Goal: Task Accomplishment & Management: Manage account settings

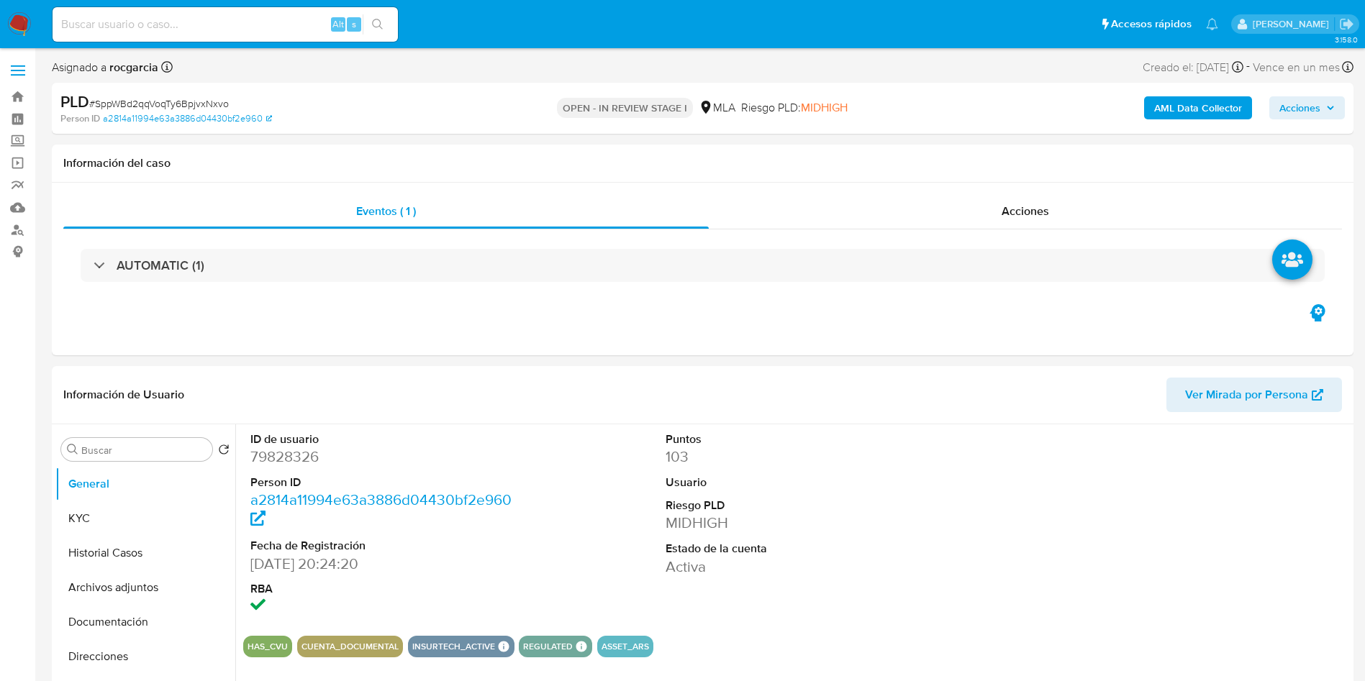
select select "10"
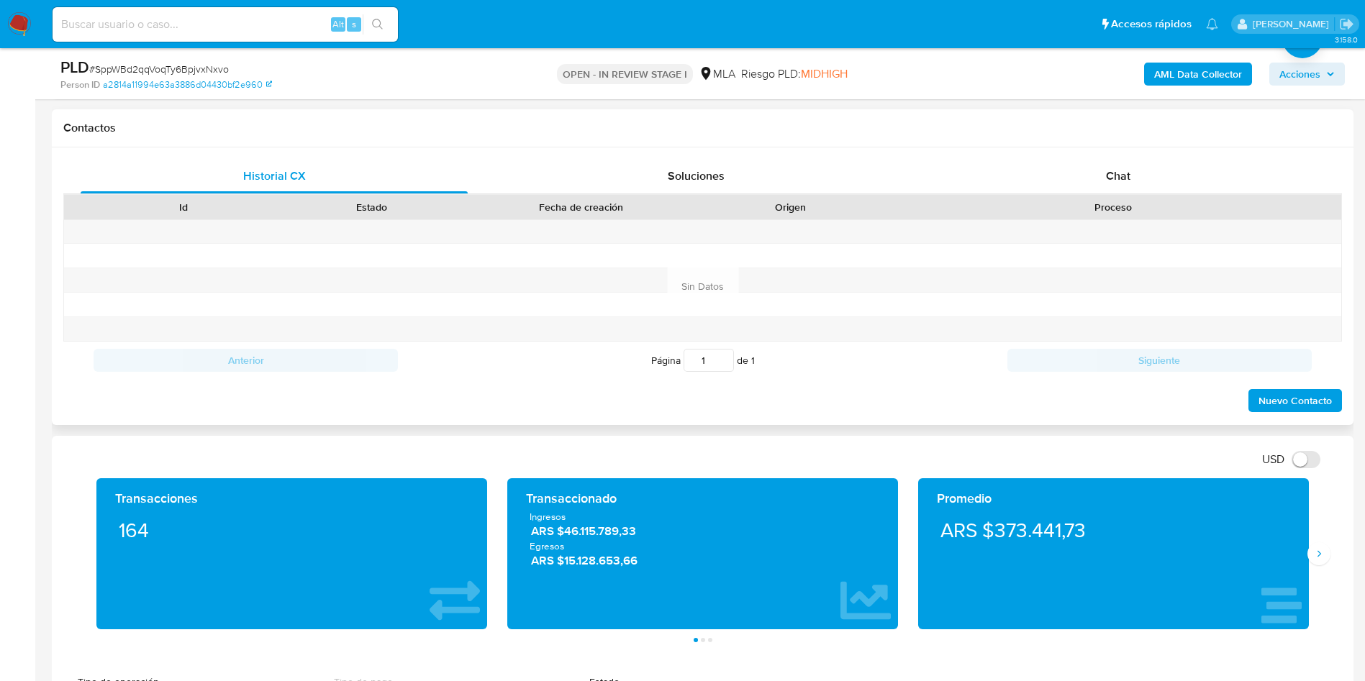
scroll to position [648, 0]
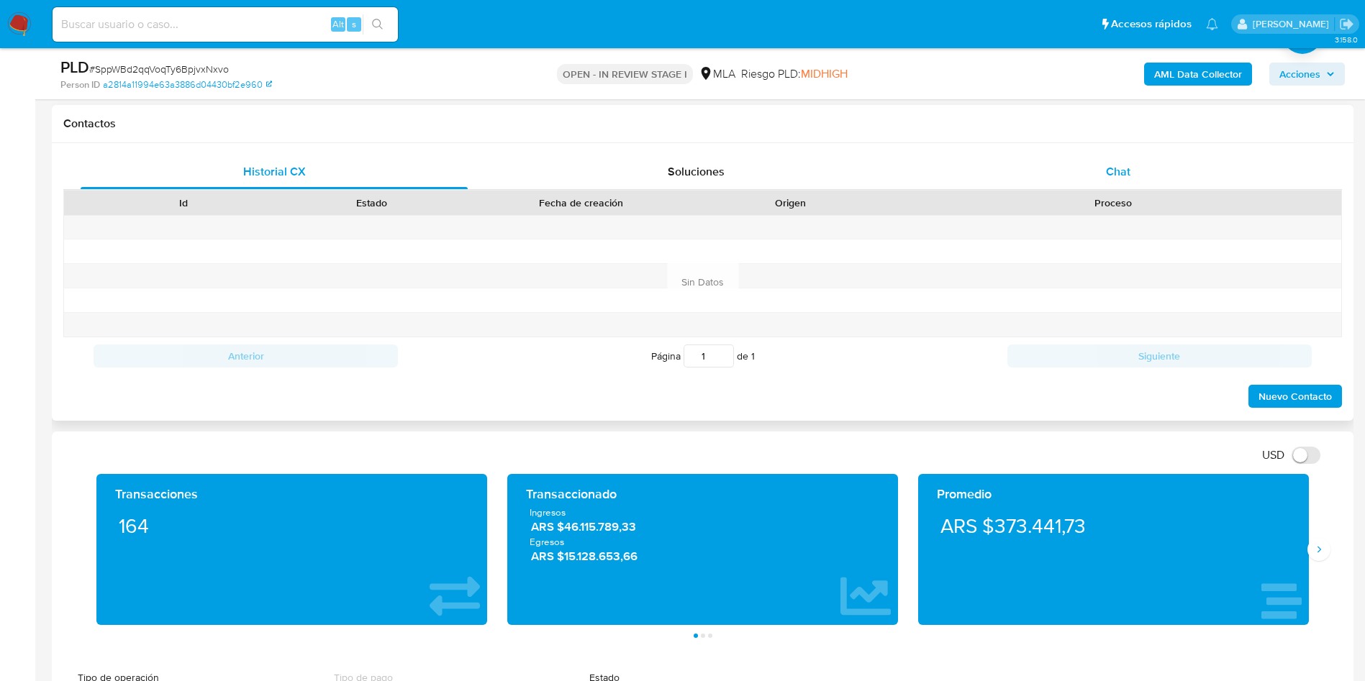
click at [1108, 179] on span "Chat" at bounding box center [1118, 171] width 24 height 17
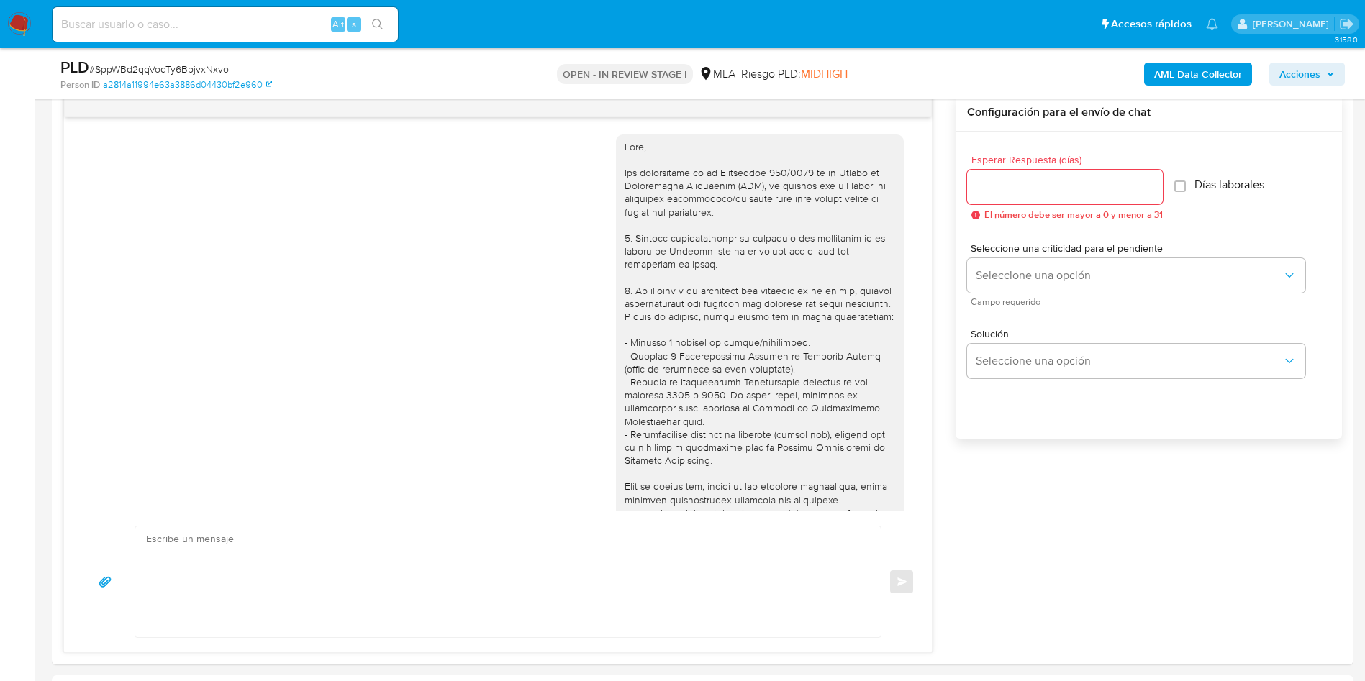
scroll to position [1634, 0]
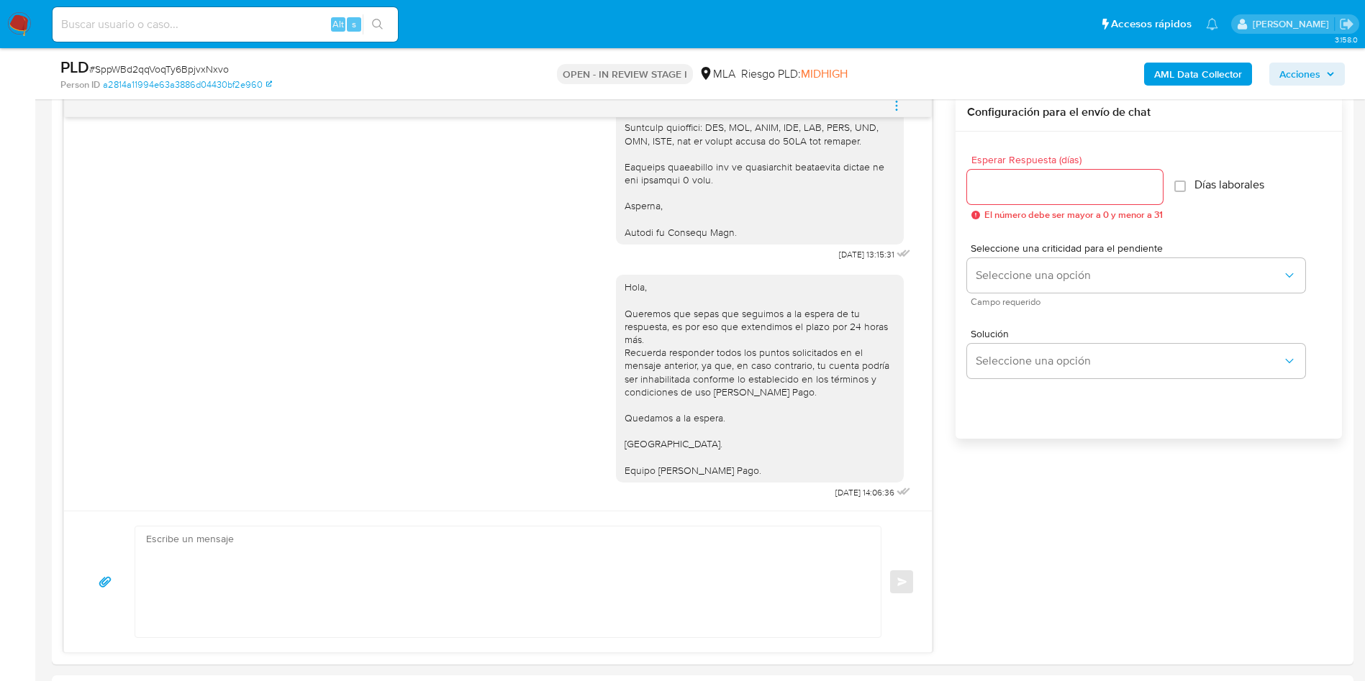
drag, startPoint x: 900, startPoint y: 108, endPoint x: 882, endPoint y: 110, distance: 18.1
click at [900, 108] on icon "menu-action" at bounding box center [896, 105] width 13 height 13
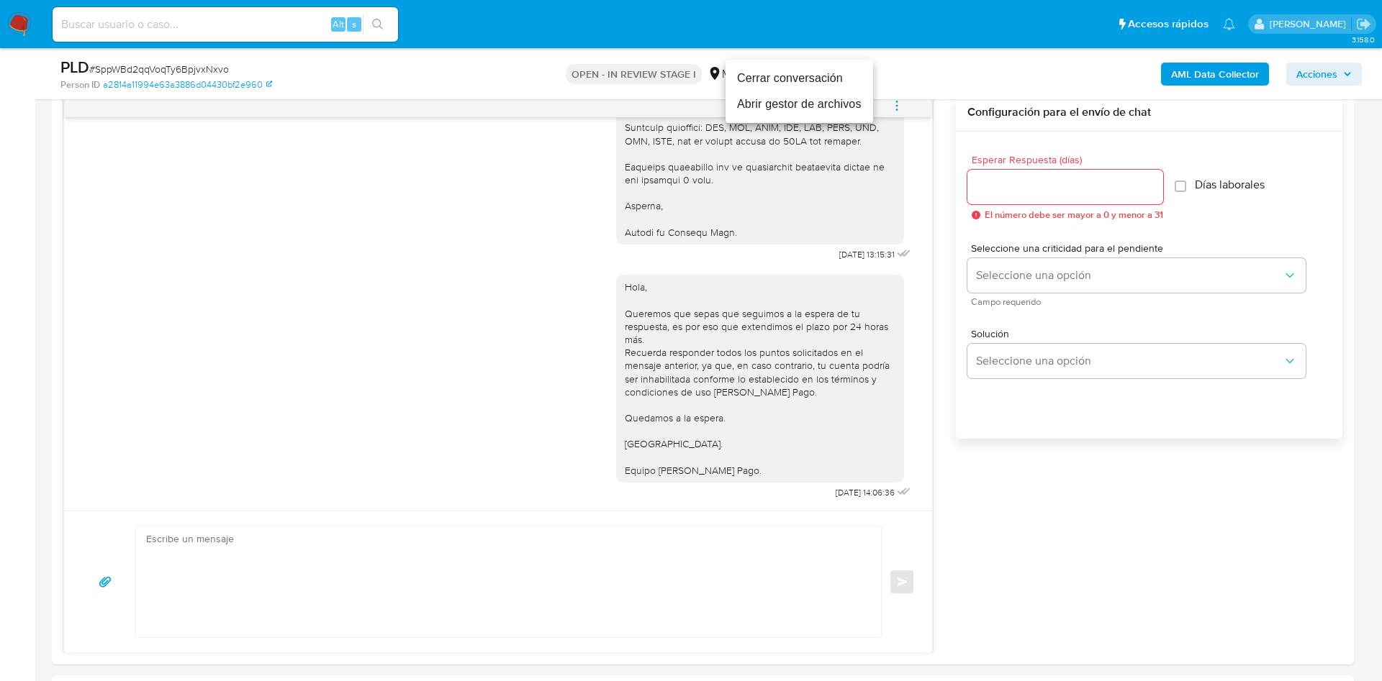
click at [799, 89] on li "Cerrar conversación" at bounding box center [799, 78] width 148 height 26
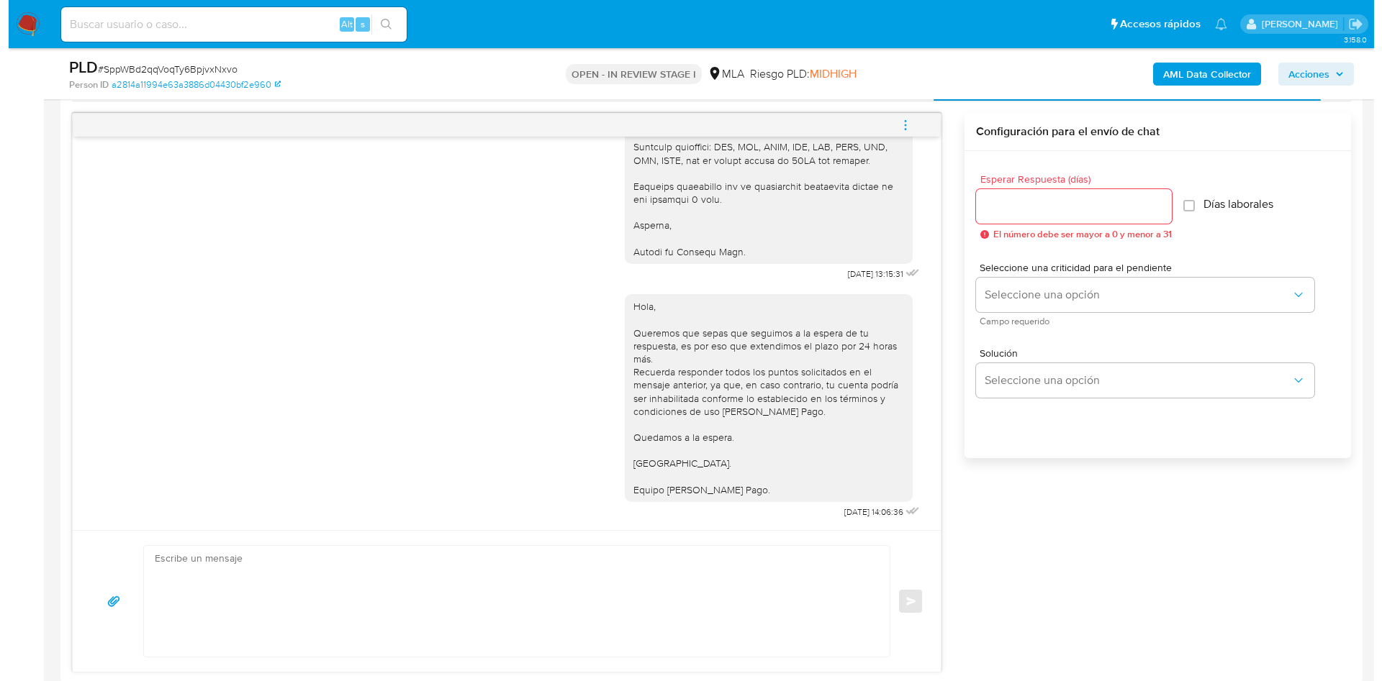
scroll to position [216, 0]
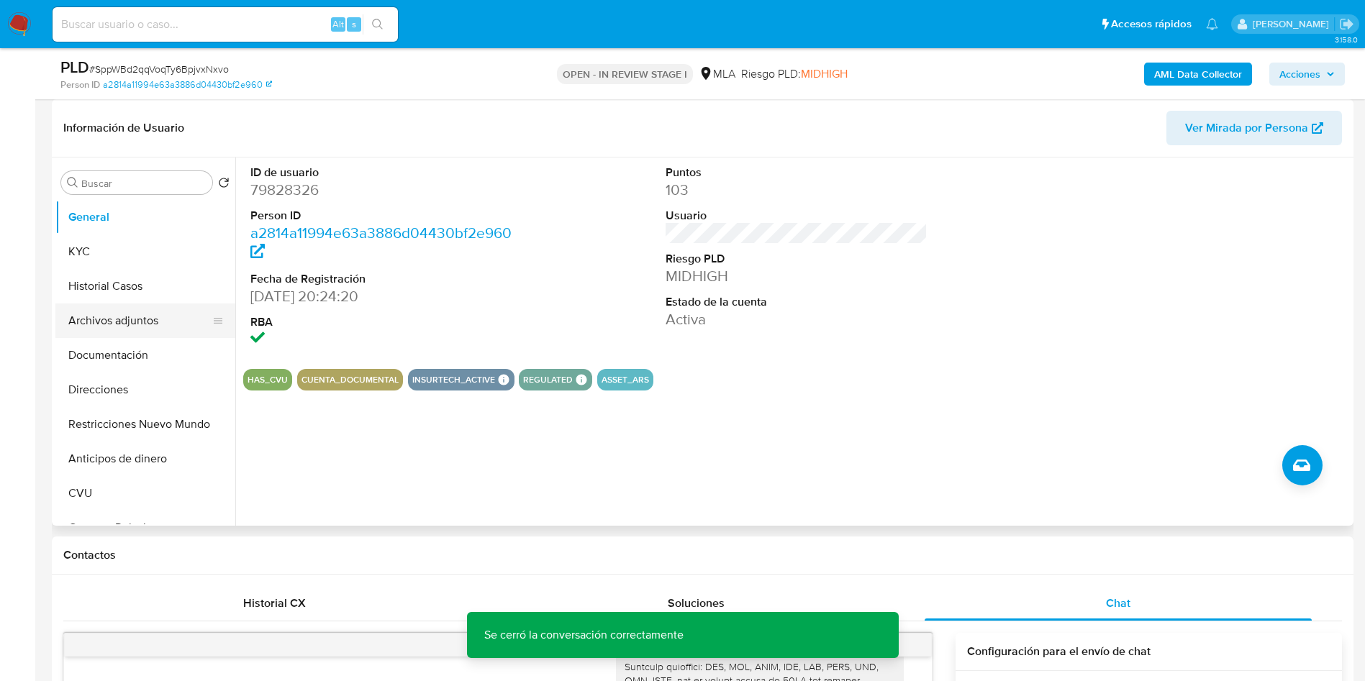
click at [130, 326] on button "Archivos adjuntos" at bounding box center [139, 321] width 168 height 35
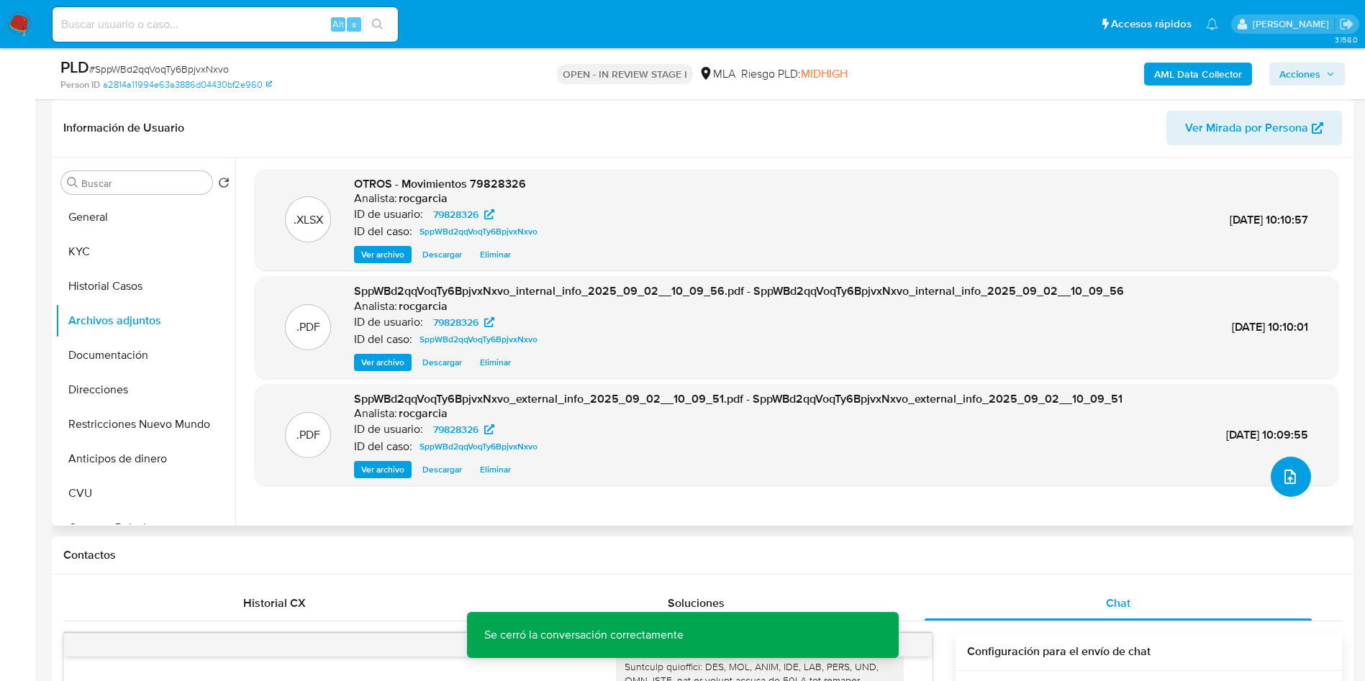
click at [1289, 486] on button "upload-file" at bounding box center [1291, 477] width 40 height 40
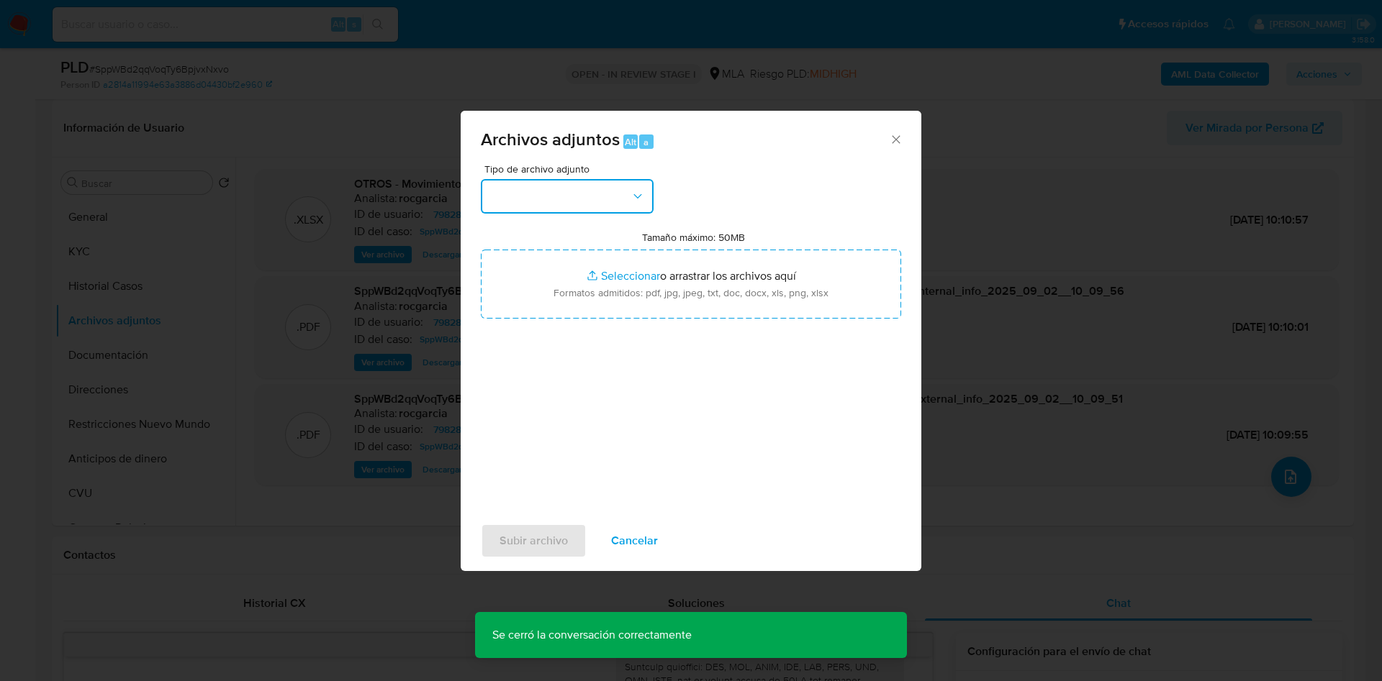
click at [563, 199] on button "button" at bounding box center [567, 196] width 173 height 35
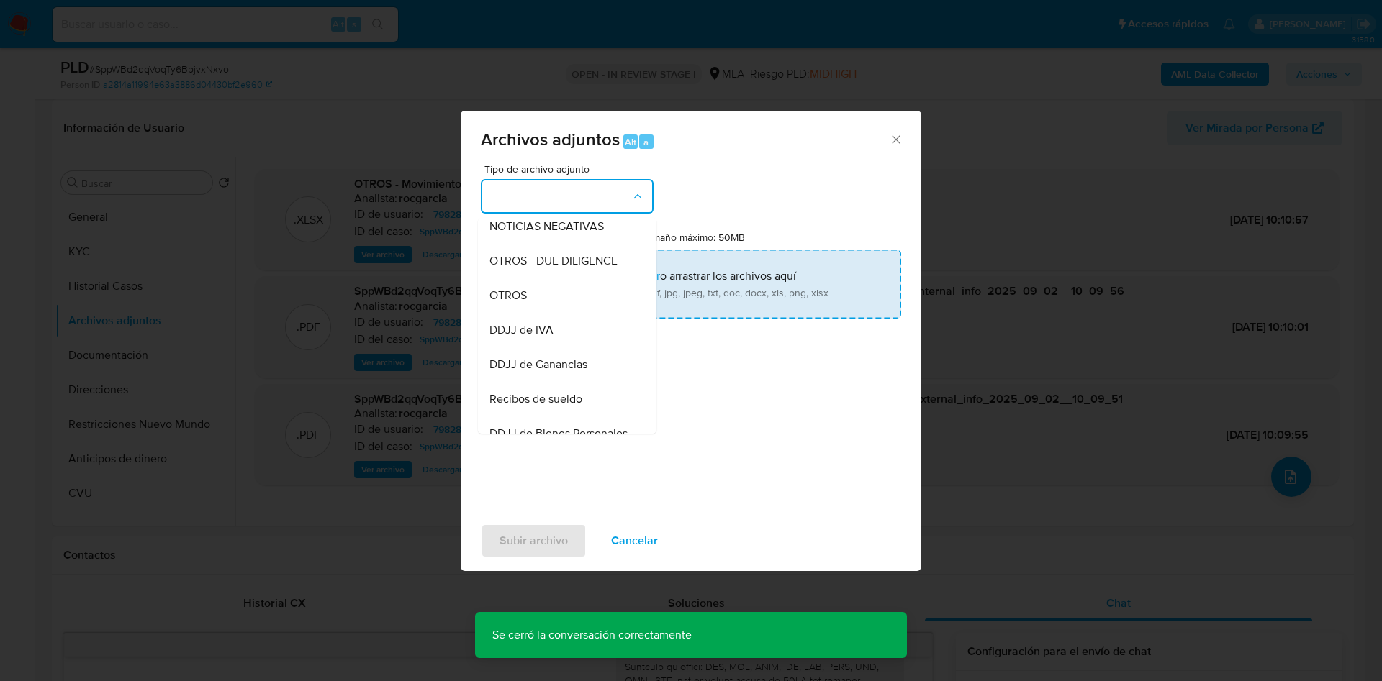
click at [556, 306] on div "OTROS" at bounding box center [562, 295] width 147 height 35
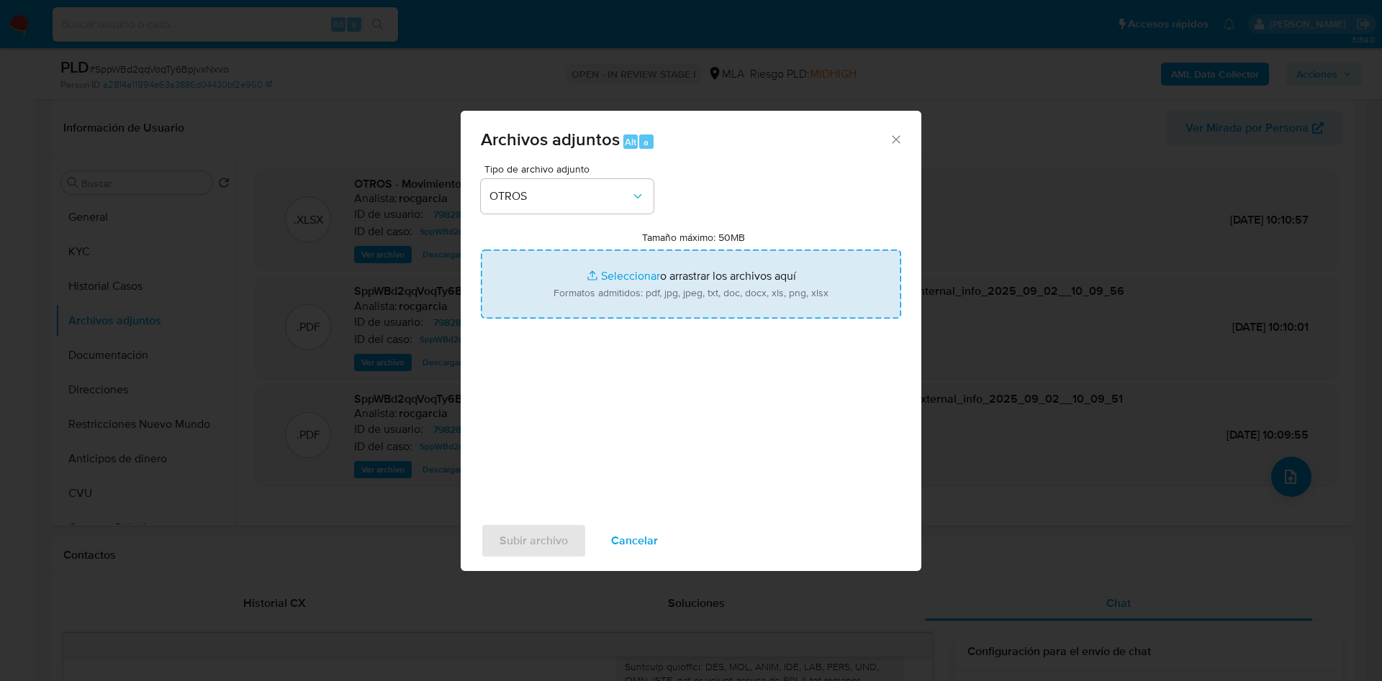
click at [620, 268] on input "Tamaño máximo: 50MB Seleccionar archivos" at bounding box center [691, 284] width 420 height 69
type input "C:\fakepath\Caselog SppWBd2qqVoqTy6BpjvxNxvo - 79828326.docx"
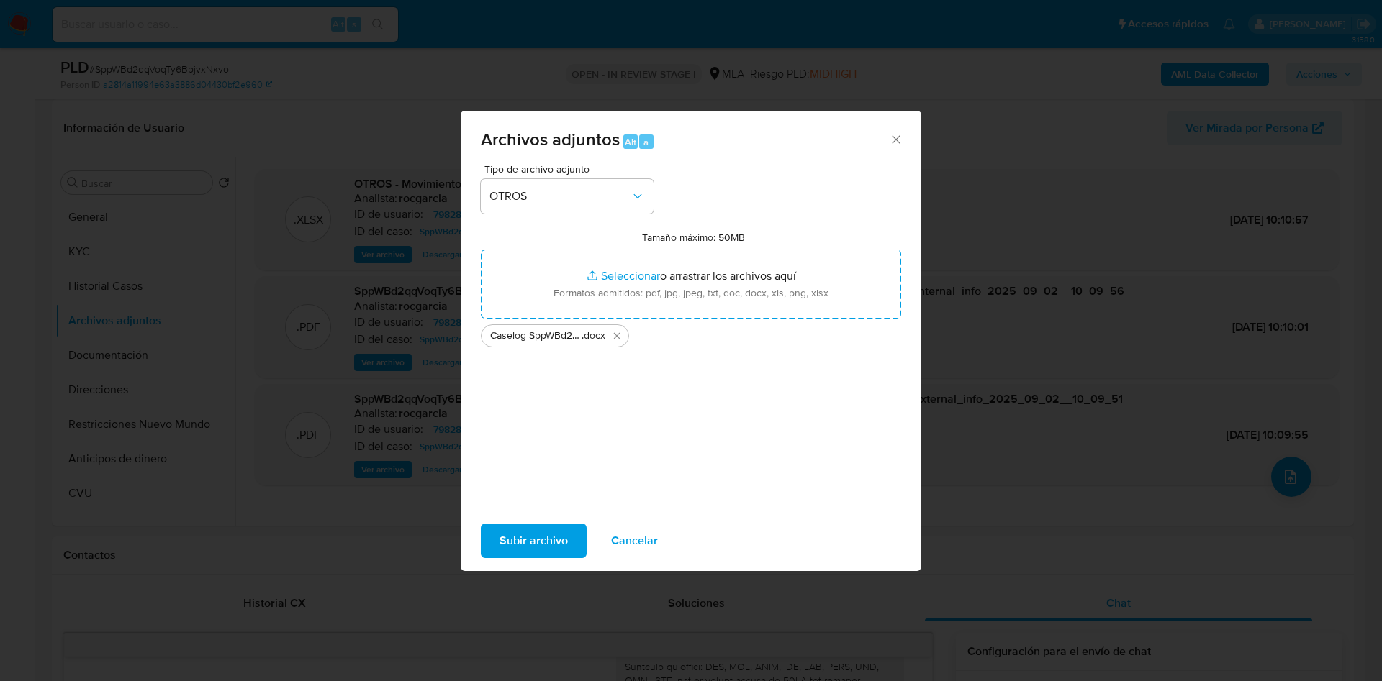
click at [520, 548] on span "Subir archivo" at bounding box center [533, 541] width 68 height 32
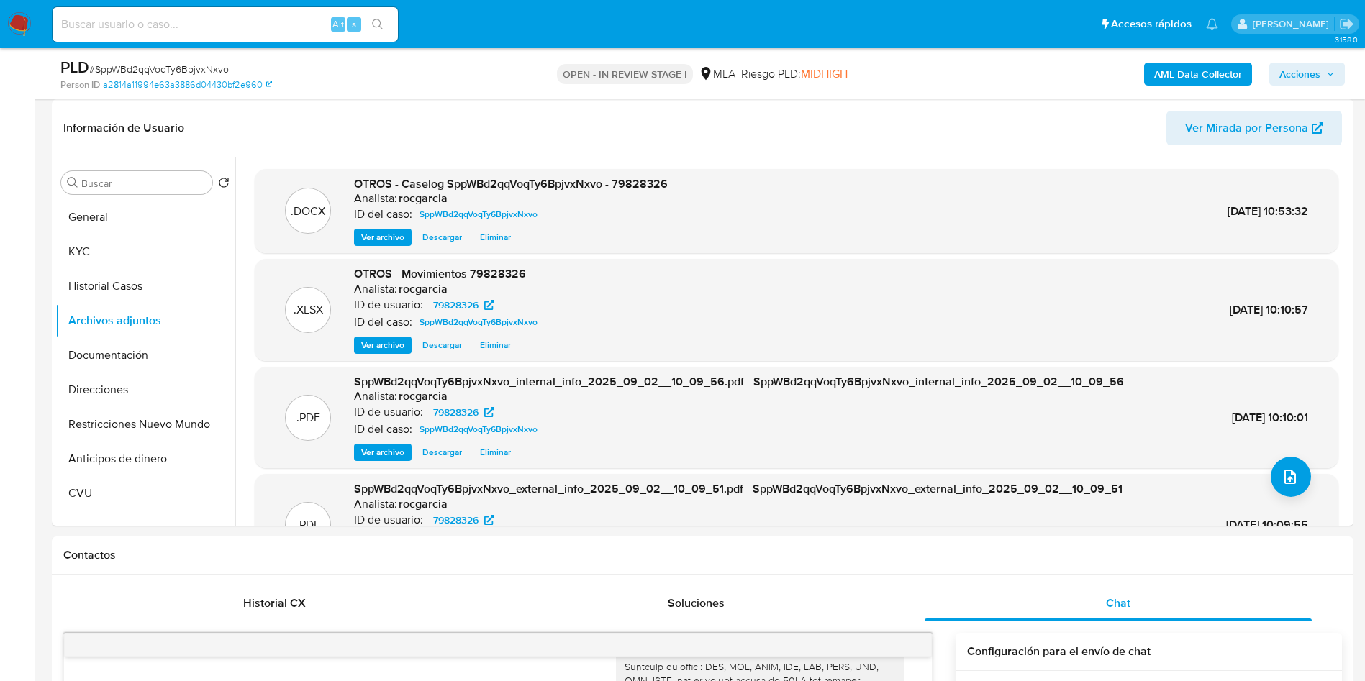
drag, startPoint x: 1280, startPoint y: 70, endPoint x: 1272, endPoint y: 69, distance: 7.9
click at [1280, 69] on button "Acciones" at bounding box center [1307, 74] width 76 height 23
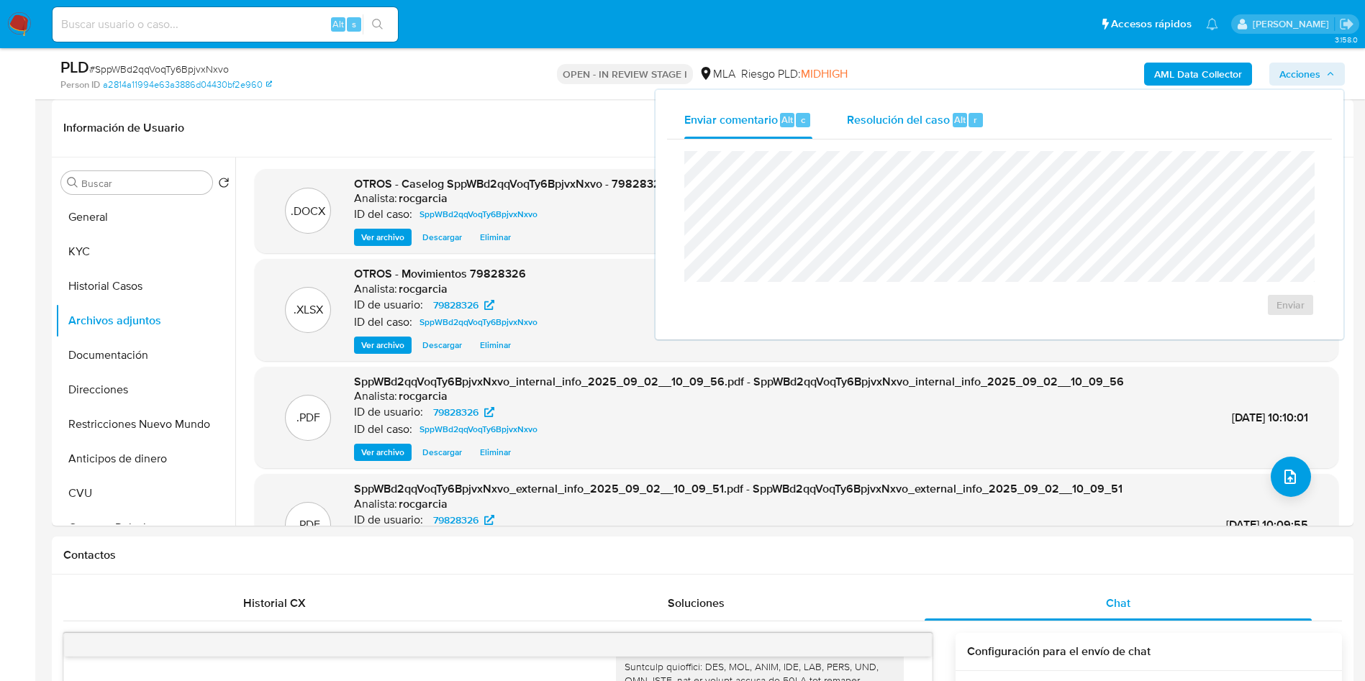
click at [936, 130] on div "Resolución del caso Alt r" at bounding box center [915, 119] width 137 height 37
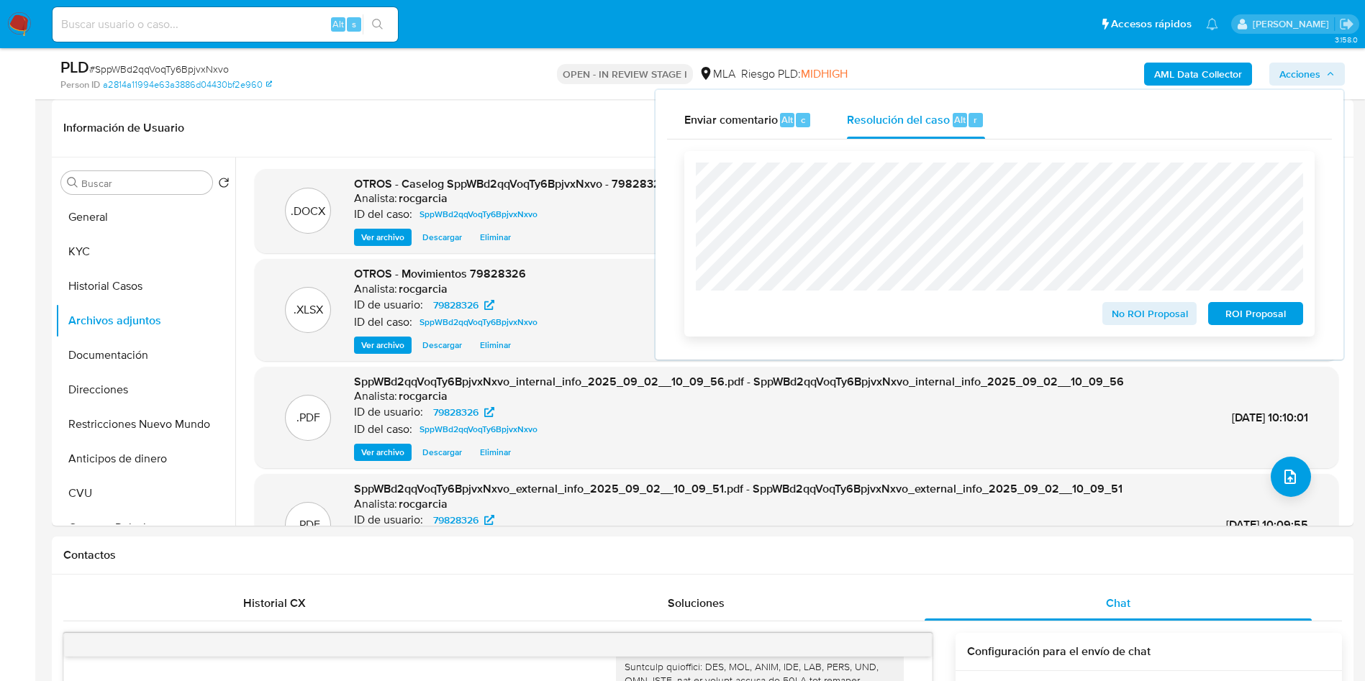
click at [1119, 307] on span "No ROI Proposal" at bounding box center [1150, 314] width 75 height 20
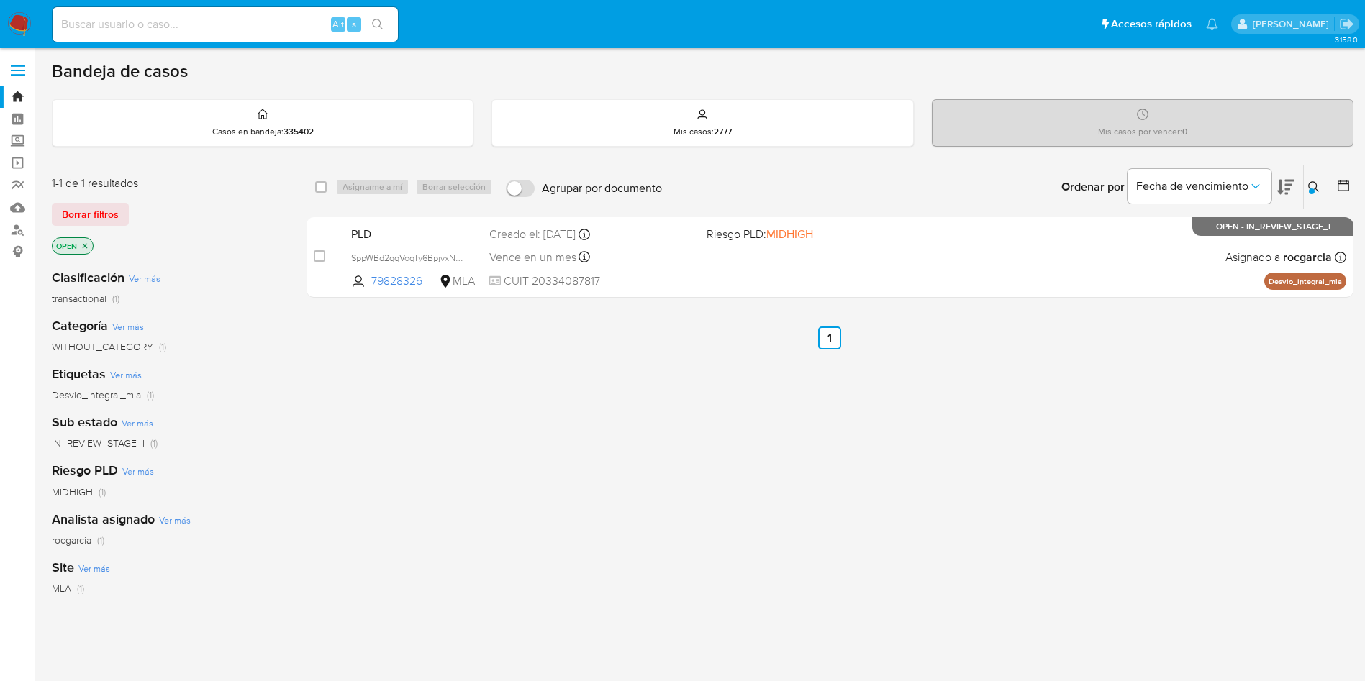
click at [1312, 192] on div at bounding box center [1312, 192] width 6 height 6
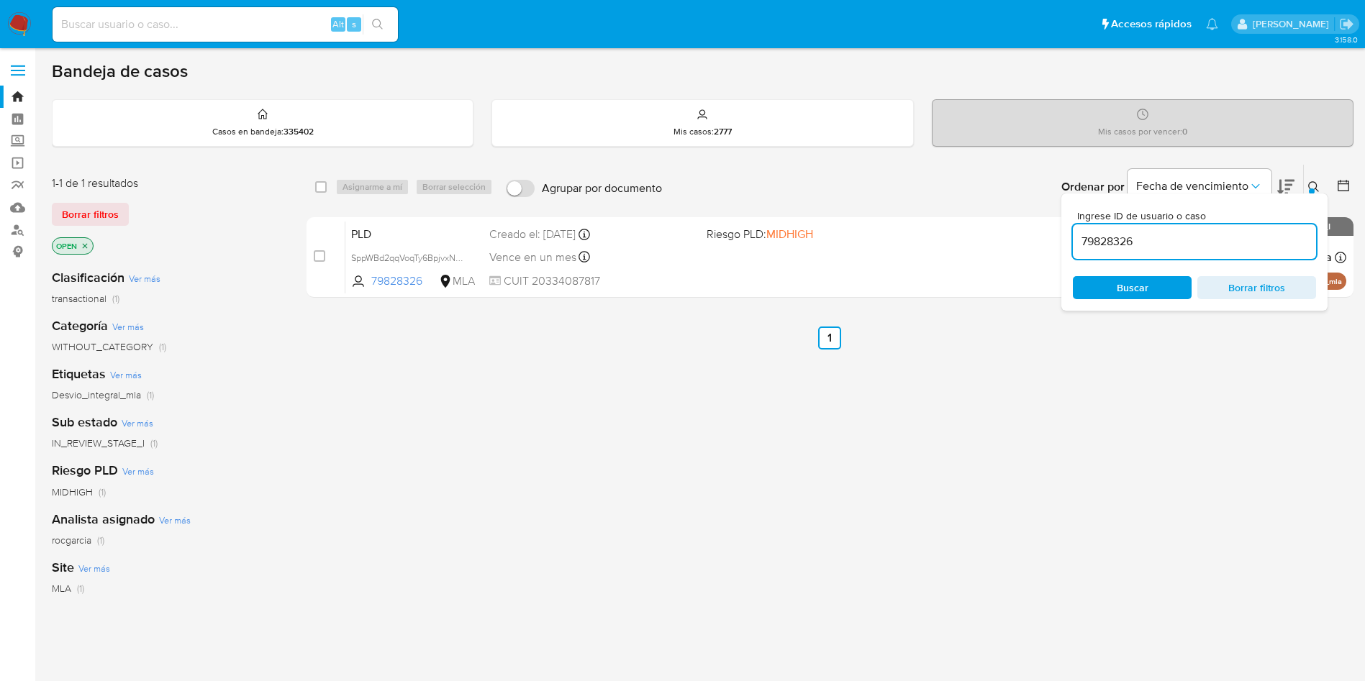
click at [1120, 244] on input "79828326" at bounding box center [1194, 241] width 243 height 19
type input "173453908"
click at [1307, 181] on button at bounding box center [1316, 186] width 24 height 17
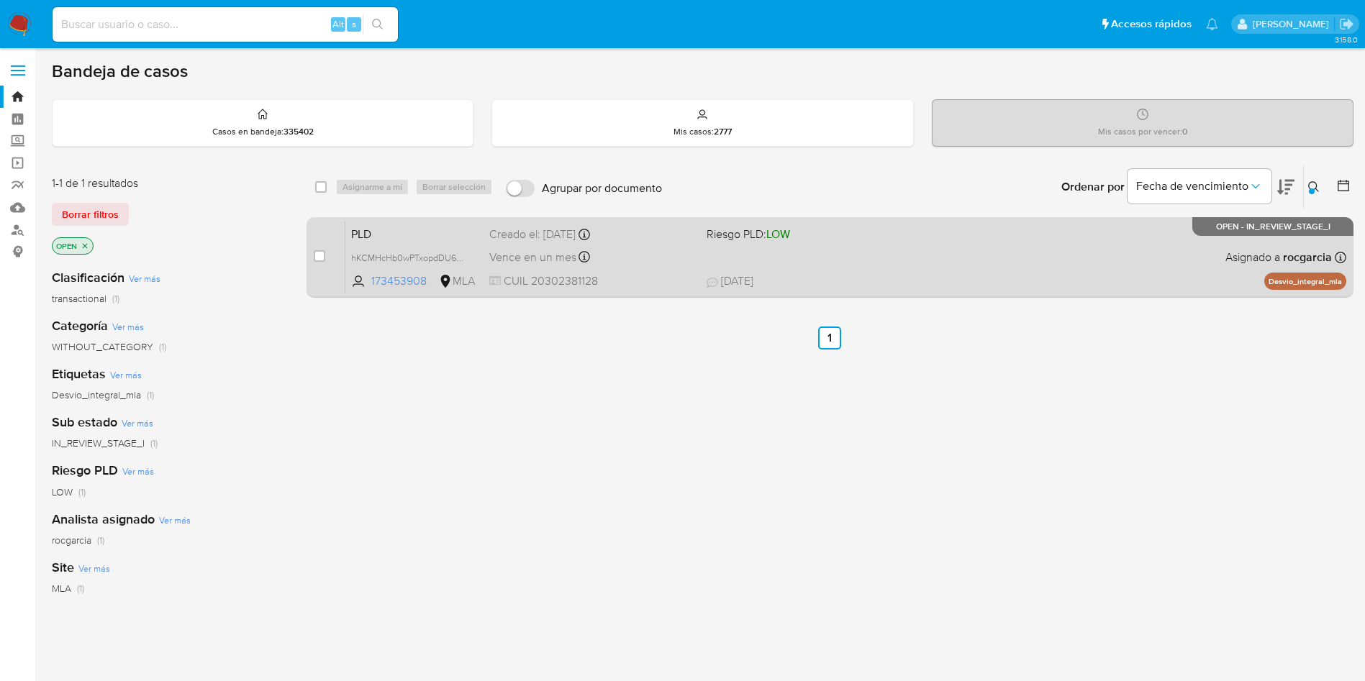
click at [867, 276] on span "02/09/2025 02/09/2025 15:06" at bounding box center [918, 281] width 423 height 16
click at [915, 255] on div "PLD hKCMHcHb0wPTxopdDU6hYK9E 173453908 MLA Riesgo PLD: LOW Creado el: 12/08/202…" at bounding box center [845, 257] width 1001 height 73
click at [321, 253] on input "checkbox" at bounding box center [320, 256] width 12 height 12
checkbox input "true"
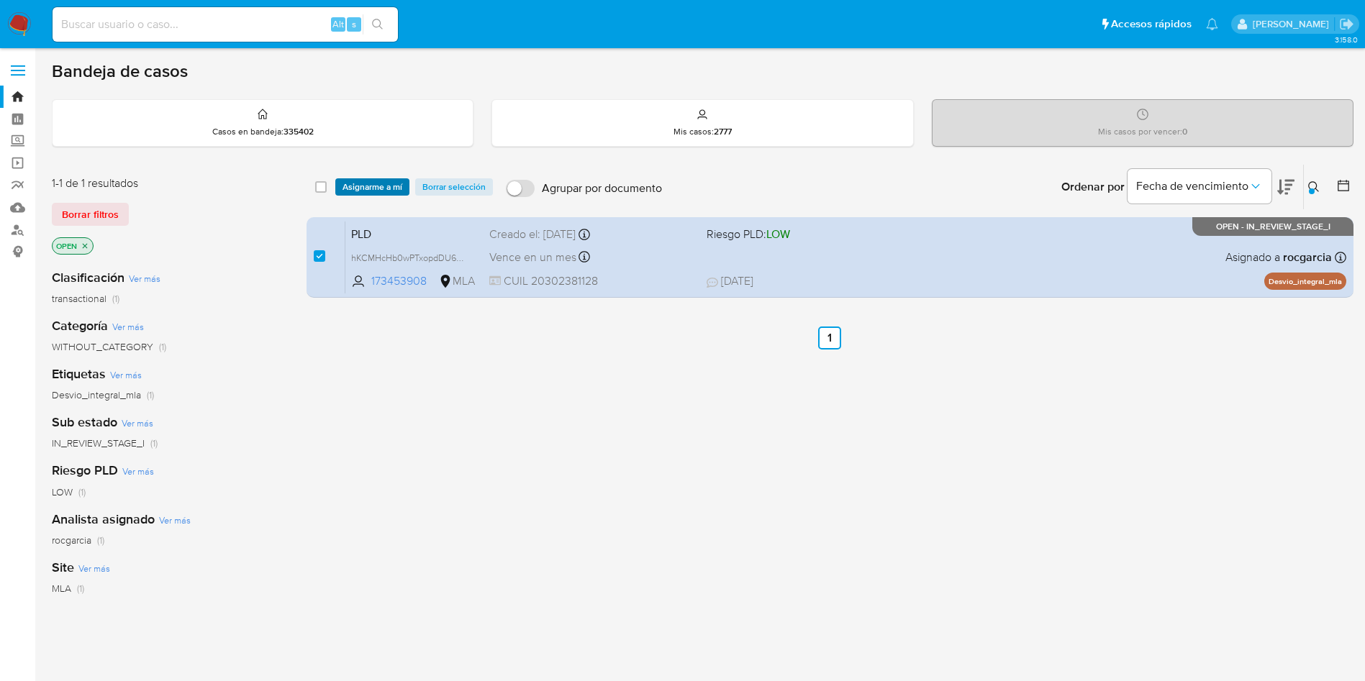
click at [373, 182] on span "Asignarme a mí" at bounding box center [373, 187] width 60 height 14
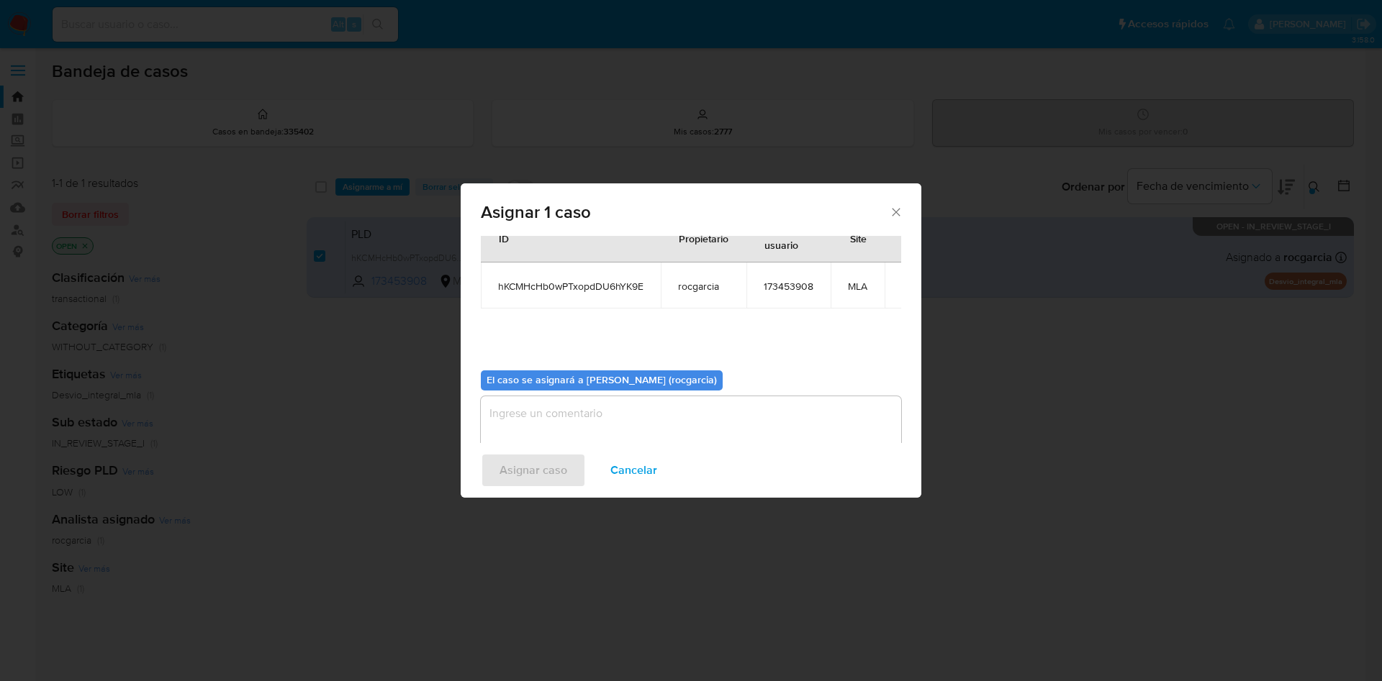
scroll to position [75, 0]
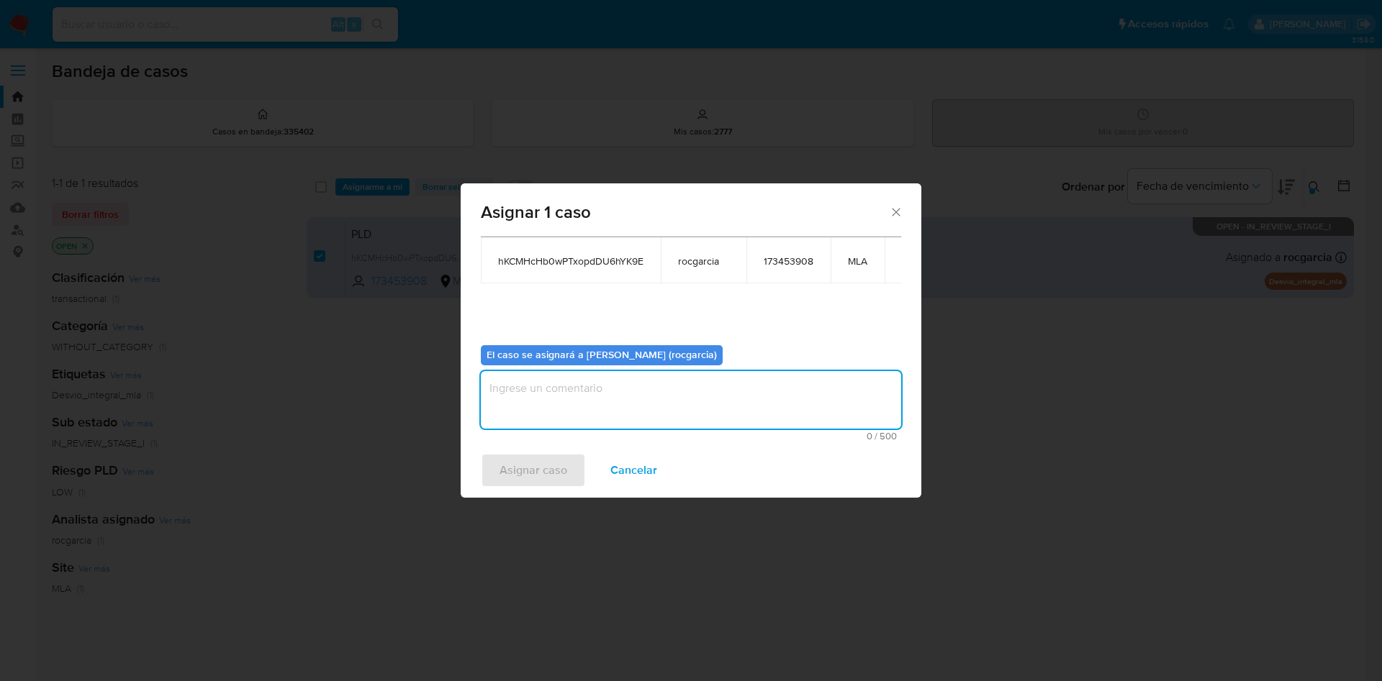
click at [661, 409] on textarea "assign-modal" at bounding box center [691, 400] width 420 height 58
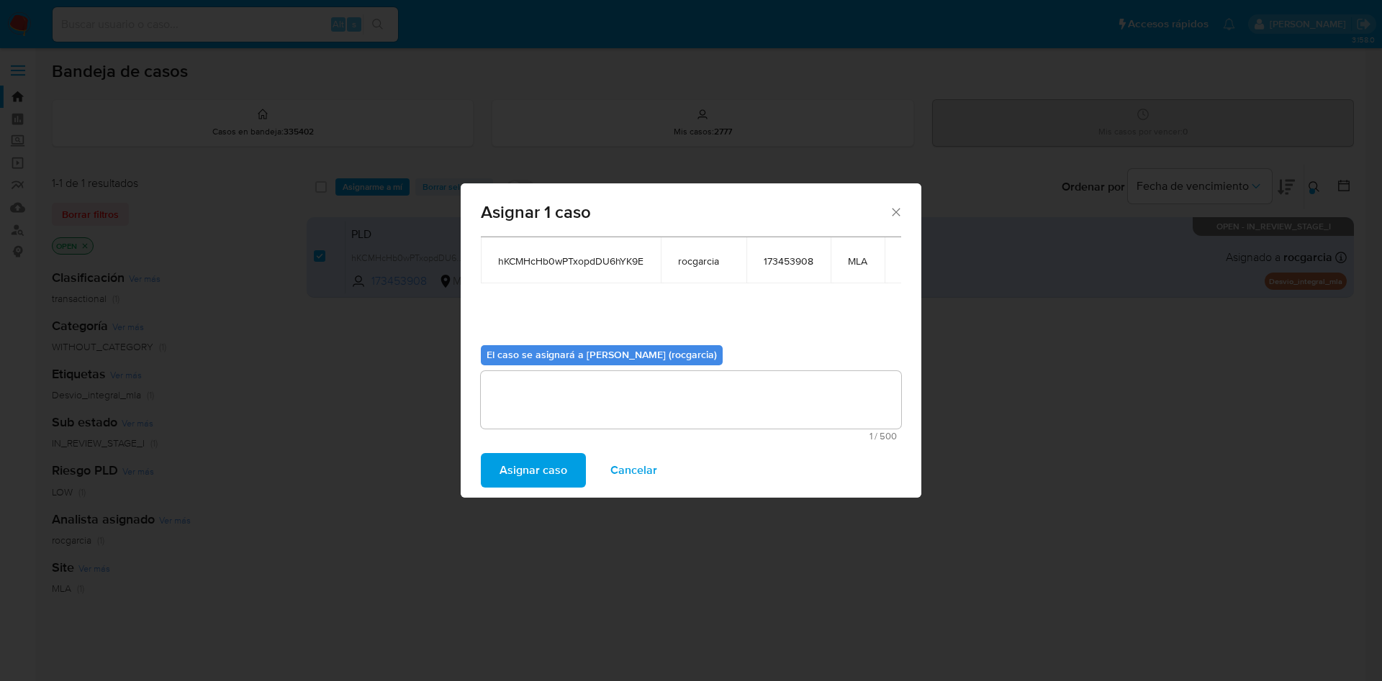
click at [535, 484] on span "Asignar caso" at bounding box center [533, 471] width 68 height 32
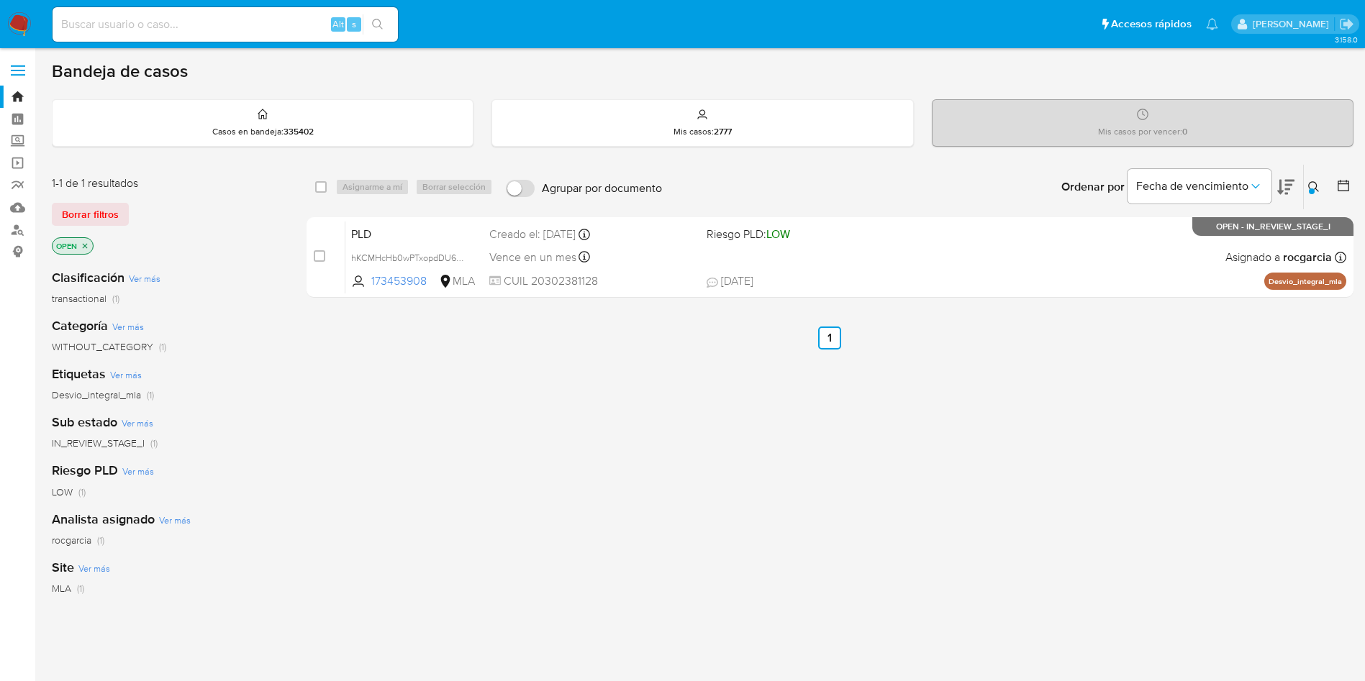
click at [1313, 183] on icon at bounding box center [1314, 187] width 12 height 12
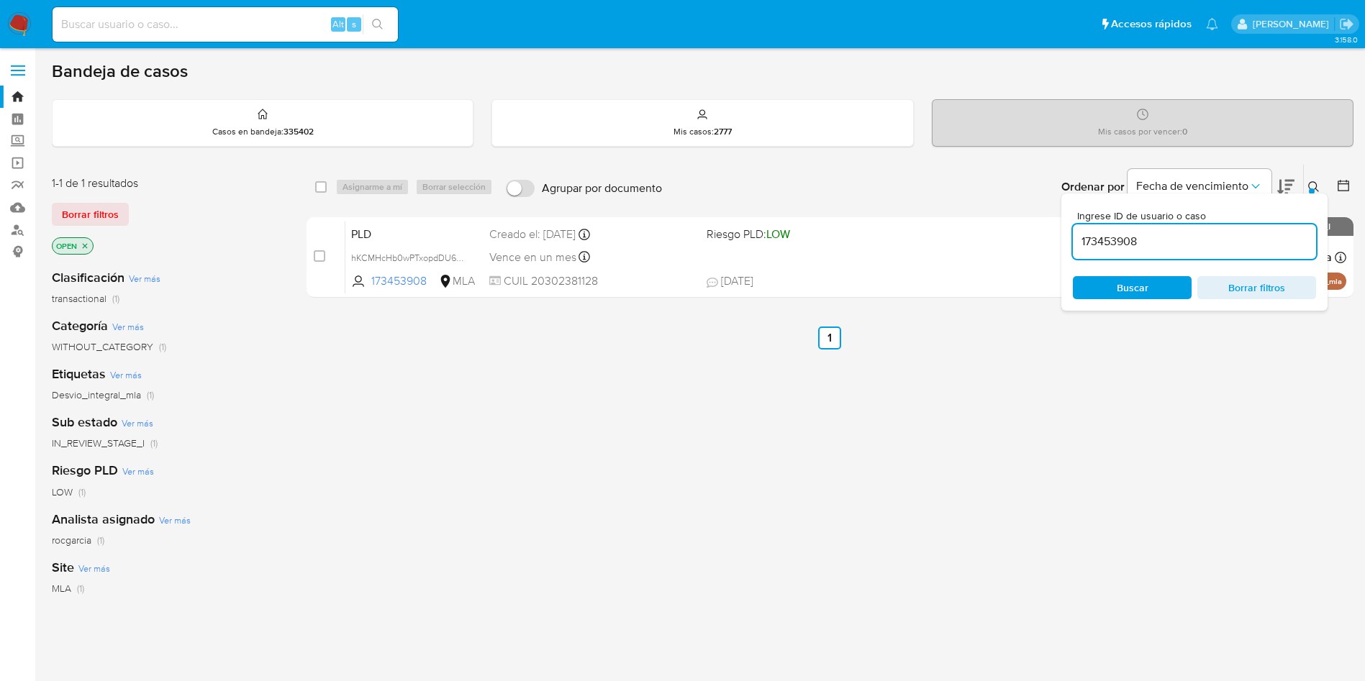
click at [1135, 243] on input "173453908" at bounding box center [1194, 241] width 243 height 19
type input "92110841"
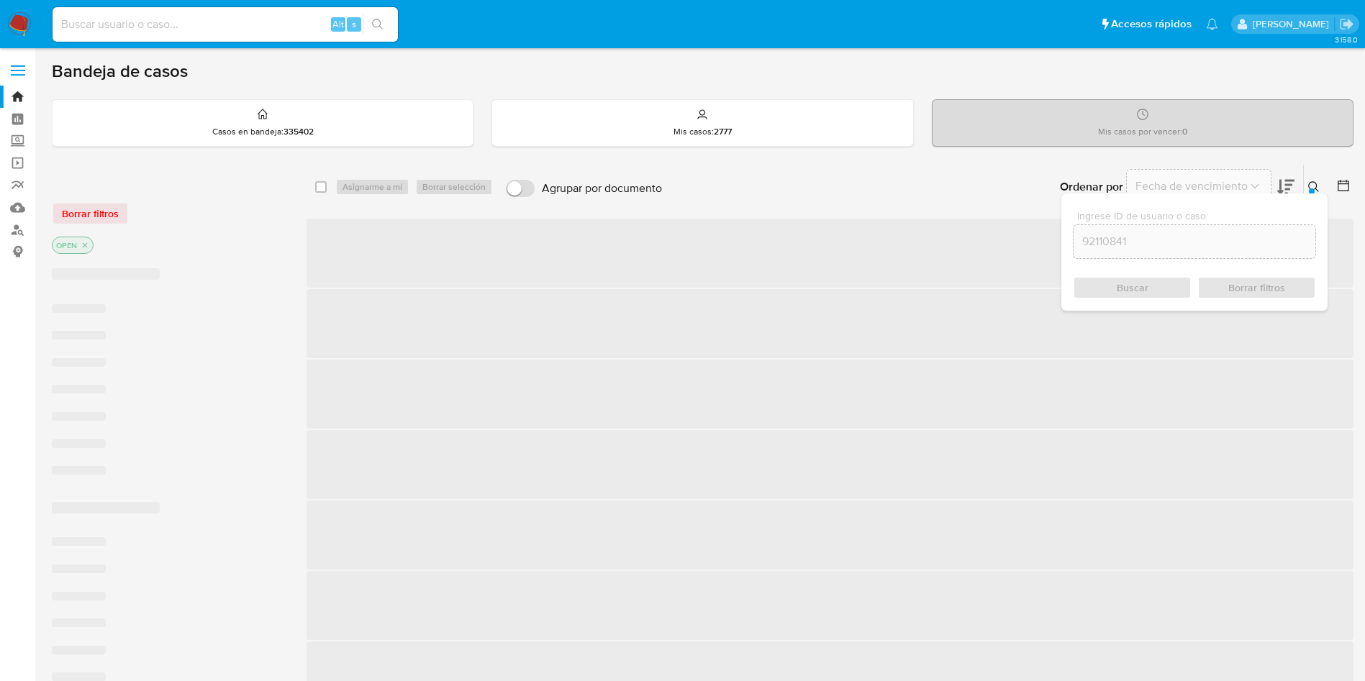
click at [1307, 181] on button at bounding box center [1316, 186] width 24 height 17
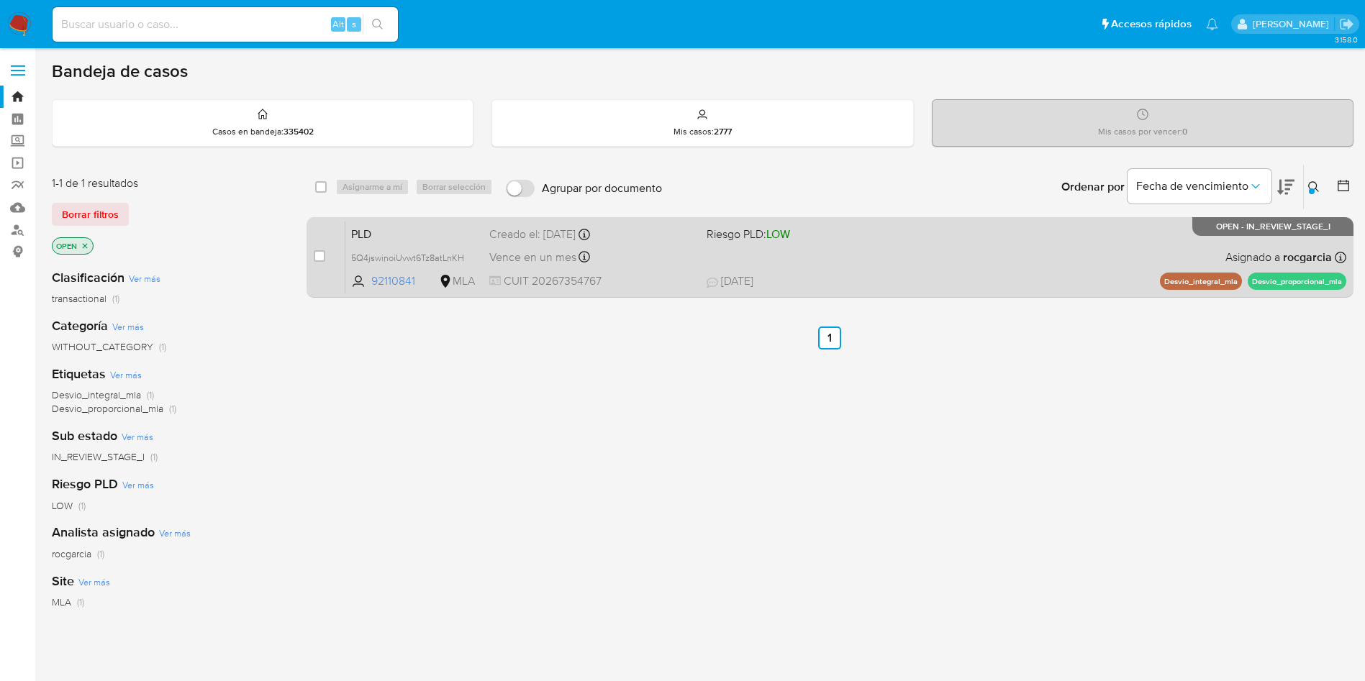
click at [880, 263] on div "PLD 5Q4jswinoiUvwt6Tz8atLnKH 92110841 MLA Riesgo PLD: LOW Creado el: 12/08/2025…" at bounding box center [845, 257] width 1001 height 73
click at [314, 253] on input "checkbox" at bounding box center [320, 256] width 12 height 12
checkbox input "true"
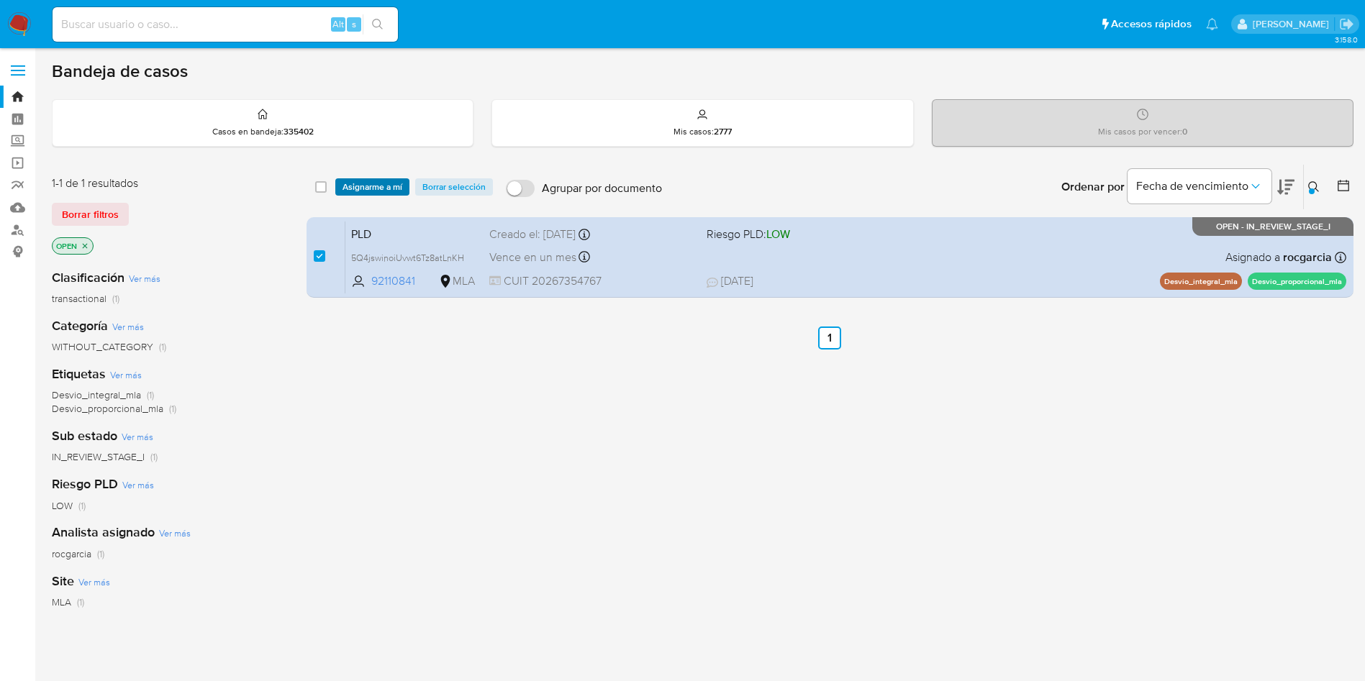
click at [368, 180] on span "Asignarme a mí" at bounding box center [373, 187] width 60 height 14
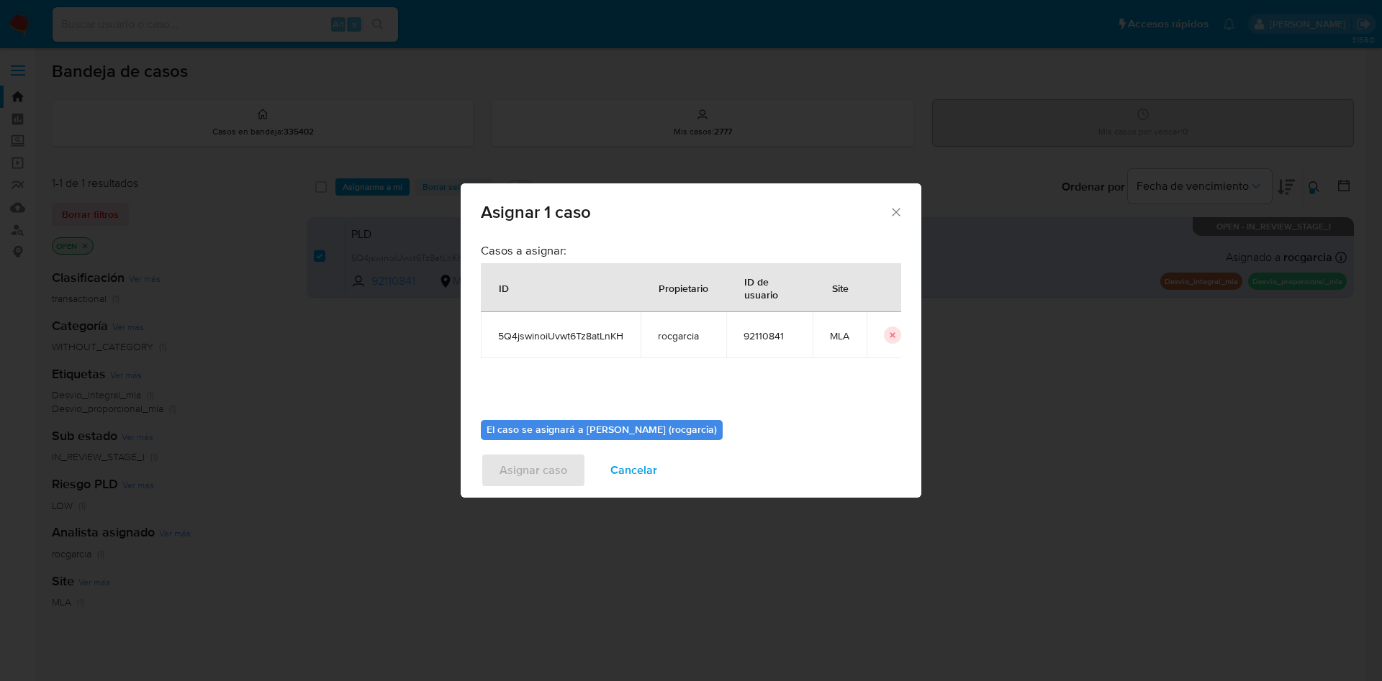
scroll to position [75, 0]
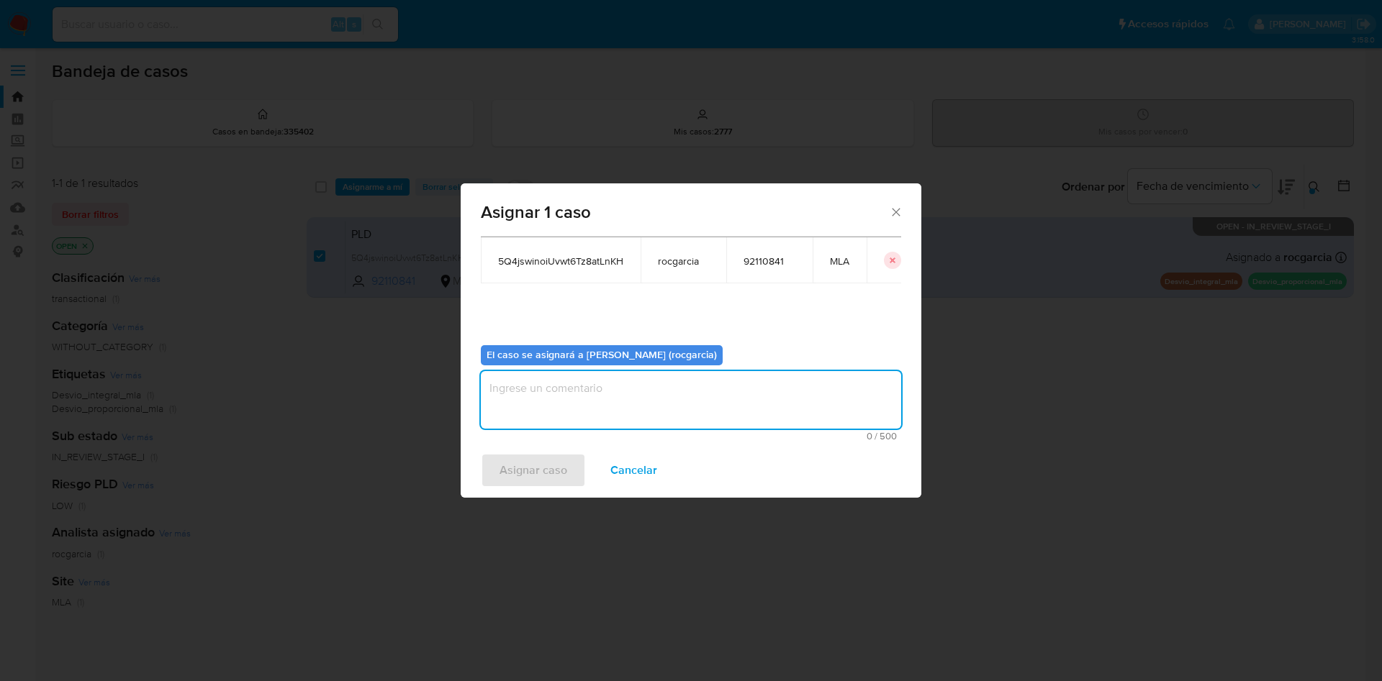
click at [550, 395] on textarea "assign-modal" at bounding box center [691, 400] width 420 height 58
click at [534, 471] on span "Asignar caso" at bounding box center [533, 471] width 68 height 32
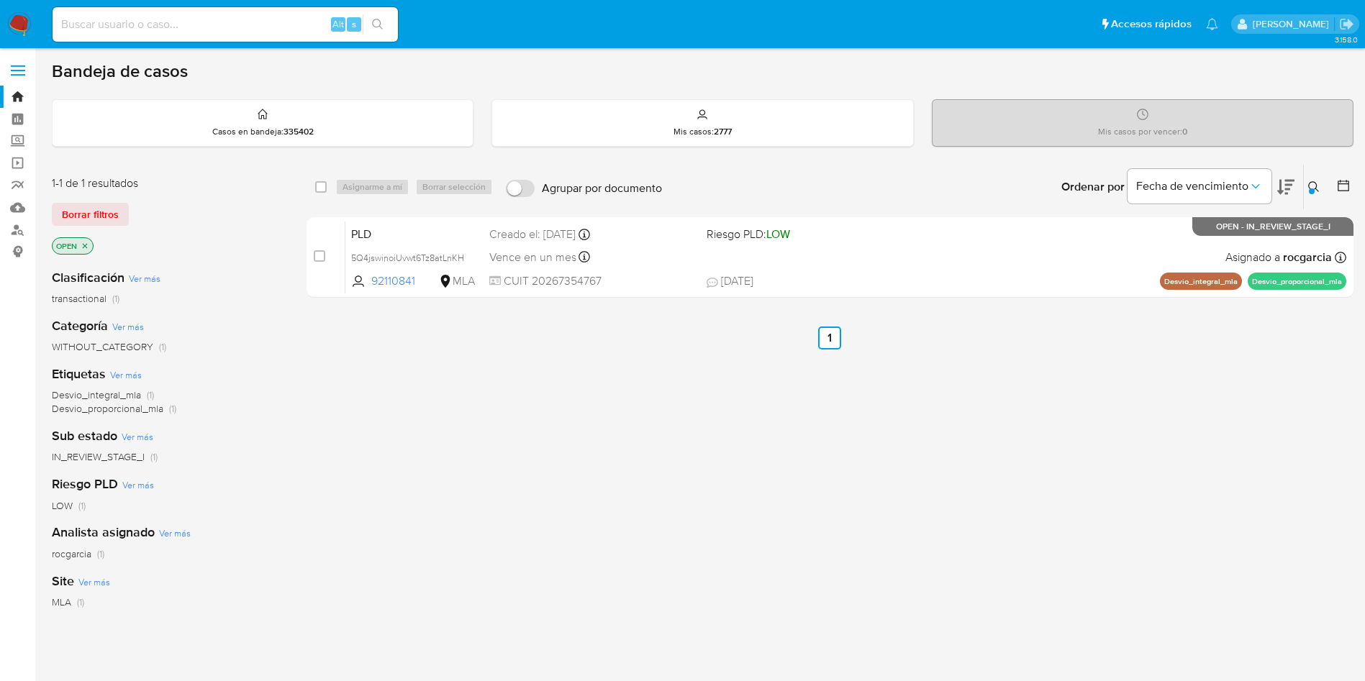
click at [1311, 189] on div at bounding box center [1312, 192] width 6 height 6
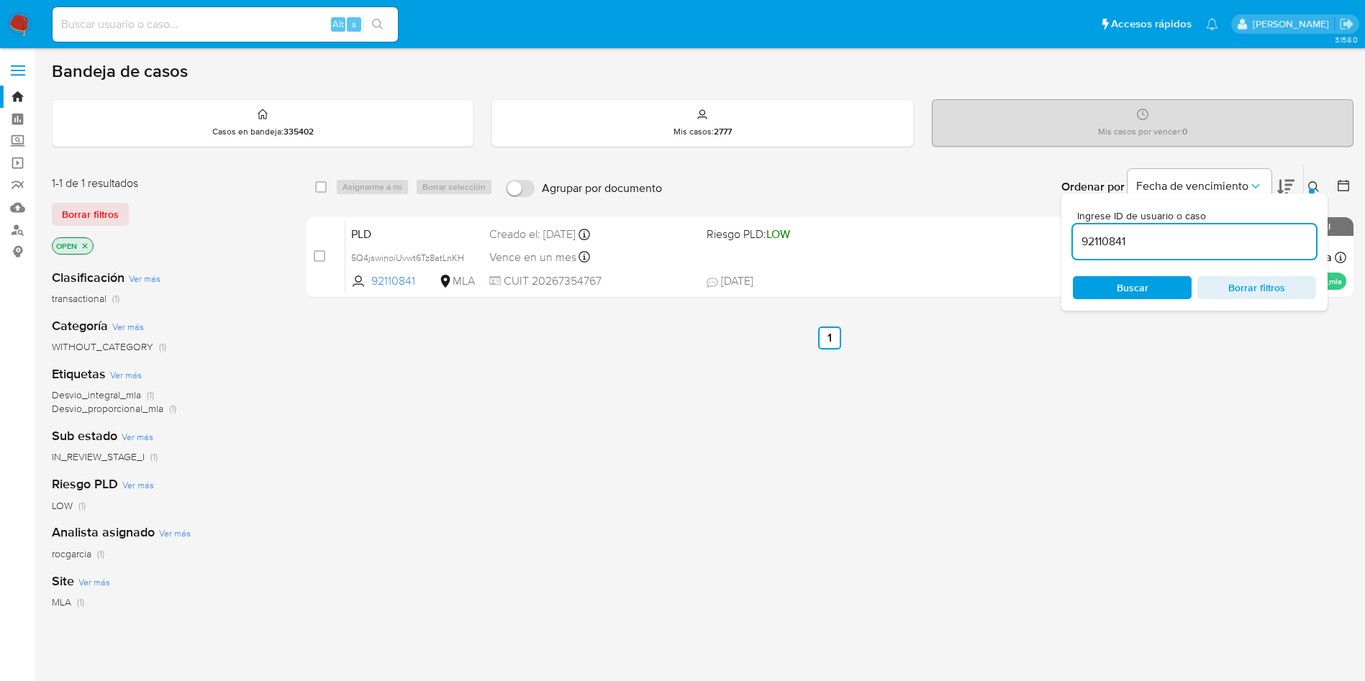
click at [1093, 240] on input "92110841" at bounding box center [1194, 241] width 243 height 19
type input "225633675"
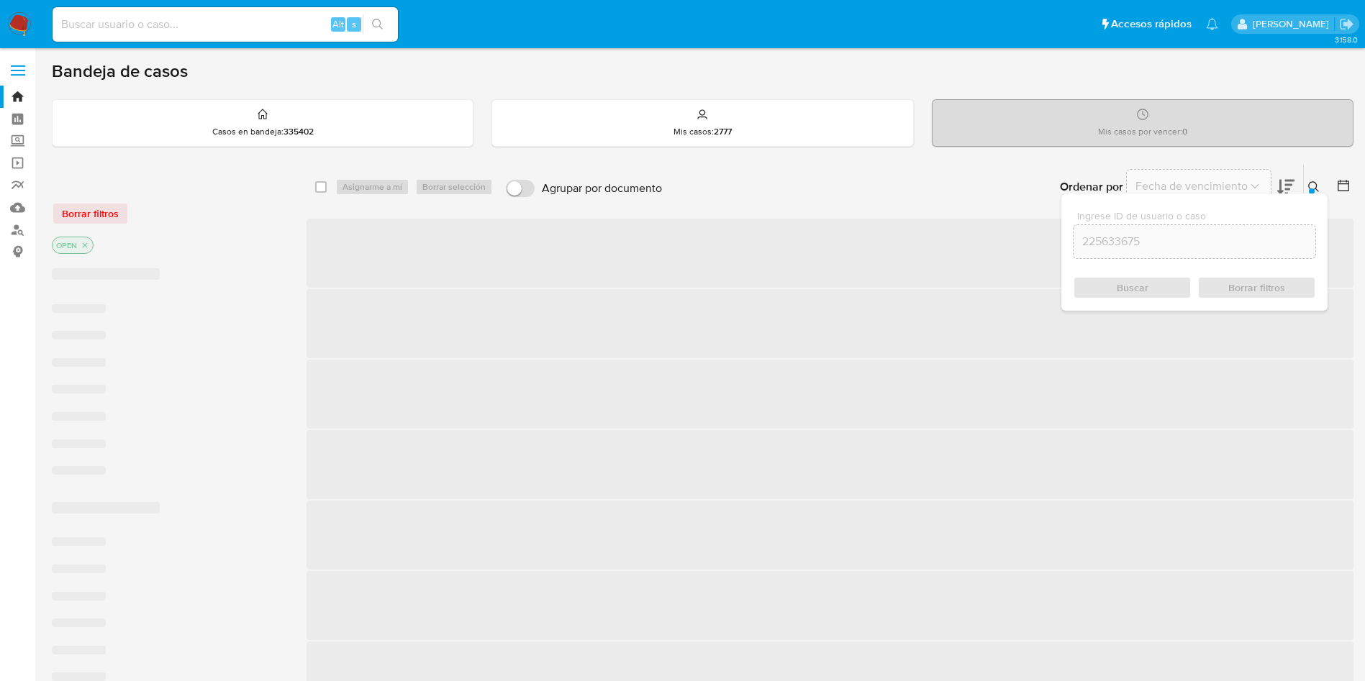
click at [1317, 179] on button at bounding box center [1316, 186] width 24 height 17
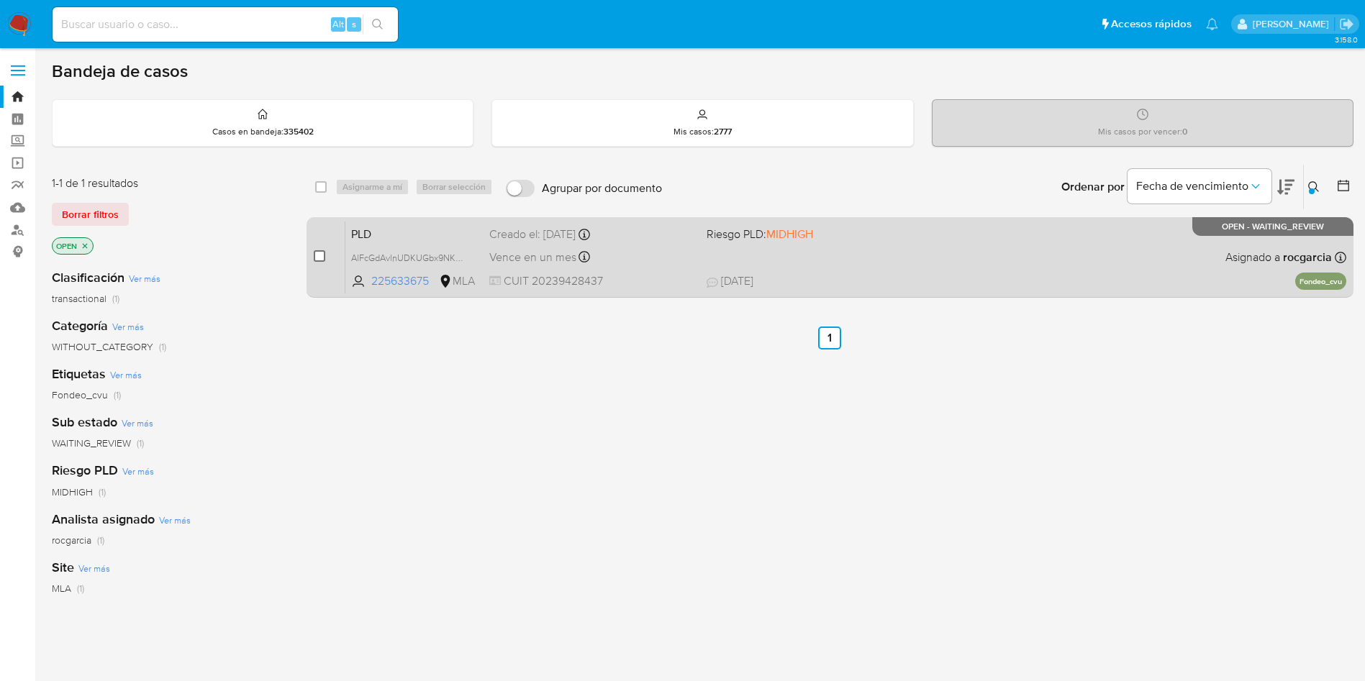
click at [322, 260] on input "checkbox" at bounding box center [320, 256] width 12 height 12
checkbox input "true"
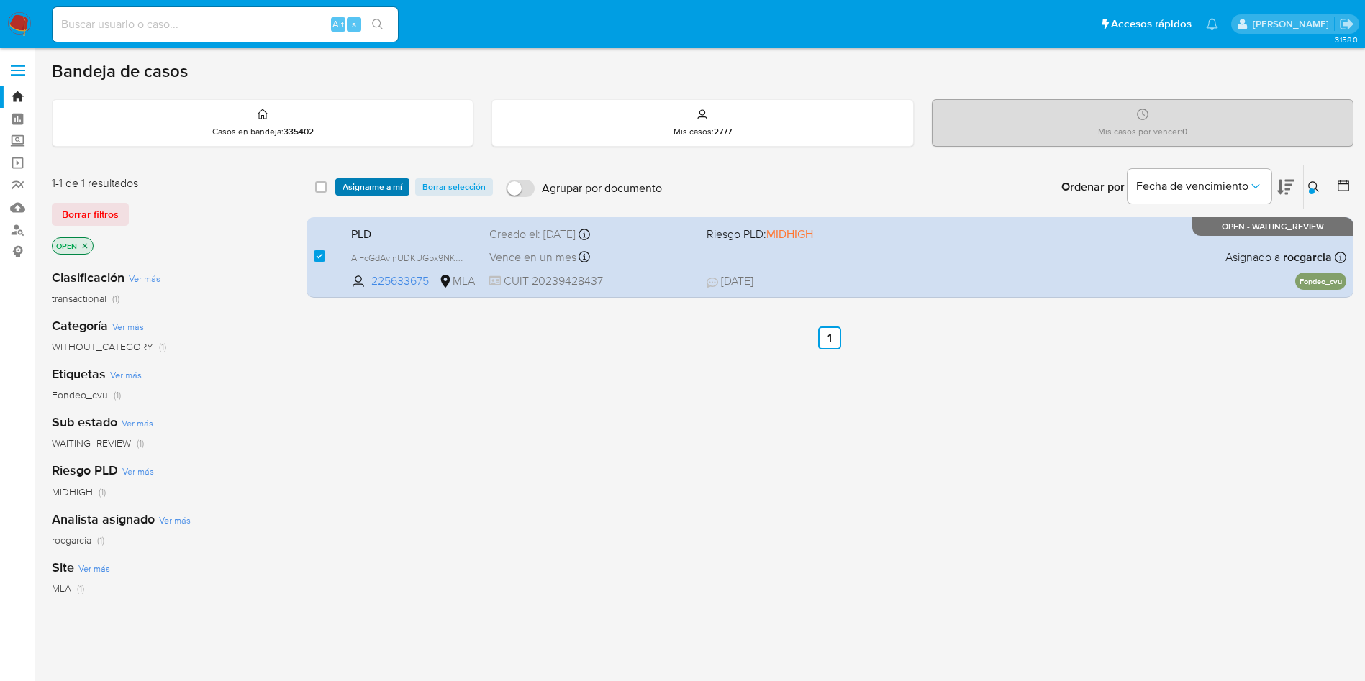
click at [394, 183] on span "Asignarme a mí" at bounding box center [373, 187] width 60 height 14
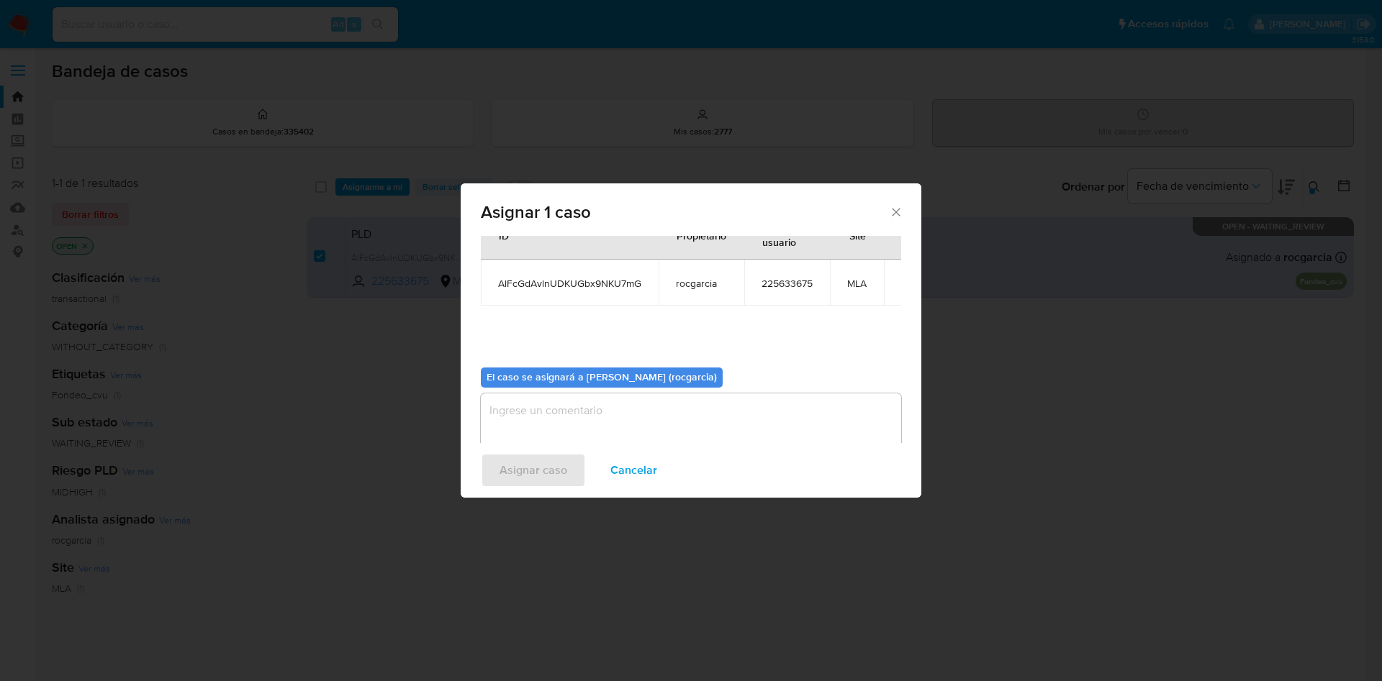
scroll to position [75, 0]
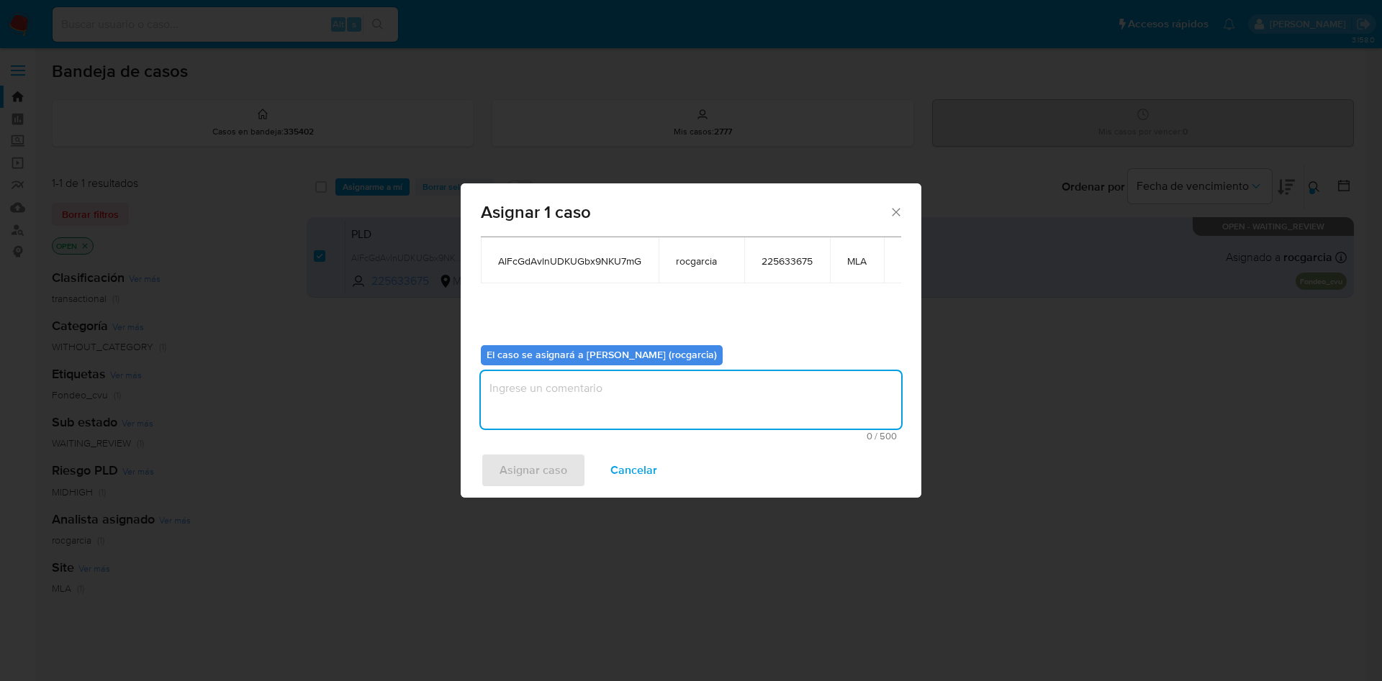
drag, startPoint x: 566, startPoint y: 401, endPoint x: 545, endPoint y: 442, distance: 45.7
click at [566, 400] on textarea "assign-modal" at bounding box center [691, 400] width 420 height 58
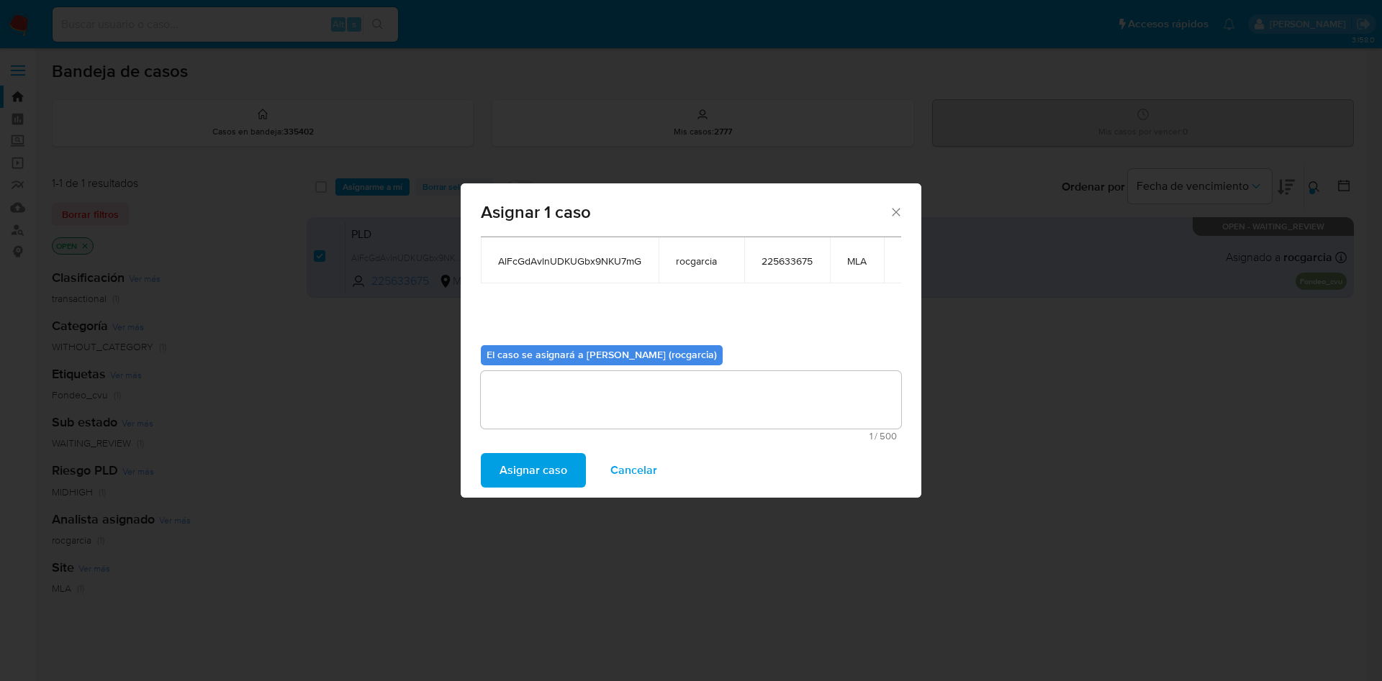
click at [541, 468] on span "Asignar caso" at bounding box center [533, 471] width 68 height 32
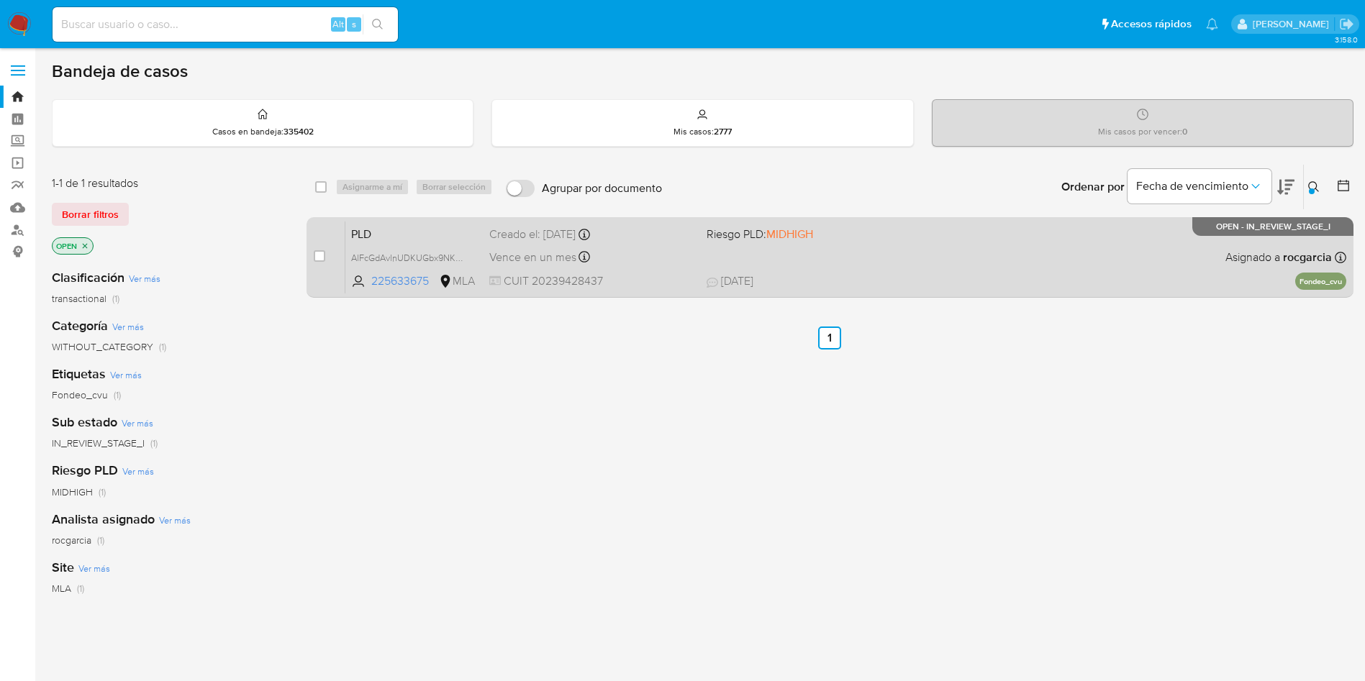
click at [890, 249] on div "PLD AlFcGdAvlnUDKUGbx9NKU7mG 225633675 MLA Riesgo PLD: MIDHIGH Creado el: 12/08…" at bounding box center [845, 257] width 1001 height 73
click at [322, 256] on input "checkbox" at bounding box center [320, 256] width 12 height 12
checkbox input "true"
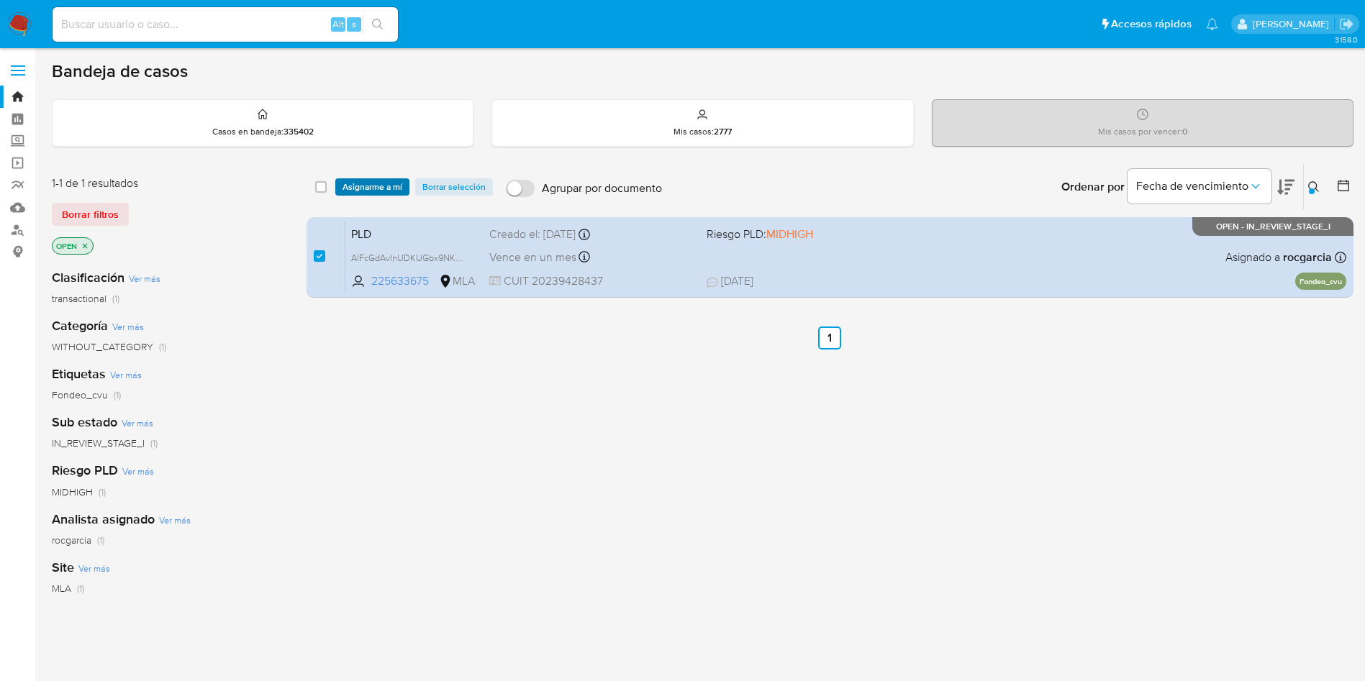
click at [371, 183] on span "Asignarme a mí" at bounding box center [373, 187] width 60 height 14
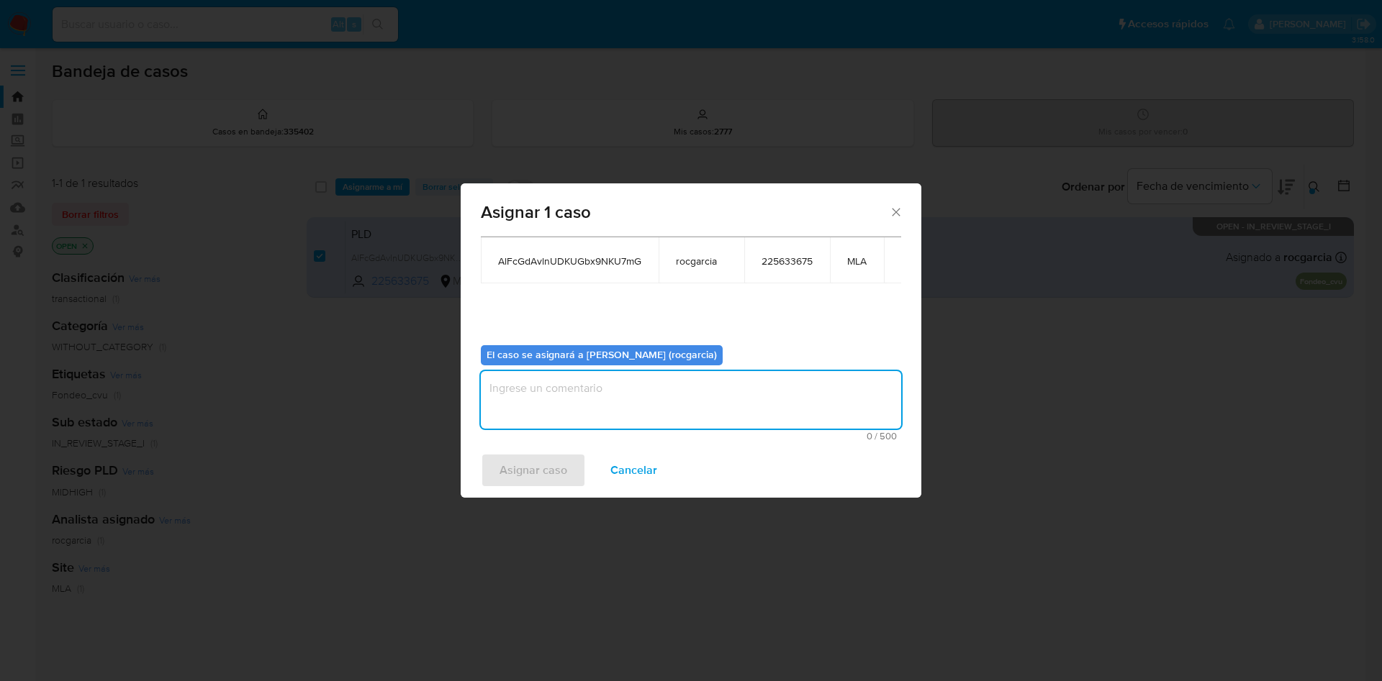
click at [656, 399] on textarea "assign-modal" at bounding box center [691, 400] width 420 height 58
click at [506, 467] on span "Asignar caso" at bounding box center [533, 471] width 68 height 32
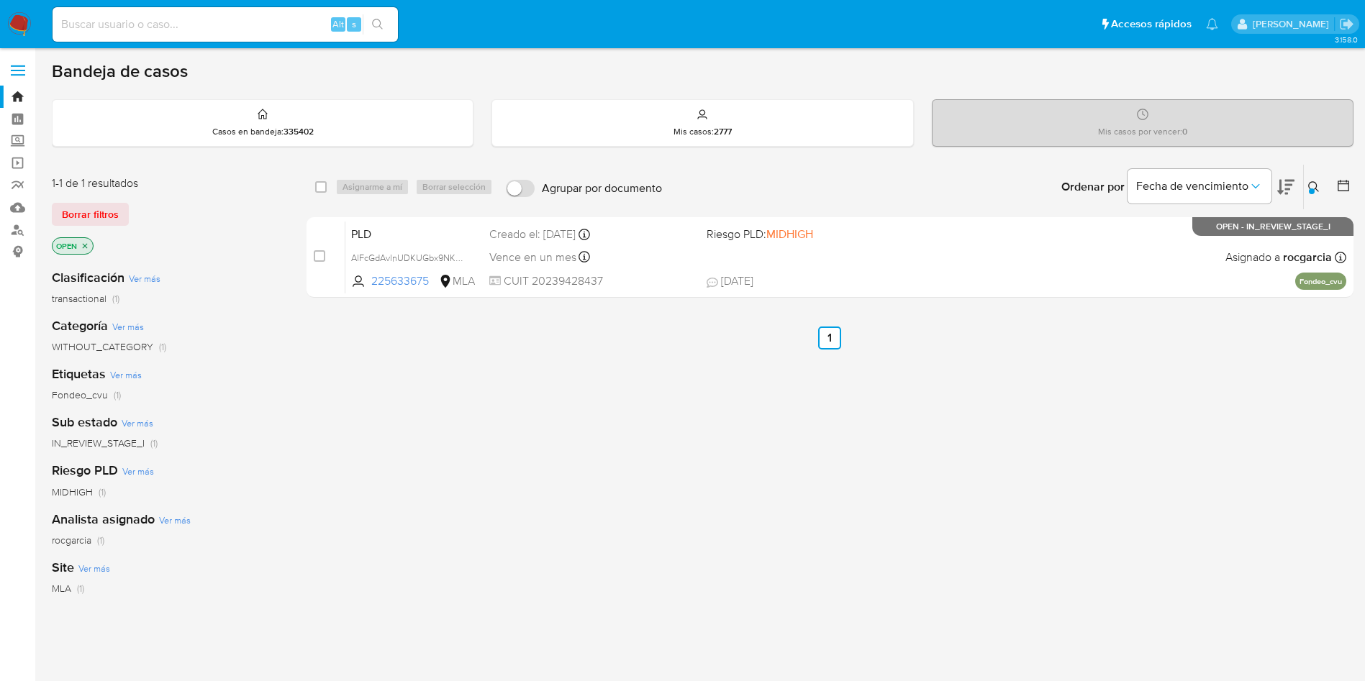
click at [1322, 189] on button at bounding box center [1316, 186] width 24 height 17
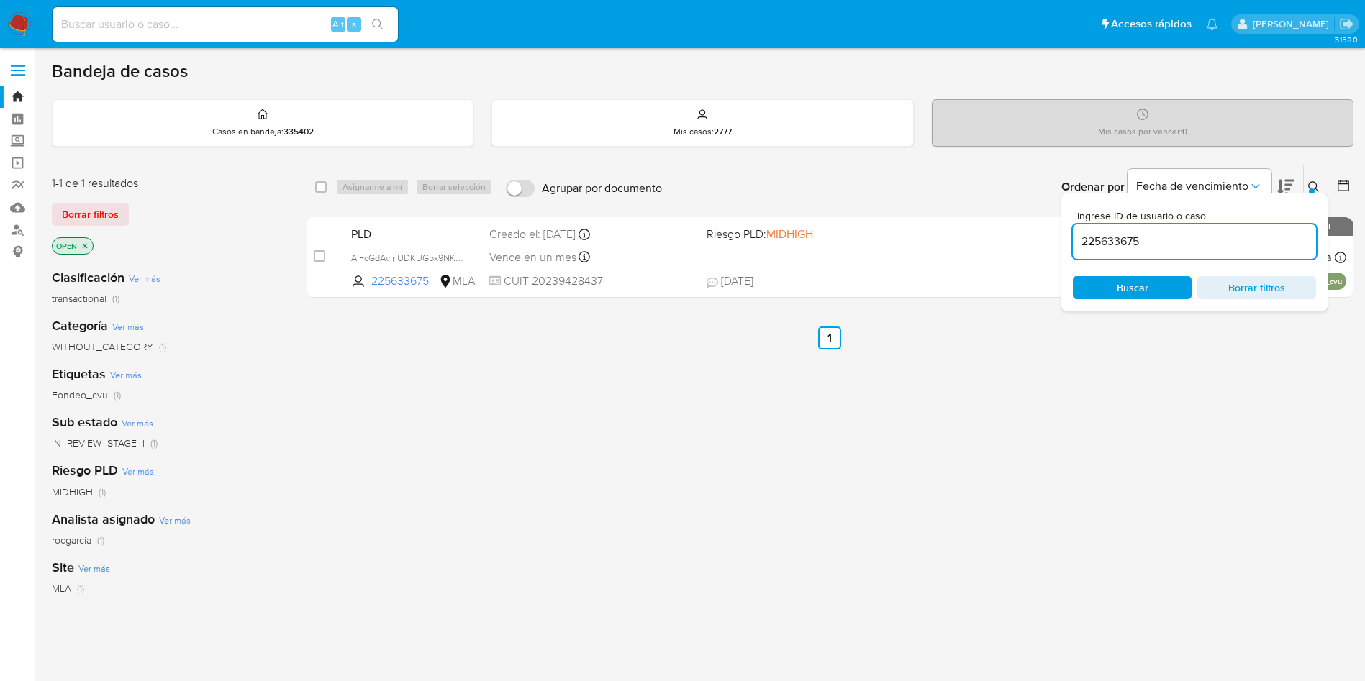
click at [1100, 242] on input "225633675" at bounding box center [1194, 241] width 243 height 19
type input "478084530"
click at [1317, 183] on icon at bounding box center [1314, 187] width 12 height 12
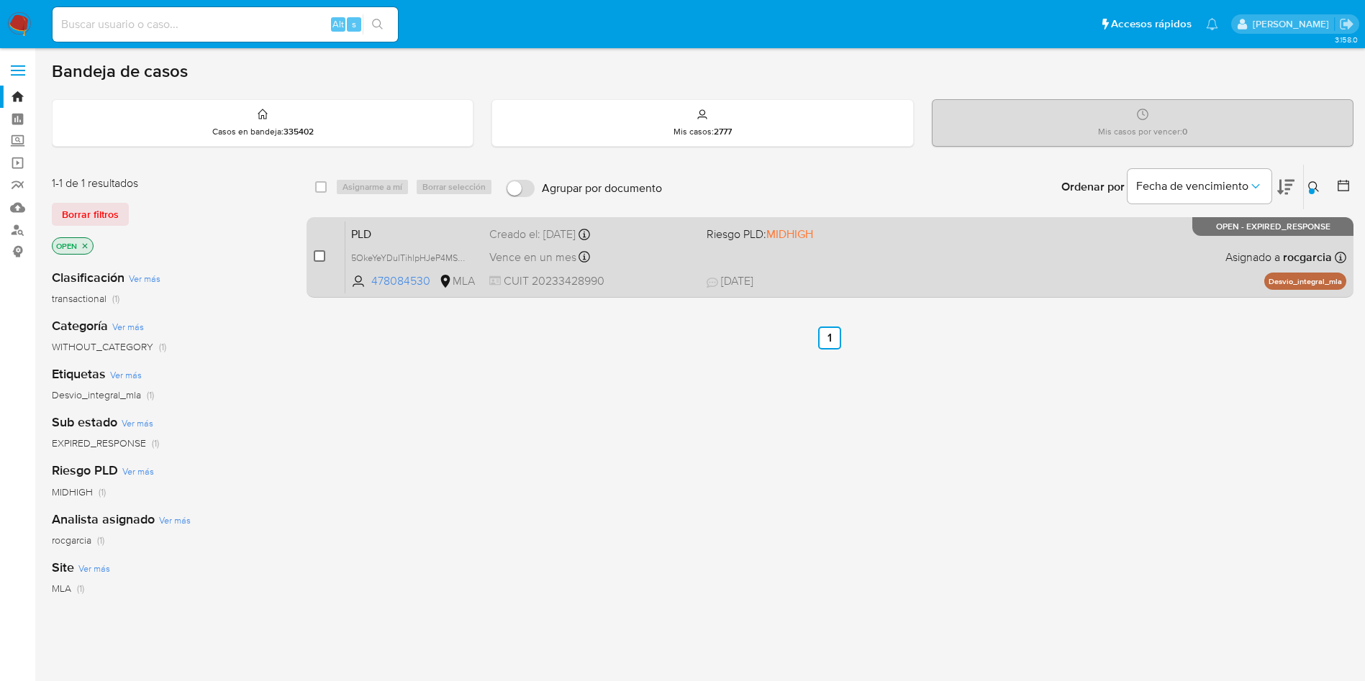
click at [322, 259] on input "checkbox" at bounding box center [320, 256] width 12 height 12
checkbox input "true"
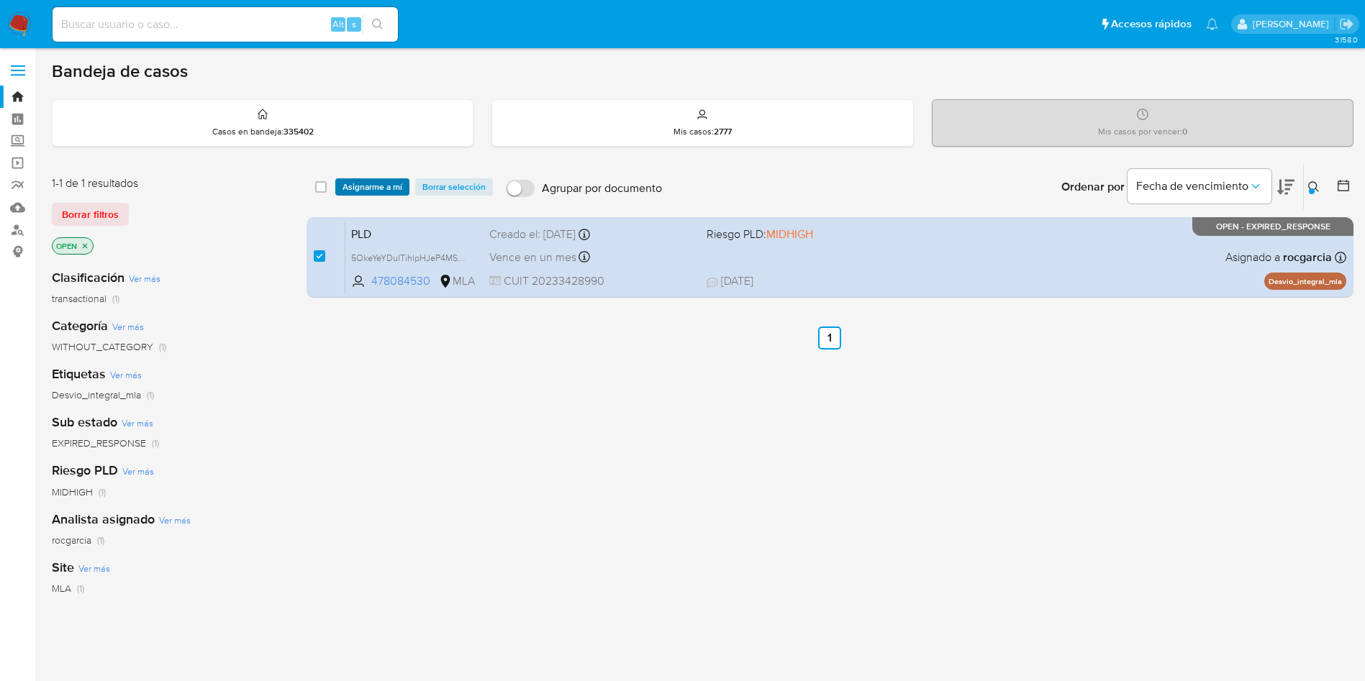
click at [373, 186] on span "Asignarme a mí" at bounding box center [373, 187] width 60 height 14
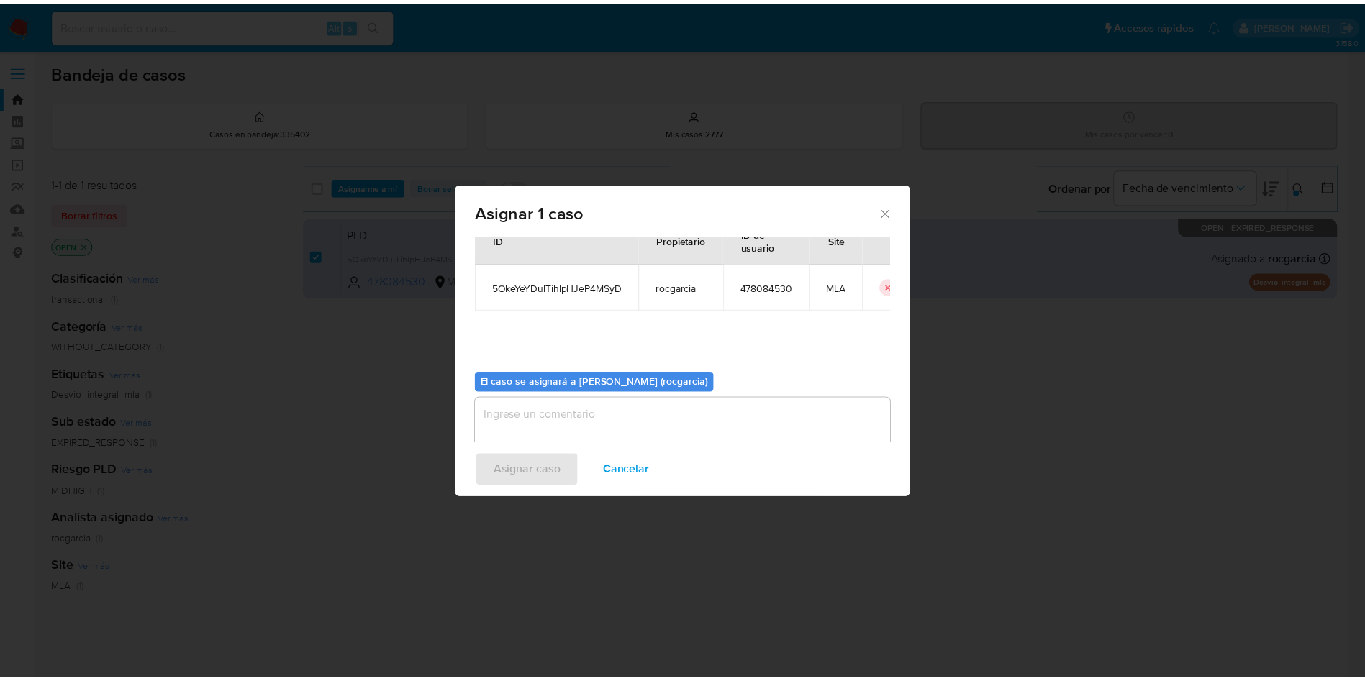
scroll to position [75, 0]
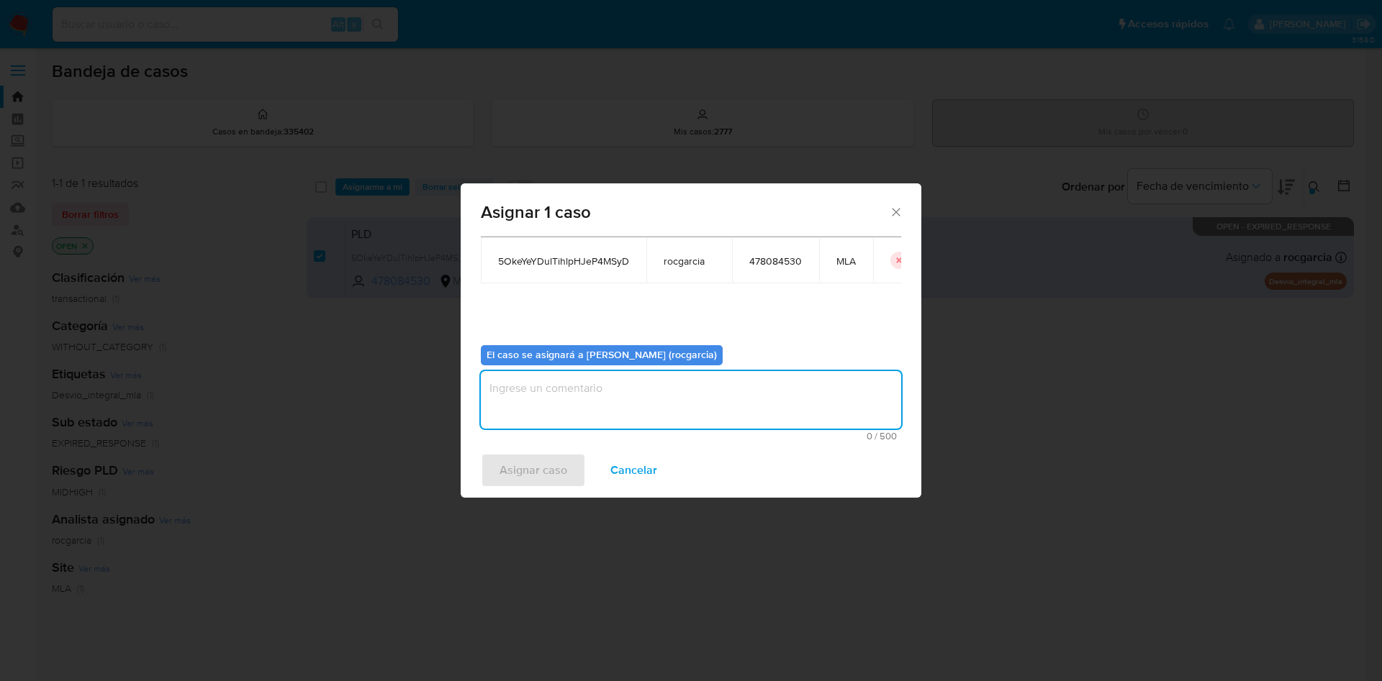
click at [533, 402] on textarea "assign-modal" at bounding box center [691, 400] width 420 height 58
click at [537, 479] on span "Asignar caso" at bounding box center [533, 471] width 68 height 32
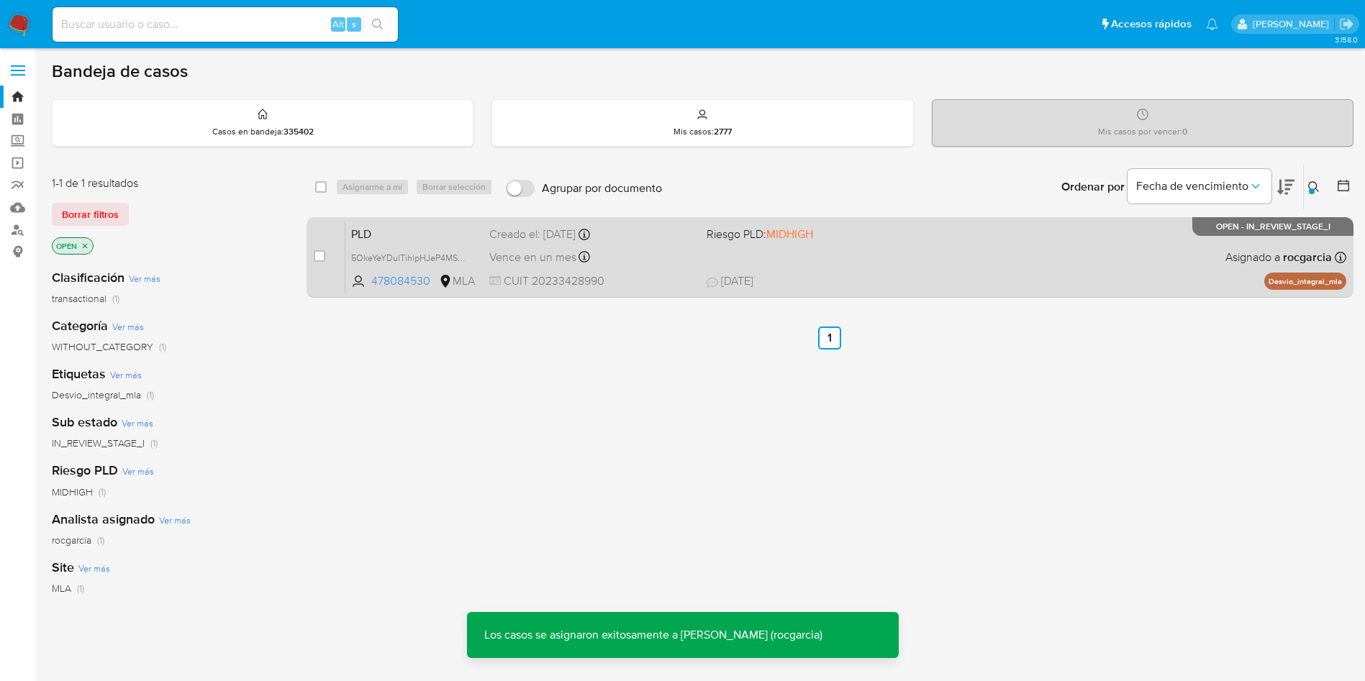
click at [928, 273] on span "21/08/2025 21/08/2025 08:39" at bounding box center [918, 281] width 423 height 16
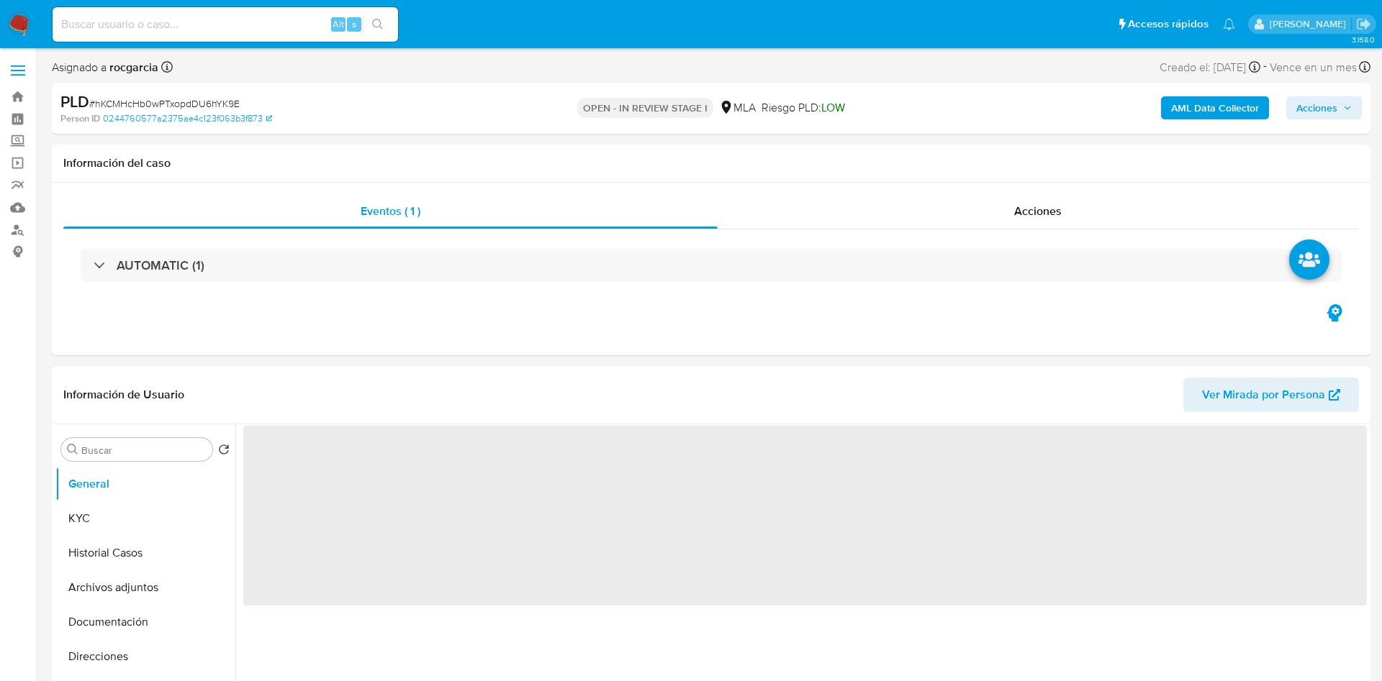
select select "10"
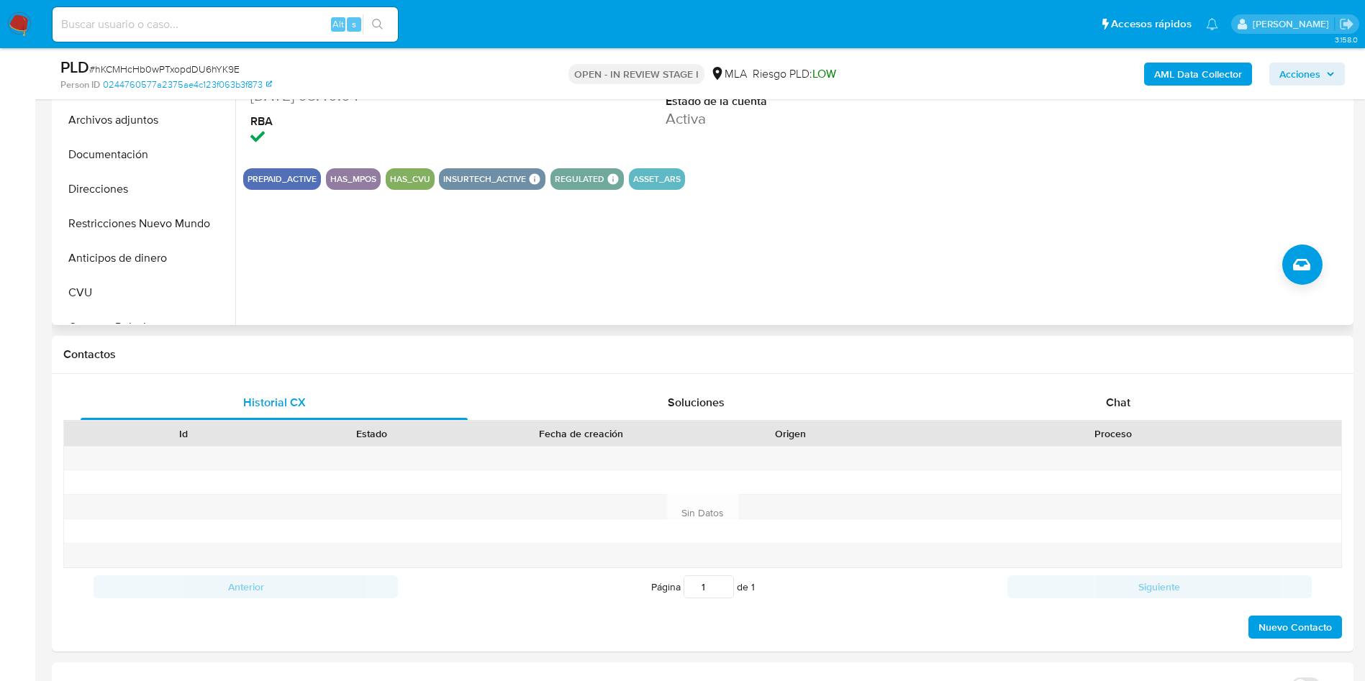
scroll to position [432, 0]
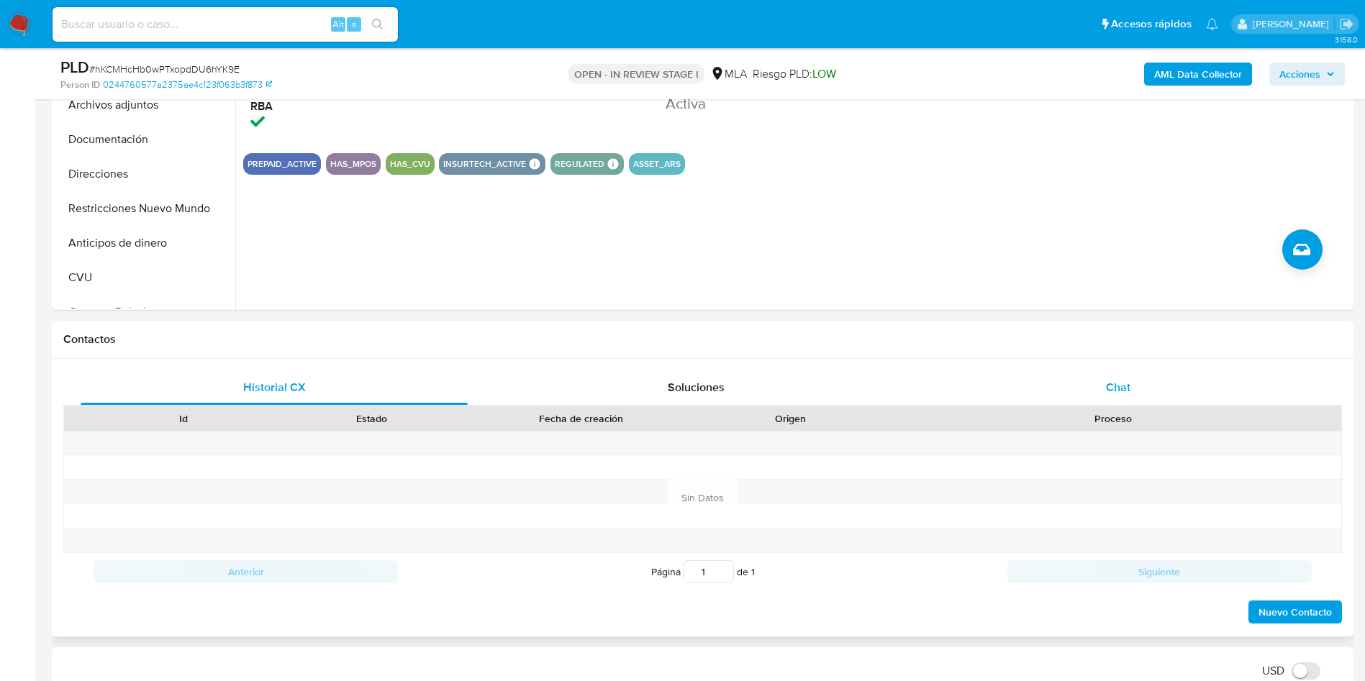
click at [1097, 394] on div "Chat" at bounding box center [1118, 388] width 387 height 35
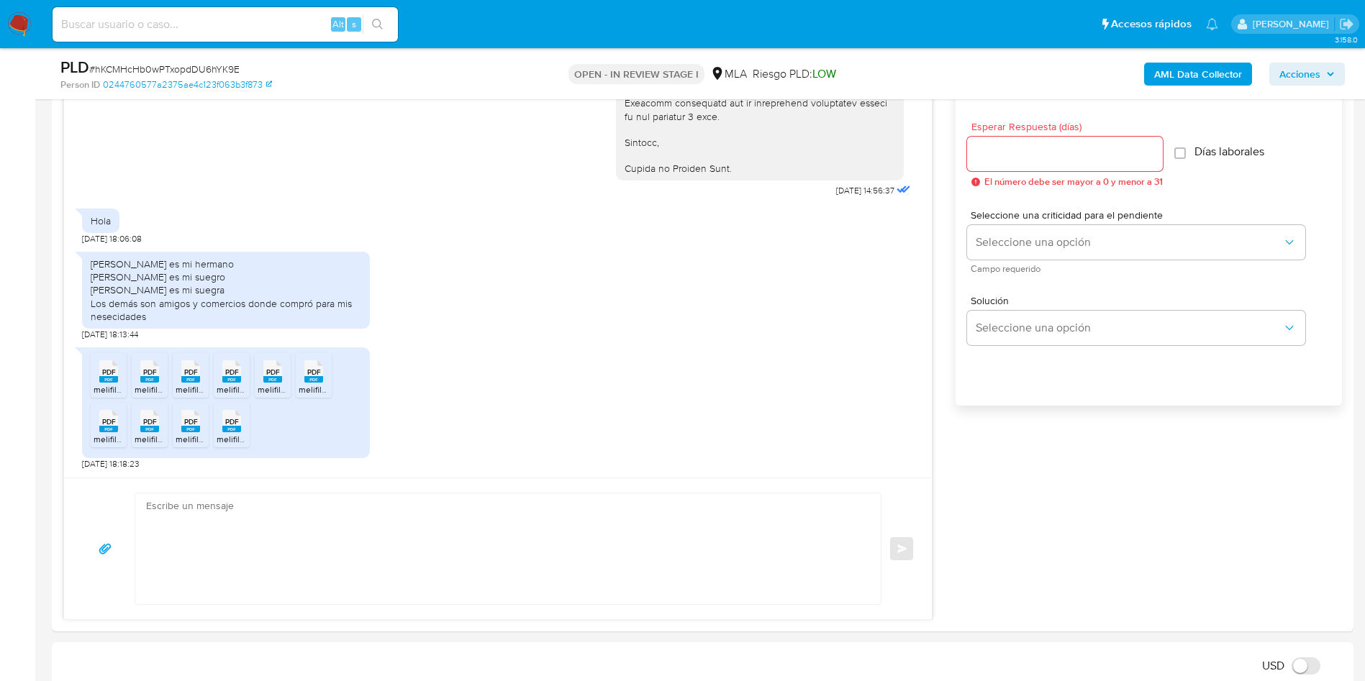
scroll to position [756, 0]
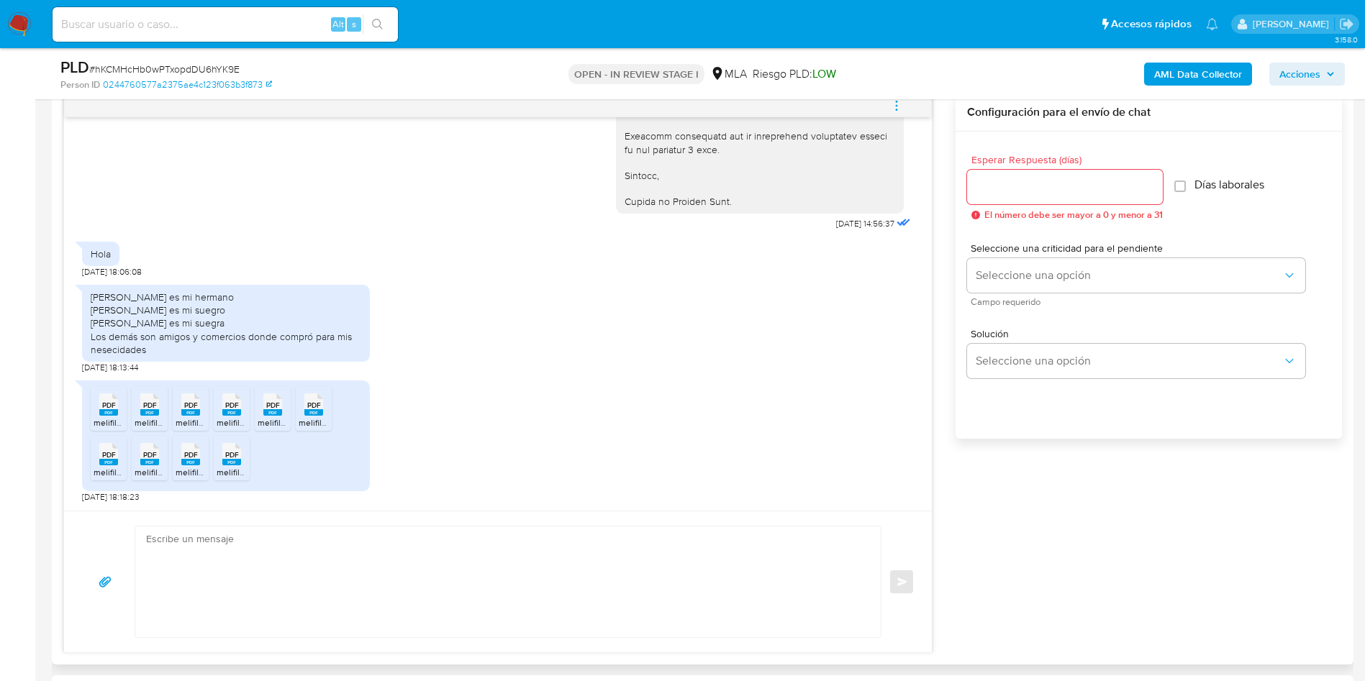
click at [105, 398] on icon at bounding box center [108, 405] width 19 height 22
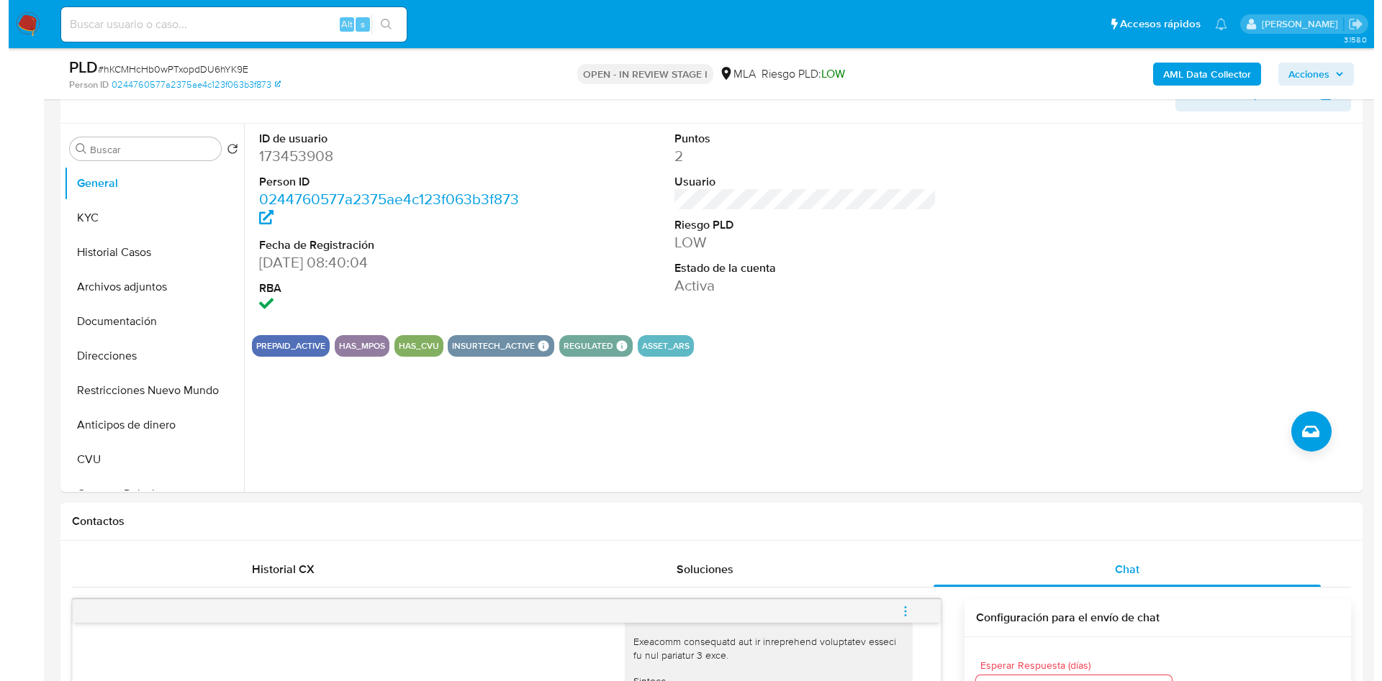
scroll to position [216, 0]
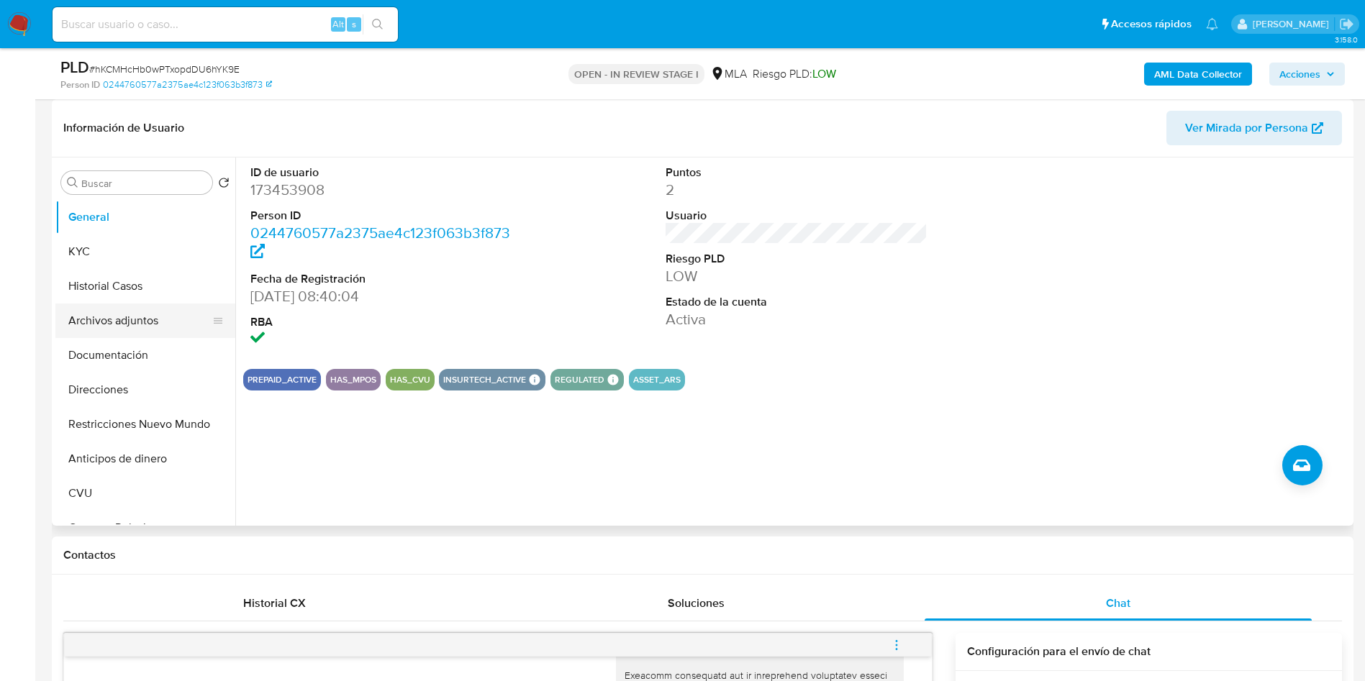
click at [99, 304] on button "Archivos adjuntos" at bounding box center [139, 321] width 168 height 35
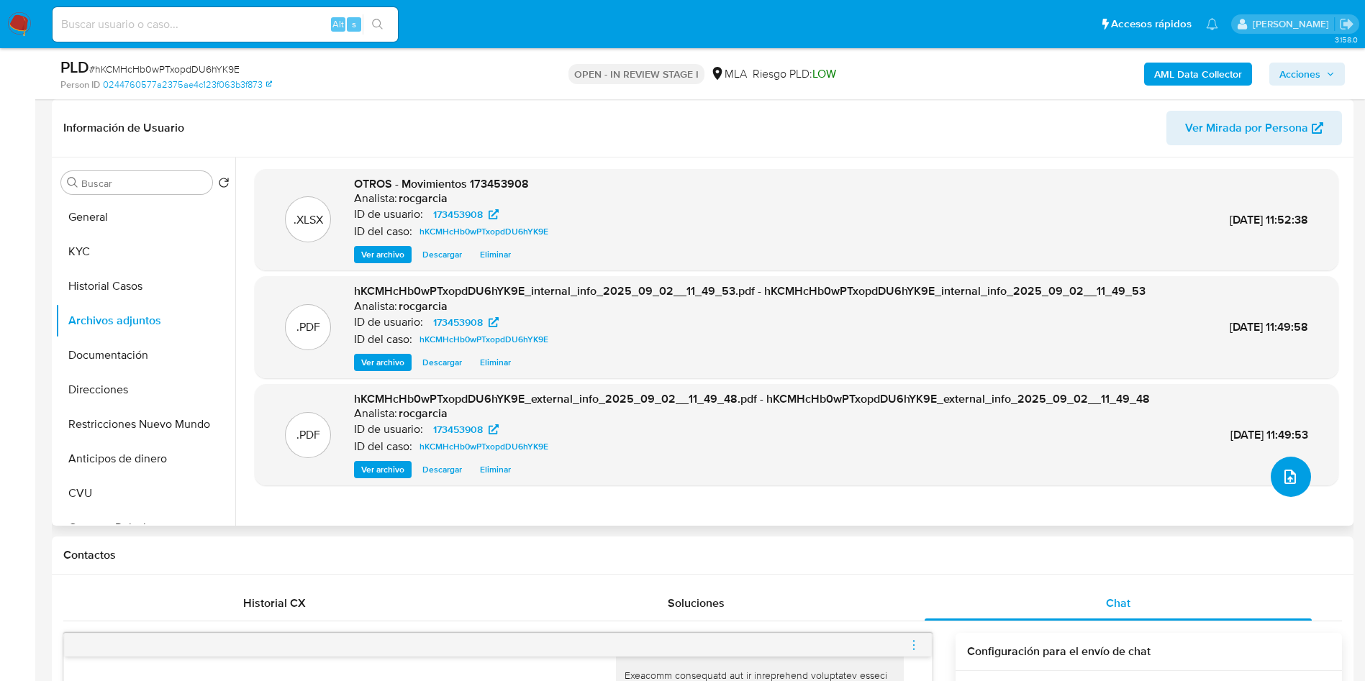
click at [1274, 475] on button "upload-file" at bounding box center [1291, 477] width 40 height 40
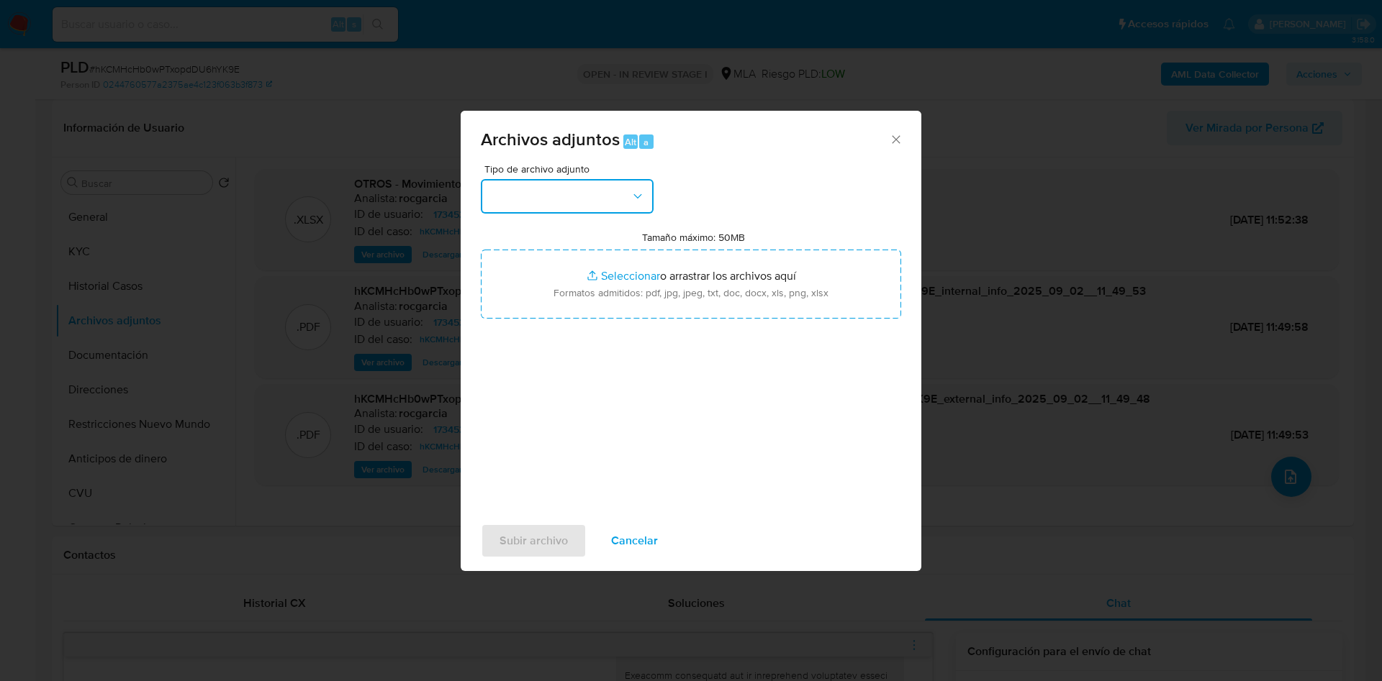
click at [535, 198] on button "button" at bounding box center [567, 196] width 173 height 35
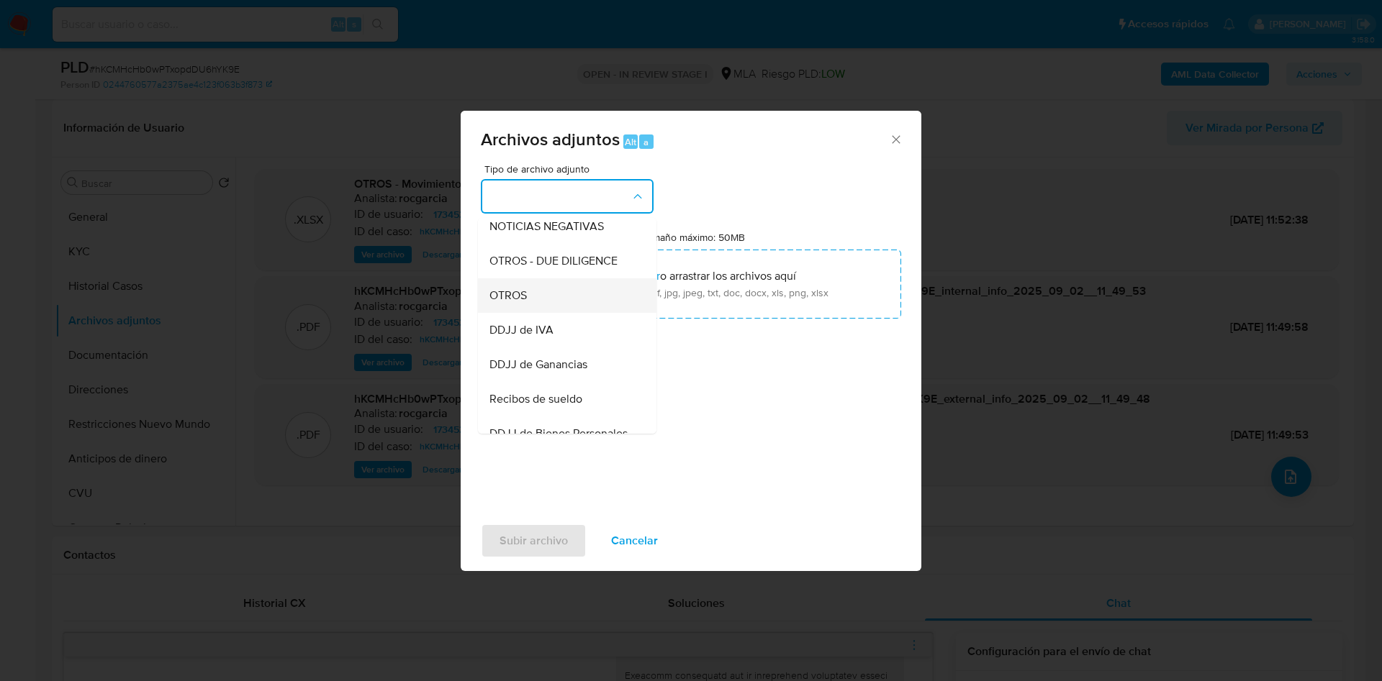
click at [559, 311] on div "OTROS" at bounding box center [562, 295] width 147 height 35
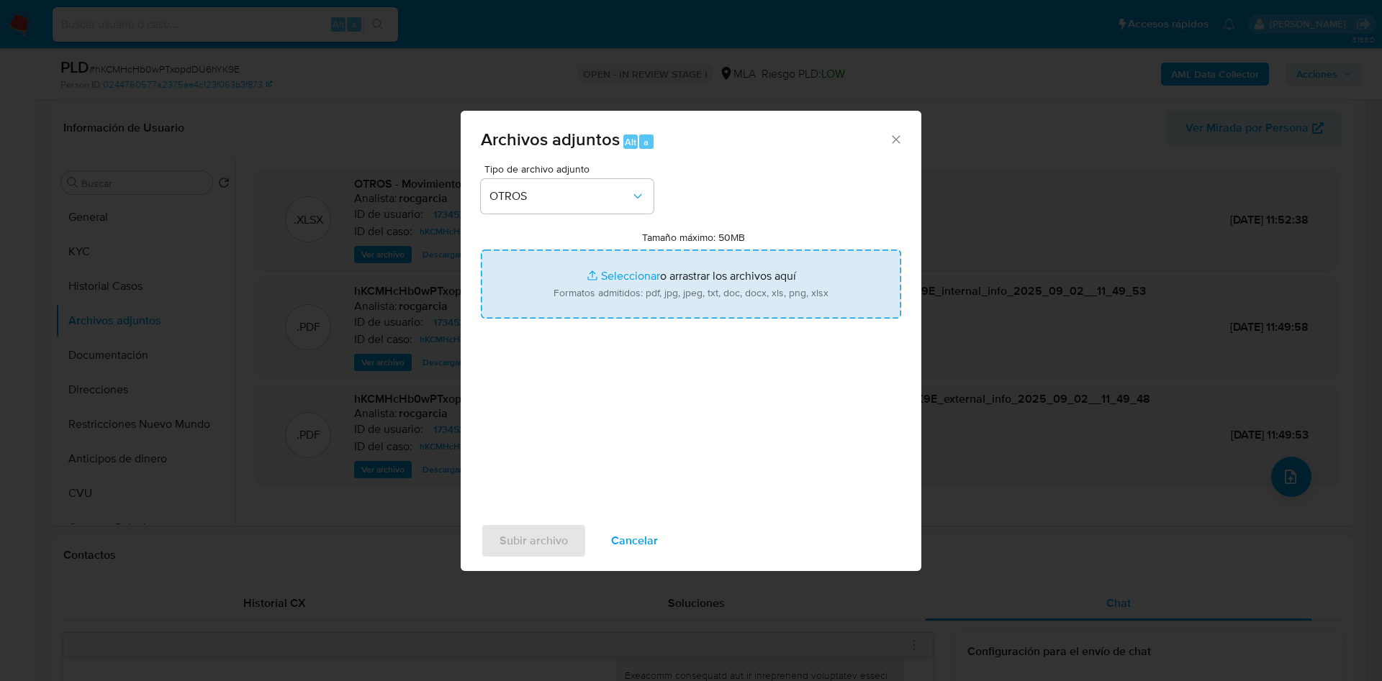
click at [610, 278] on input "Tamaño máximo: 50MB Seleccionar archivos" at bounding box center [691, 284] width 420 height 69
type input "C:\fakepath\Caselog hKCMHcHb0wPTxopdDU6hYK9E - 173453908.docx"
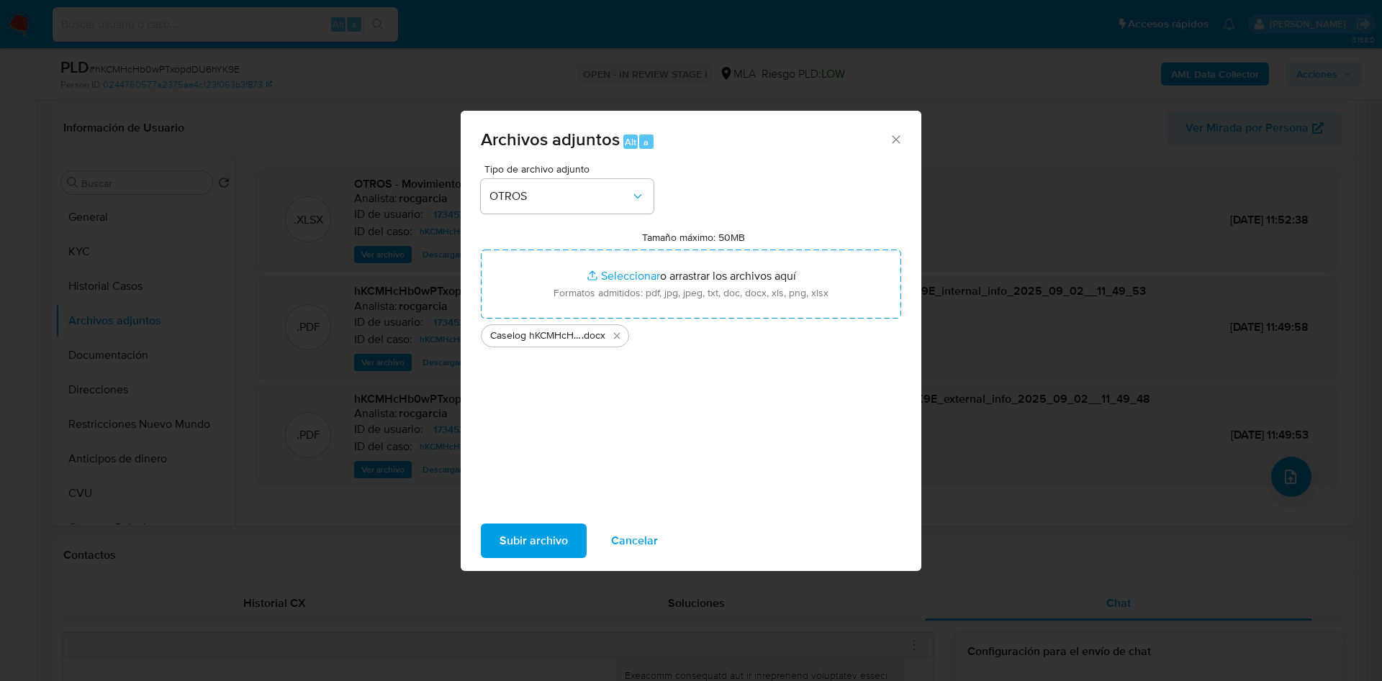
click at [530, 551] on span "Subir archivo" at bounding box center [533, 541] width 68 height 32
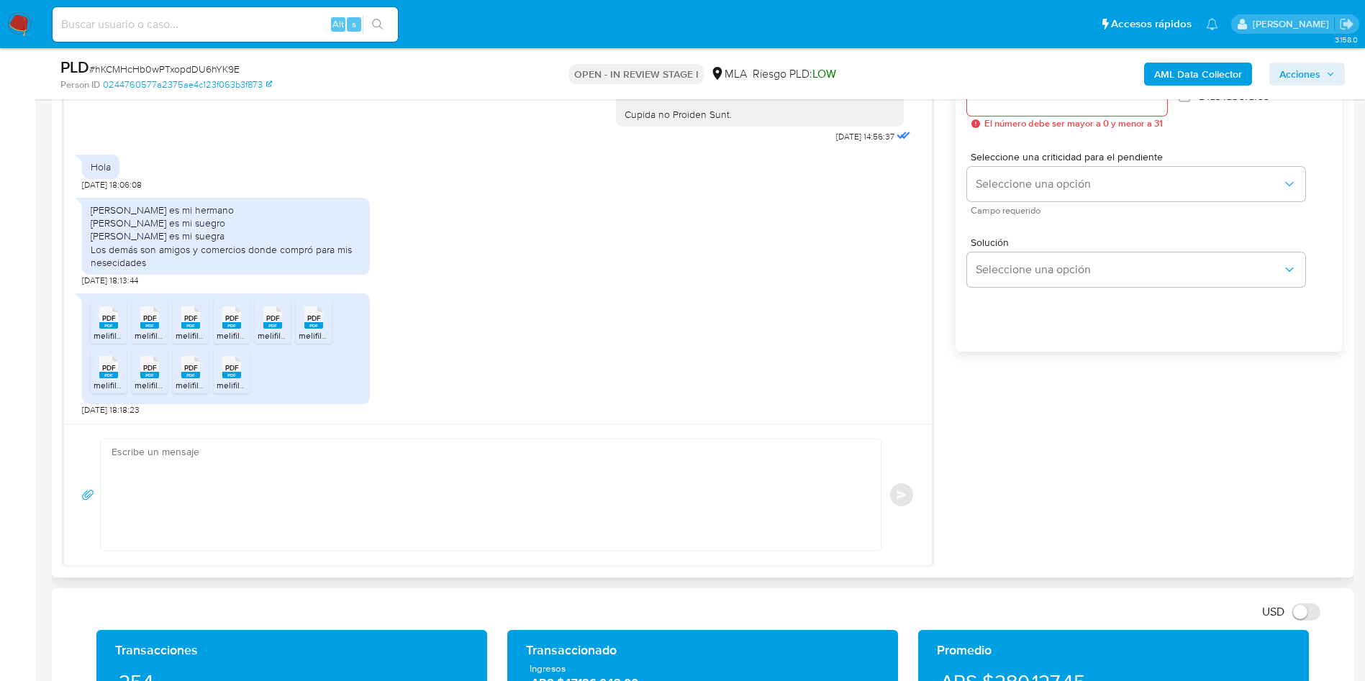
scroll to position [971, 0]
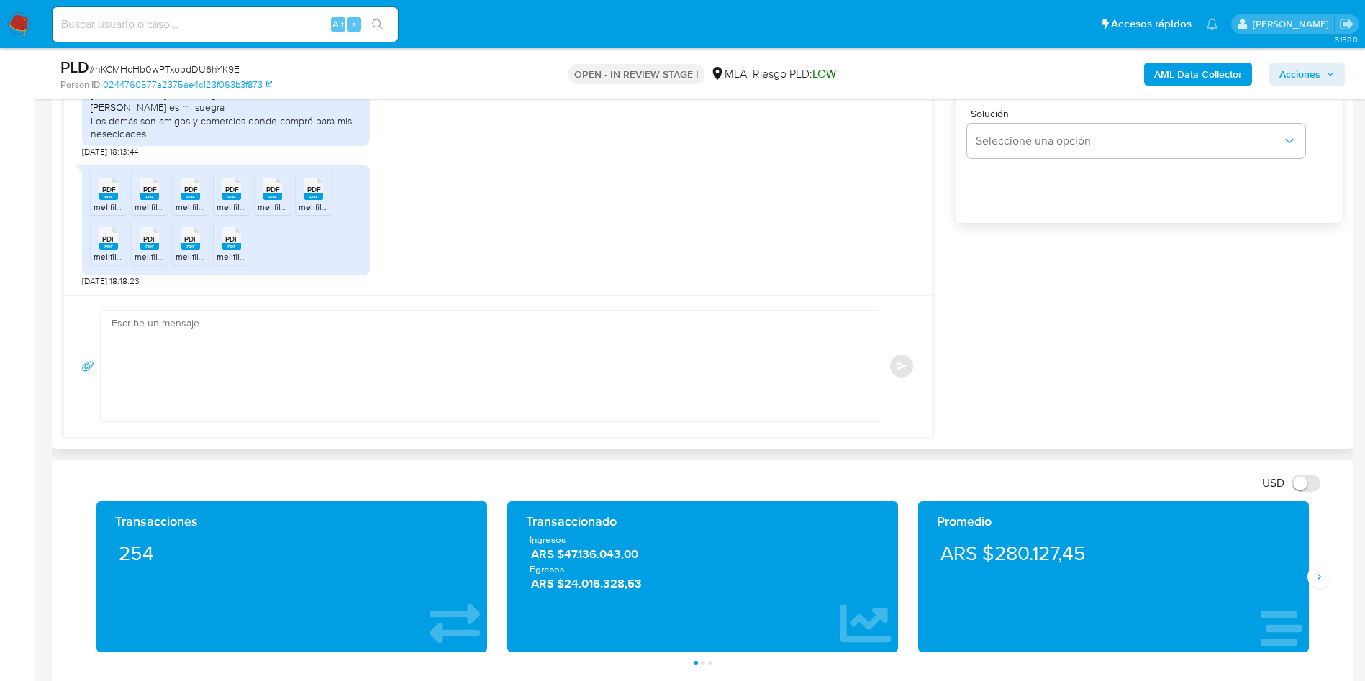
click at [327, 398] on textarea at bounding box center [487, 366] width 751 height 111
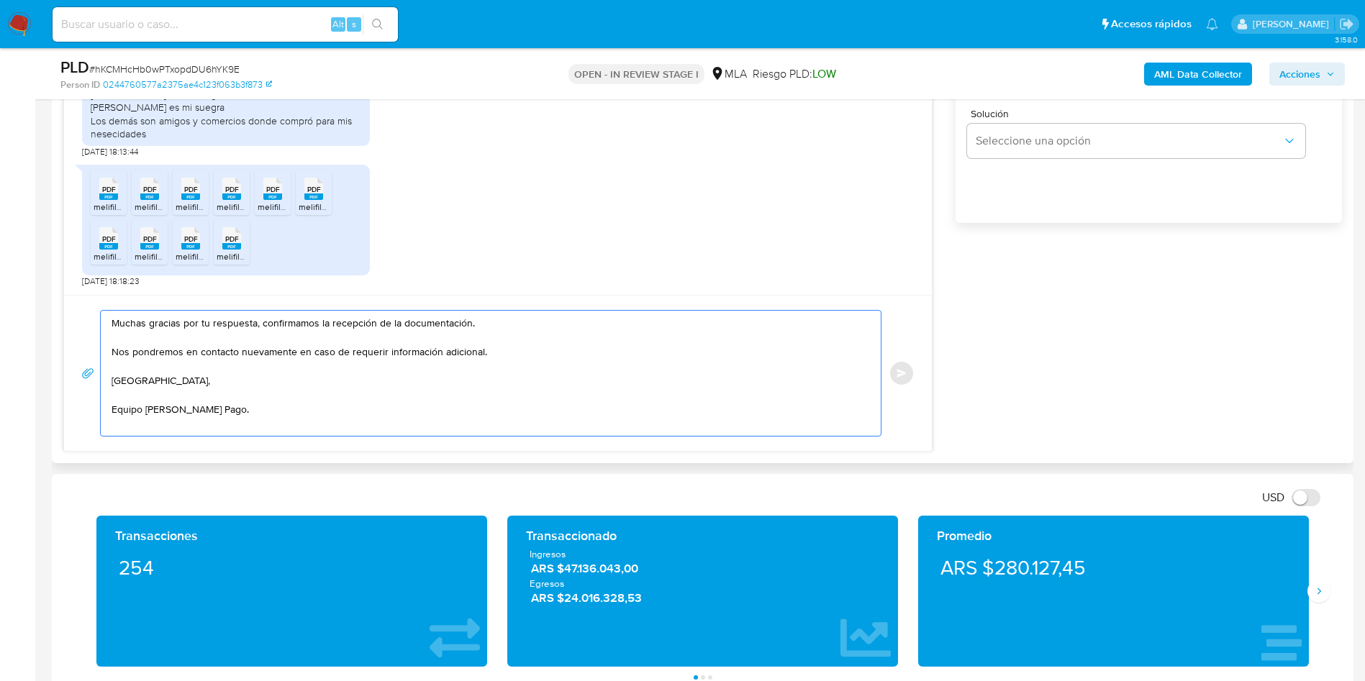
click at [494, 358] on textarea "Muchas gracias por tu respuesta, confirmamos la recepción de la documentación. …" at bounding box center [487, 373] width 751 height 125
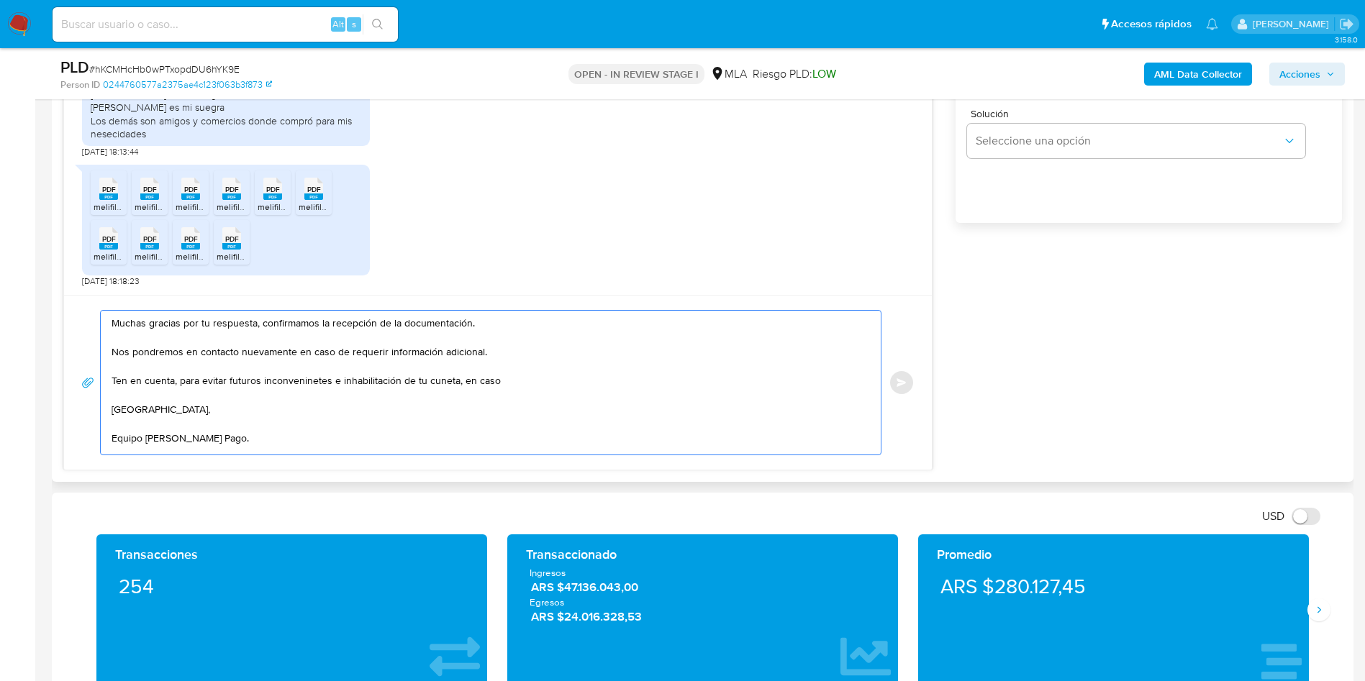
click at [322, 376] on textarea "Muchas gracias por tu respuesta, confirmamos la recepción de la documentación. …" at bounding box center [487, 383] width 751 height 144
click at [0, 0] on lt-strong "en" at bounding box center [0, 0] width 0 height 0
click at [539, 384] on textarea "Muchas gracias por tu respuesta, confirmamos la recepción de la documentación. …" at bounding box center [487, 383] width 751 height 144
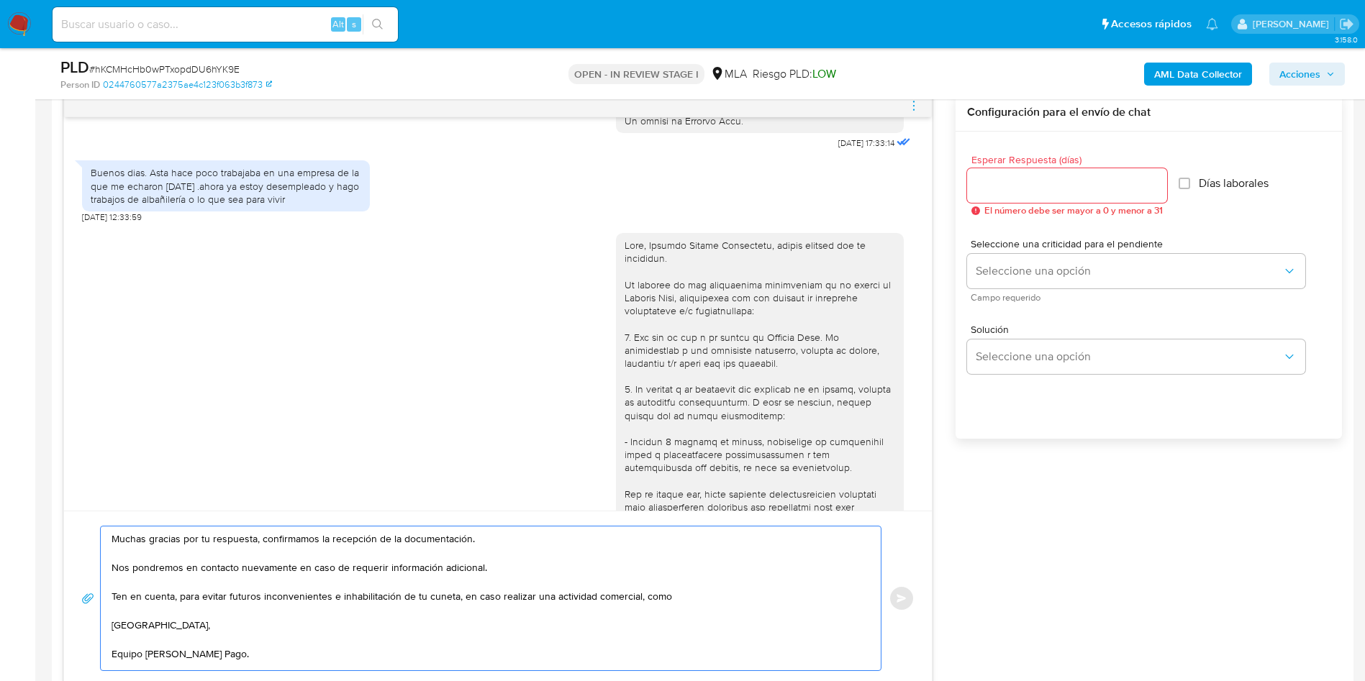
scroll to position [750, 0]
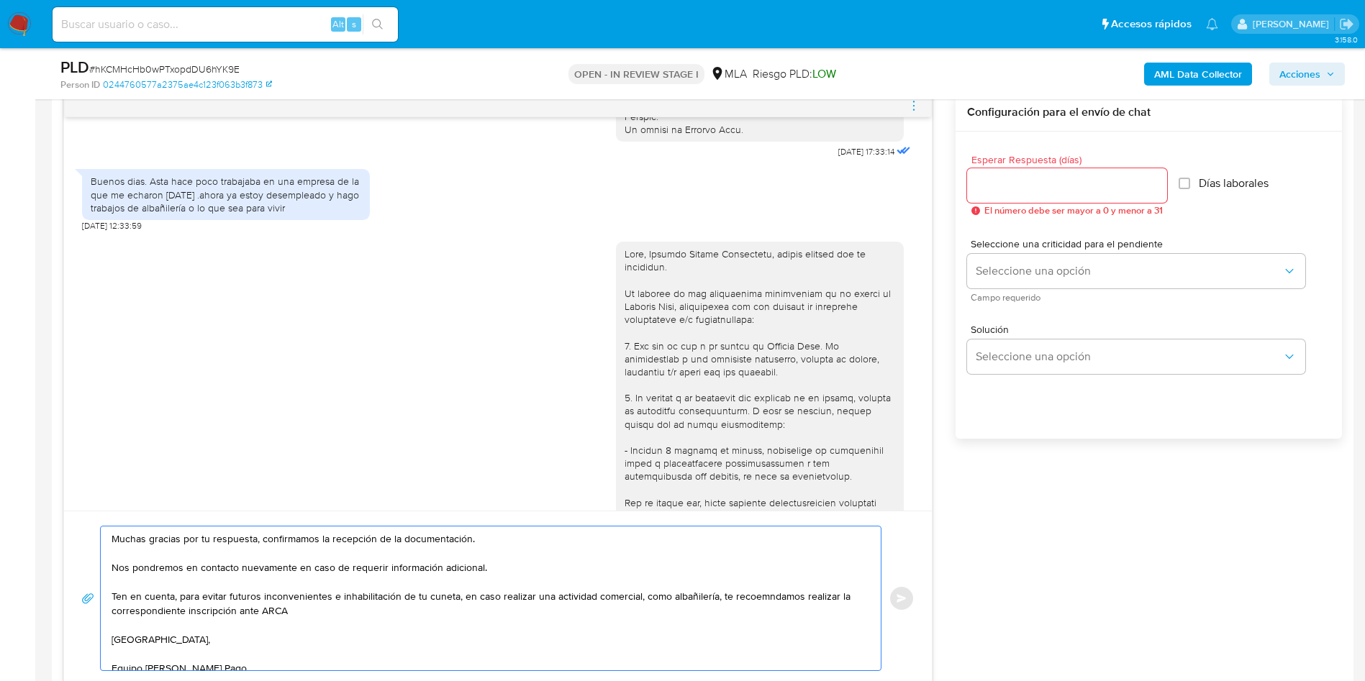
drag, startPoint x: 177, startPoint y: 599, endPoint x: 447, endPoint y: 601, distance: 269.9
click at [453, 599] on textarea "Muchas gracias por tu respuesta, confirmamos la recepción de la documentación. …" at bounding box center [487, 599] width 751 height 144
click at [176, 599] on textarea "Muchas gracias por tu respuesta, confirmamos la recepción de la documentación. …" at bounding box center [487, 599] width 751 height 144
drag, startPoint x: 335, startPoint y: 597, endPoint x: 373, endPoint y: 598, distance: 38.9
click at [373, 598] on textarea "Muchas gracias por tu respuesta, confirmamos la recepción de la documentación. …" at bounding box center [487, 599] width 751 height 144
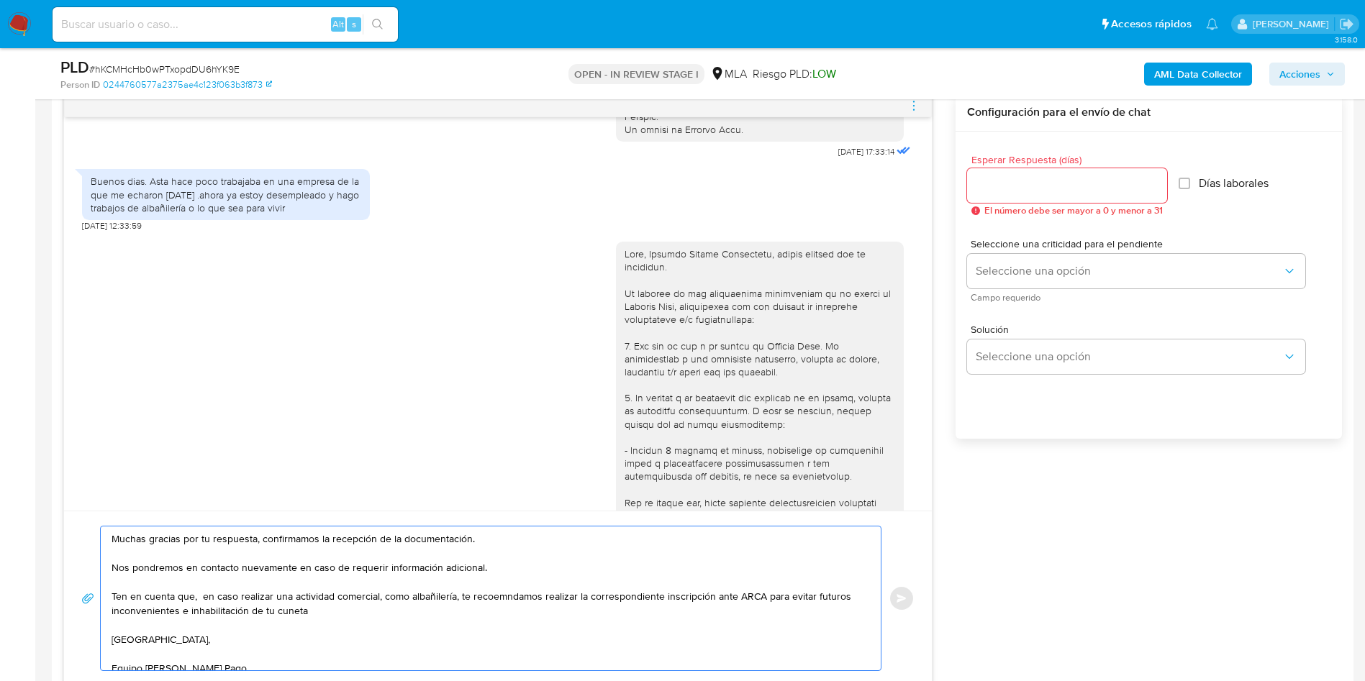
click at [373, 598] on textarea "Muchas gracias por tu respuesta, confirmamos la recepción de la documentación. …" at bounding box center [487, 599] width 751 height 144
drag, startPoint x: 417, startPoint y: 598, endPoint x: 473, endPoint y: 599, distance: 55.4
click at [473, 599] on textarea "Muchas gracias por tu respuesta, confirmamos la recepción de la documentación. …" at bounding box center [487, 599] width 751 height 144
click at [487, 602] on textarea "Muchas gracias por tu respuesta, confirmamos la recepción de la documentación. …" at bounding box center [487, 599] width 751 height 144
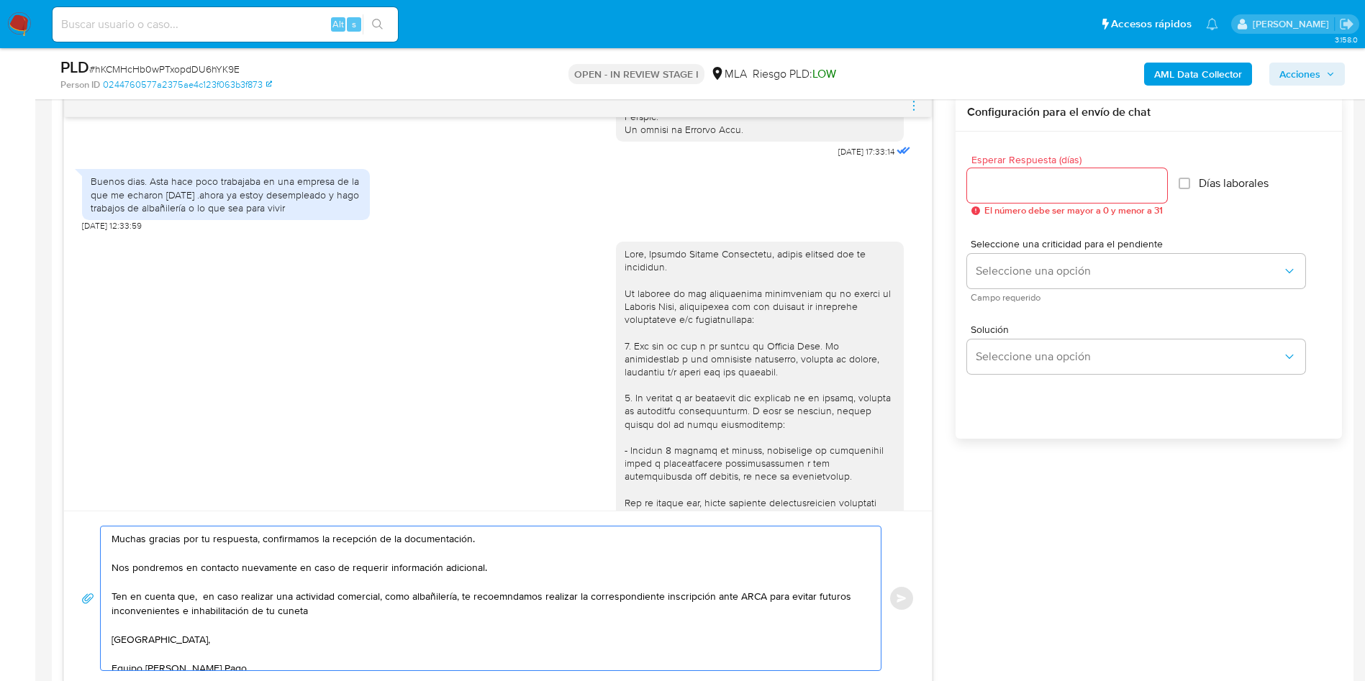
click at [0, 0] on lt-span "reco me ndamos" at bounding box center [0, 0] width 0 height 0
drag, startPoint x: 563, startPoint y: 597, endPoint x: 697, endPoint y: 602, distance: 133.2
click at [697, 602] on textarea "Muchas gracias por tu respuesta, confirmamos la recepción de la documentación. …" at bounding box center [487, 599] width 751 height 144
click at [760, 597] on textarea "Muchas gracias por tu respuesta, confirmamos la recepción de la documentación. …" at bounding box center [487, 599] width 751 height 144
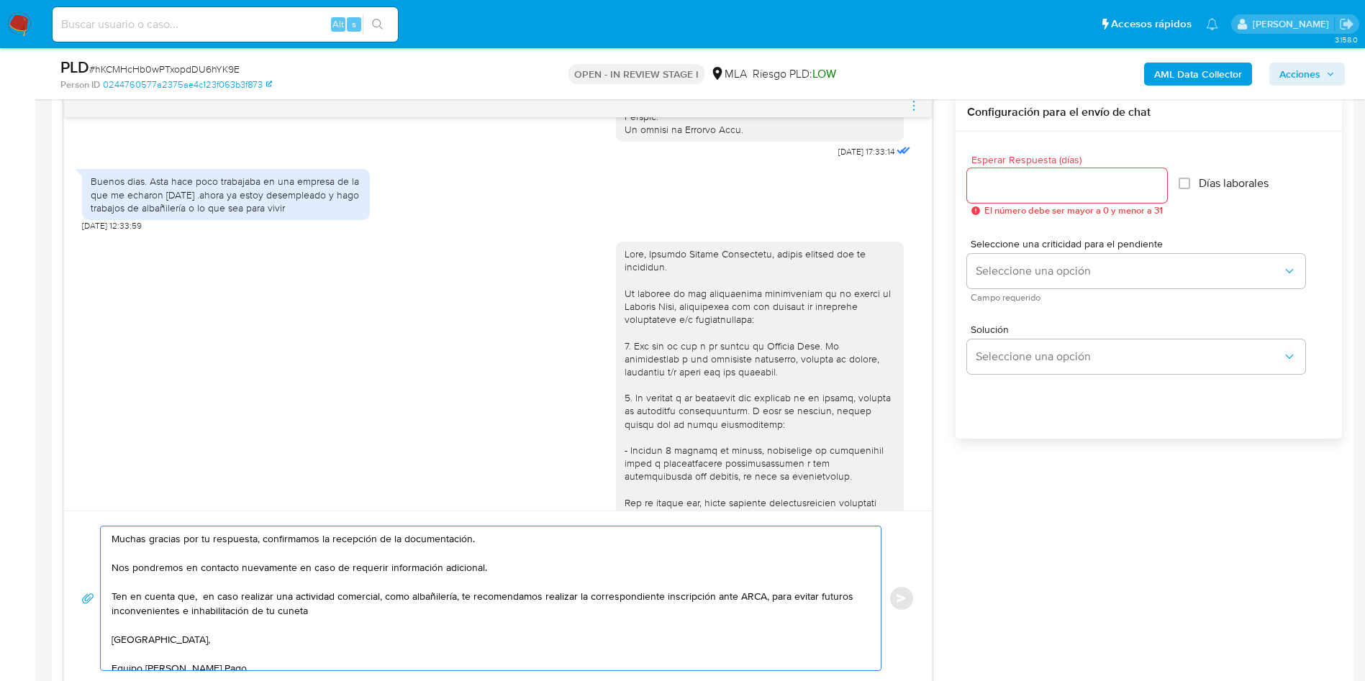
click at [202, 597] on textarea "Muchas gracias por tu respuesta, confirmamos la recepción de la documentación. …" at bounding box center [487, 599] width 751 height 144
click at [0, 0] on lt-span "Eliminar espacios dobles" at bounding box center [0, 0] width 0 height 0
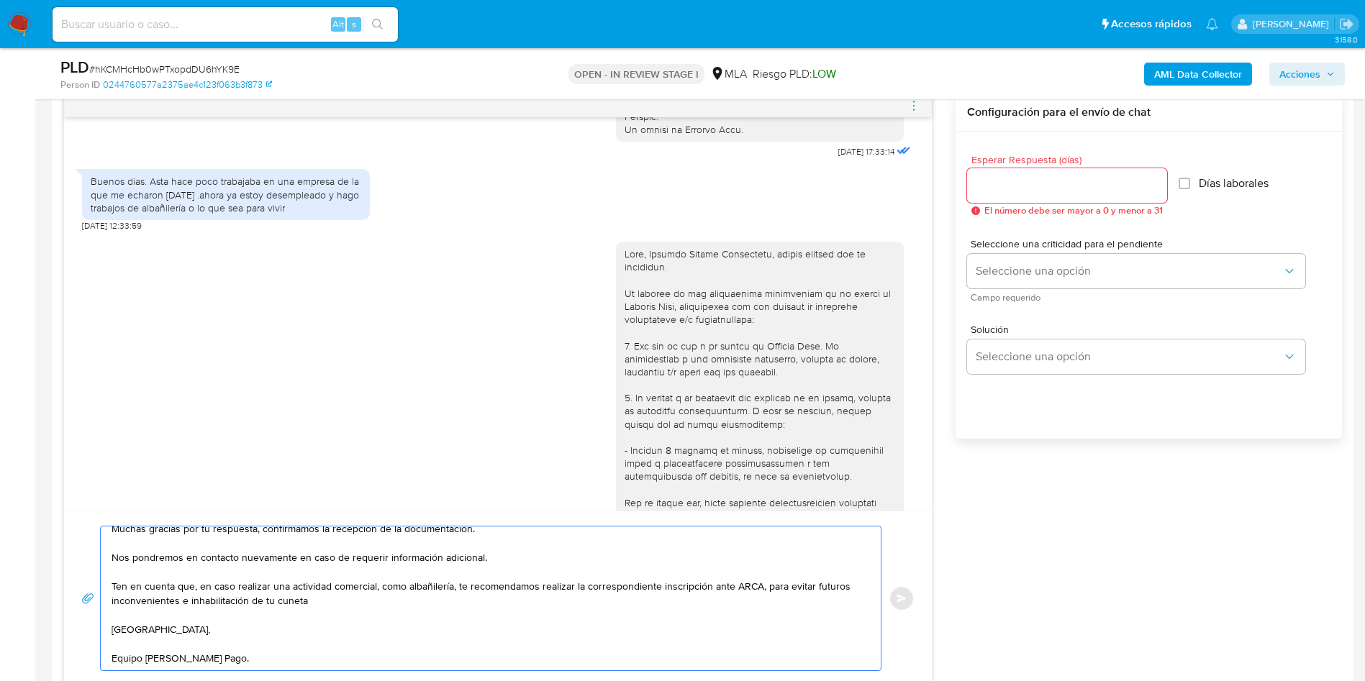
scroll to position [24, 0]
type textarea "Muchas gracias por tu respuesta, confirmamos la recepción de la documentación. …"
click at [1061, 186] on input "Esperar Respuesta (días)" at bounding box center [1067, 185] width 200 height 19
type input "0"
click at [898, 602] on span "Enviar" at bounding box center [902, 598] width 10 height 9
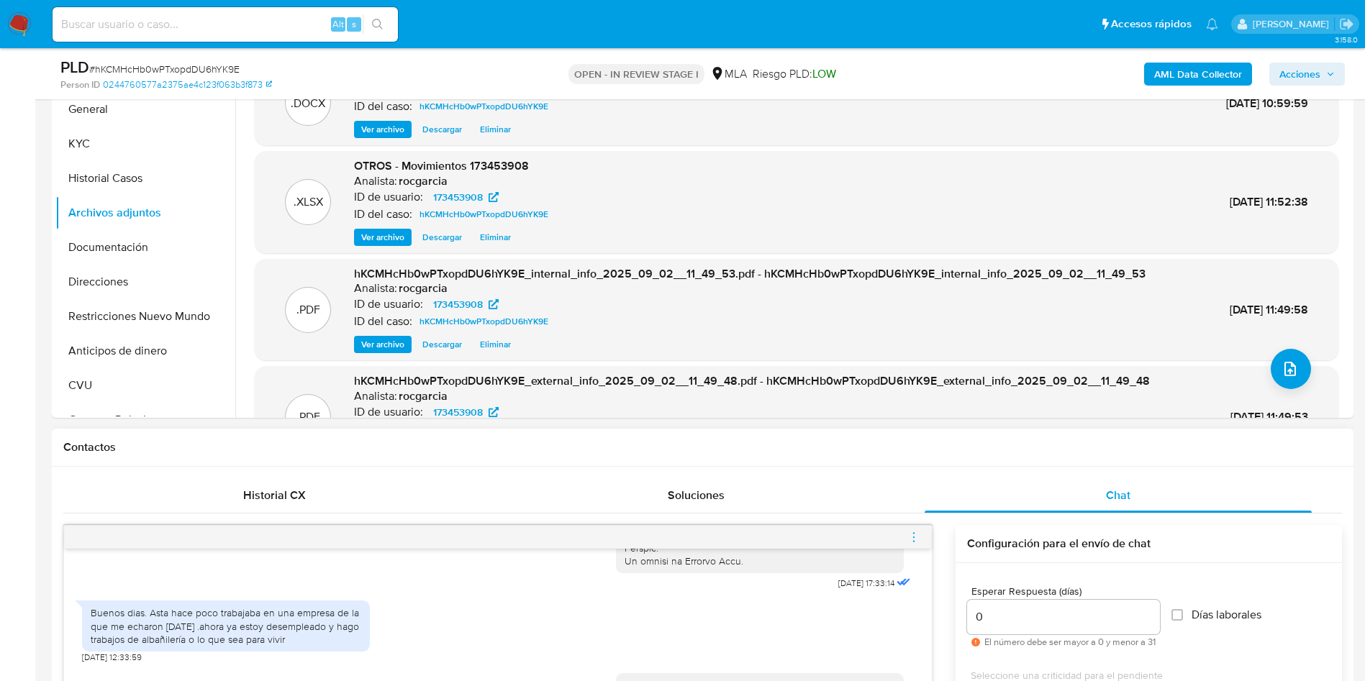
scroll to position [1839, 0]
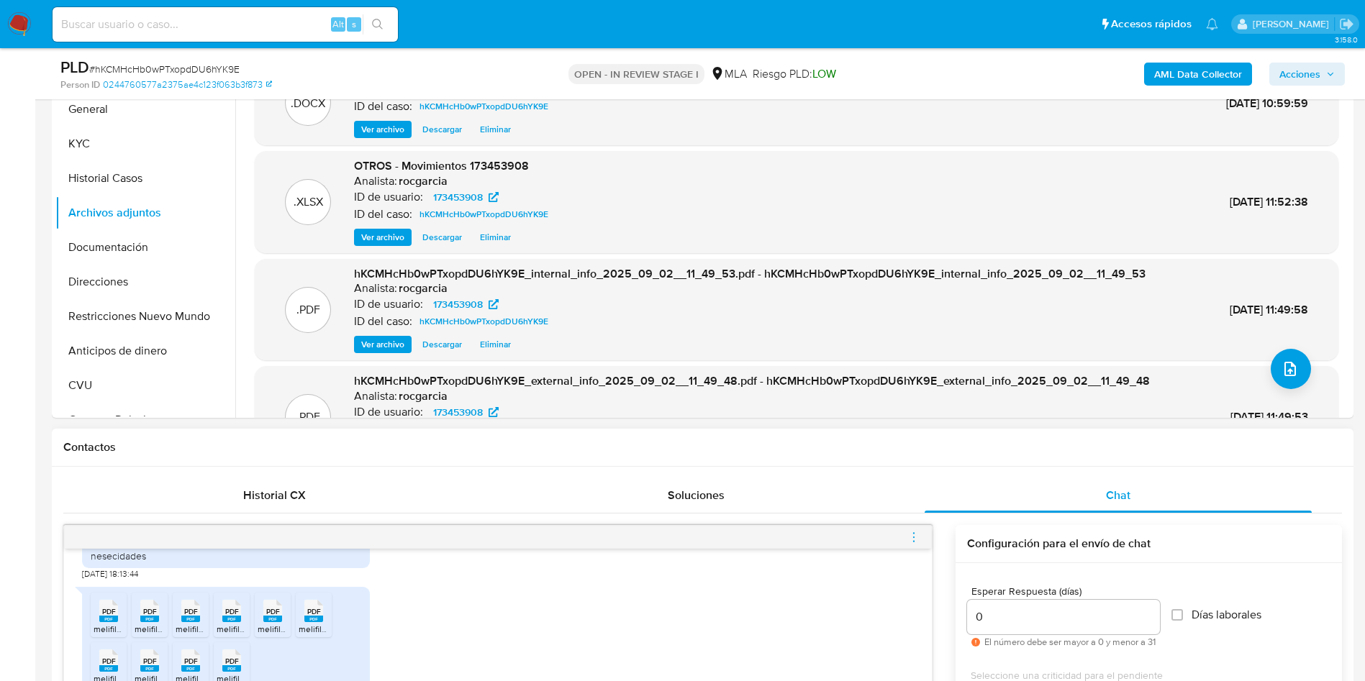
click at [912, 531] on icon "menu-action" at bounding box center [913, 537] width 13 height 13
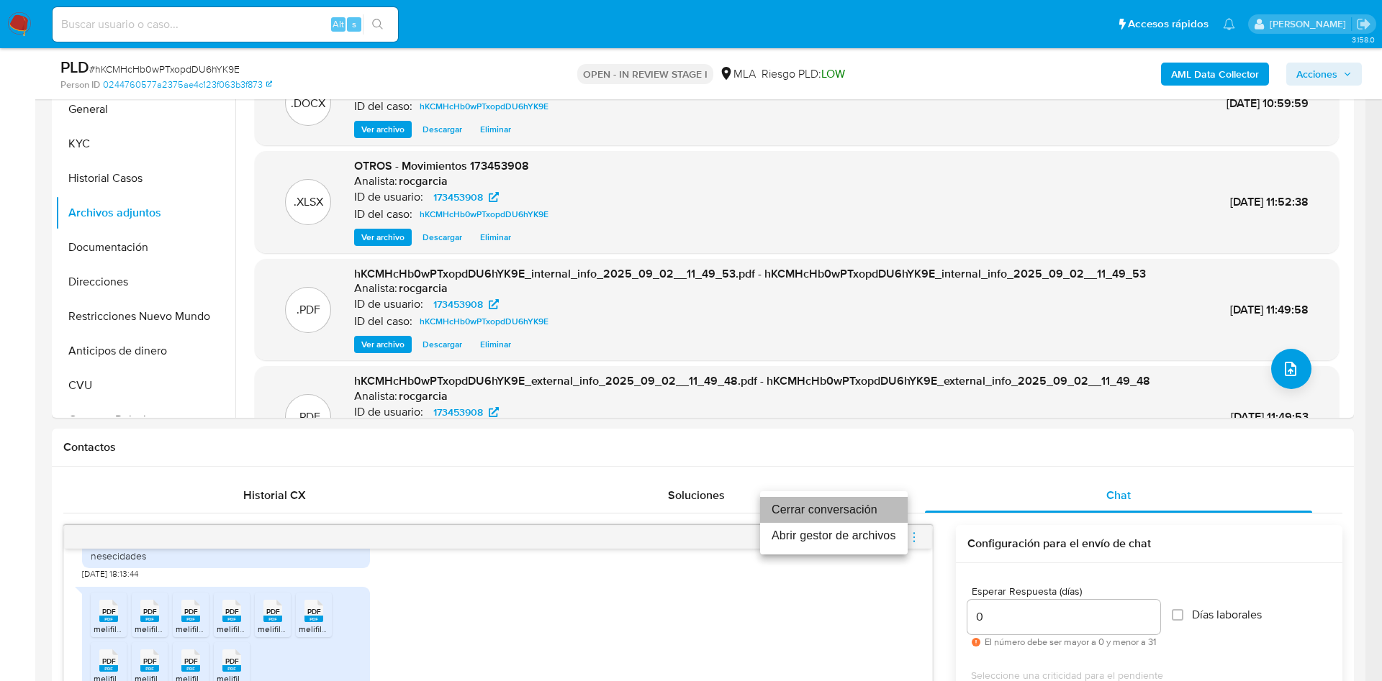
click at [866, 501] on li "Cerrar conversación" at bounding box center [834, 510] width 148 height 26
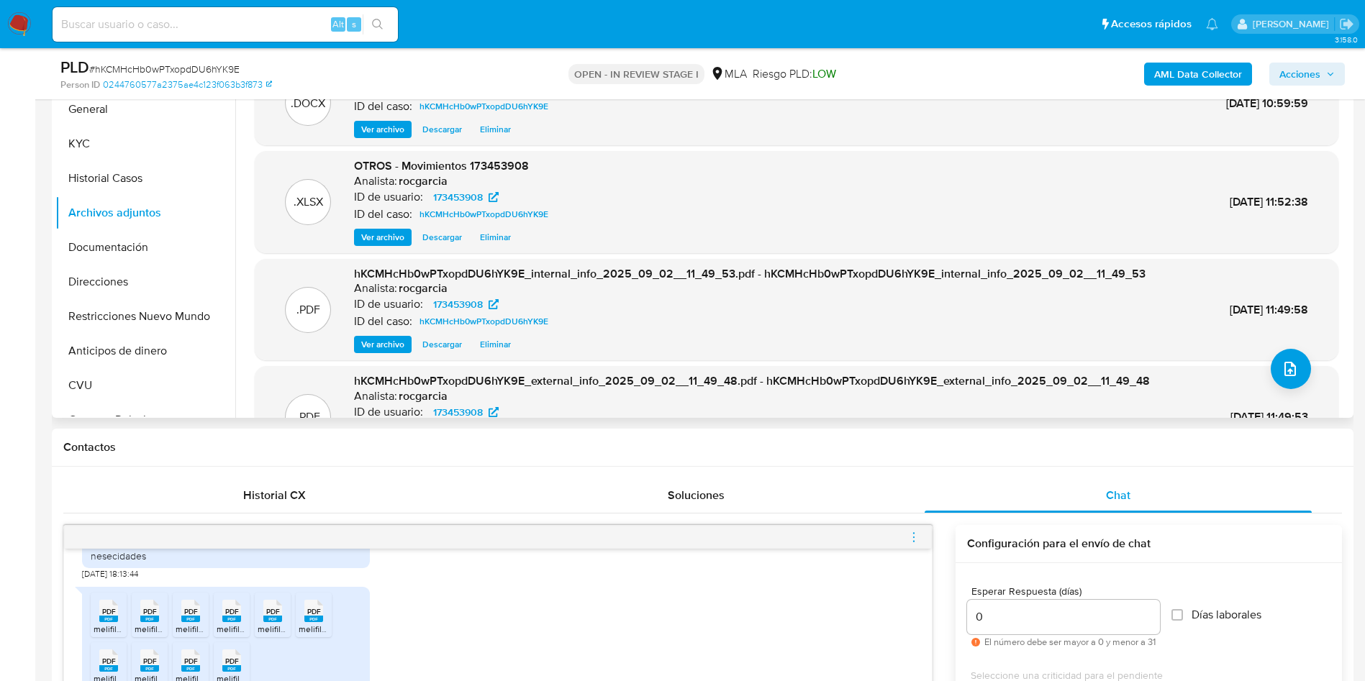
scroll to position [0, 0]
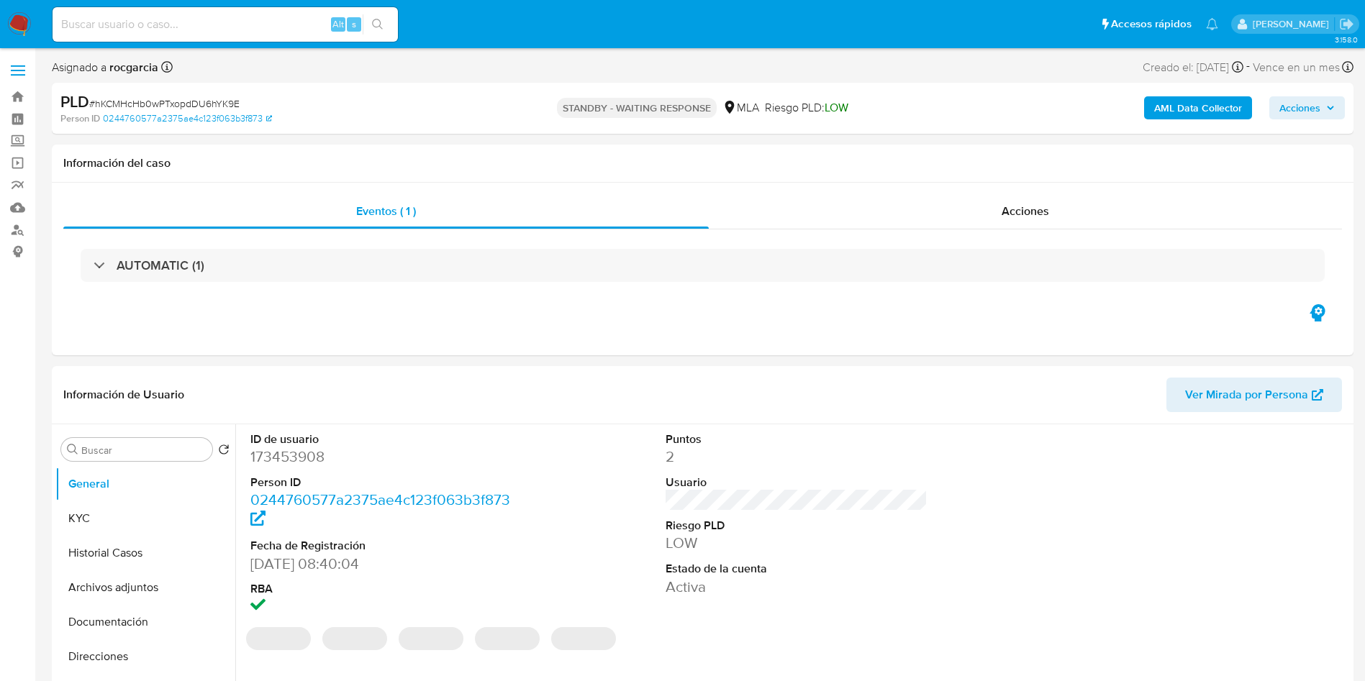
select select "10"
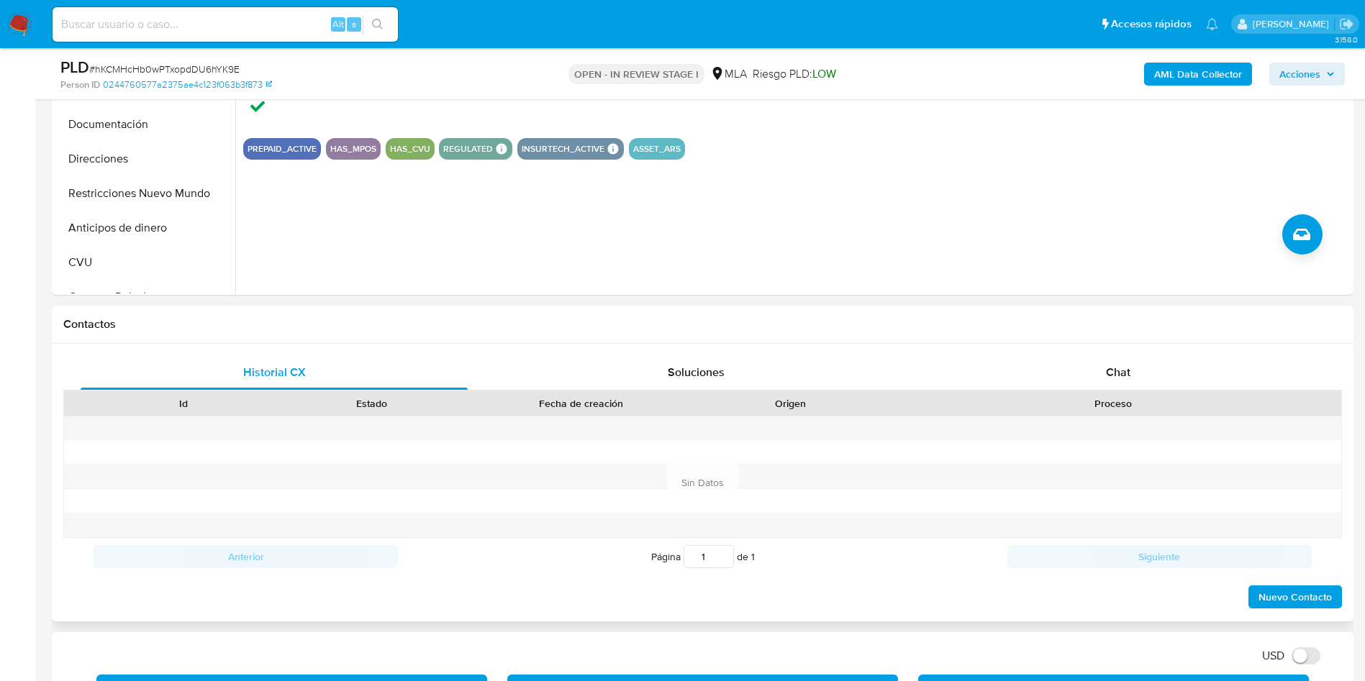
scroll to position [540, 0]
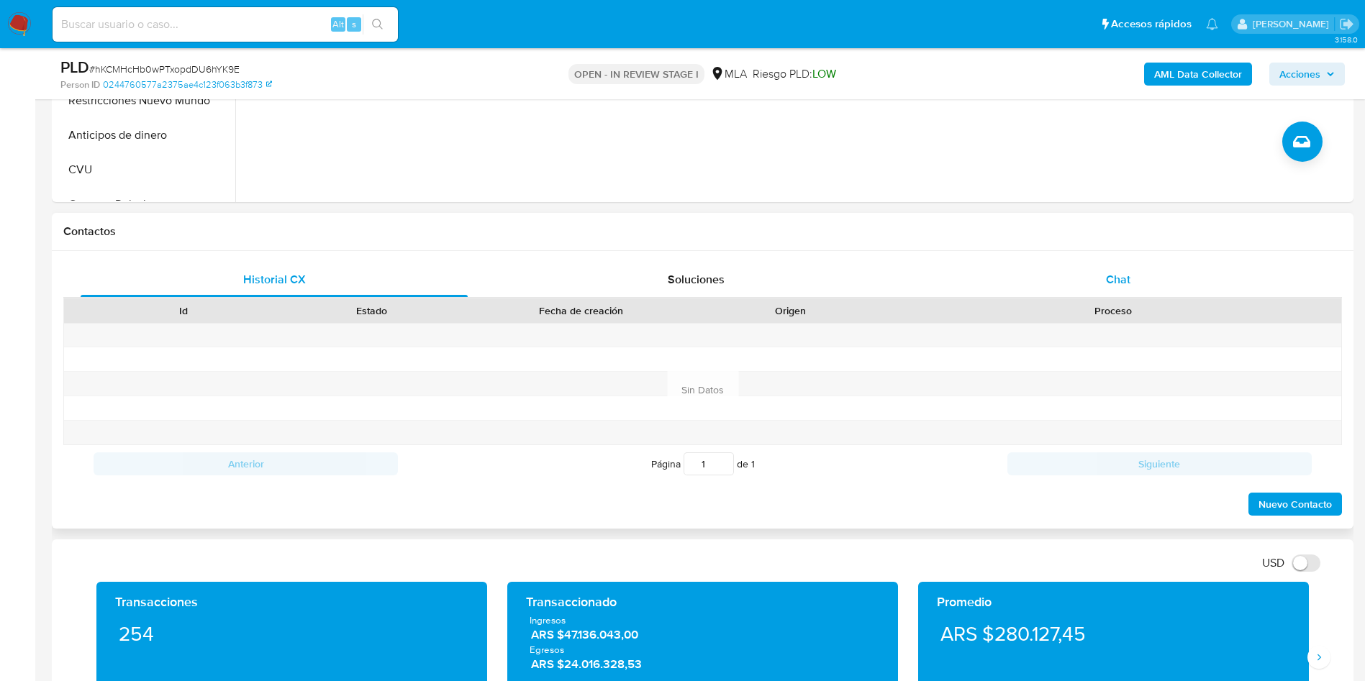
click at [1104, 290] on div "Chat" at bounding box center [1118, 280] width 387 height 35
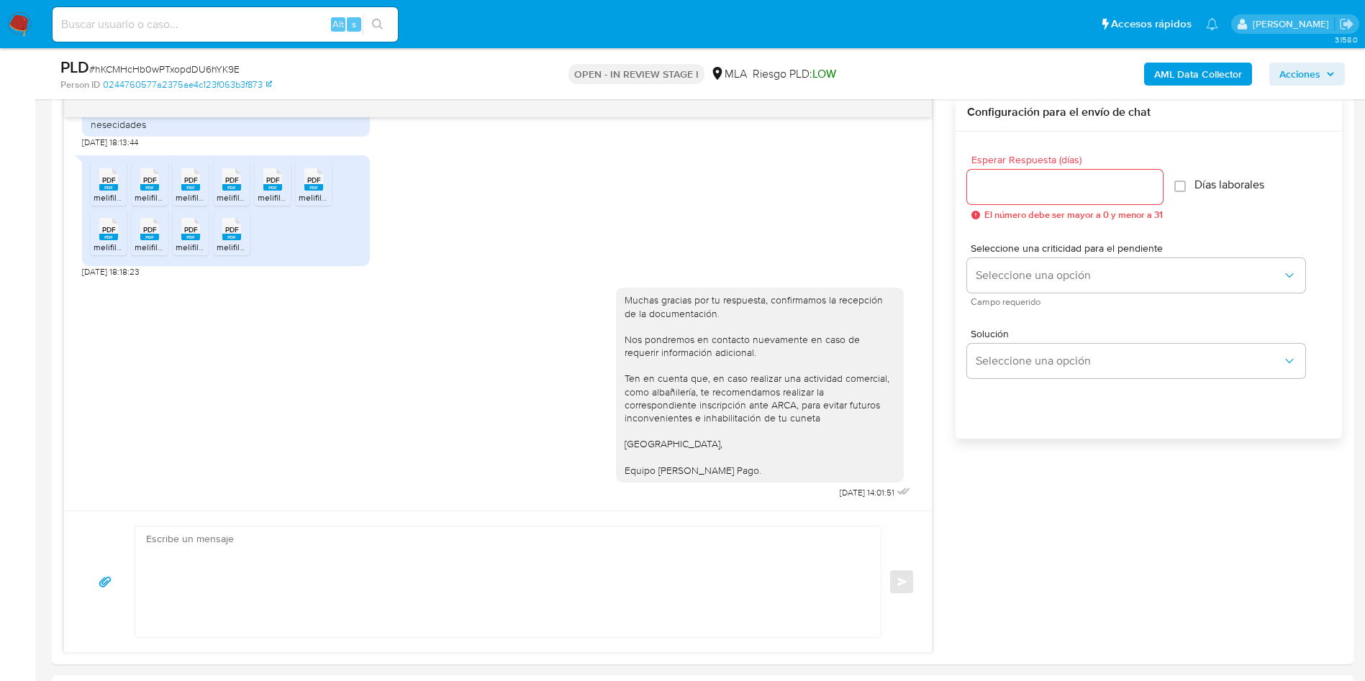
scroll to position [0, 0]
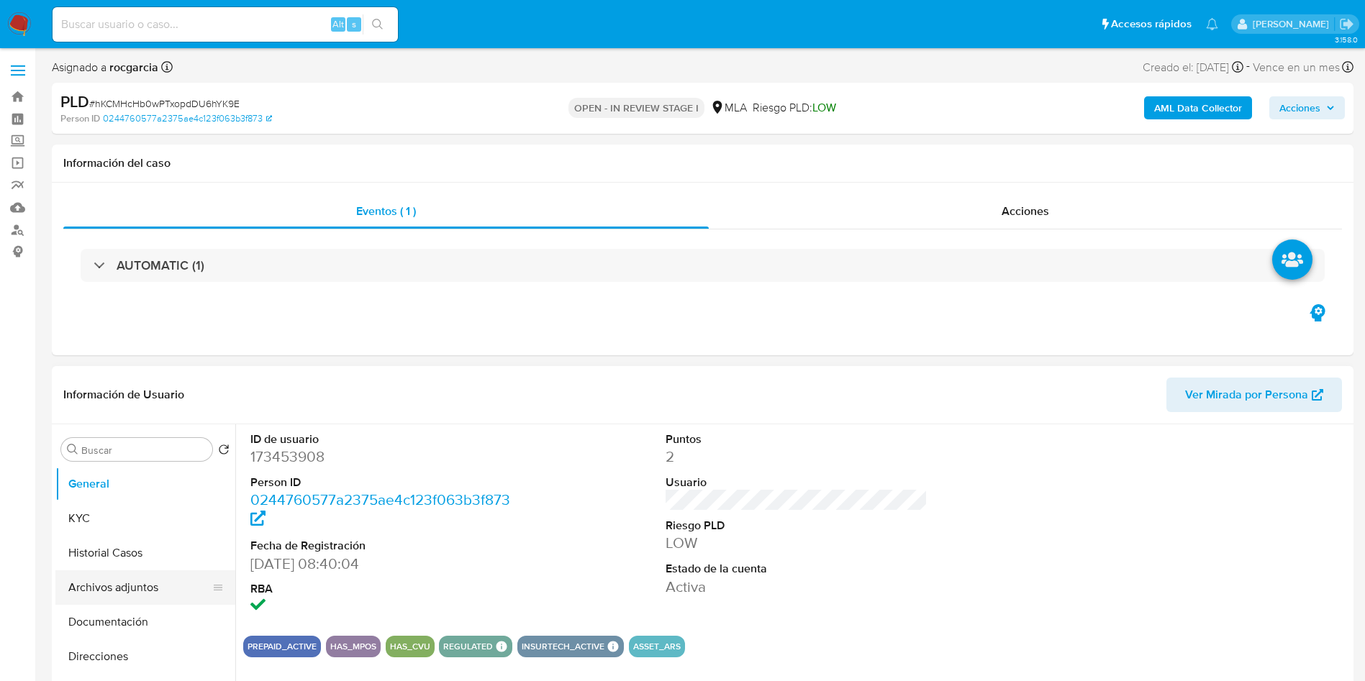
click at [81, 598] on button "Archivos adjuntos" at bounding box center [139, 588] width 168 height 35
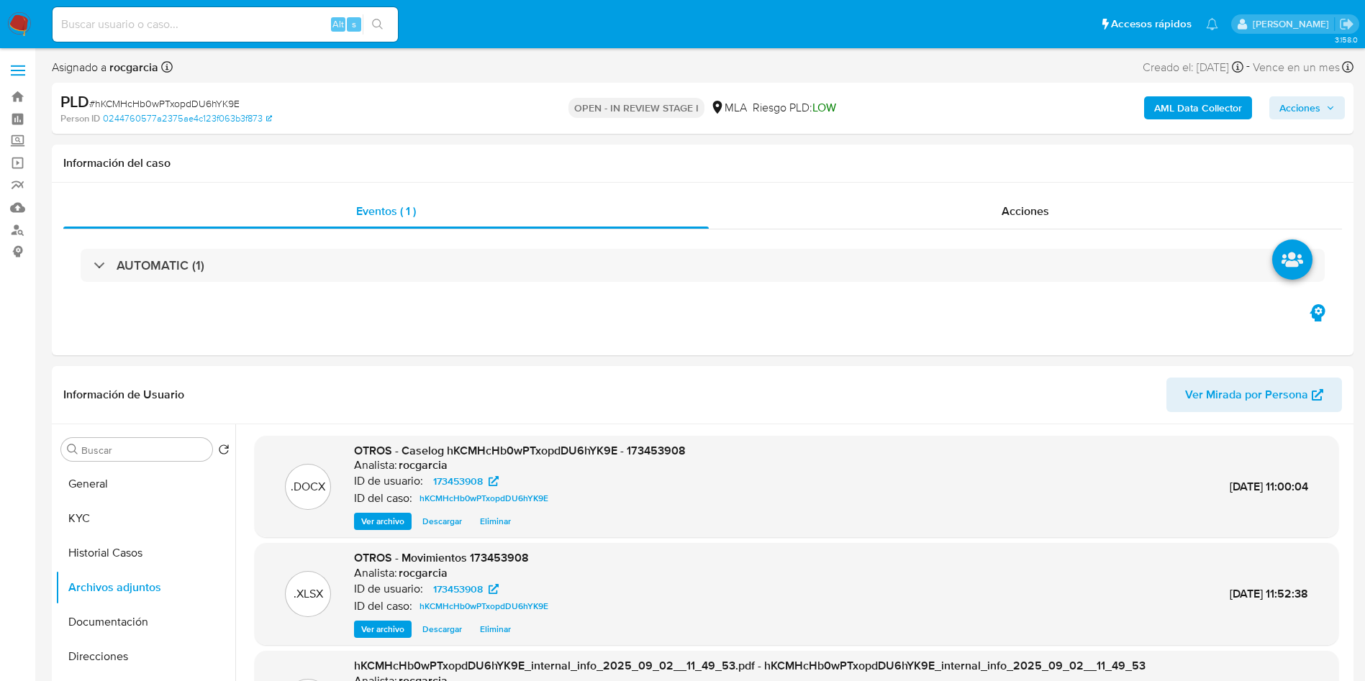
click at [1298, 114] on span "Acciones" at bounding box center [1299, 107] width 41 height 23
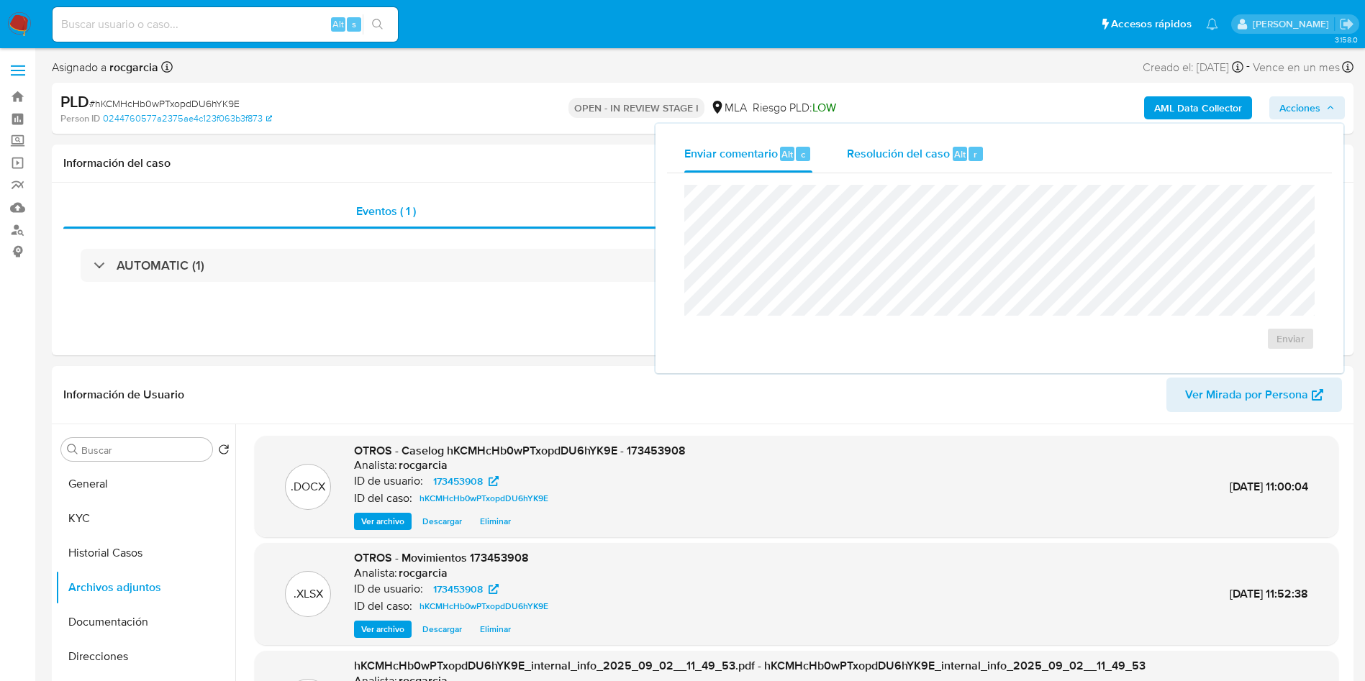
click at [958, 159] on span "Alt" at bounding box center [960, 155] width 12 height 14
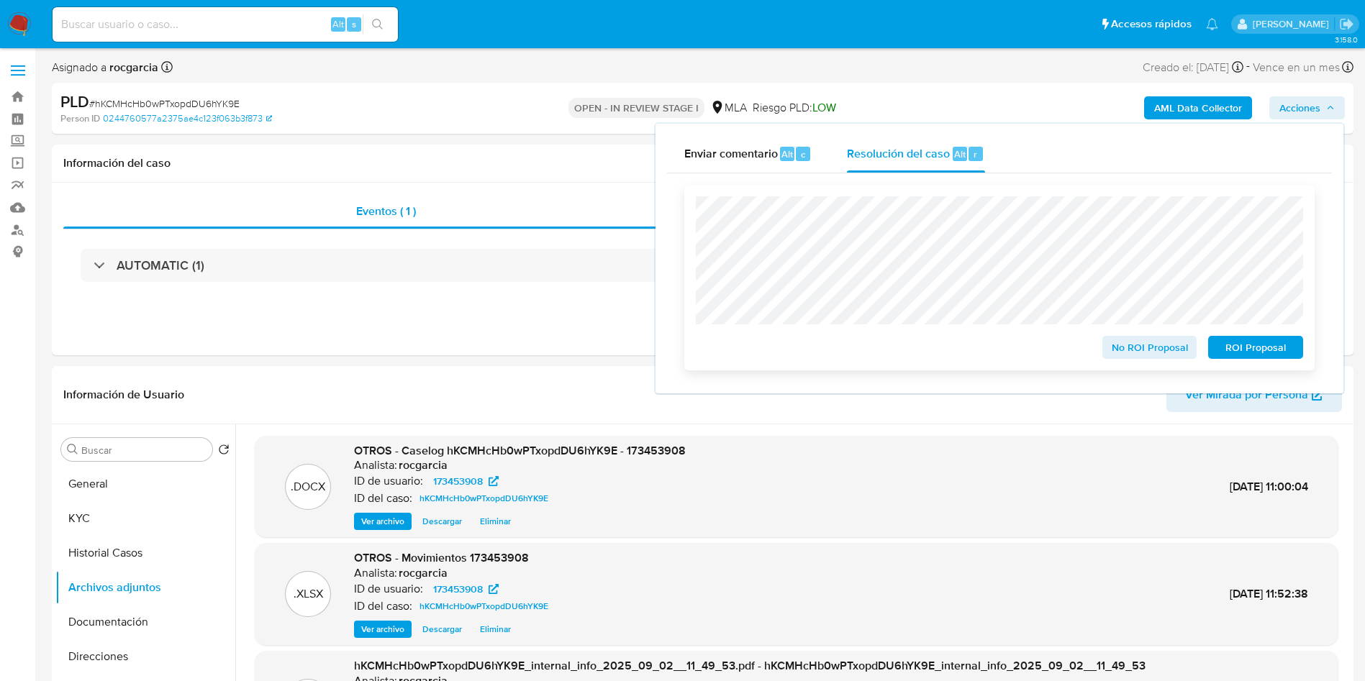
click at [1123, 352] on span "No ROI Proposal" at bounding box center [1150, 348] width 75 height 20
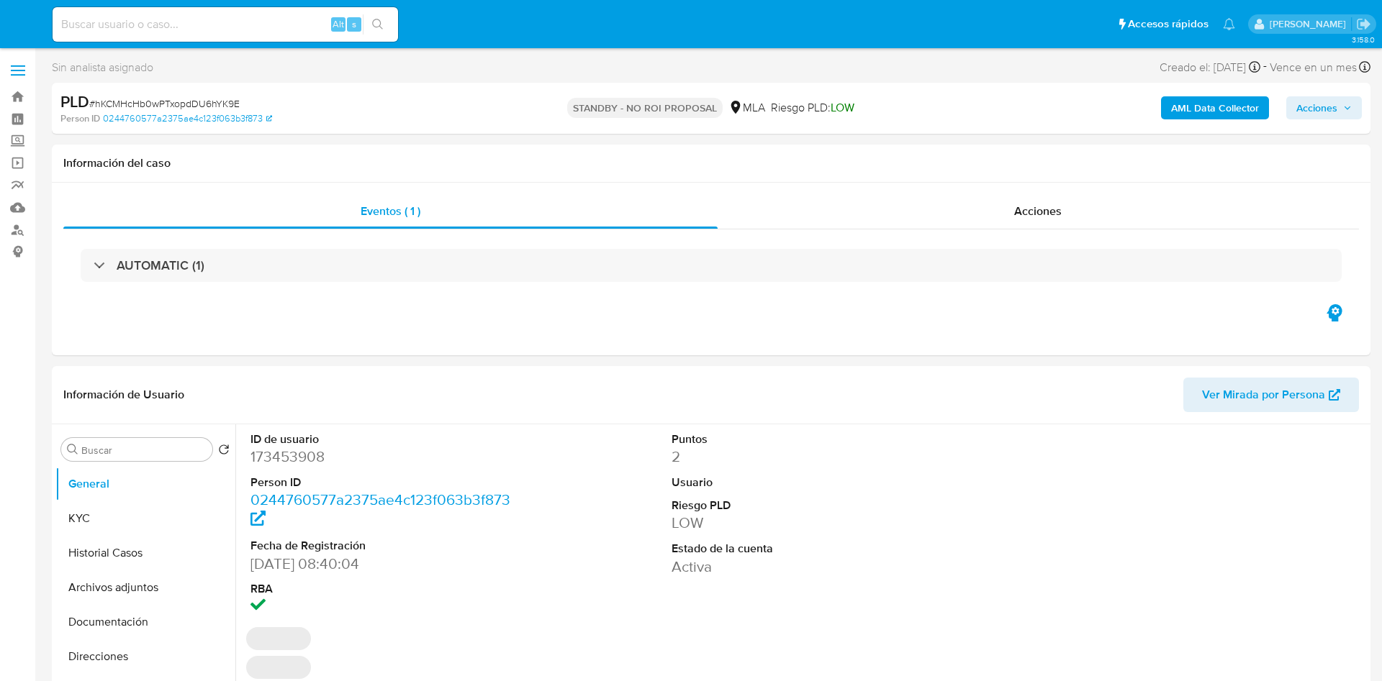
select select "10"
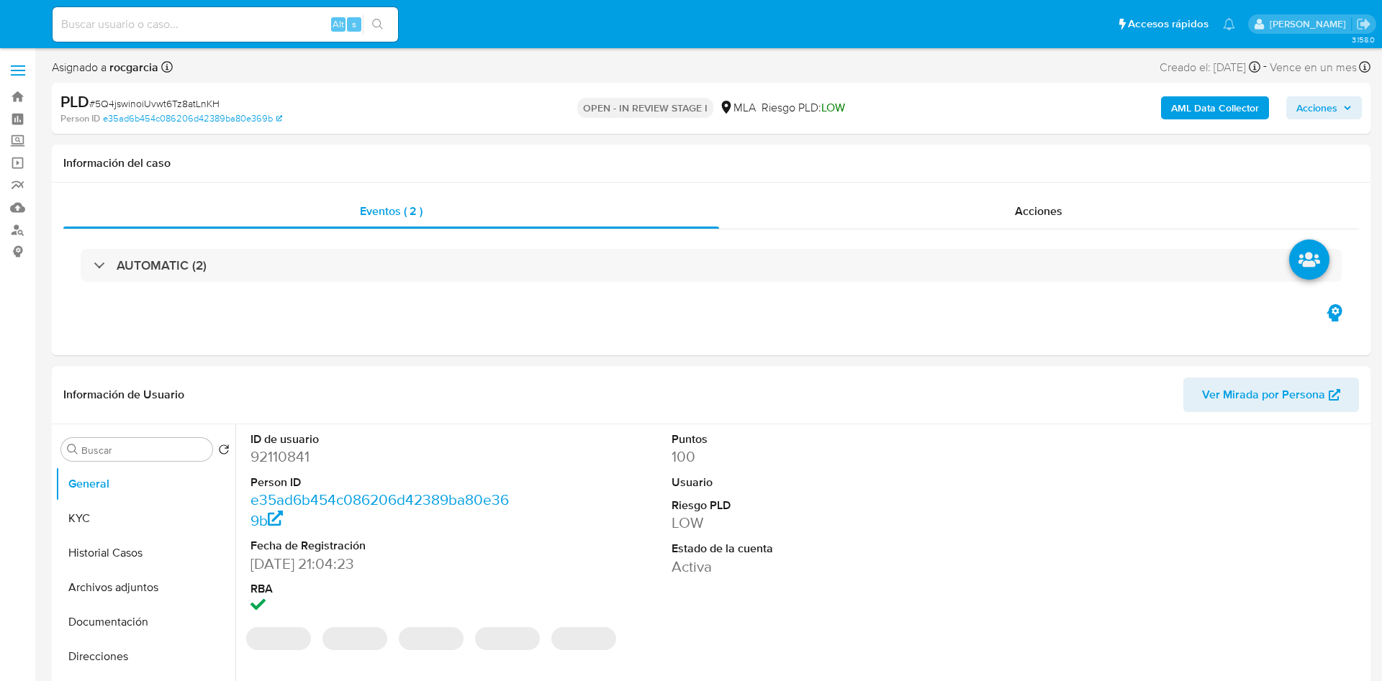
select select "10"
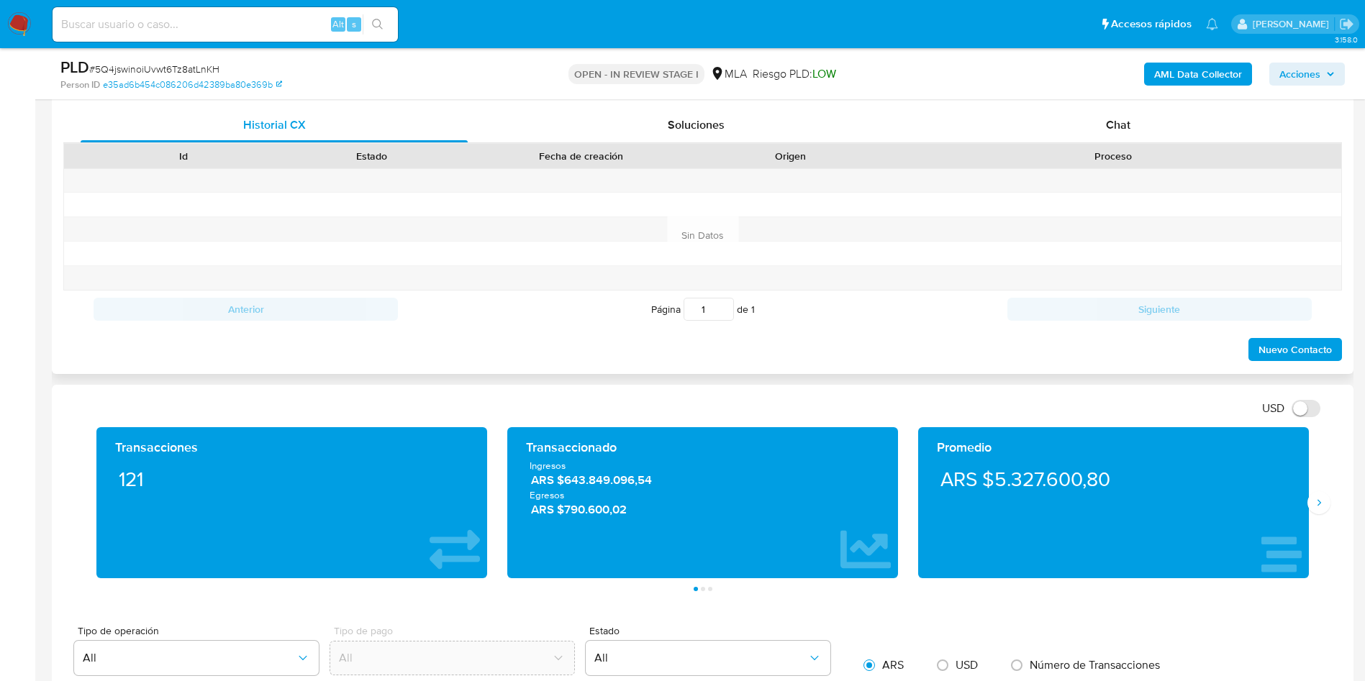
scroll to position [648, 0]
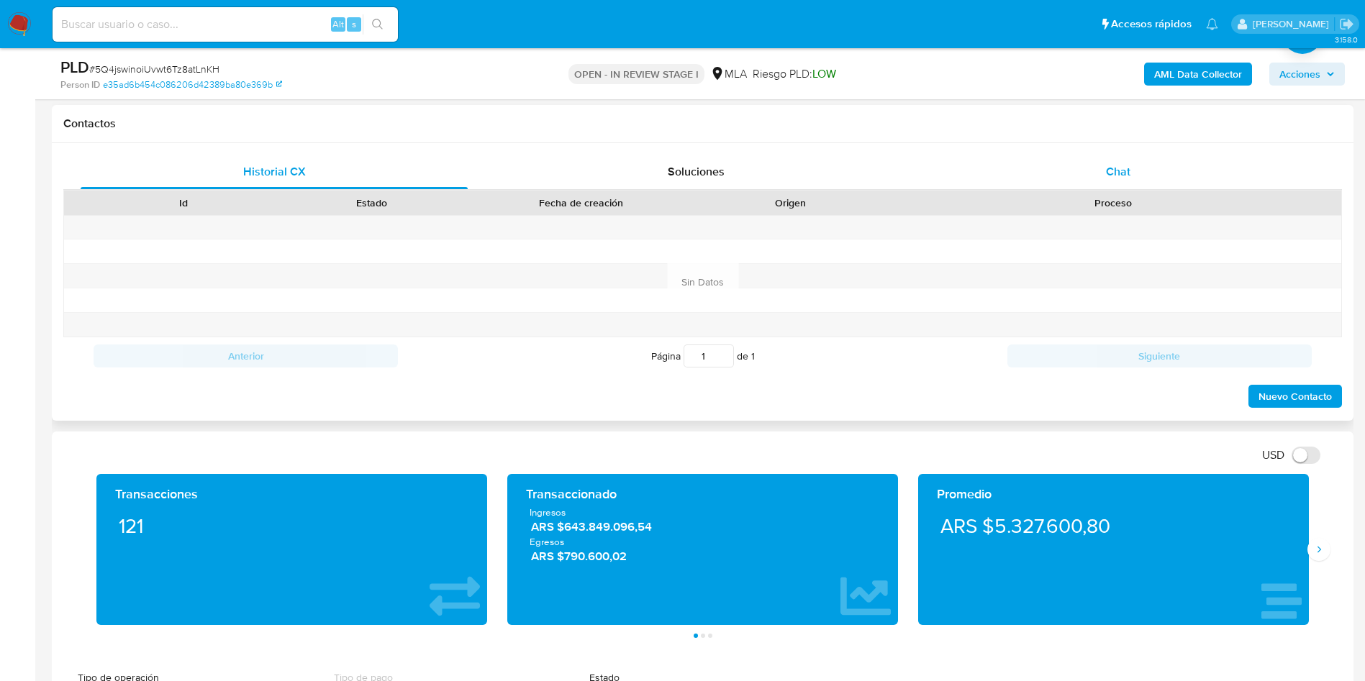
click at [1111, 175] on span "Chat" at bounding box center [1118, 171] width 24 height 17
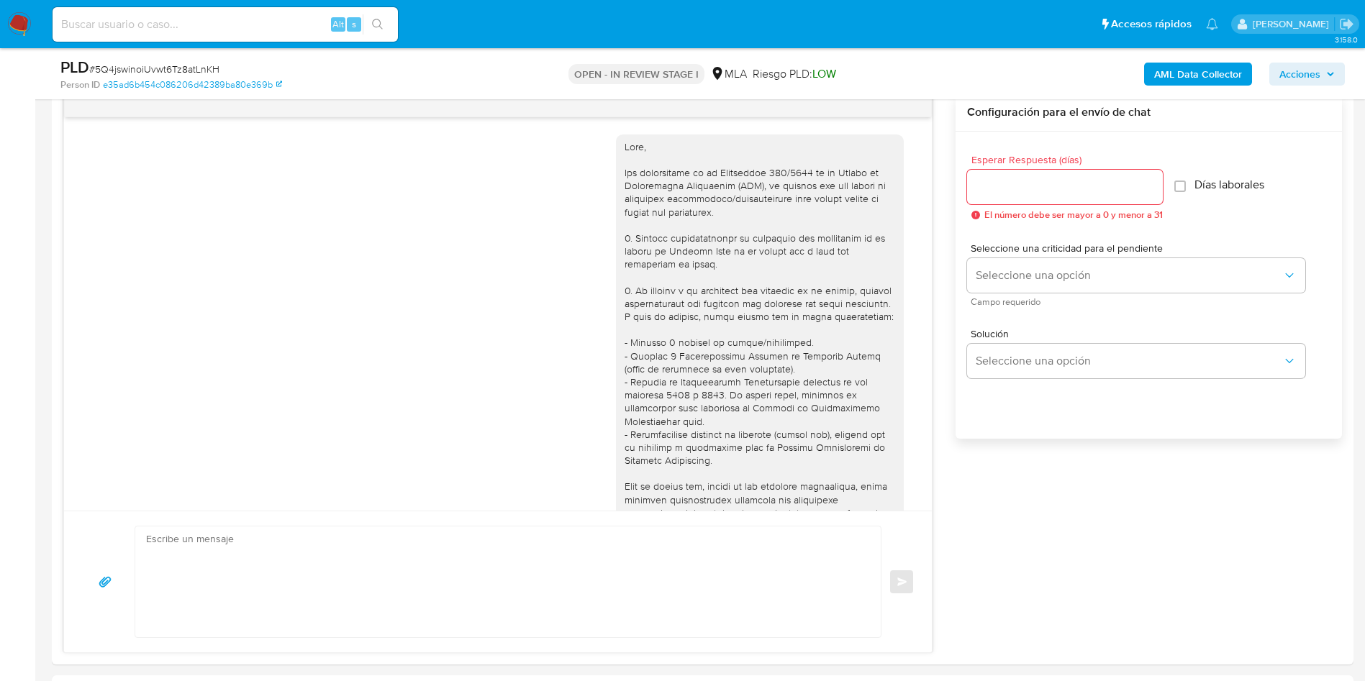
scroll to position [1300, 0]
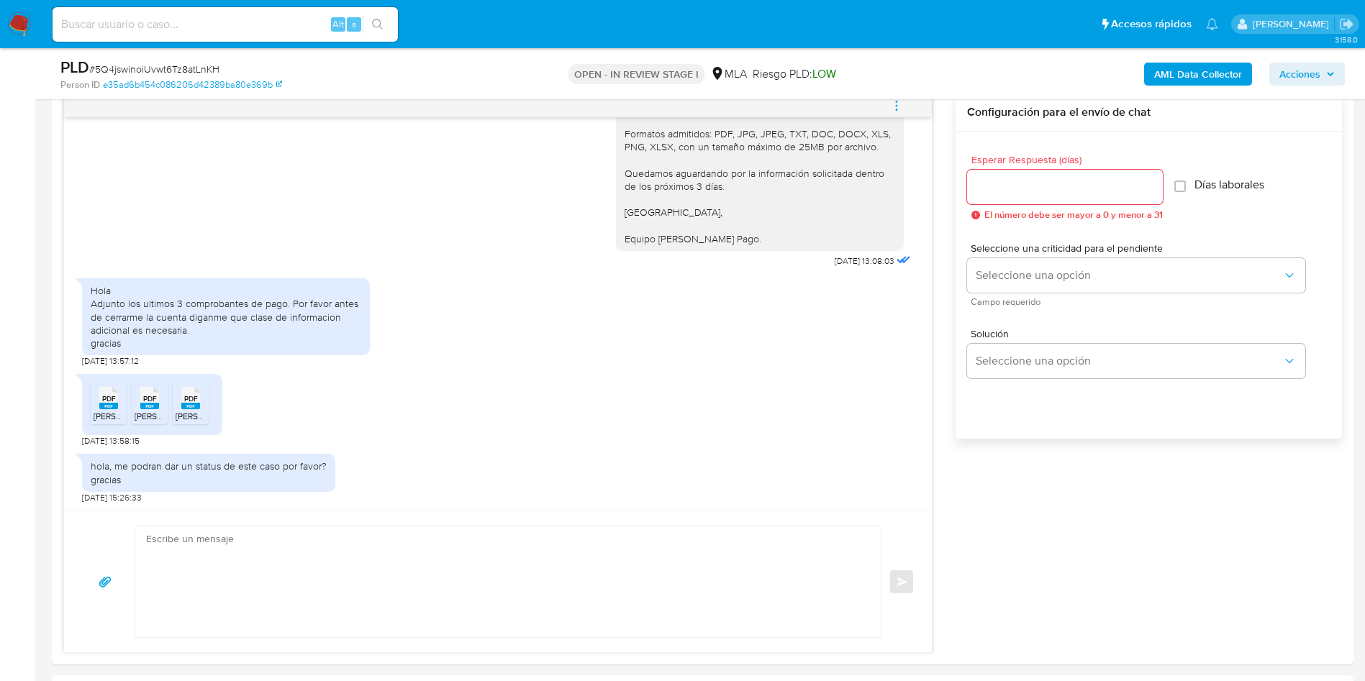
click at [284, 587] on textarea at bounding box center [504, 582] width 717 height 111
paste textarea "Muchas gracias por tu respuesta. Analizamos tu caso y verificamos que no te enc…"
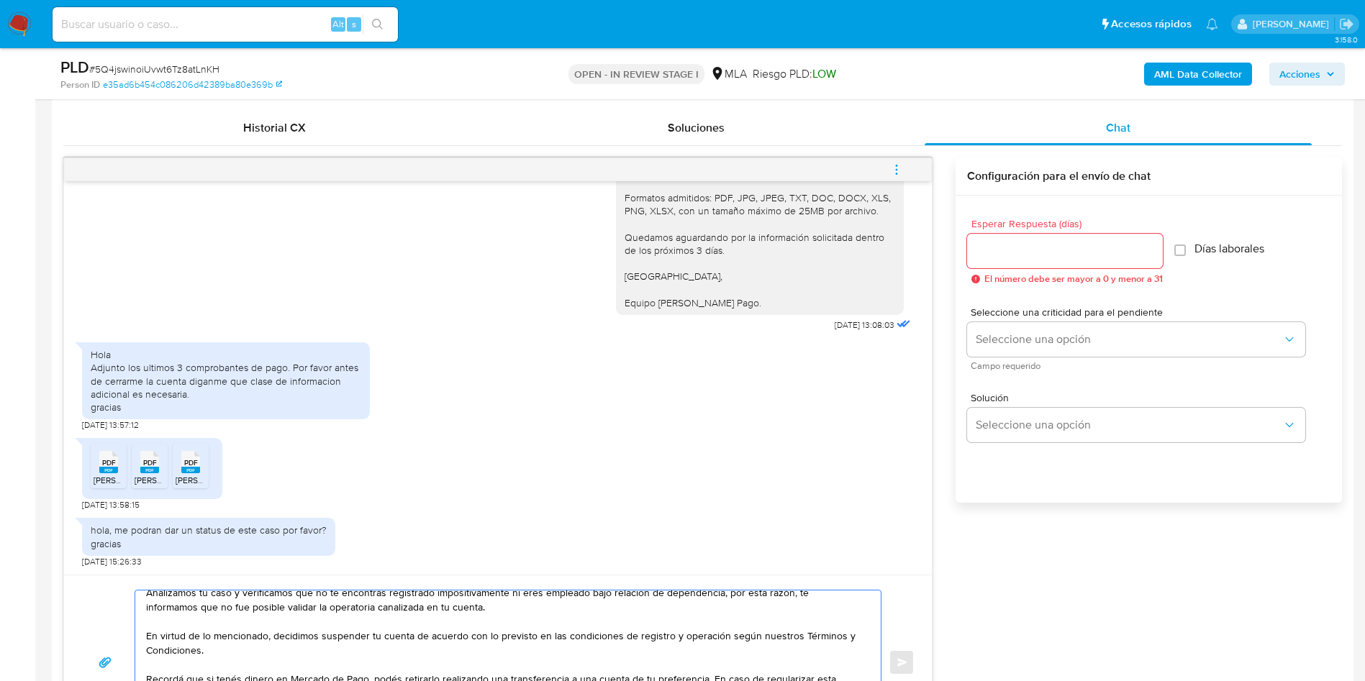
scroll to position [648, 0]
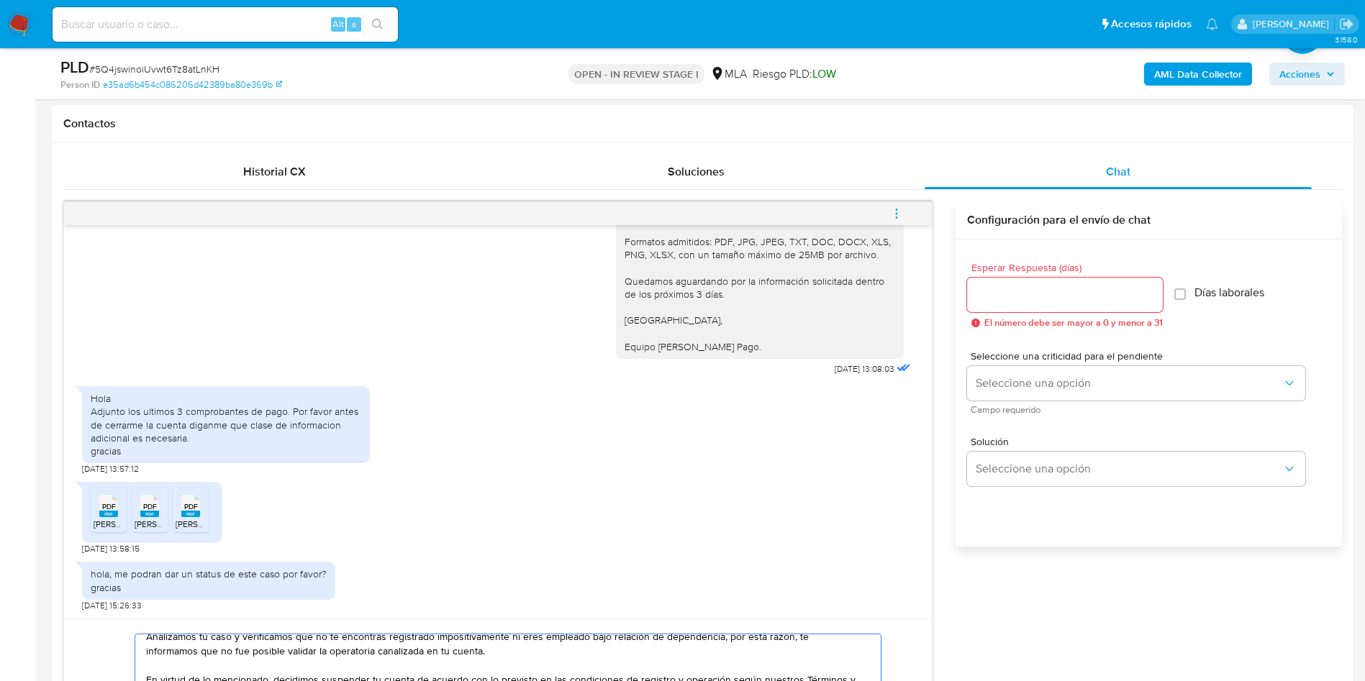
type textarea "Muchas gracias por tu respuesta. Analizamos tu caso y verificamos que no te enc…"
click at [996, 301] on input "Esperar Respuesta (días)" at bounding box center [1065, 295] width 196 height 19
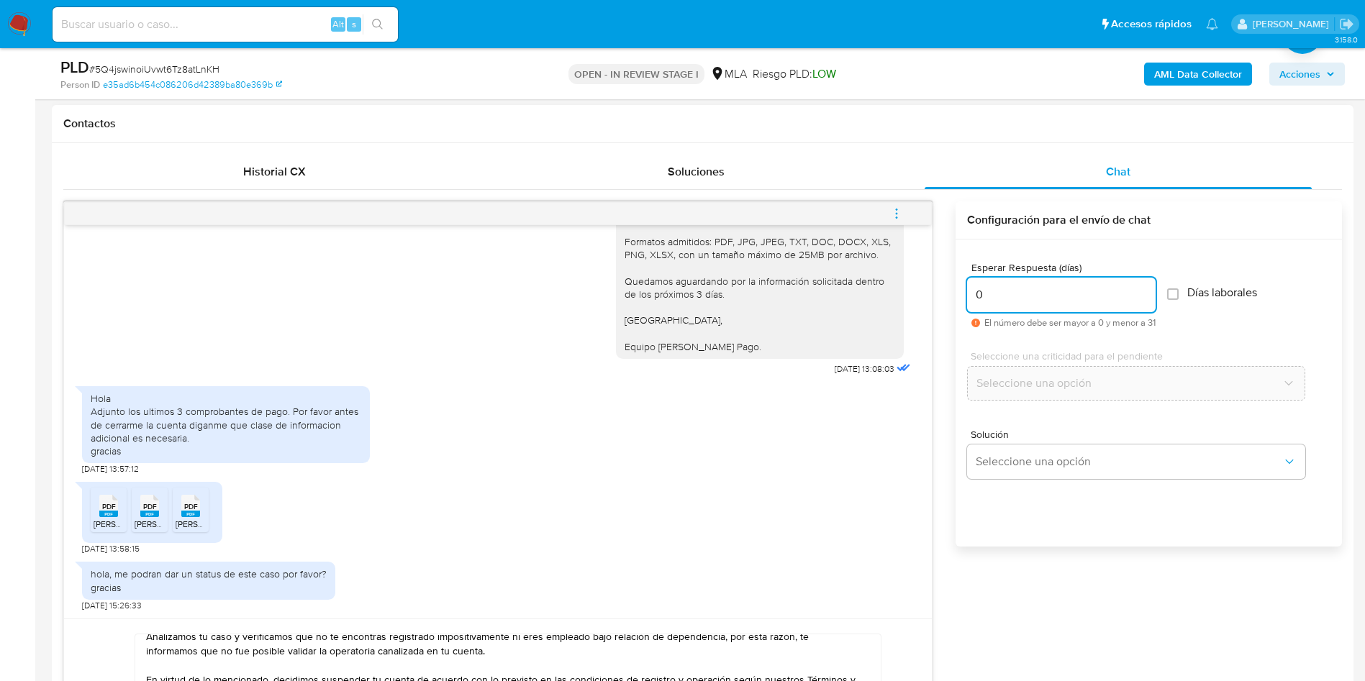
scroll to position [1299, 0]
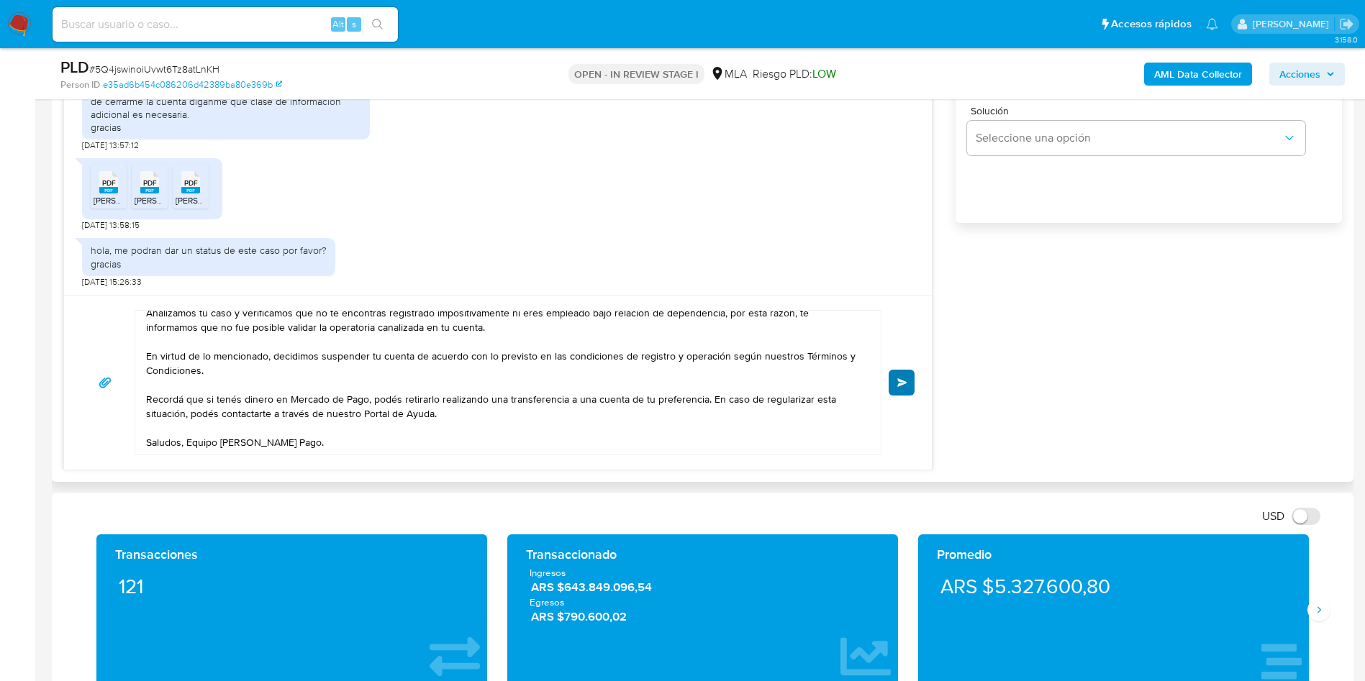
type input "0"
click at [900, 385] on span "Enviar" at bounding box center [902, 383] width 10 height 9
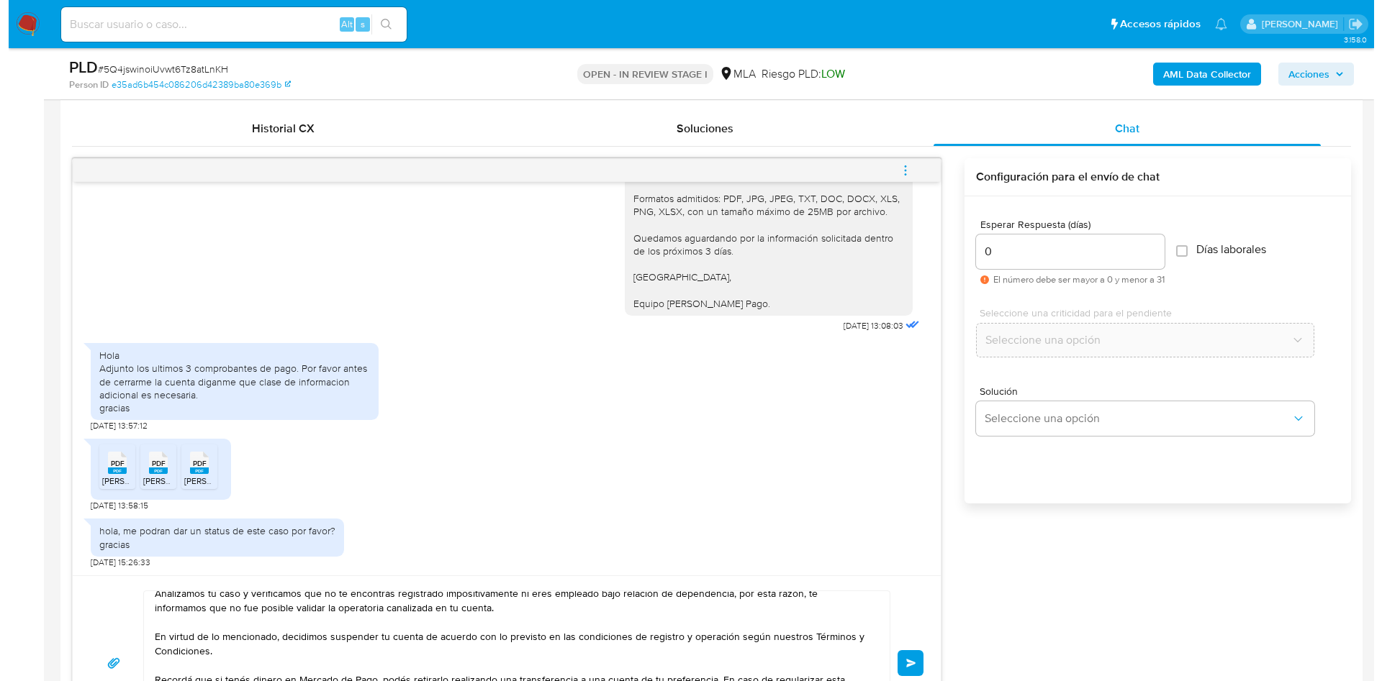
scroll to position [540, 0]
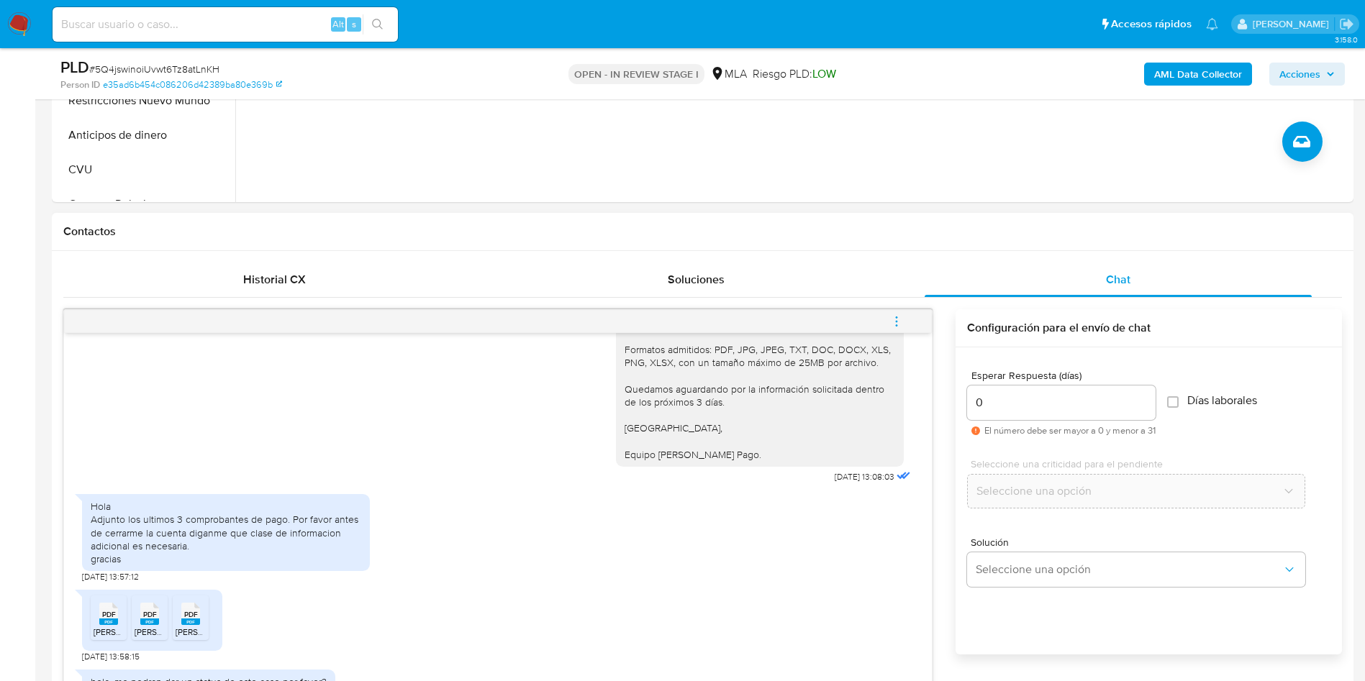
click at [902, 320] on icon "menu-action" at bounding box center [896, 321] width 13 height 13
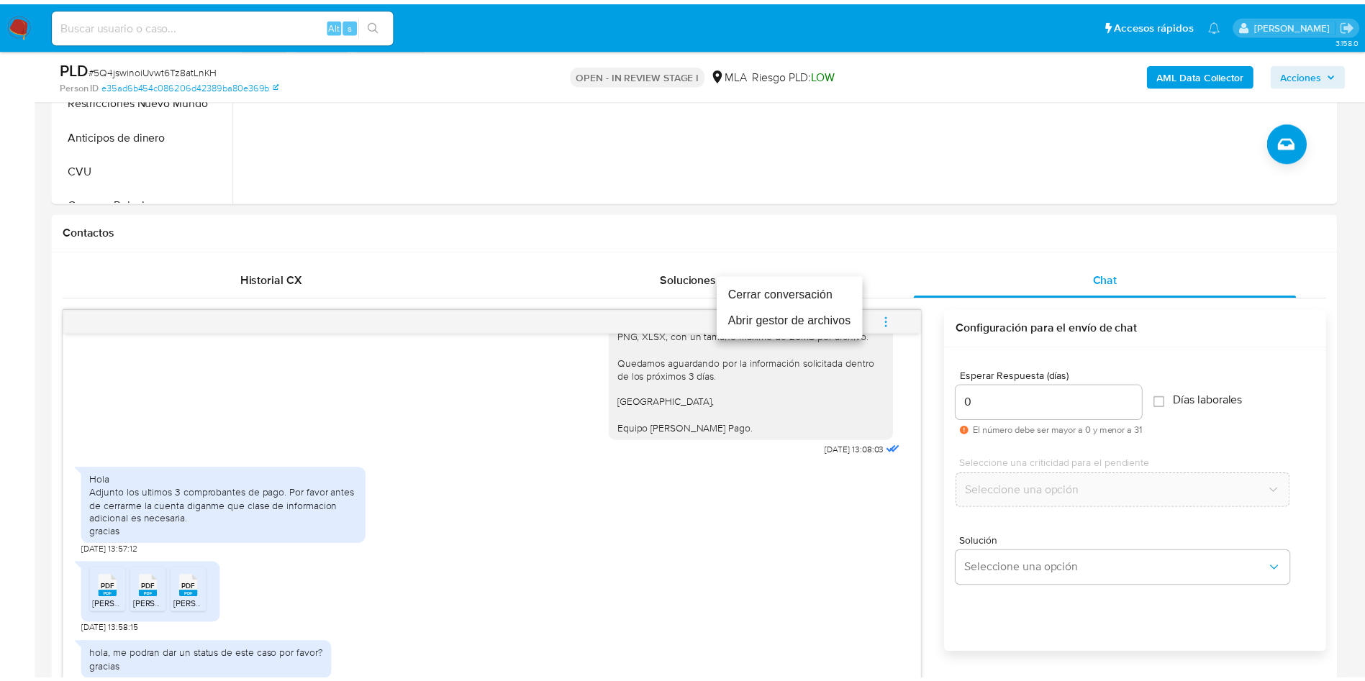
scroll to position [1564, 0]
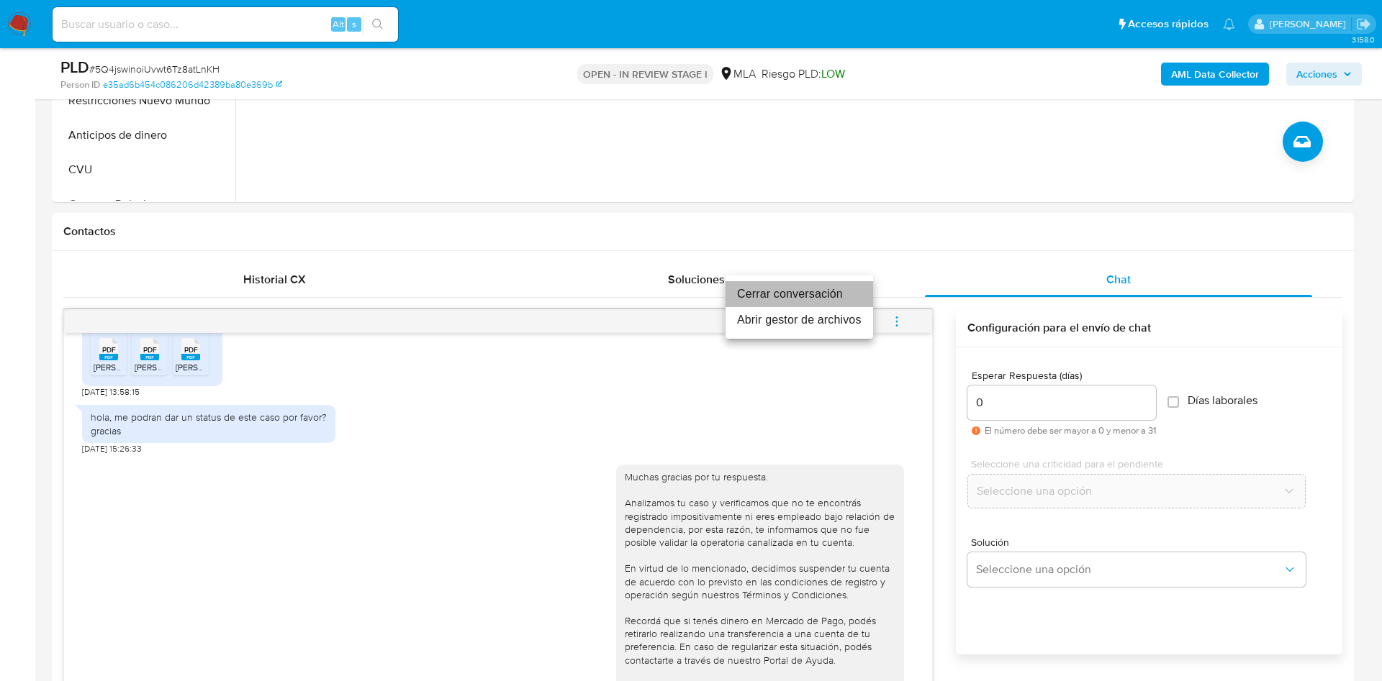
click at [807, 296] on li "Cerrar conversación" at bounding box center [799, 294] width 148 height 26
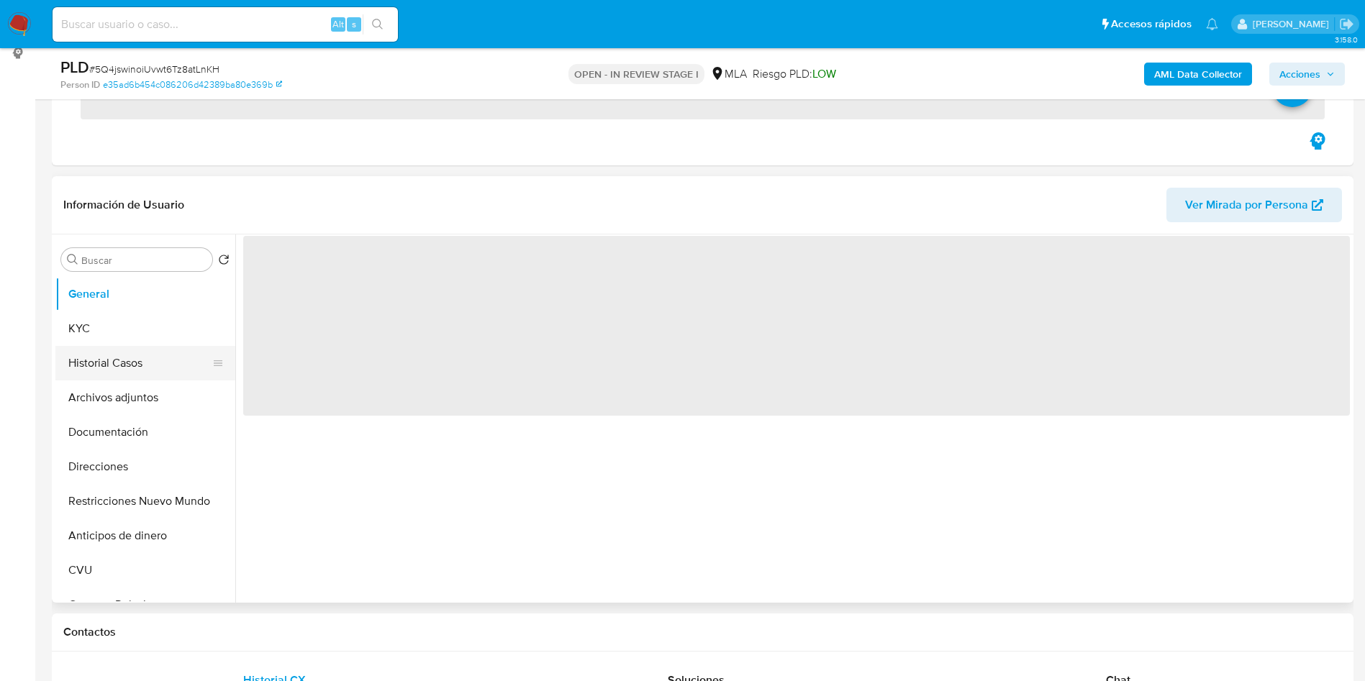
scroll to position [216, 0]
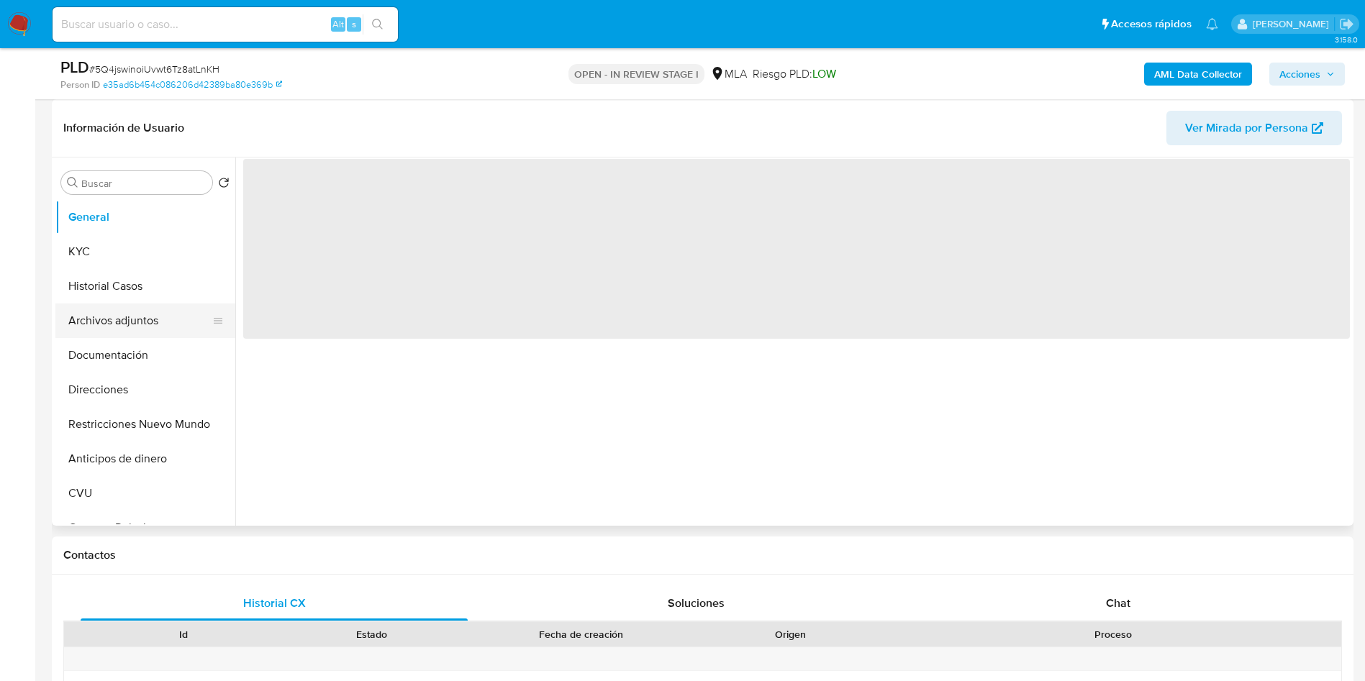
click at [137, 331] on button "Archivos adjuntos" at bounding box center [139, 321] width 168 height 35
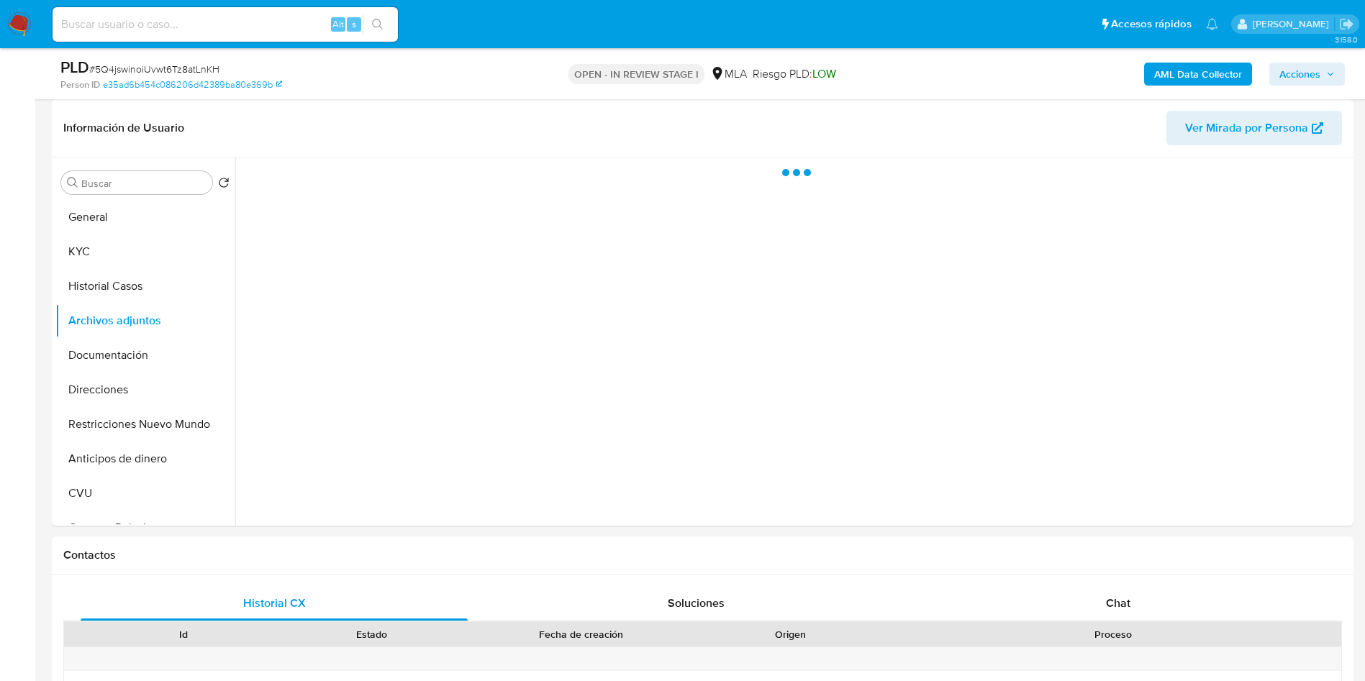
select select "10"
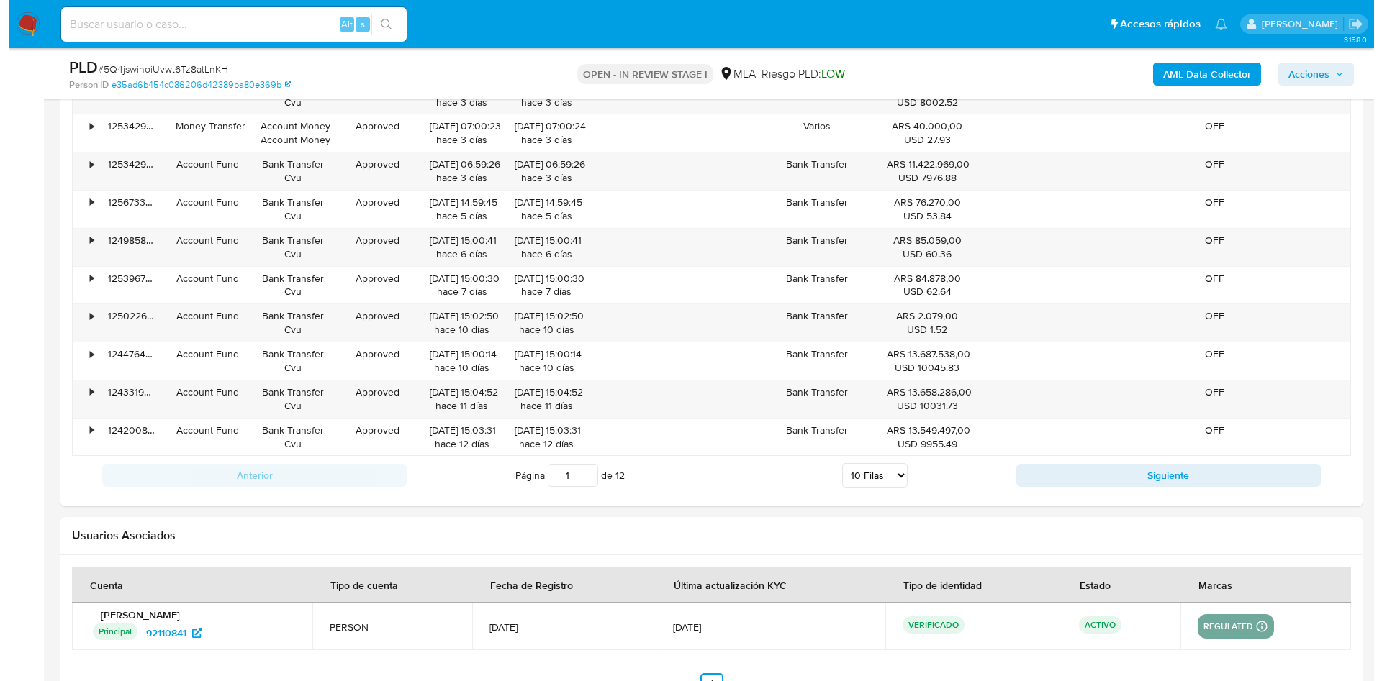
scroll to position [2159, 0]
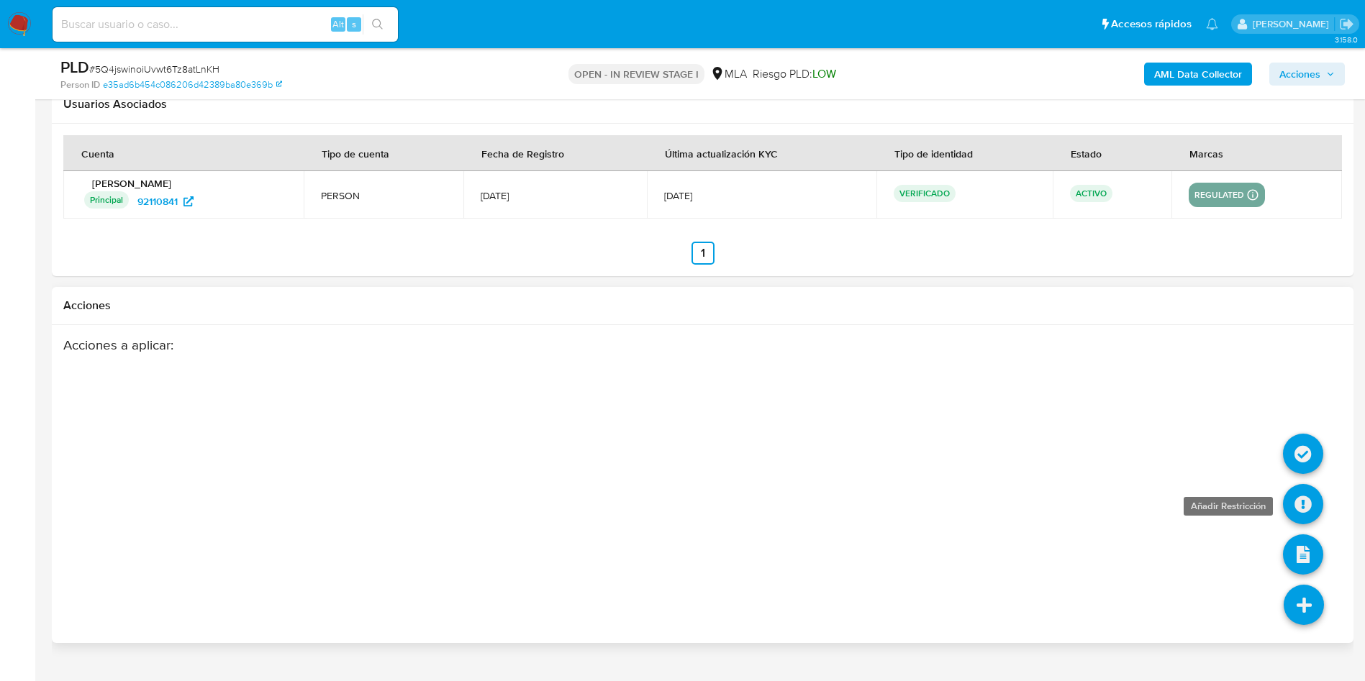
click at [1297, 505] on icon at bounding box center [1303, 504] width 40 height 40
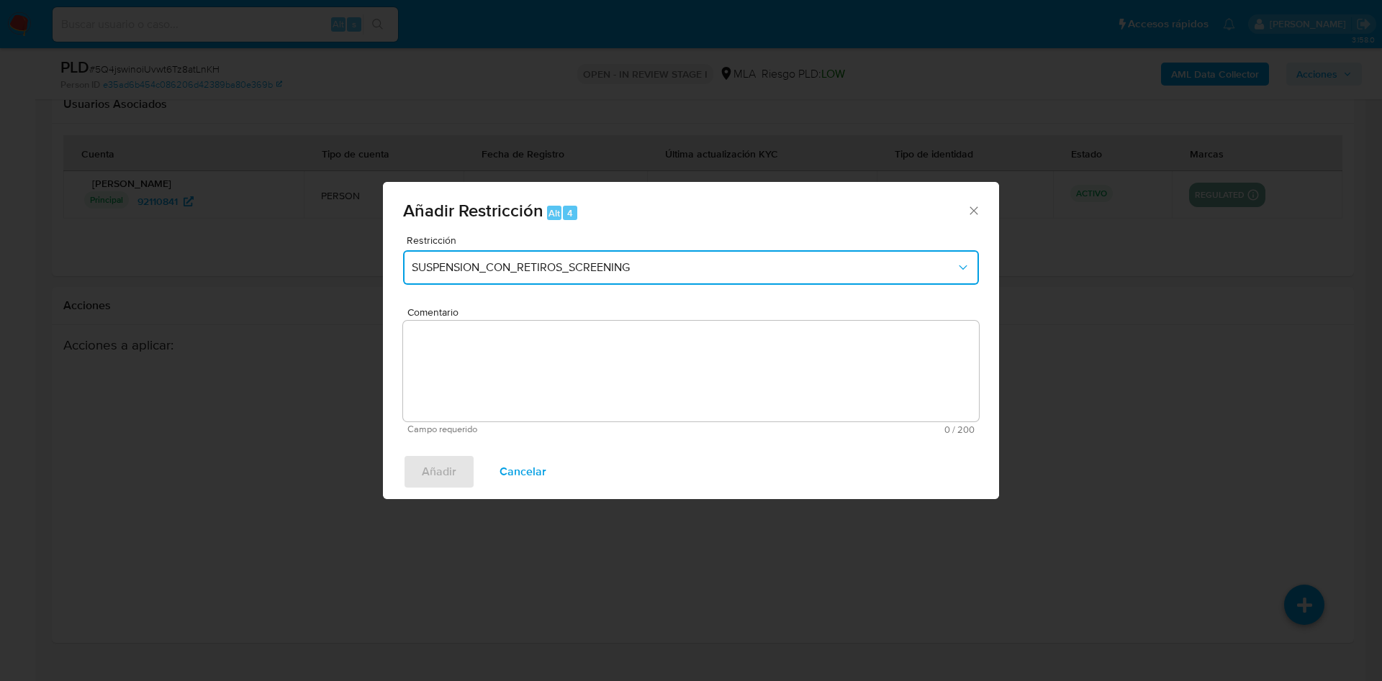
click at [445, 258] on button "SUSPENSION_CON_RETIROS_SCREENING" at bounding box center [691, 267] width 576 height 35
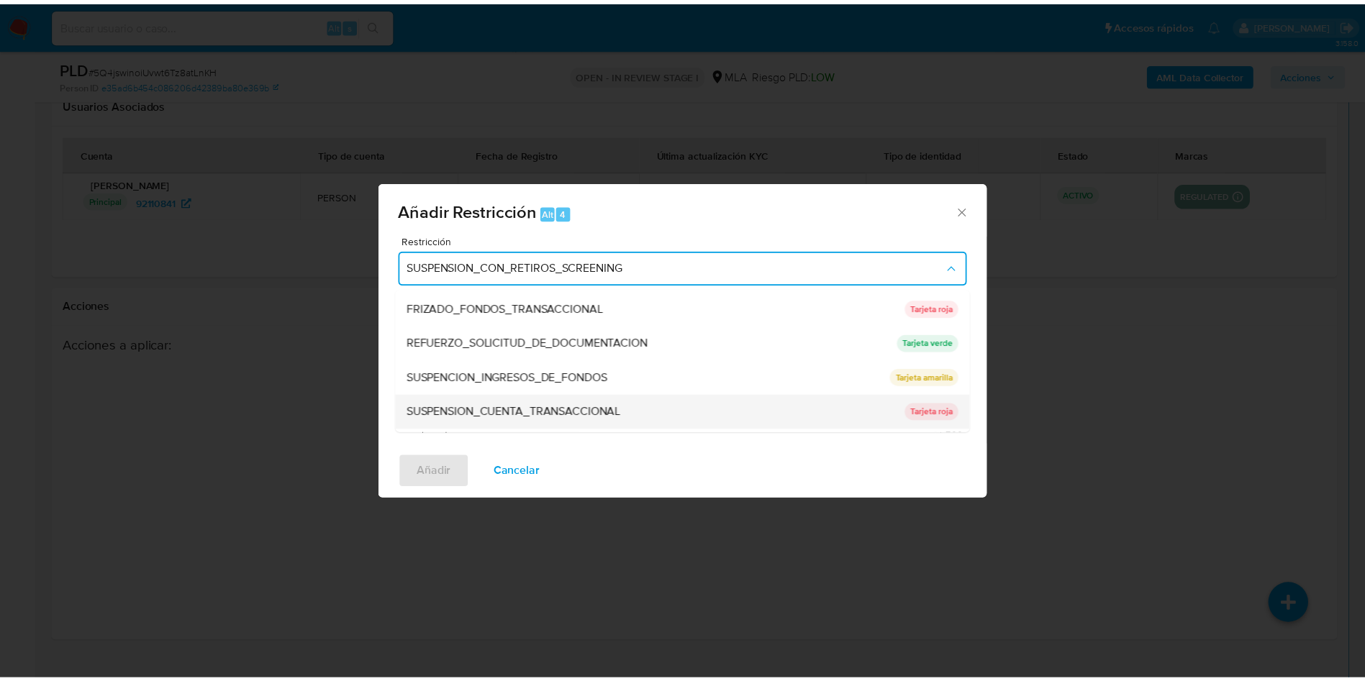
scroll to position [305, 0]
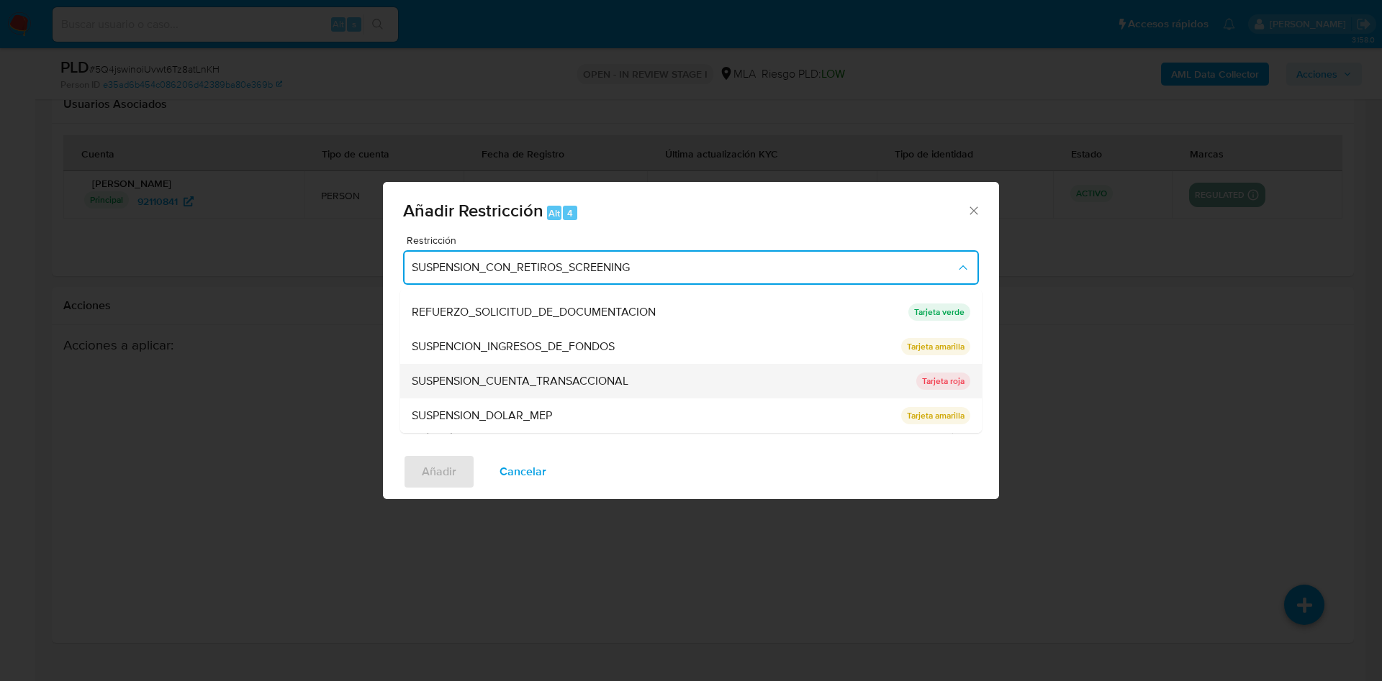
click at [553, 386] on span "SUSPENSION_CUENTA_TRANSACCIONAL" at bounding box center [520, 381] width 217 height 14
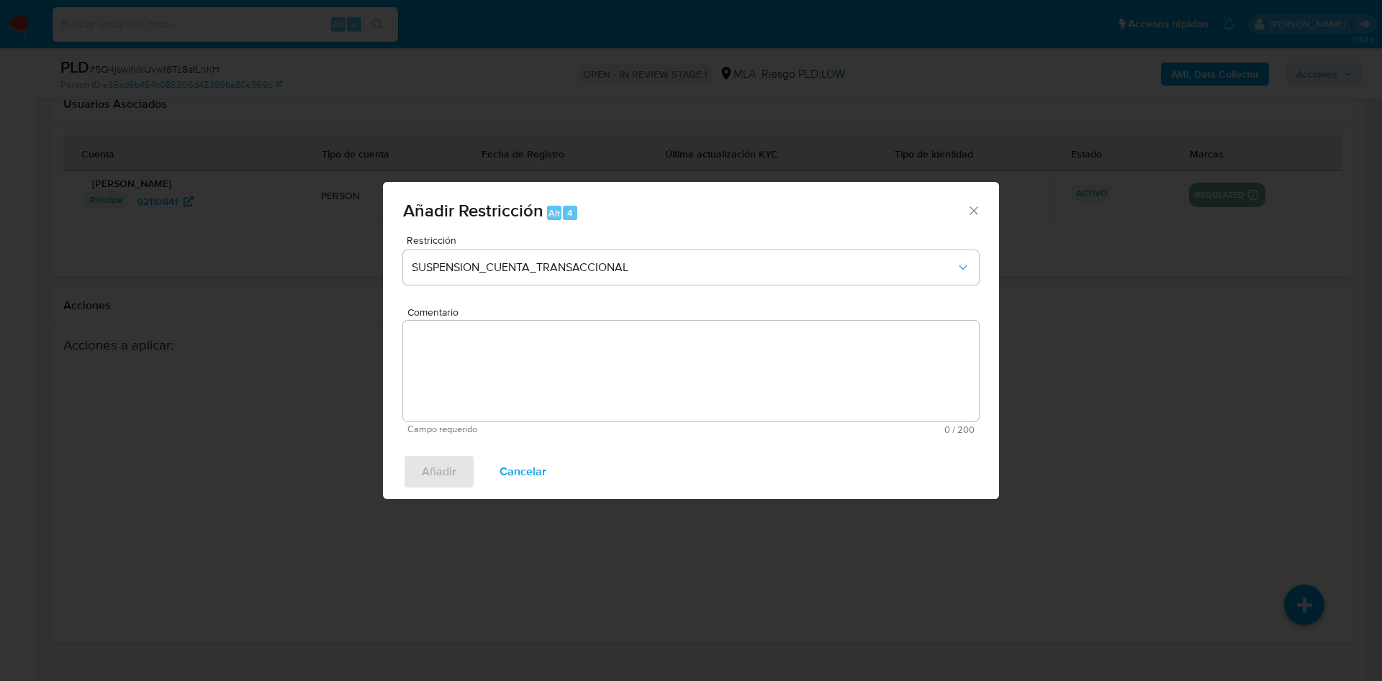
click at [553, 386] on textarea "Comentario" at bounding box center [691, 371] width 576 height 101
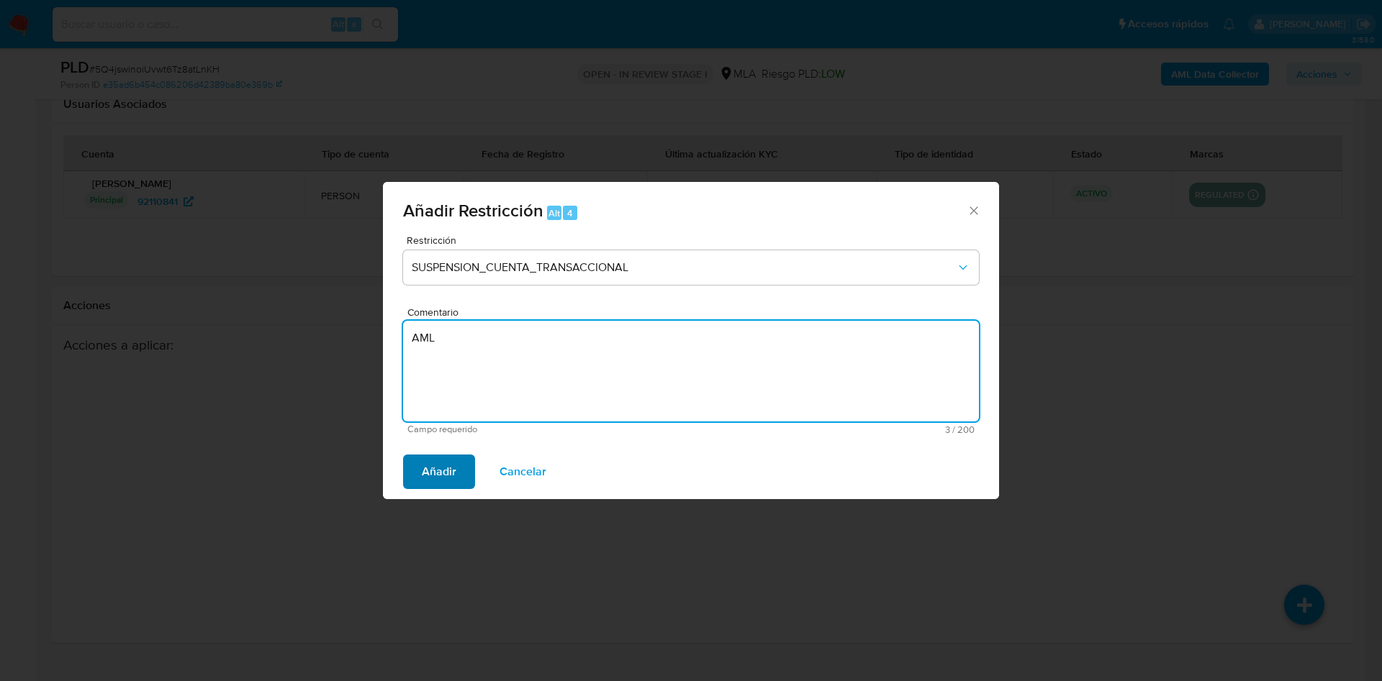
type textarea "AML"
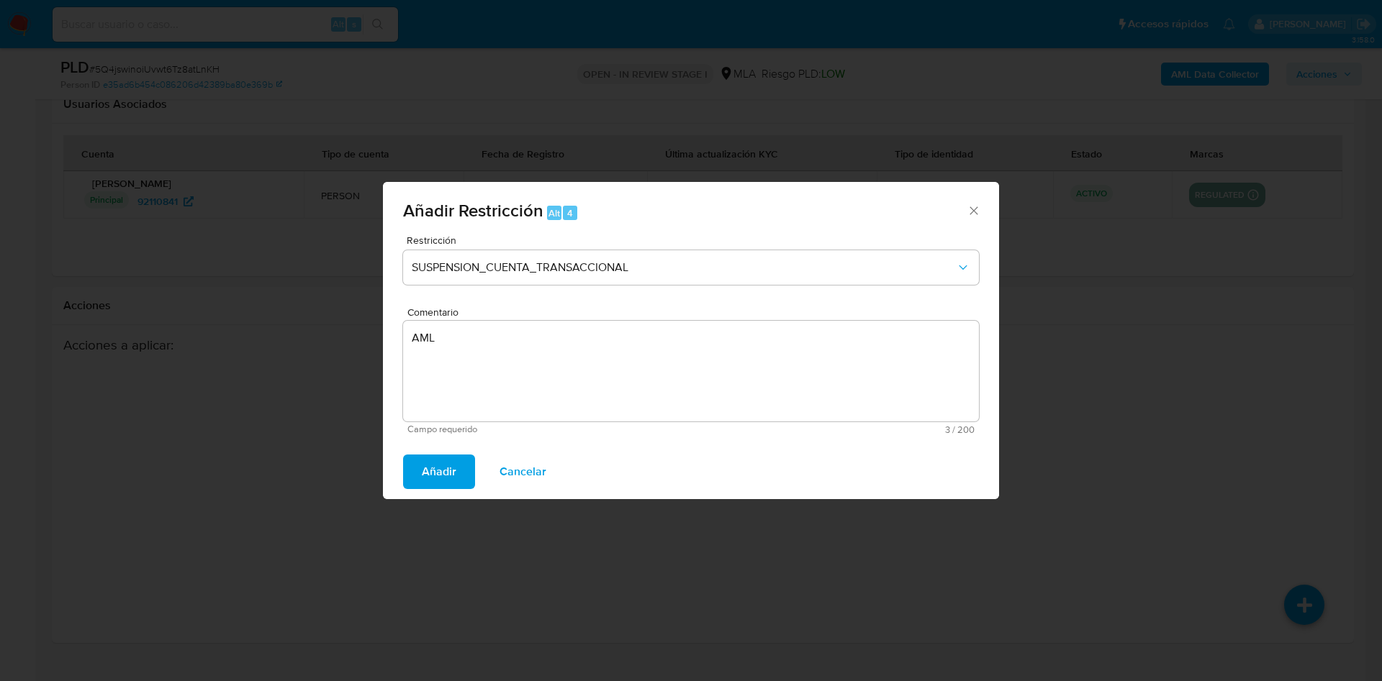
click at [427, 478] on span "Añadir" at bounding box center [439, 472] width 35 height 32
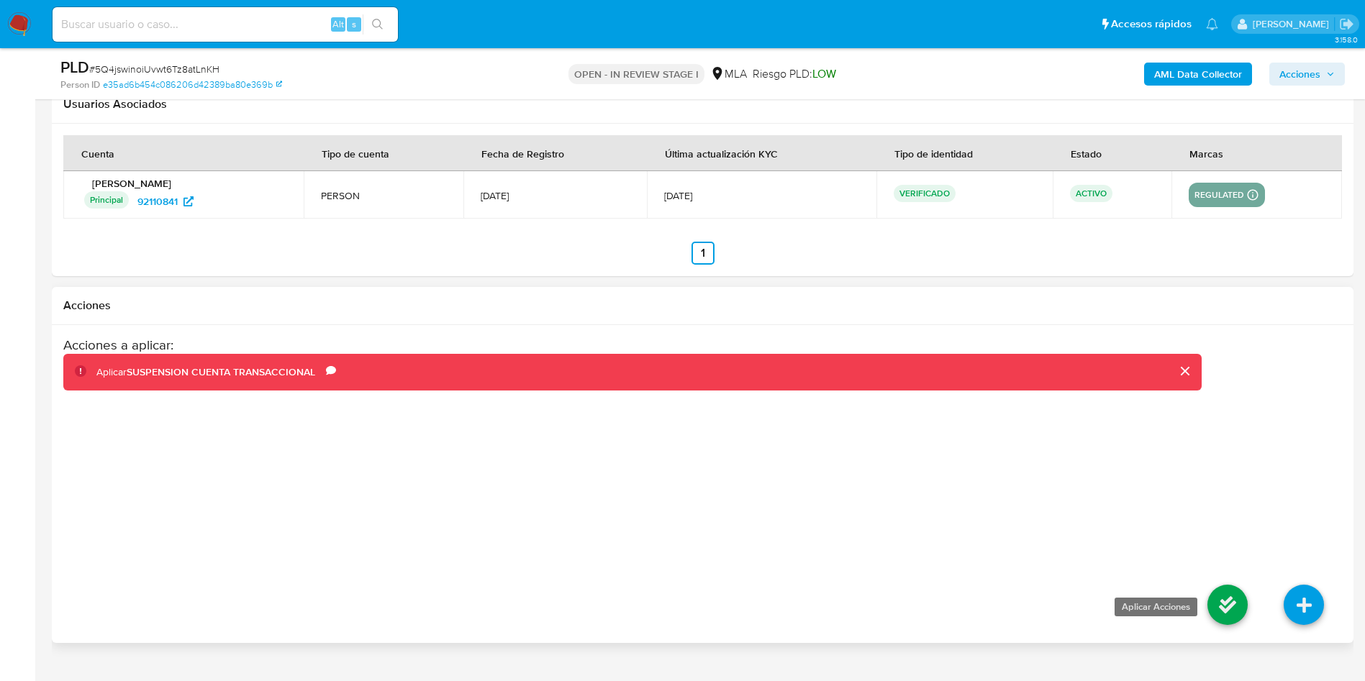
drag, startPoint x: 1254, startPoint y: 604, endPoint x: 1246, endPoint y: 604, distance: 7.2
click at [1249, 604] on li at bounding box center [1228, 607] width 76 height 81
click at [1239, 604] on icon at bounding box center [1228, 605] width 40 height 40
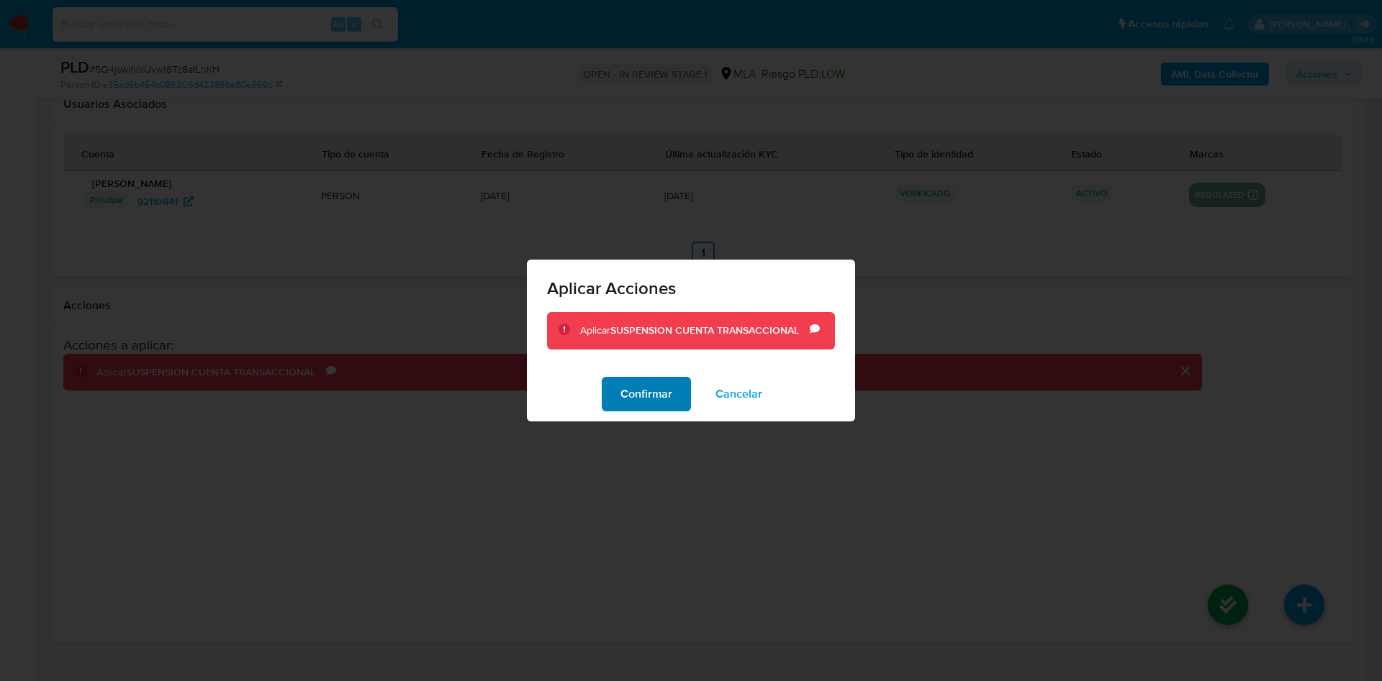
click at [633, 389] on span "Confirmar" at bounding box center [646, 395] width 52 height 32
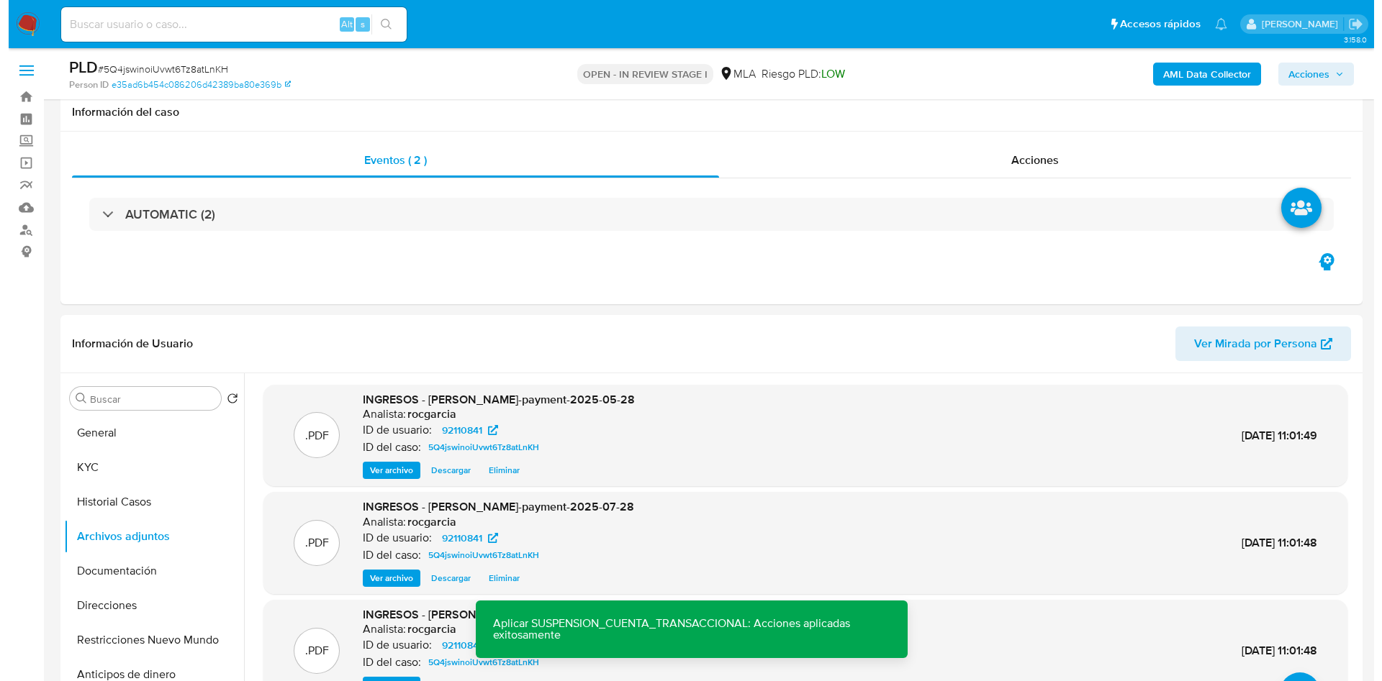
scroll to position [216, 0]
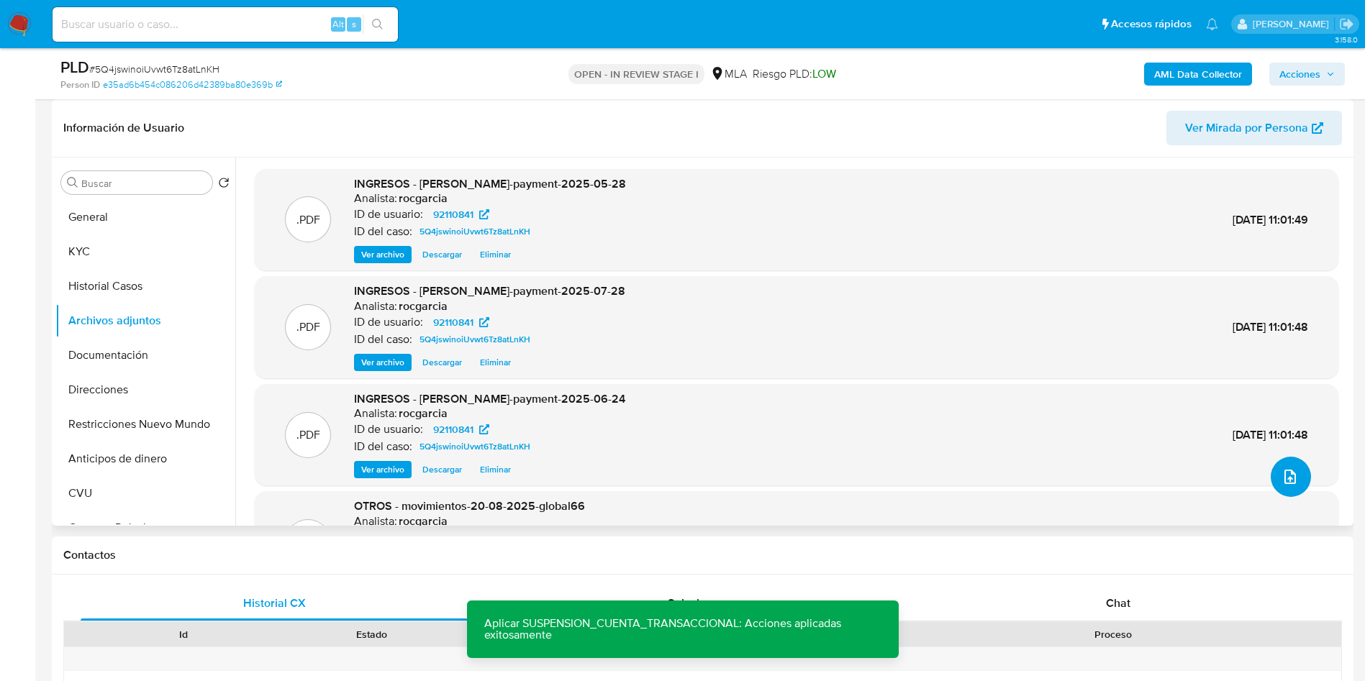
click at [1287, 473] on icon "upload-file" at bounding box center [1290, 476] width 17 height 17
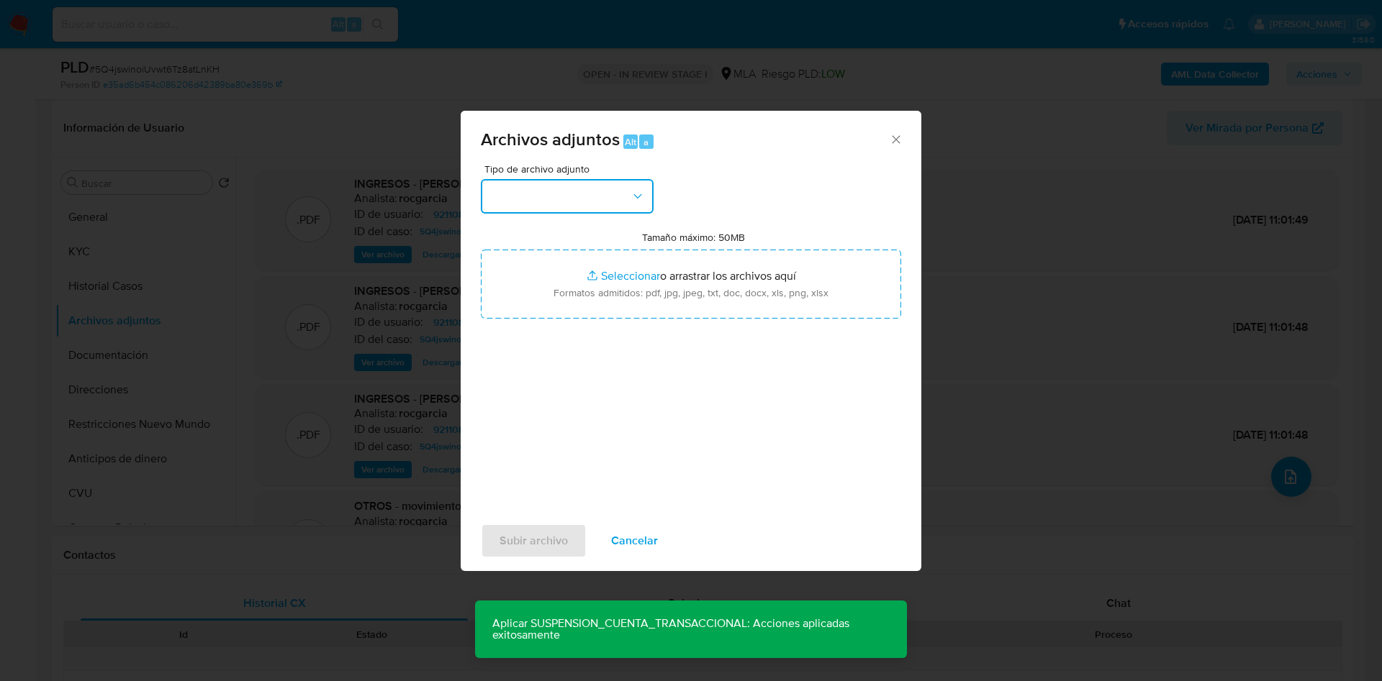
click at [584, 199] on button "button" at bounding box center [567, 196] width 173 height 35
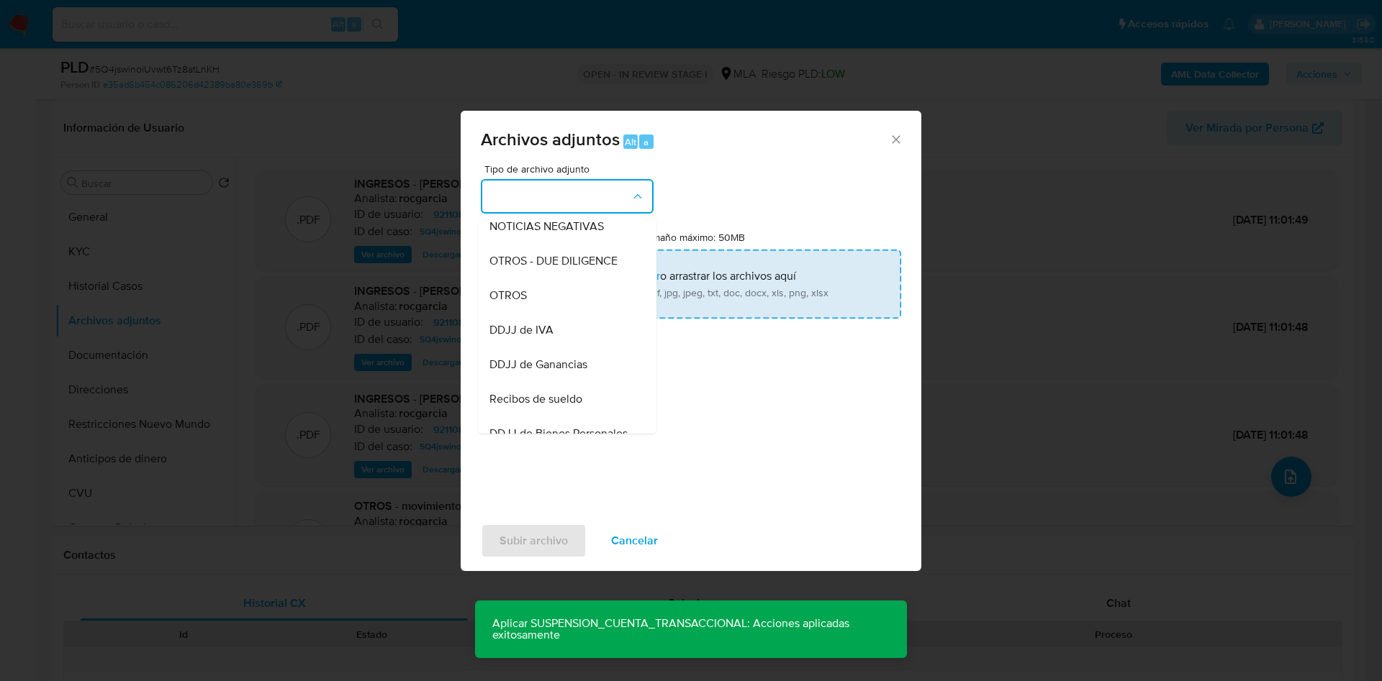
drag, startPoint x: 567, startPoint y: 307, endPoint x: 590, endPoint y: 284, distance: 32.6
click at [567, 307] on div "OTROS" at bounding box center [562, 295] width 147 height 35
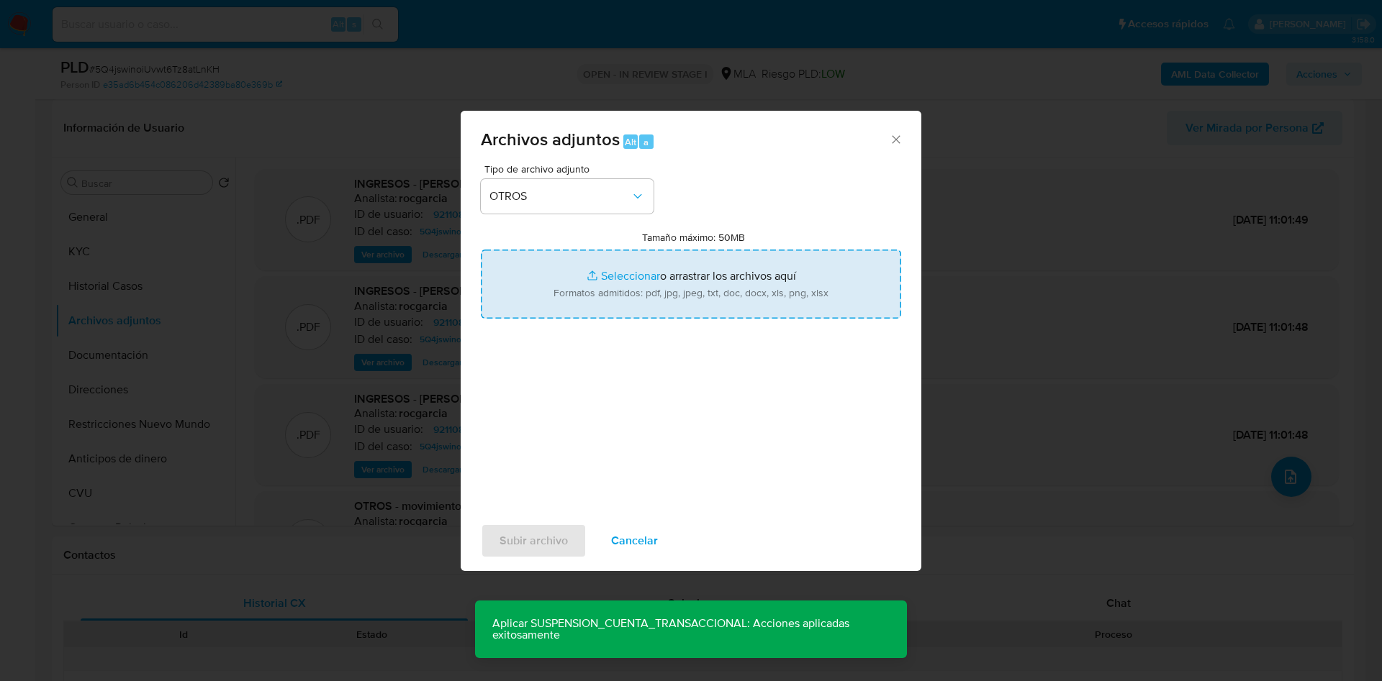
click at [592, 282] on input "Tamaño máximo: 50MB Seleccionar archivos" at bounding box center [691, 284] width 420 height 69
type input "C:\fakepath\Caselog 5Q4jswinoiUvwt6Tz8atLnKH - 92110841.docx"
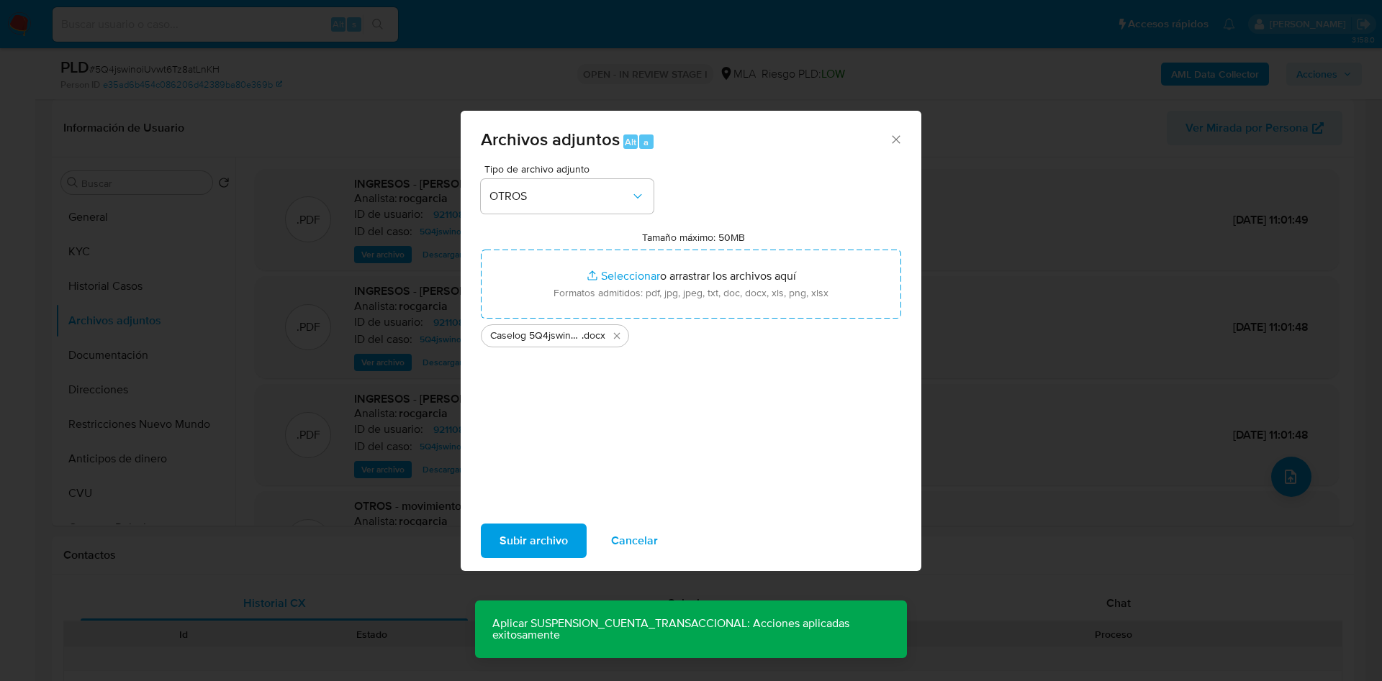
click at [515, 538] on span "Subir archivo" at bounding box center [533, 541] width 68 height 32
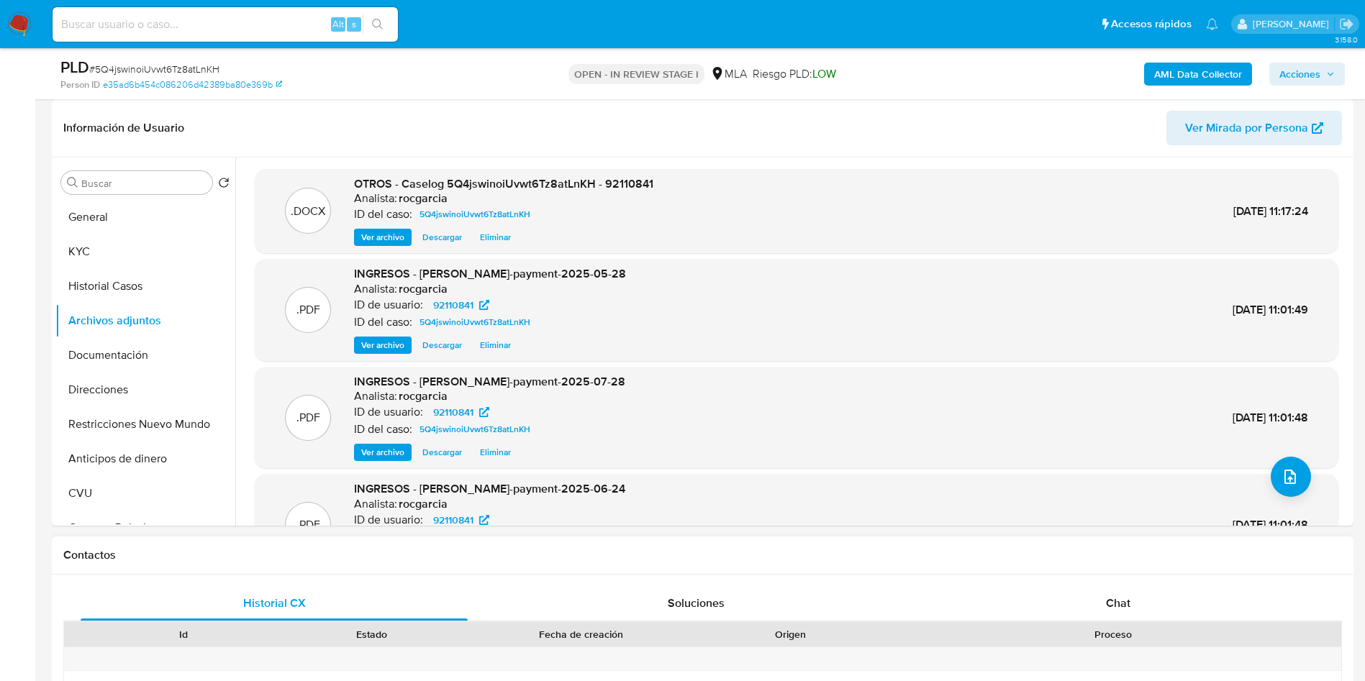
click at [1108, 625] on div "Proceso" at bounding box center [1113, 634] width 456 height 24
click at [1113, 611] on span "Chat" at bounding box center [1118, 603] width 24 height 17
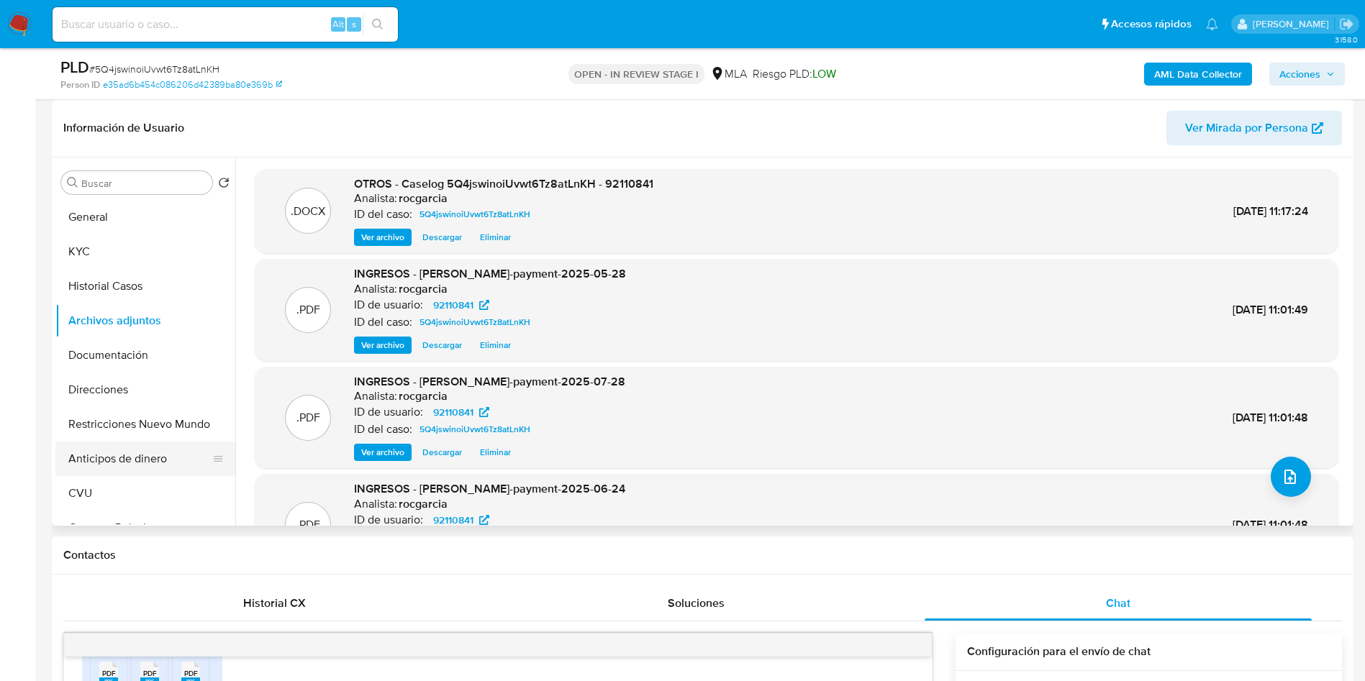
click at [111, 442] on button "Anticipos de dinero" at bounding box center [139, 459] width 168 height 35
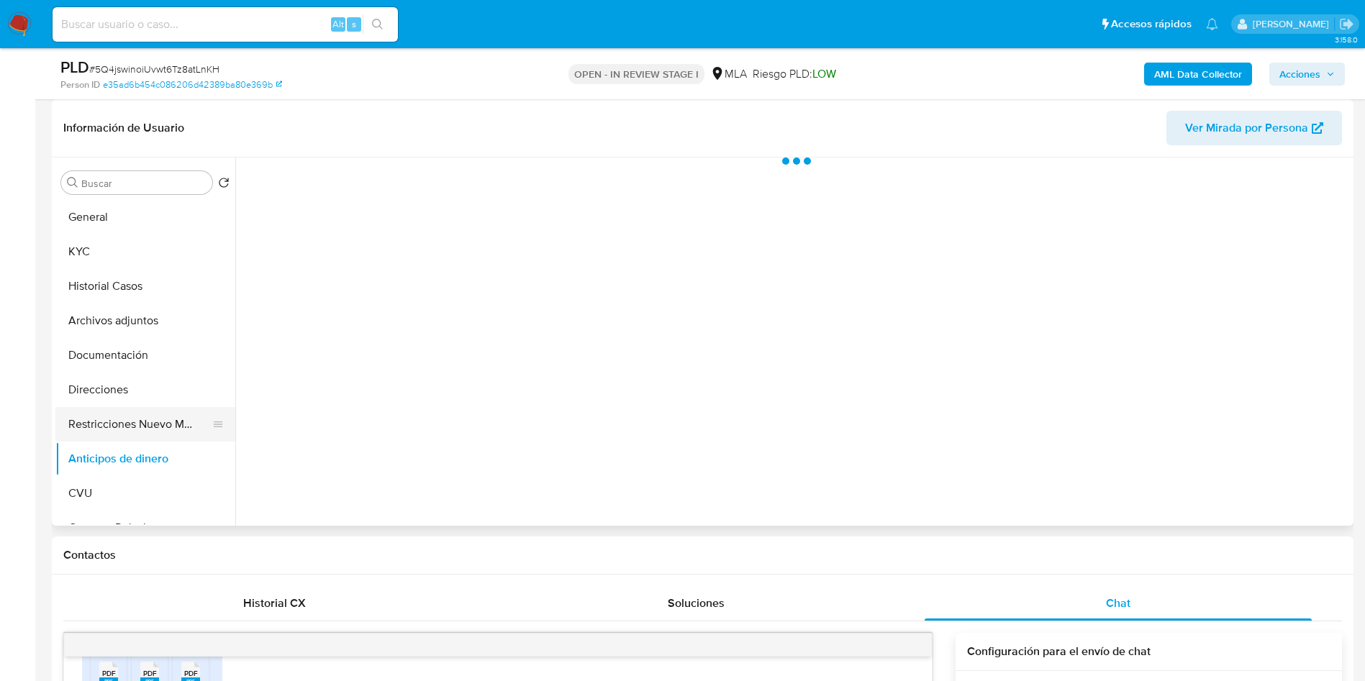
click at [117, 420] on button "Restricciones Nuevo Mundo" at bounding box center [139, 424] width 168 height 35
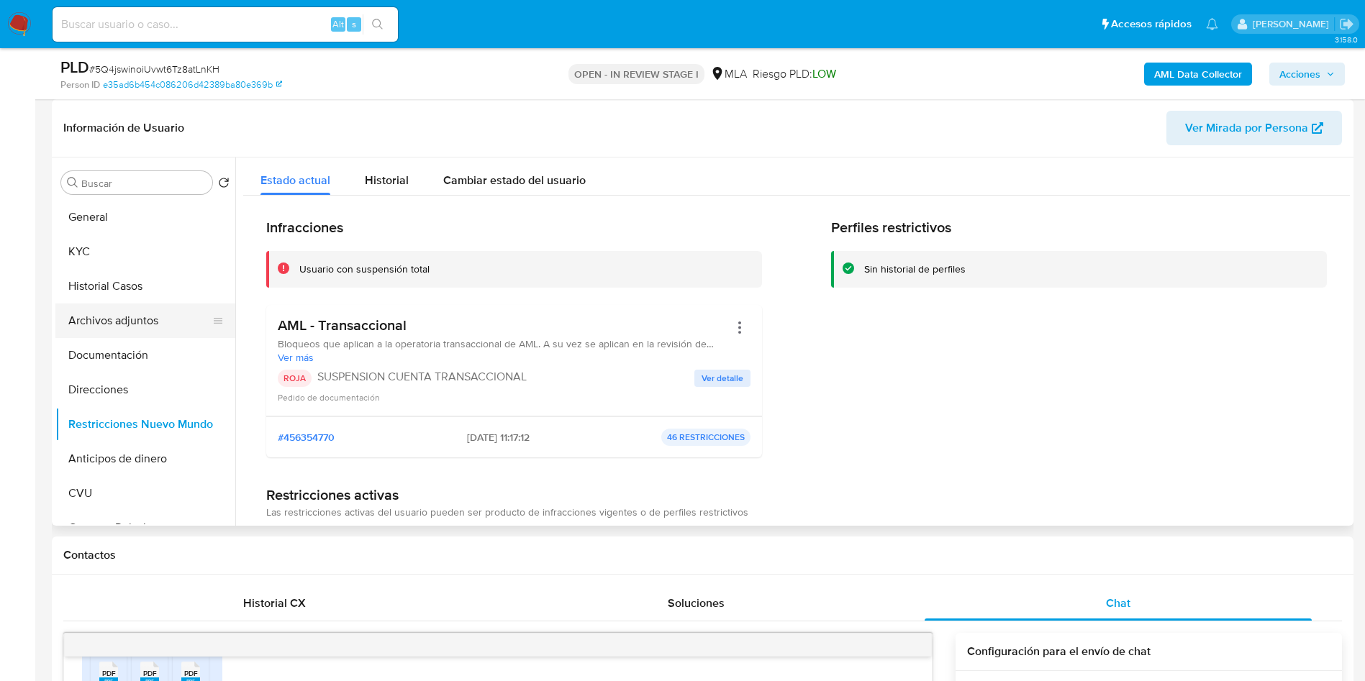
click at [172, 329] on button "Archivos adjuntos" at bounding box center [139, 321] width 168 height 35
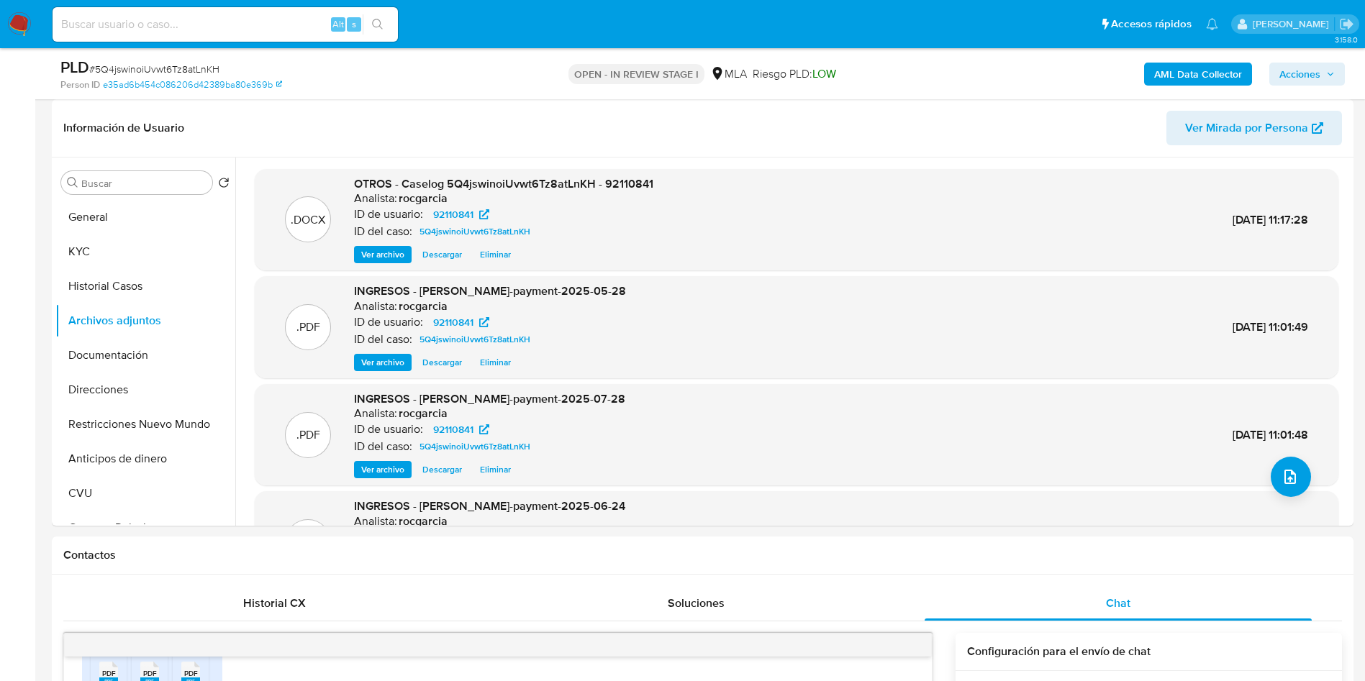
click at [1304, 68] on span "Acciones" at bounding box center [1299, 74] width 41 height 23
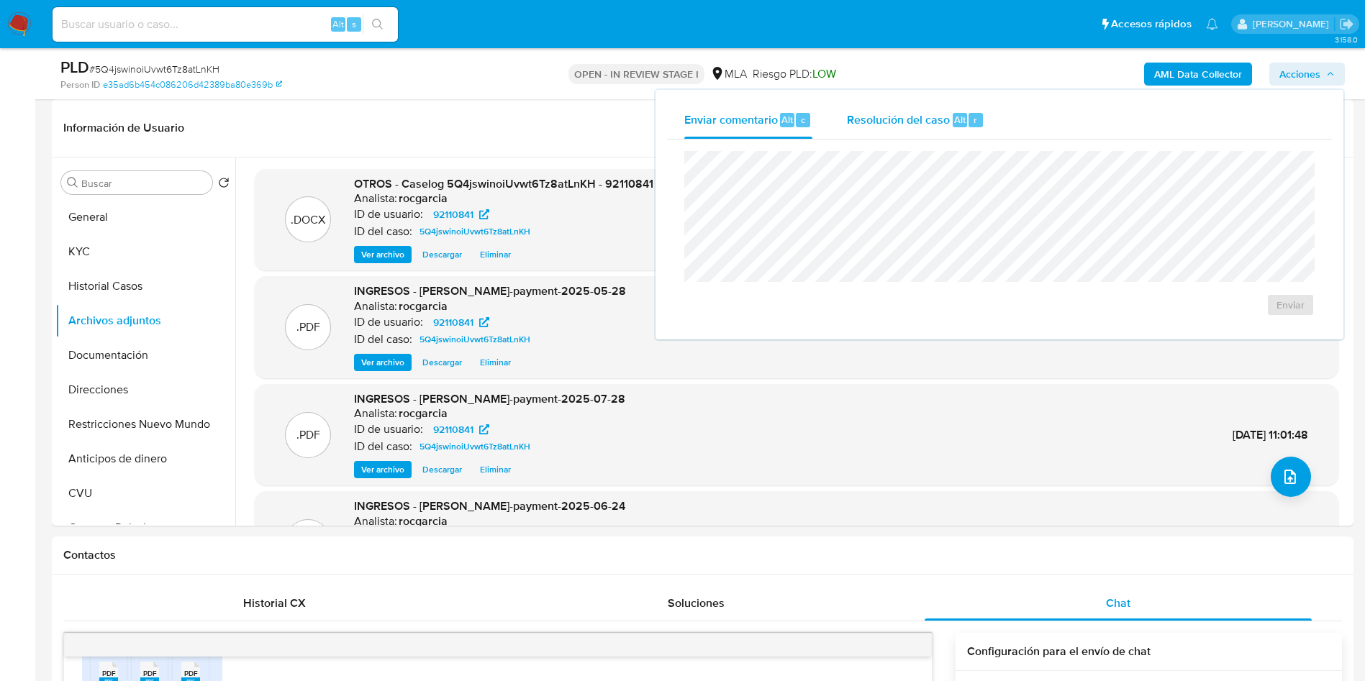
click at [912, 101] on div "Resolución del caso Alt r" at bounding box center [915, 119] width 137 height 37
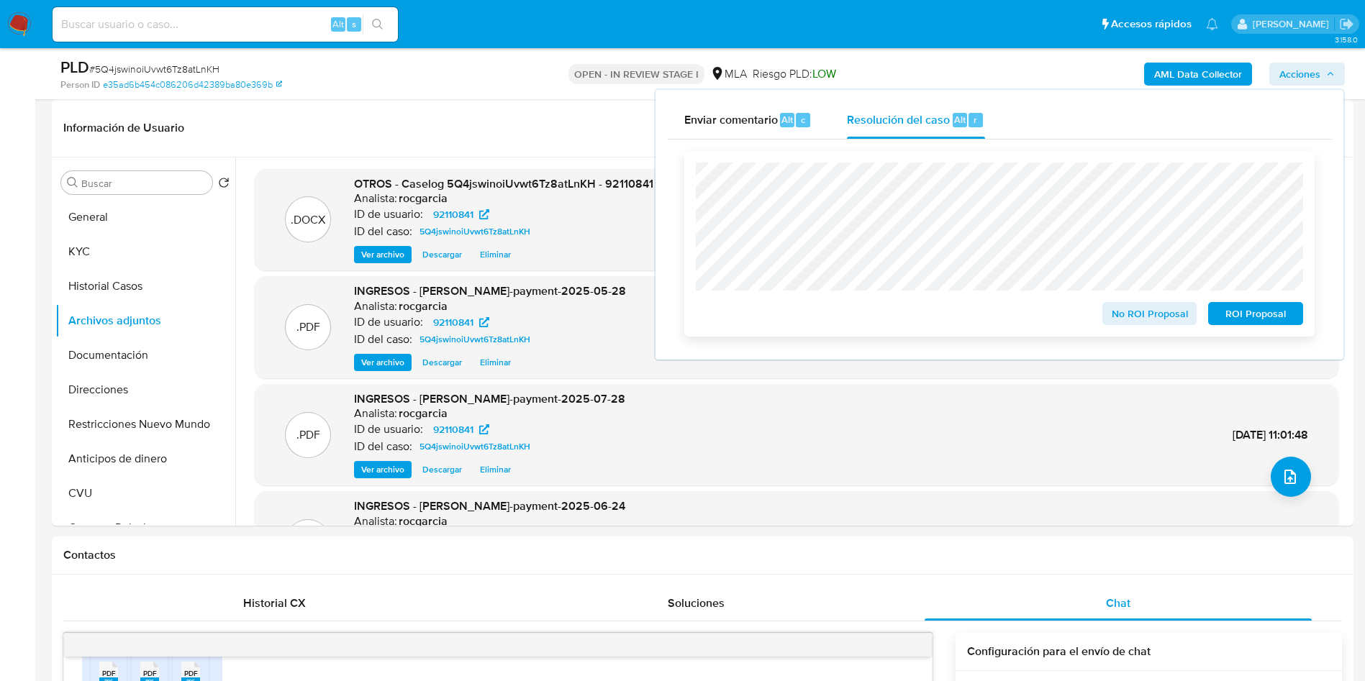
click at [1267, 320] on span "ROI Proposal" at bounding box center [1255, 314] width 75 height 20
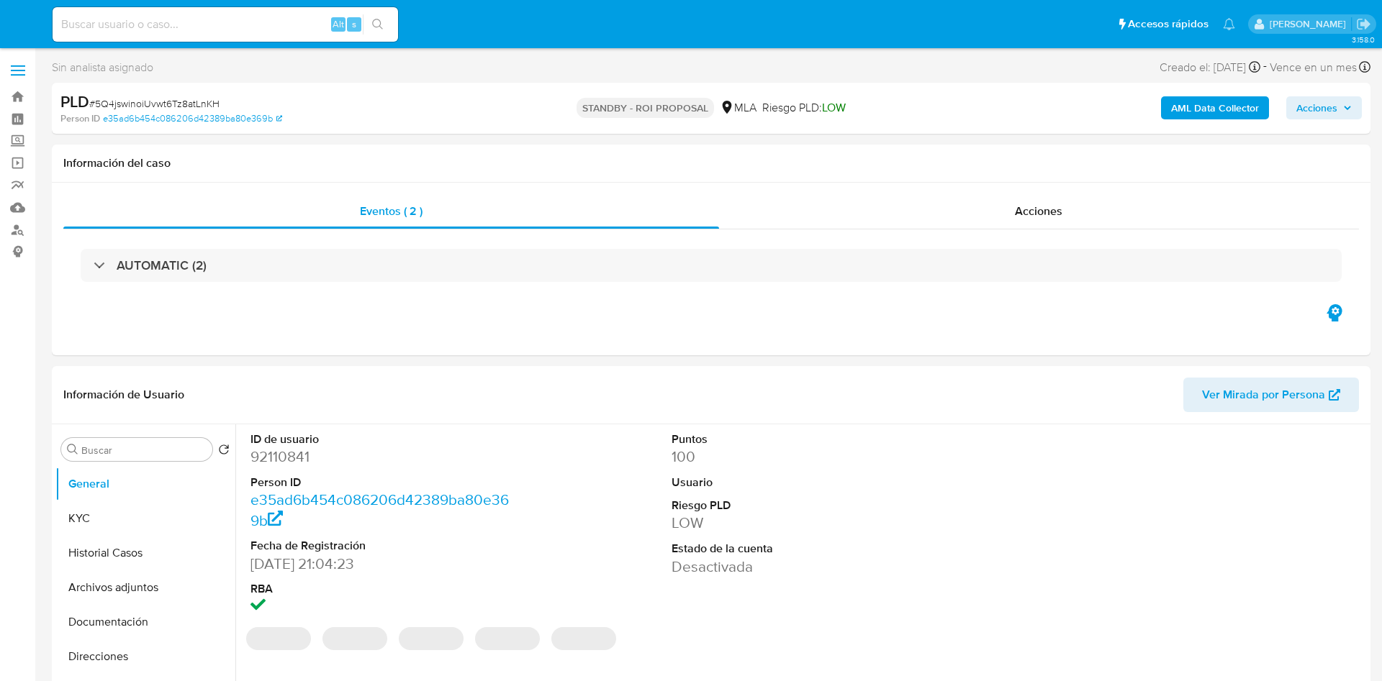
select select "10"
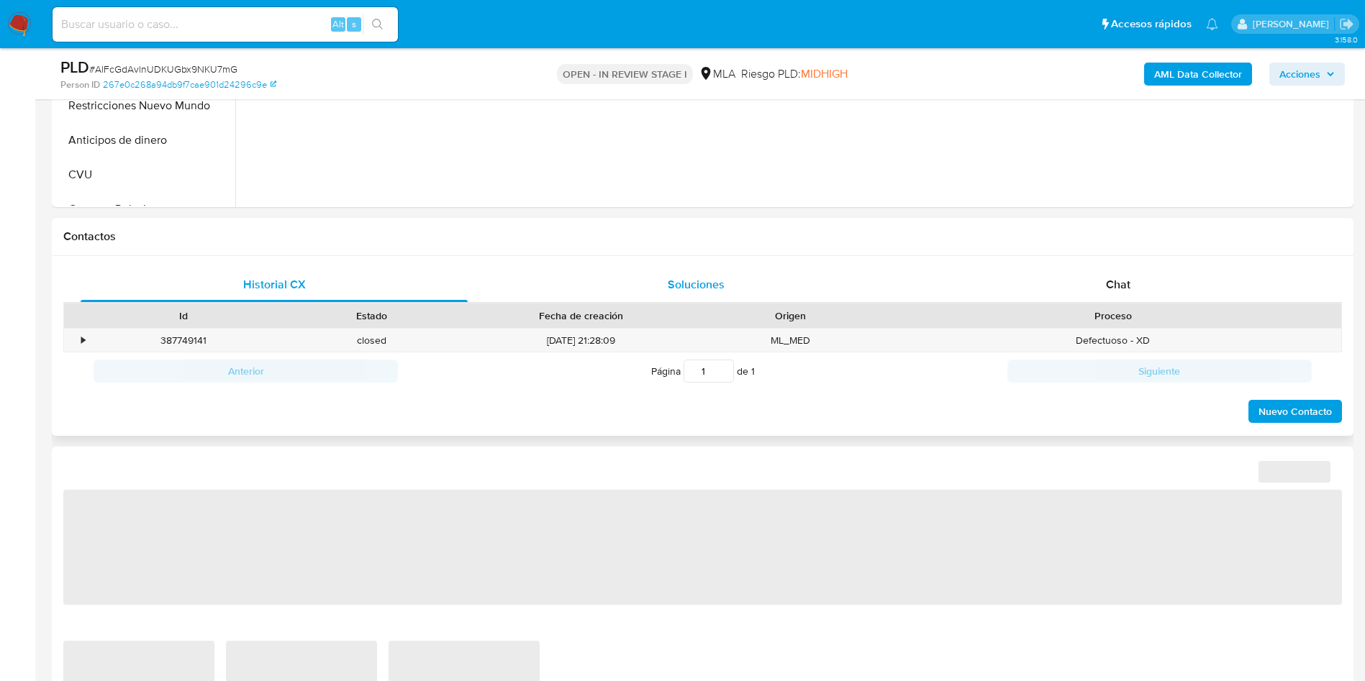
scroll to position [540, 0]
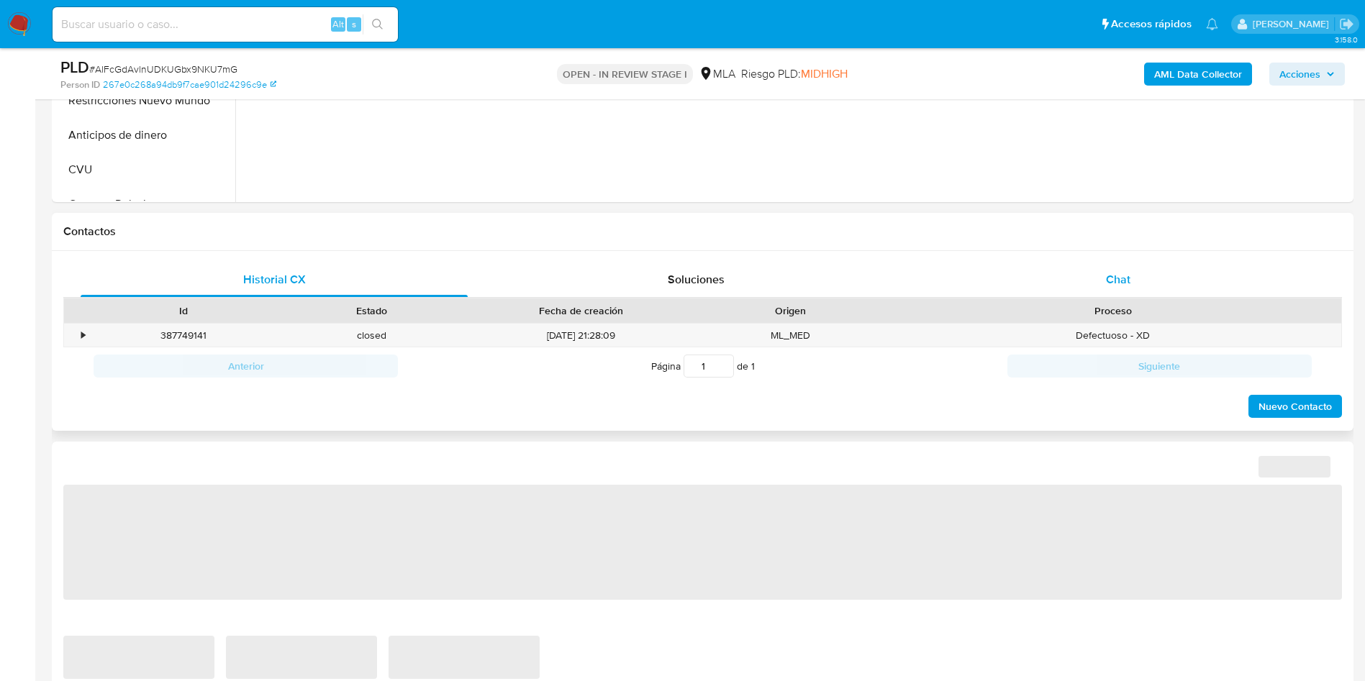
select select "10"
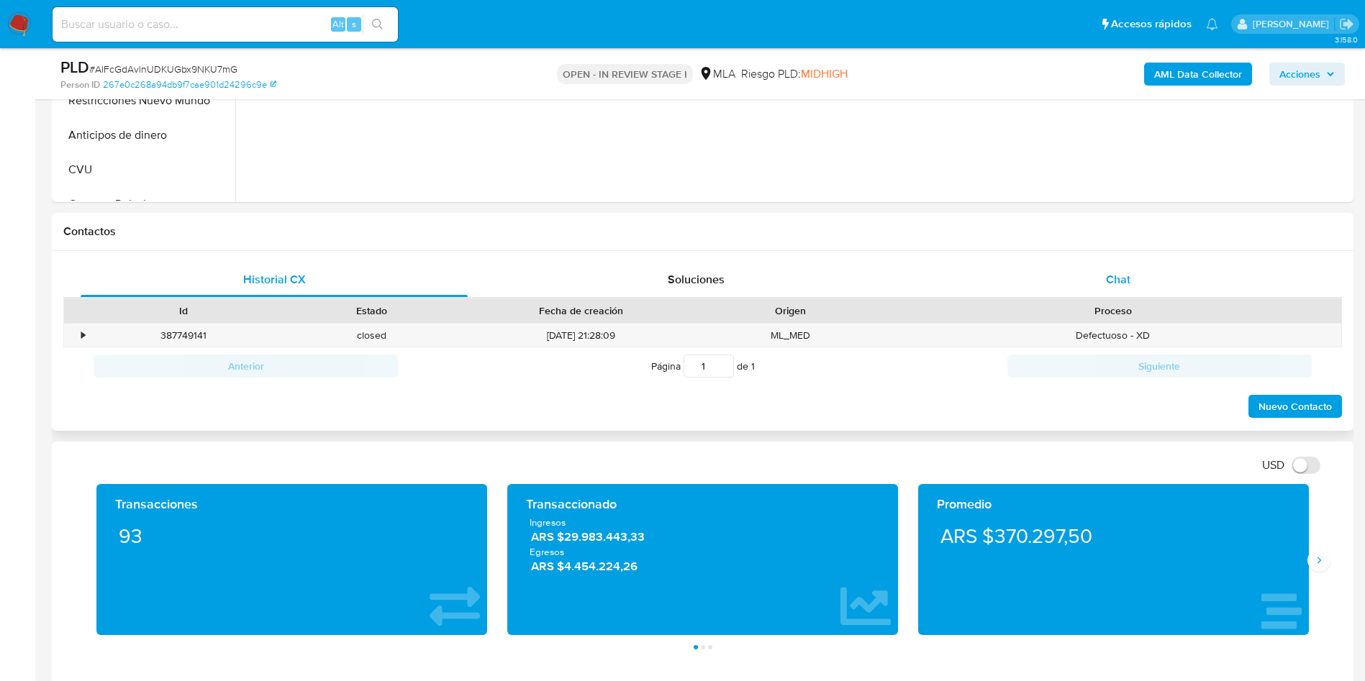
click at [1110, 276] on span "Chat" at bounding box center [1118, 279] width 24 height 17
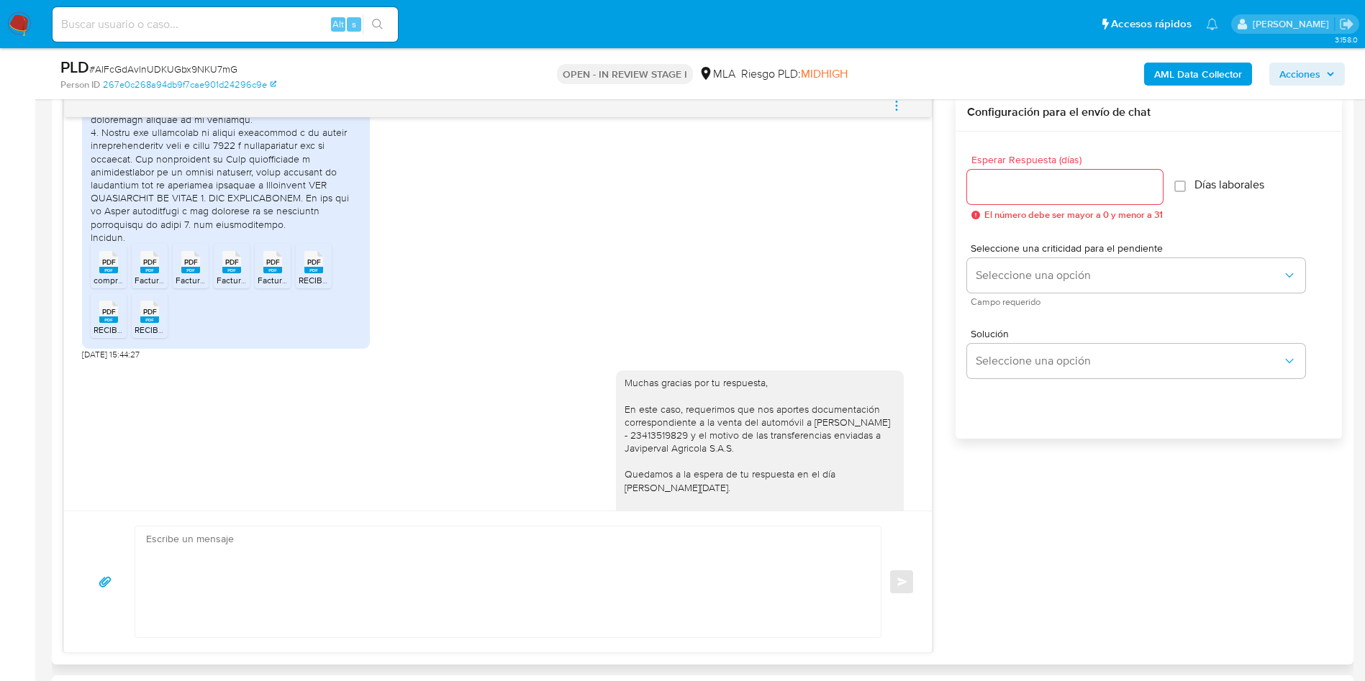
scroll to position [2450, 0]
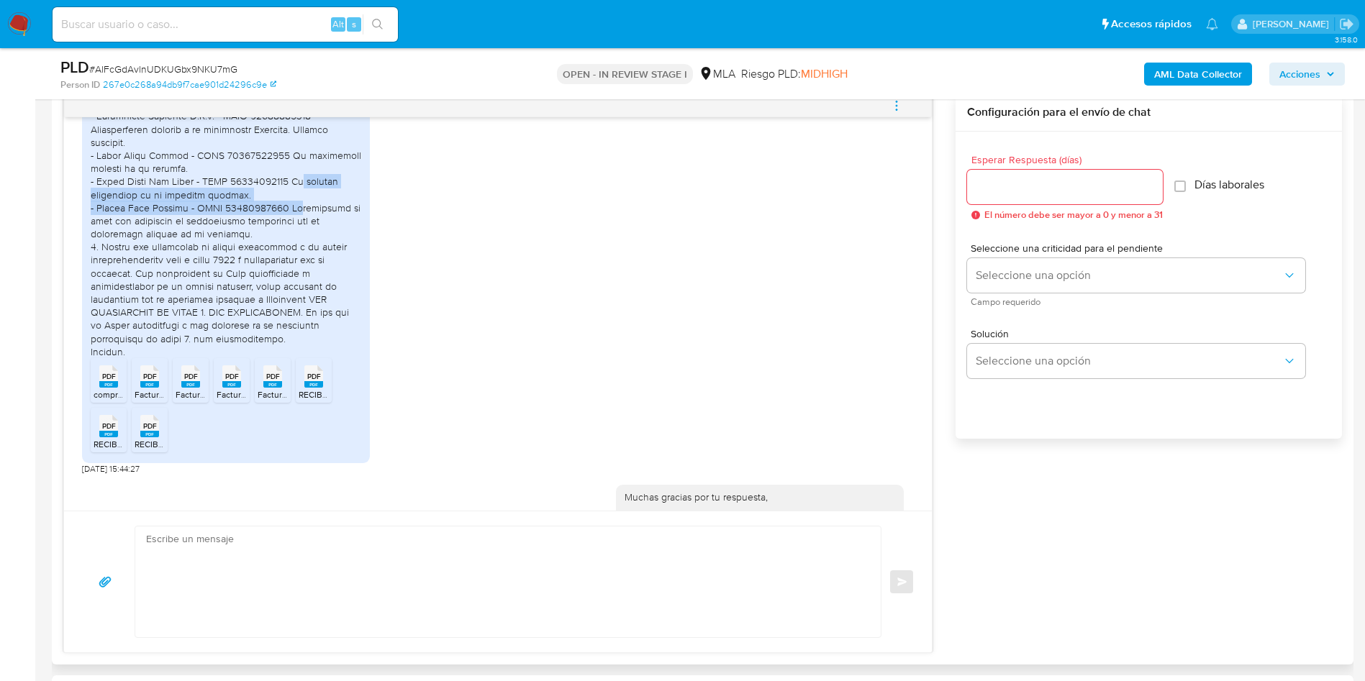
drag, startPoint x: 283, startPoint y: 256, endPoint x: 289, endPoint y: 280, distance: 24.6
click at [289, 280] on div "A continuación, contesto requerimiento. Contesto en negrita 1. Uso que le das a…" at bounding box center [226, 71] width 271 height 576
drag, startPoint x: 323, startPoint y: 291, endPoint x: 330, endPoint y: 302, distance: 13.2
click at [330, 302] on div "A continuación, contesto requerimiento. Contesto en negrita 1. Uso que le das a…" at bounding box center [226, 71] width 271 height 576
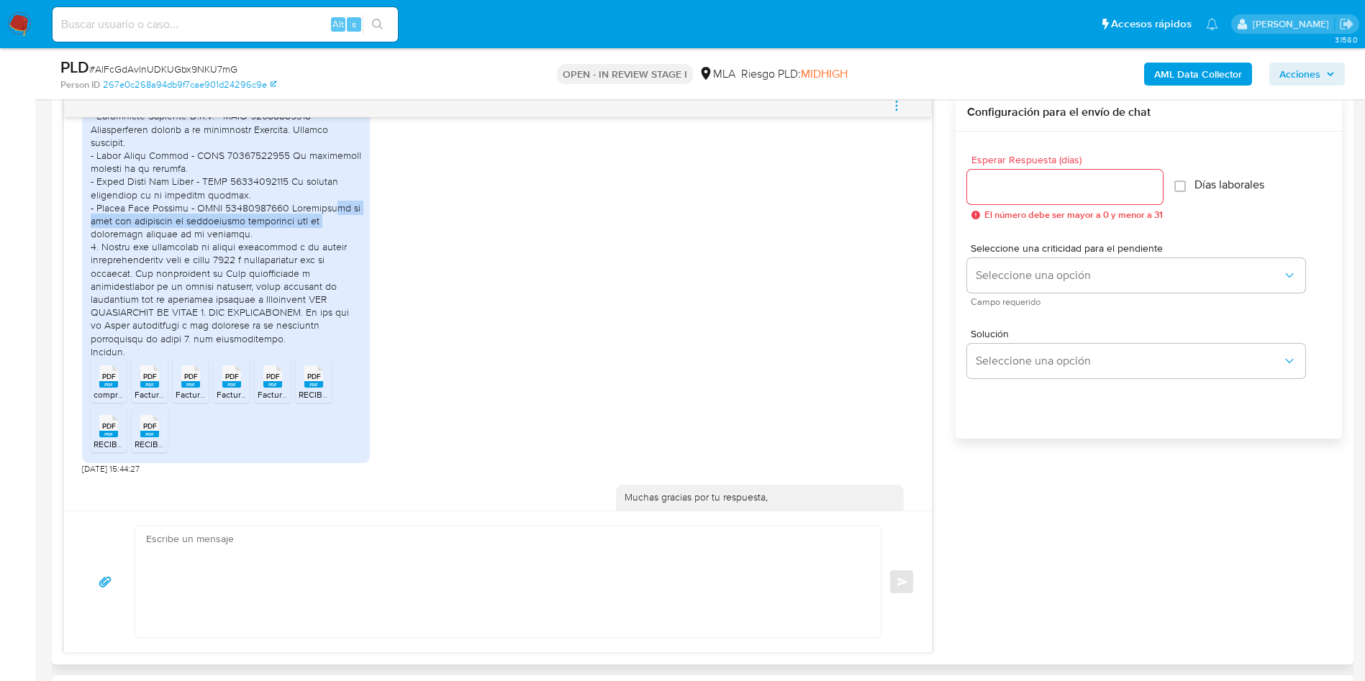
click at [330, 302] on div "A continuación, contesto requerimiento. Contesto en negrita 1. Uso que le das a…" at bounding box center [226, 71] width 271 height 576
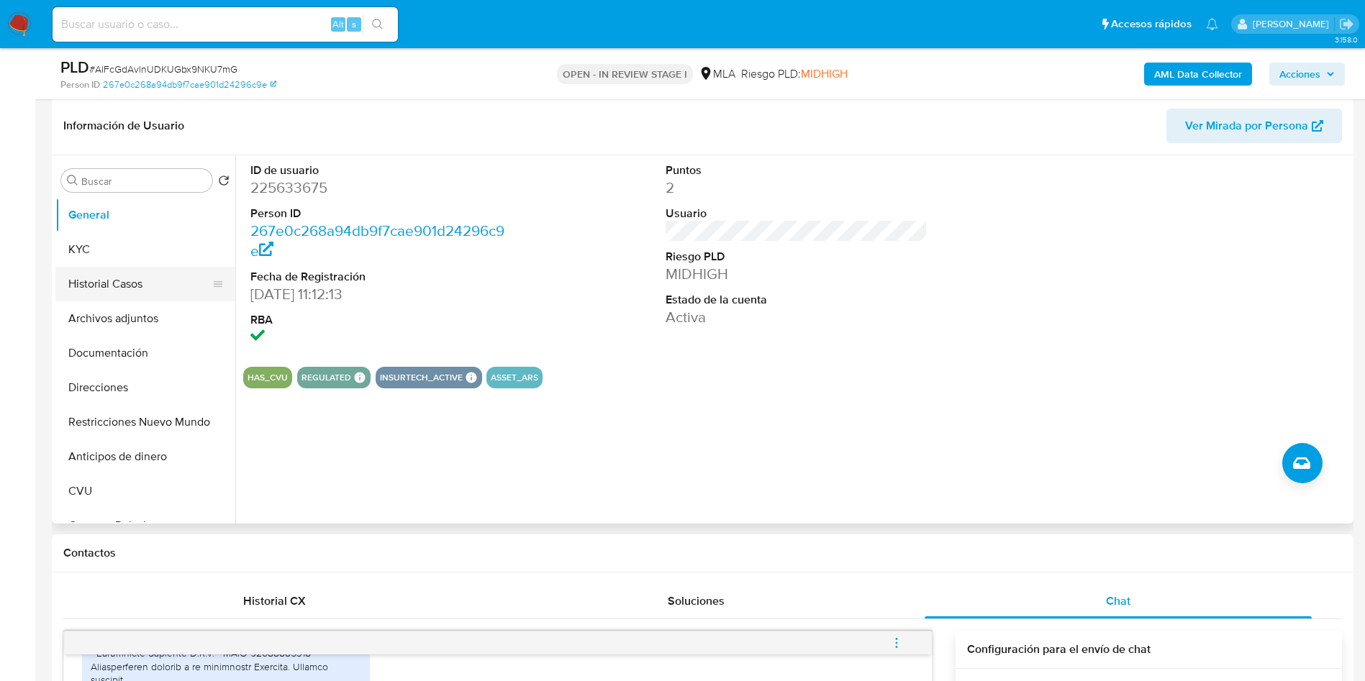
scroll to position [216, 0]
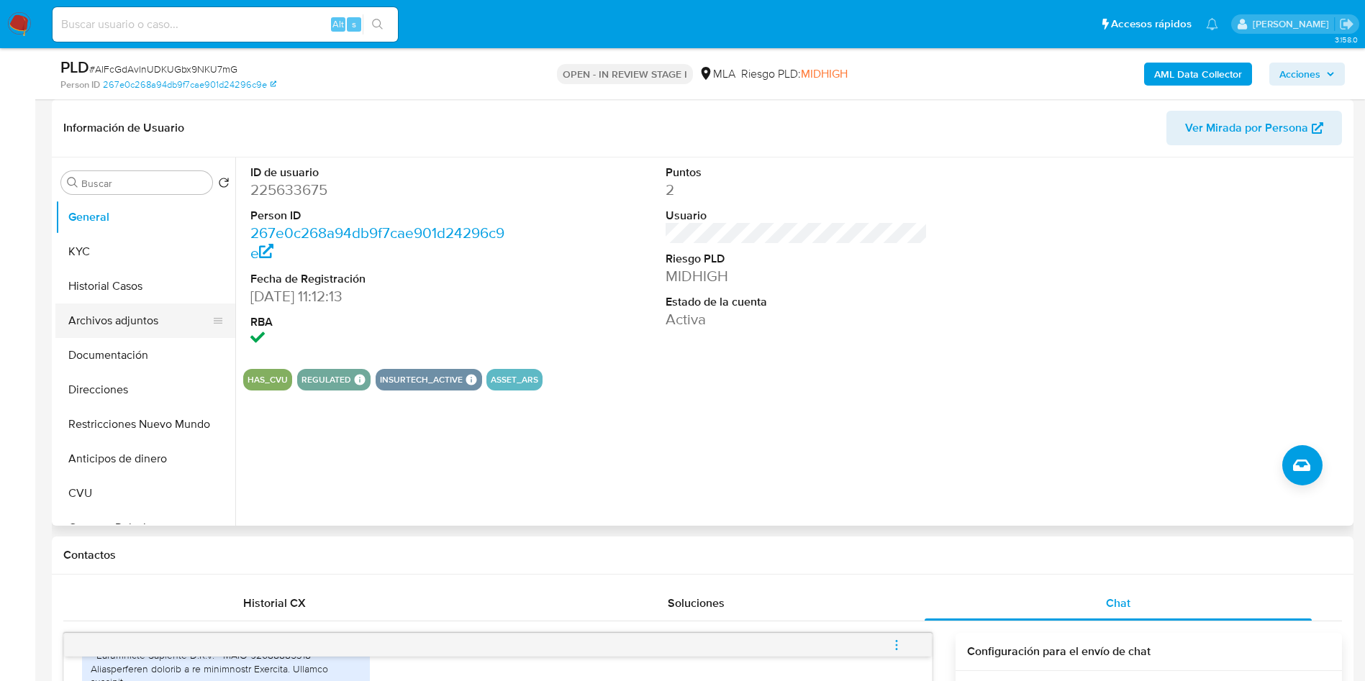
click at [122, 316] on button "Archivos adjuntos" at bounding box center [139, 321] width 168 height 35
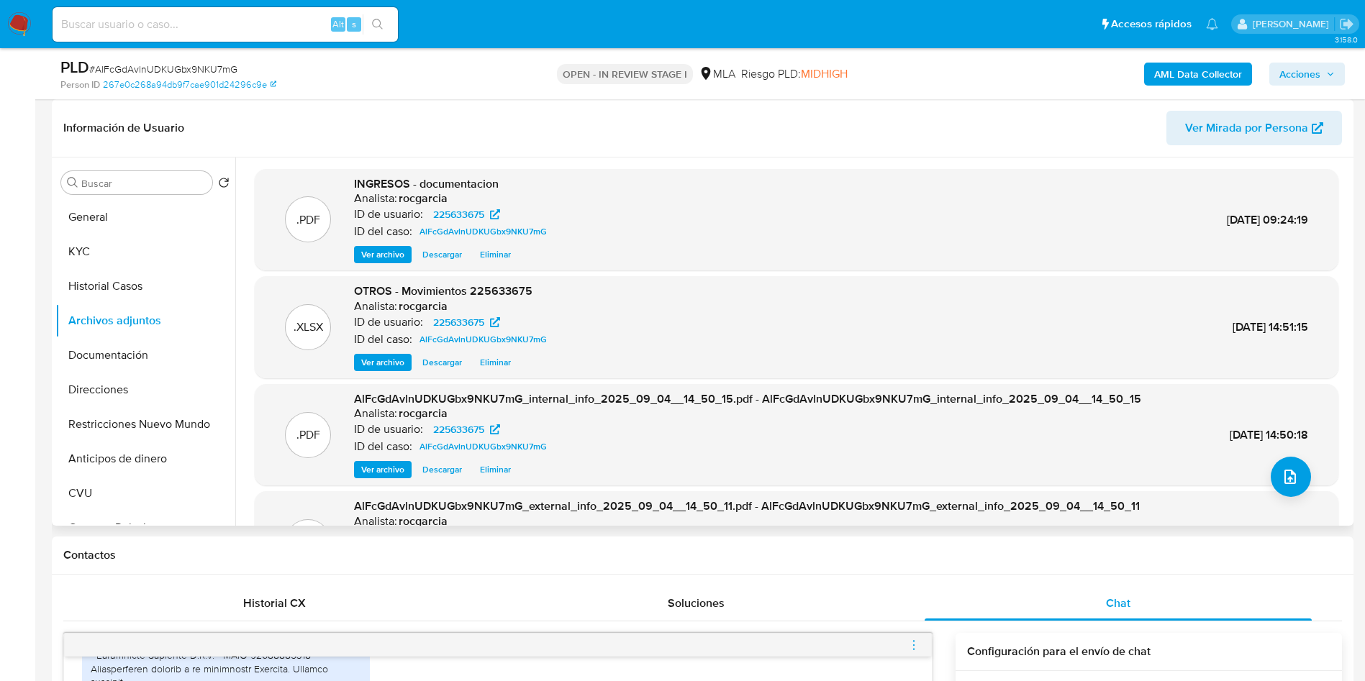
click at [658, 142] on header "Información de Usuario Ver Mirada por Persona" at bounding box center [702, 128] width 1279 height 35
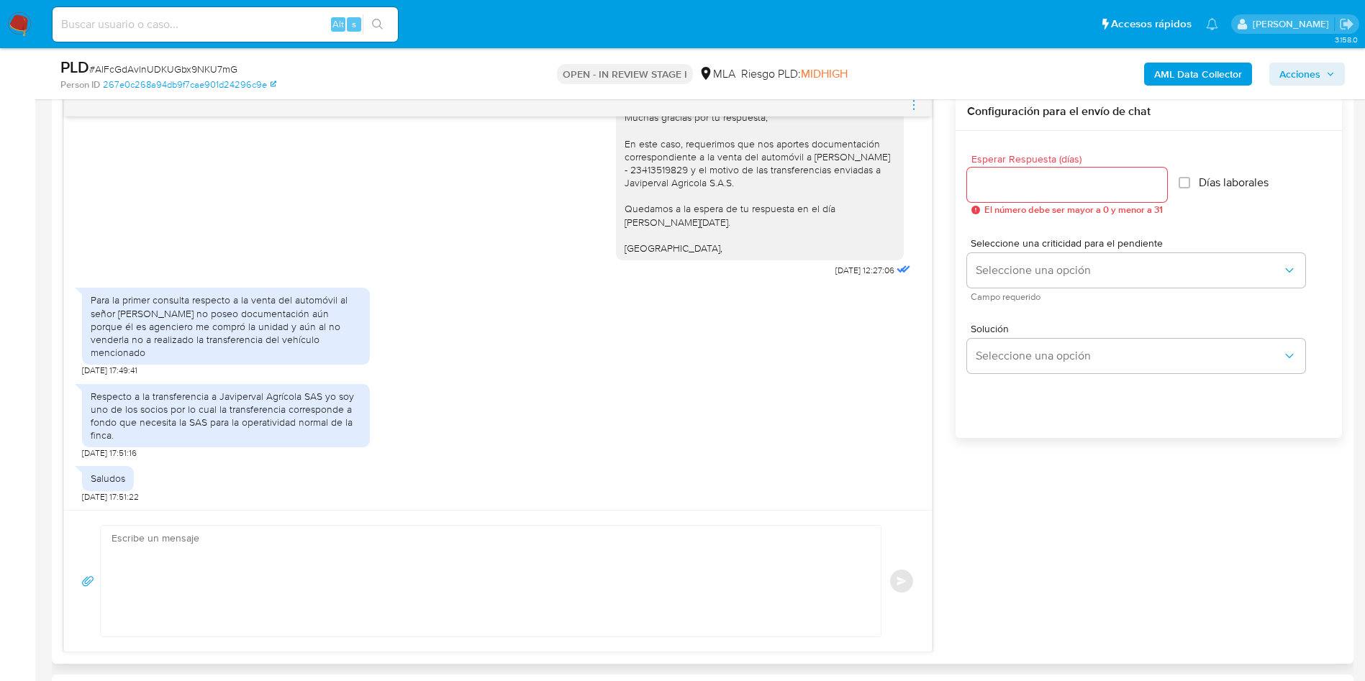
scroll to position [756, 0]
click at [792, 593] on textarea at bounding box center [487, 582] width 751 height 111
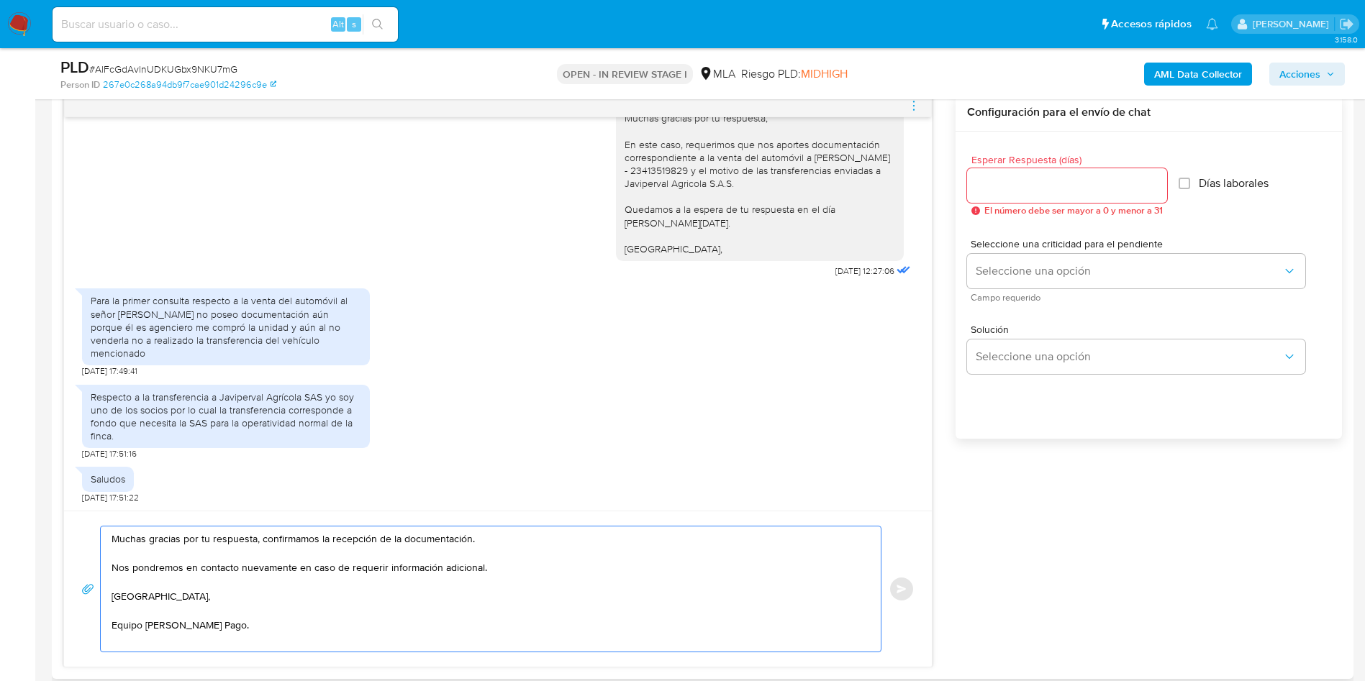
type textarea "Muchas gracias por tu respuesta, confirmamos la recepción de la documentación. …"
click at [999, 199] on div at bounding box center [1067, 185] width 200 height 35
click at [999, 184] on input "Esperar Respuesta (días)" at bounding box center [1067, 185] width 200 height 19
type input "0"
click at [905, 586] on span "Enviar" at bounding box center [902, 589] width 10 height 9
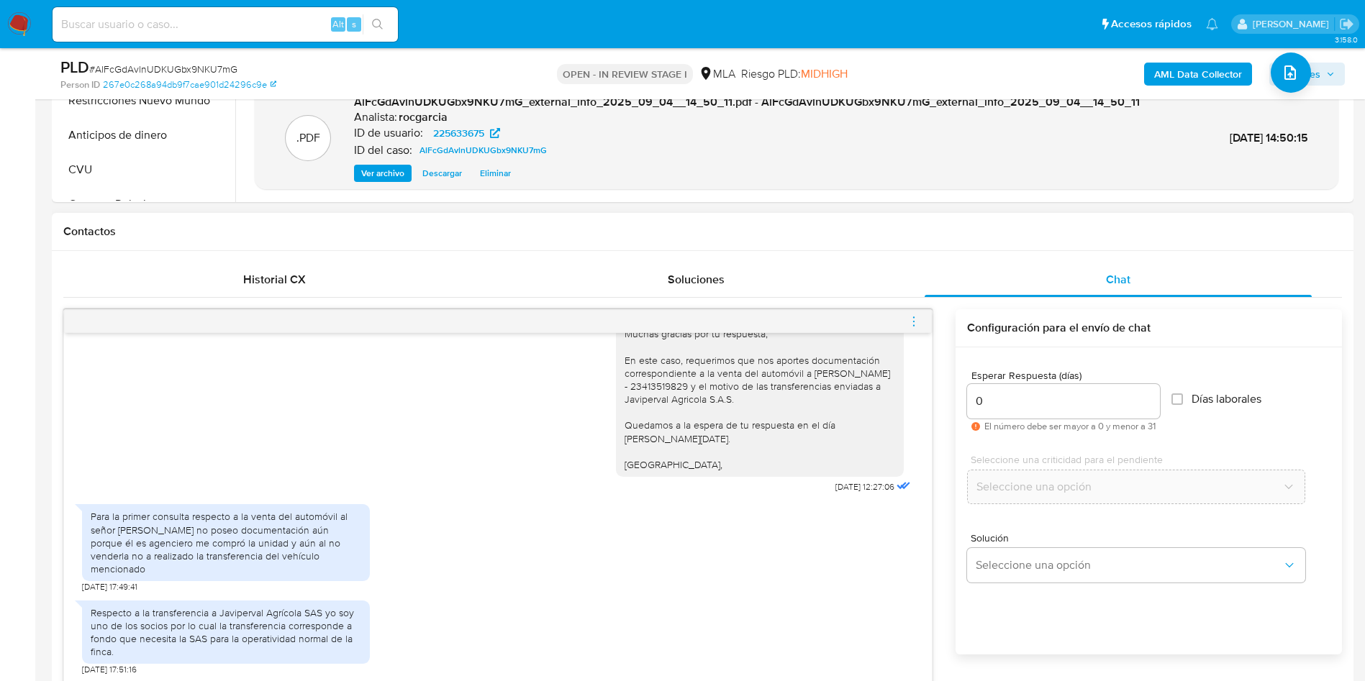
scroll to position [3042, 0]
click at [907, 319] on icon "menu-action" at bounding box center [913, 321] width 13 height 13
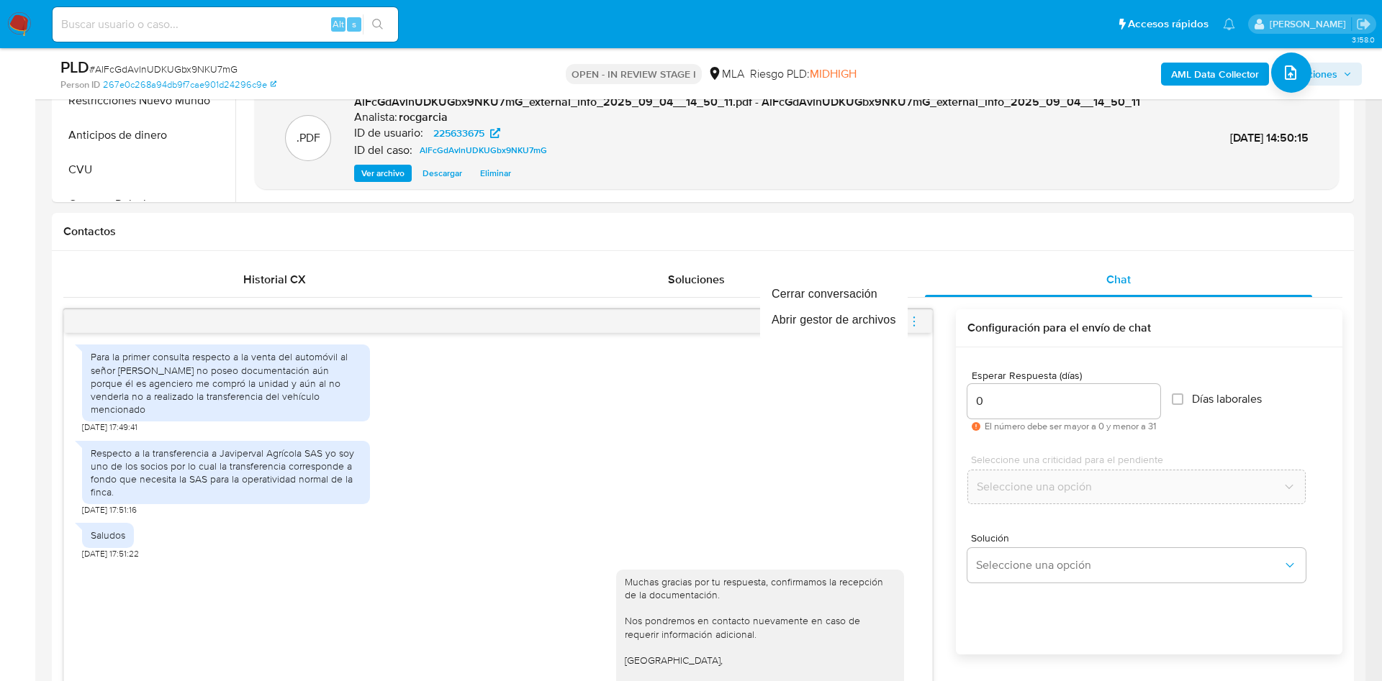
click at [912, 317] on div at bounding box center [691, 340] width 1382 height 681
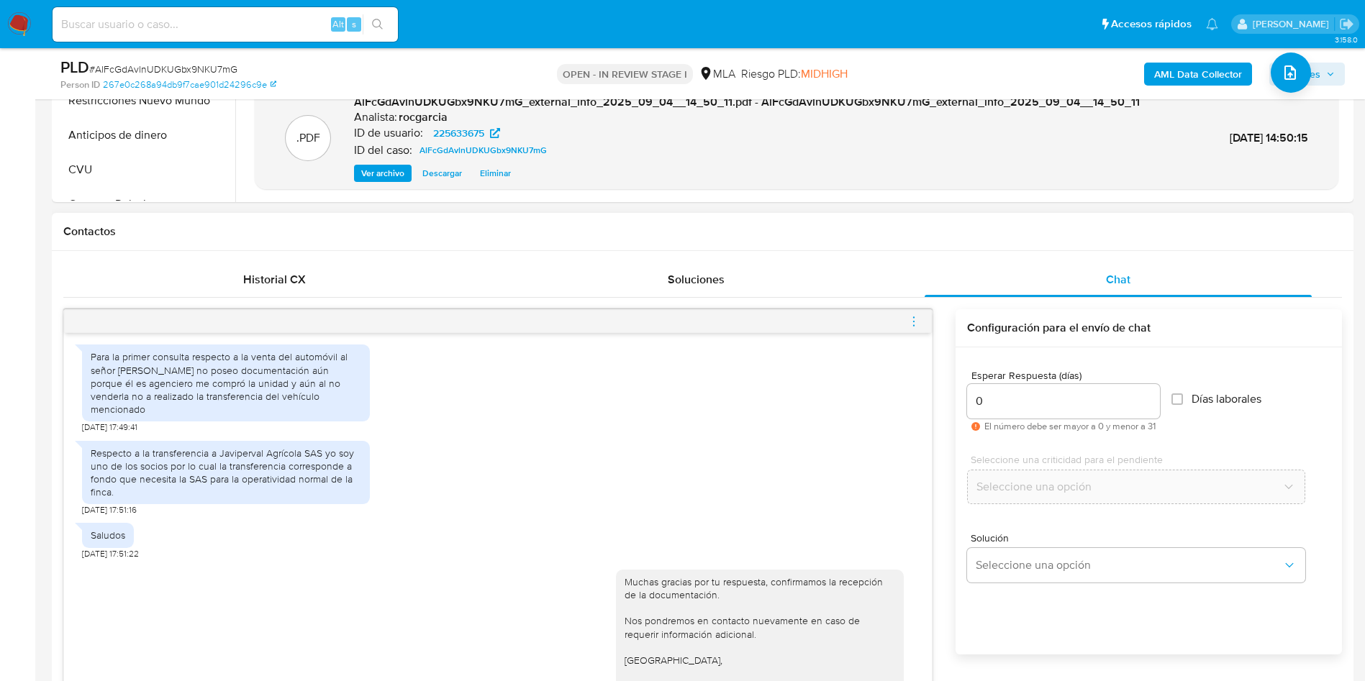
click at [910, 324] on icon "menu-action" at bounding box center [913, 321] width 13 height 13
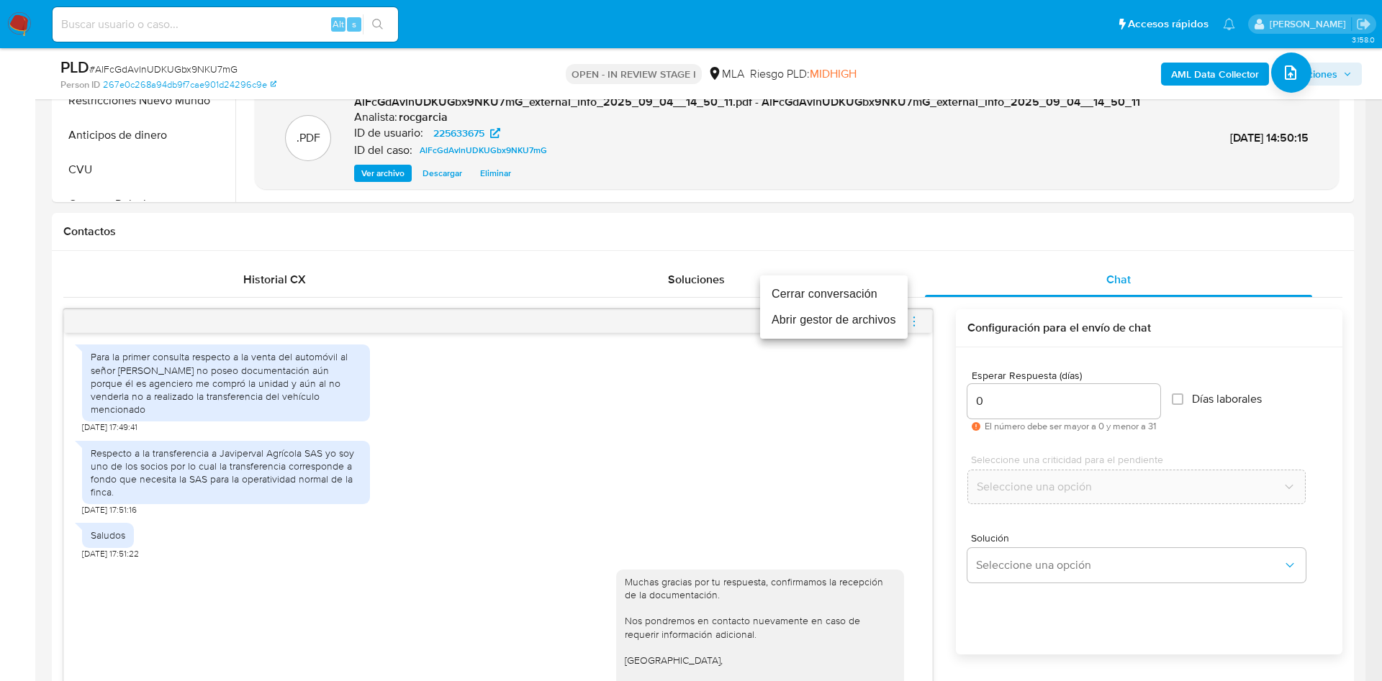
click at [846, 306] on li "Cerrar conversación" at bounding box center [834, 294] width 148 height 26
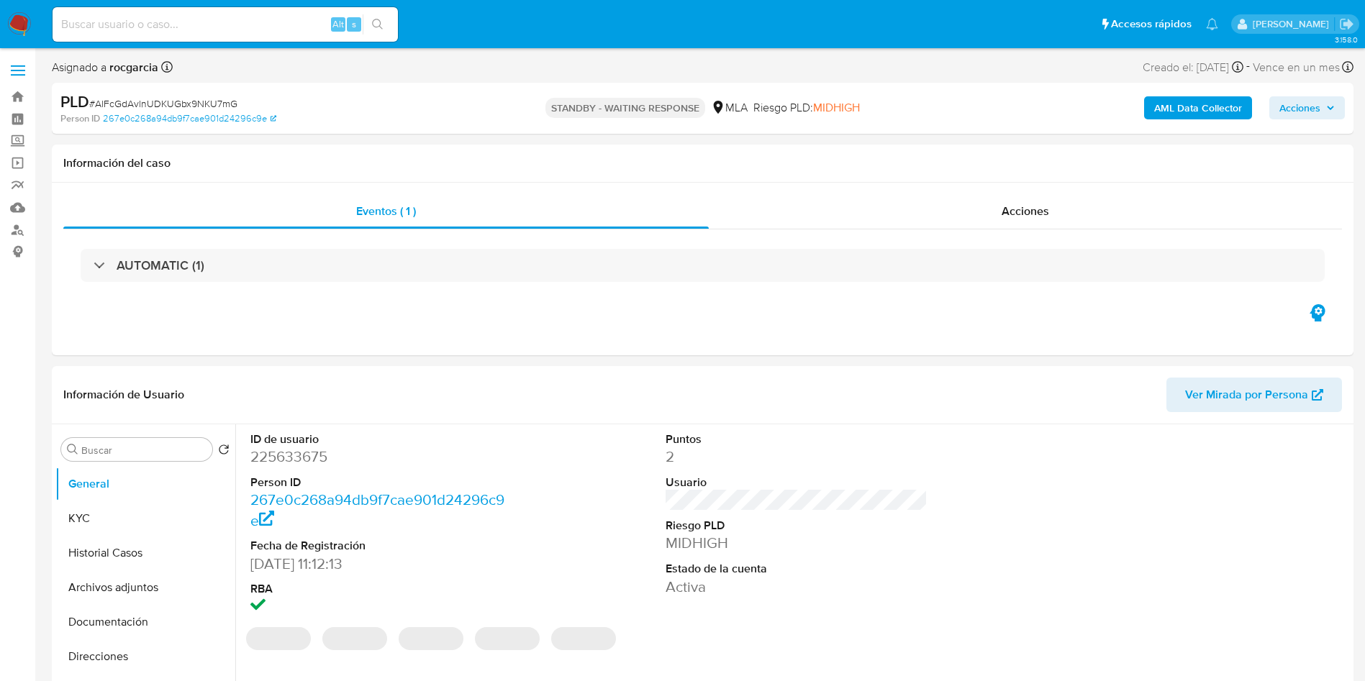
select select "10"
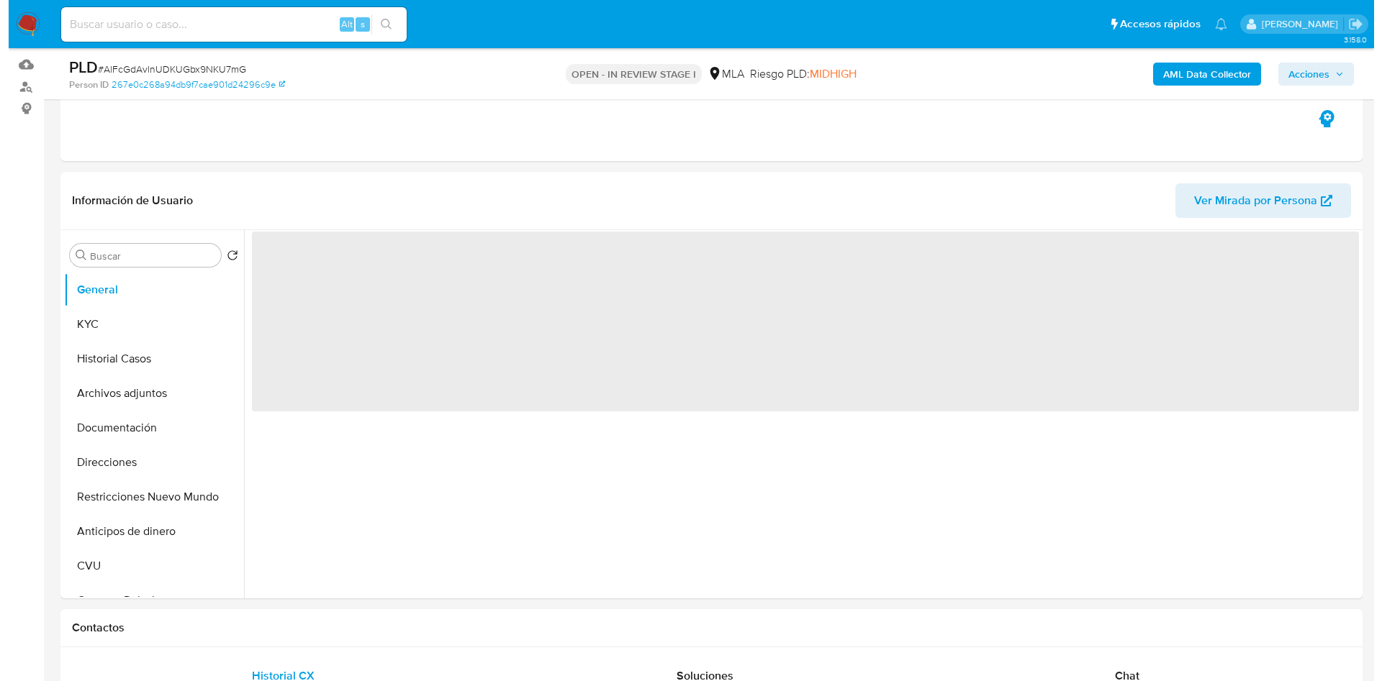
scroll to position [216, 0]
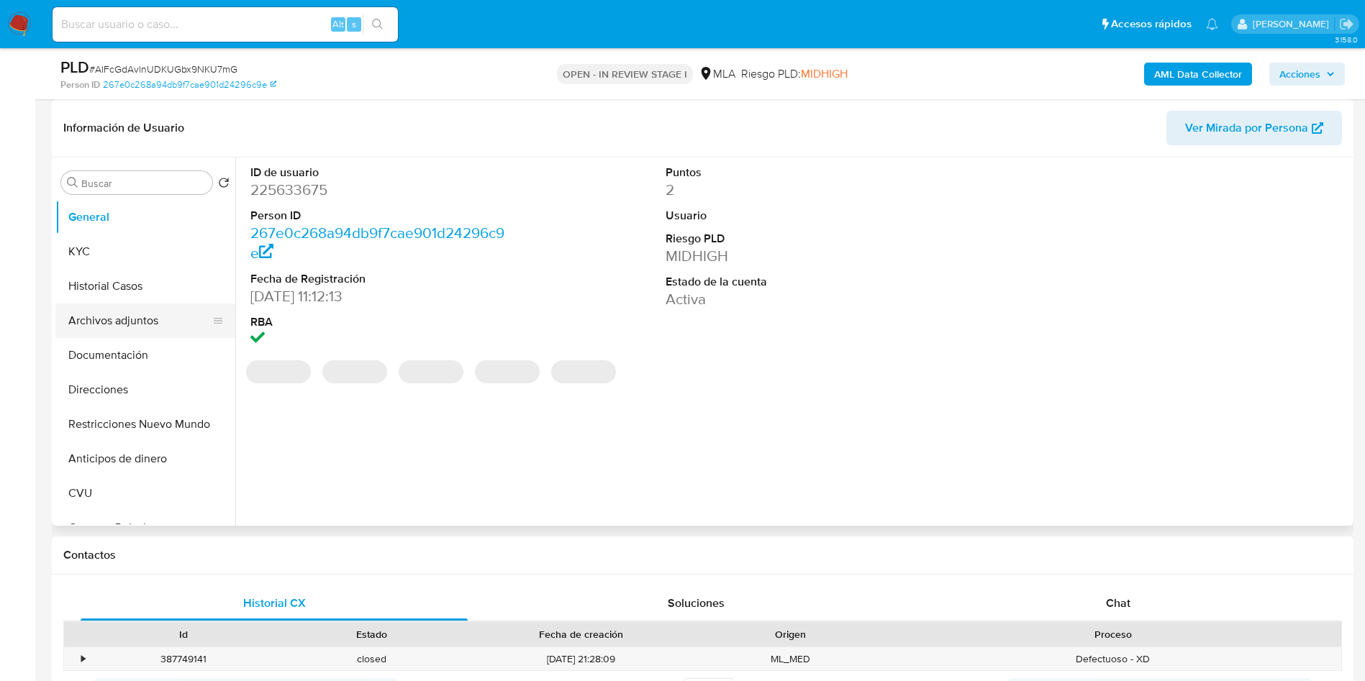
click at [95, 321] on button "Archivos adjuntos" at bounding box center [139, 321] width 168 height 35
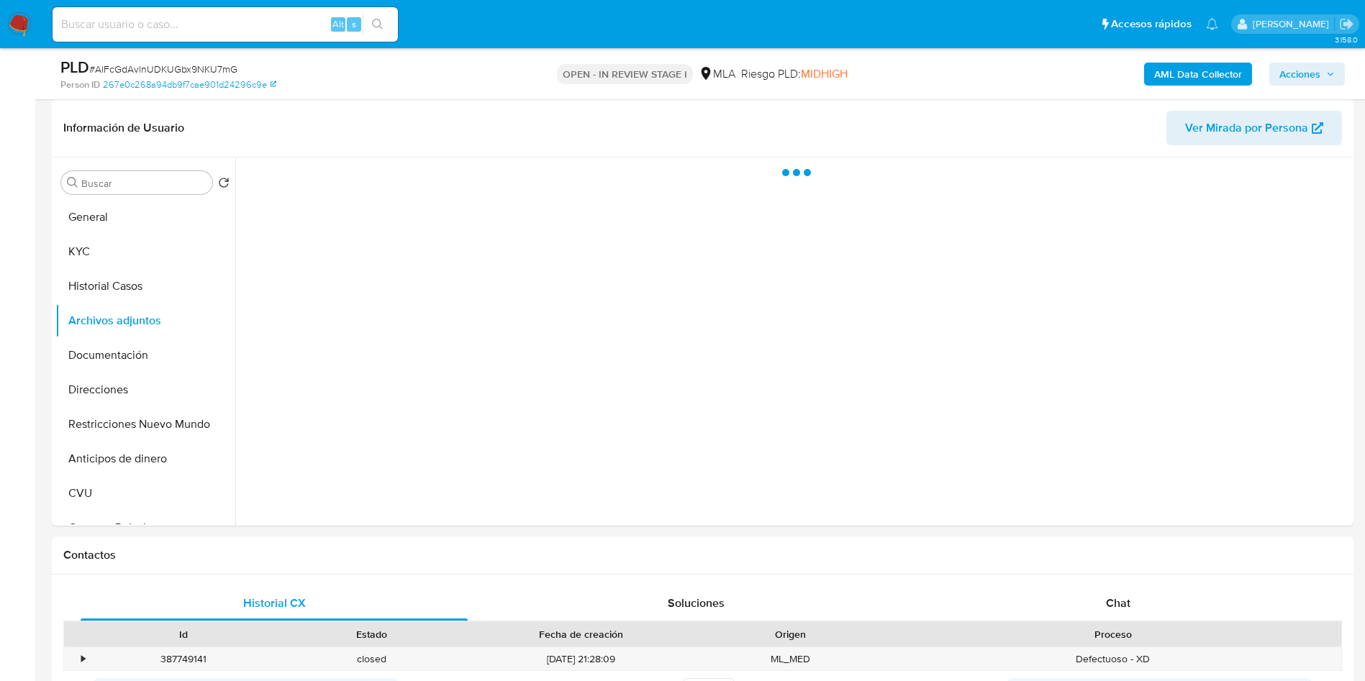
select select "10"
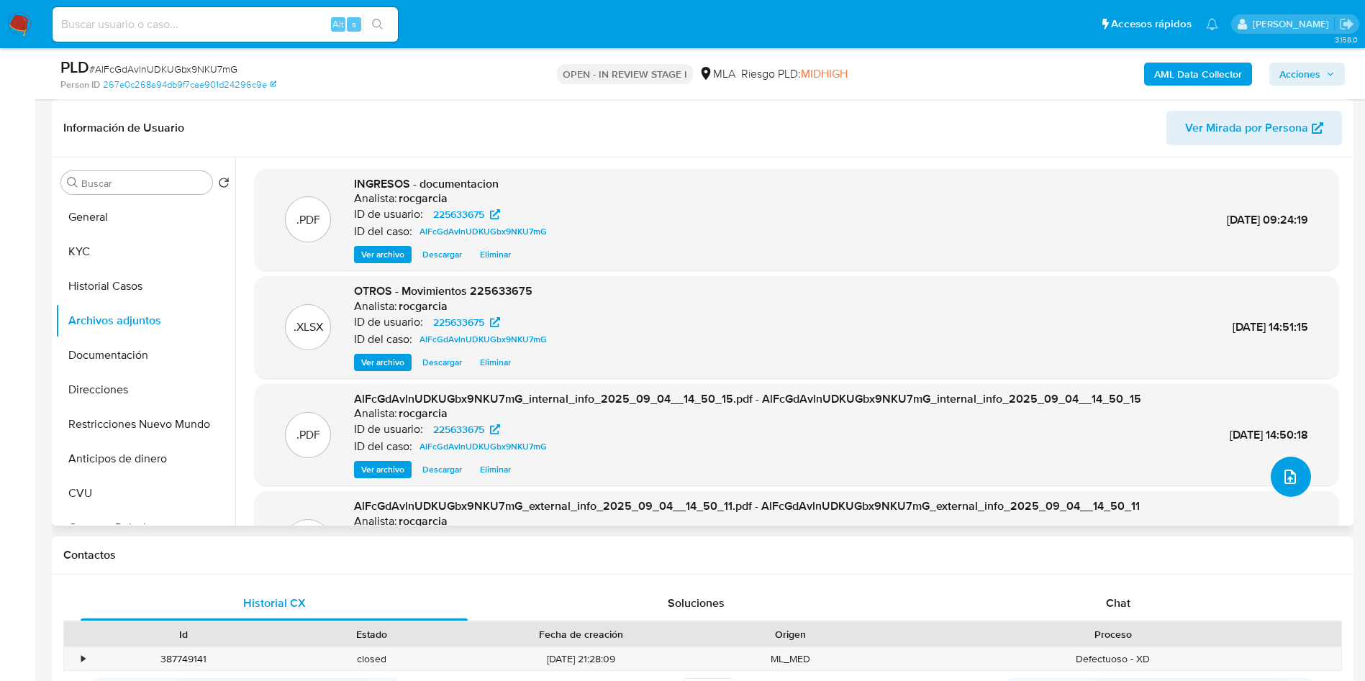
click at [1285, 472] on icon "upload-file" at bounding box center [1290, 476] width 17 height 17
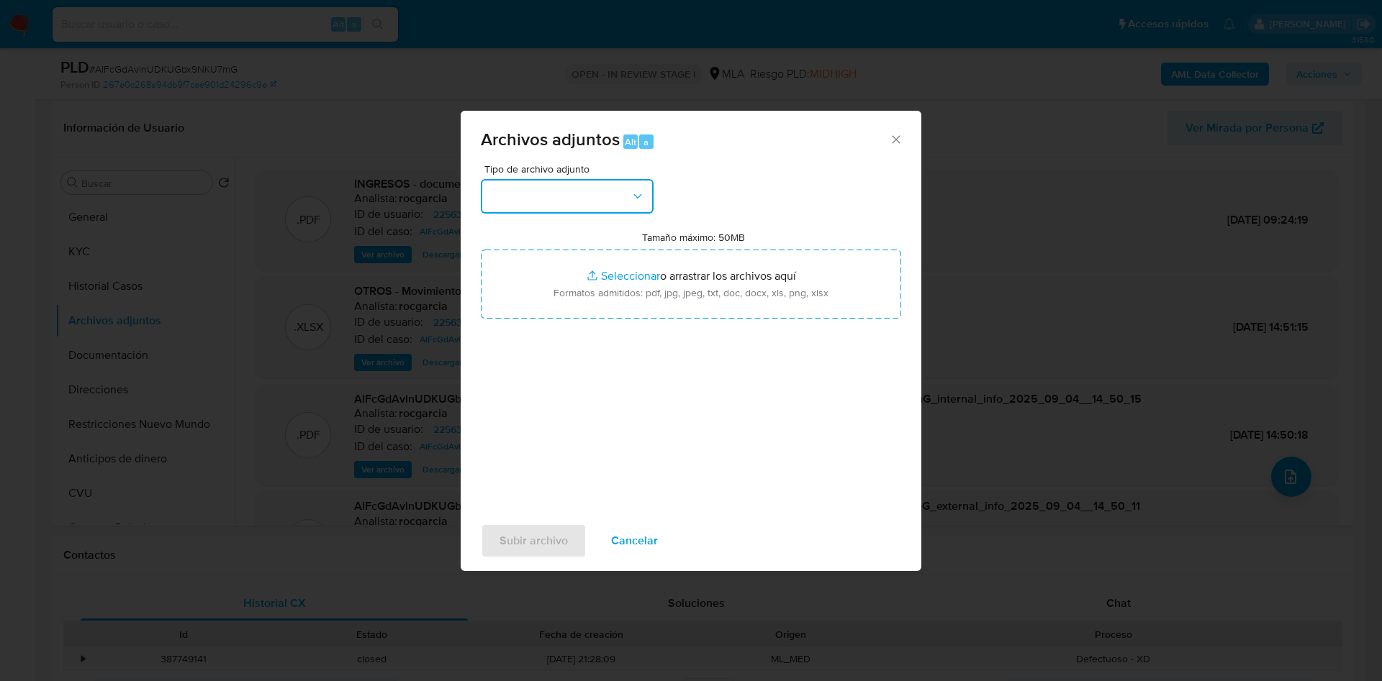
click at [538, 187] on button "button" at bounding box center [567, 196] width 173 height 35
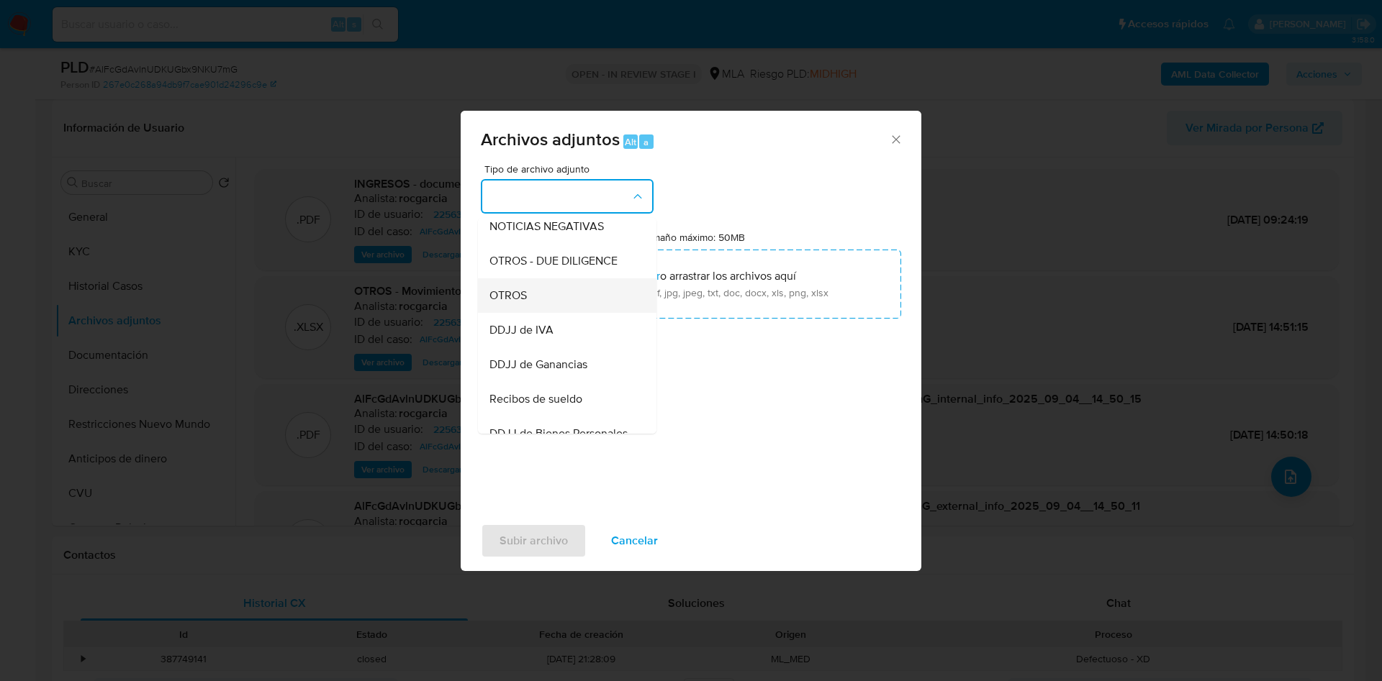
click at [547, 304] on div "OTROS" at bounding box center [562, 295] width 147 height 35
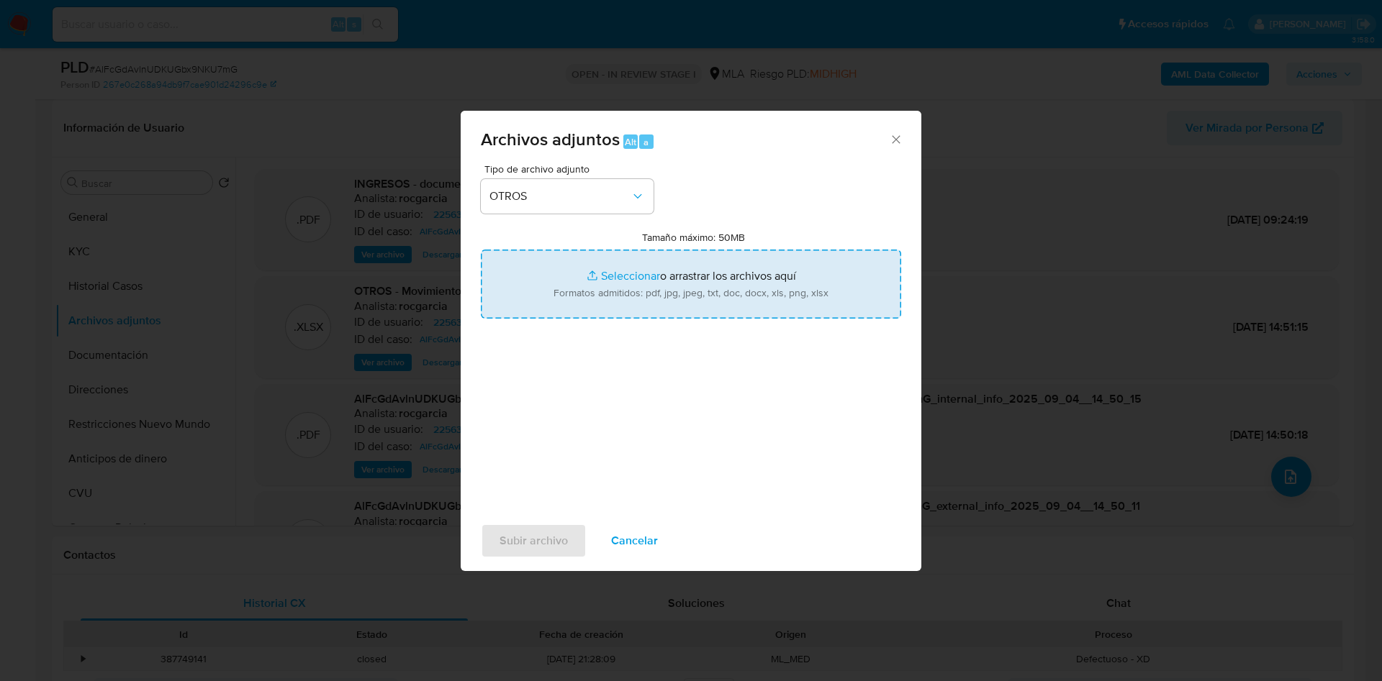
click at [605, 284] on input "Tamaño máximo: 50MB Seleccionar archivos" at bounding box center [691, 284] width 420 height 69
type input "C:\fakepath\Caselog AlFcGdAvlnUDKUGbx9NKU7mG - 225633675.docx"
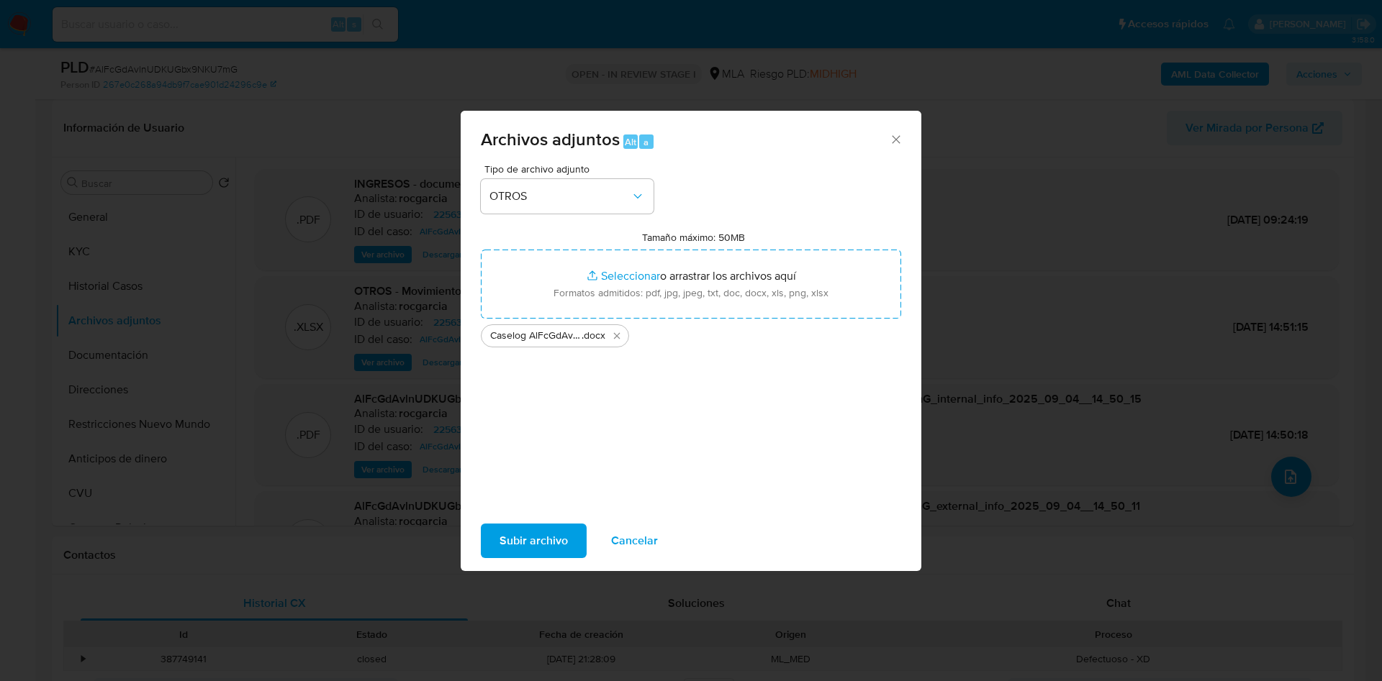
click at [535, 542] on span "Subir archivo" at bounding box center [533, 541] width 68 height 32
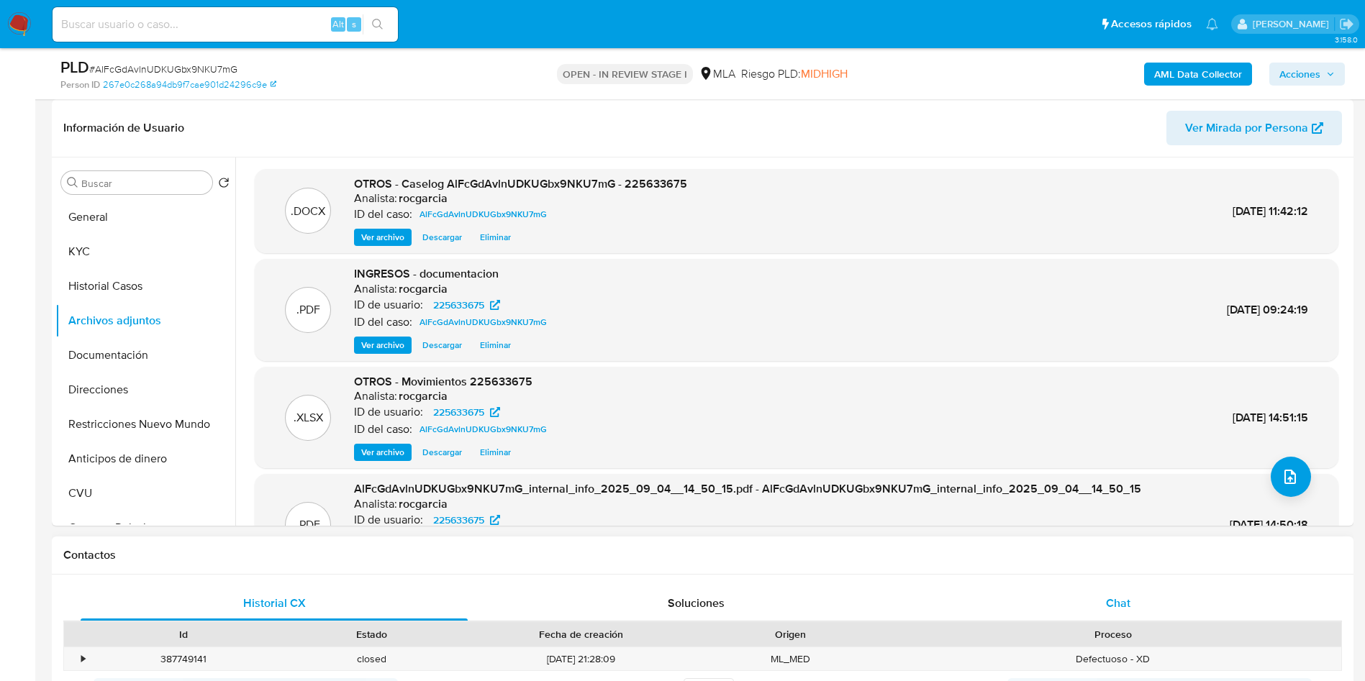
click at [1129, 611] on span "Chat" at bounding box center [1118, 603] width 24 height 17
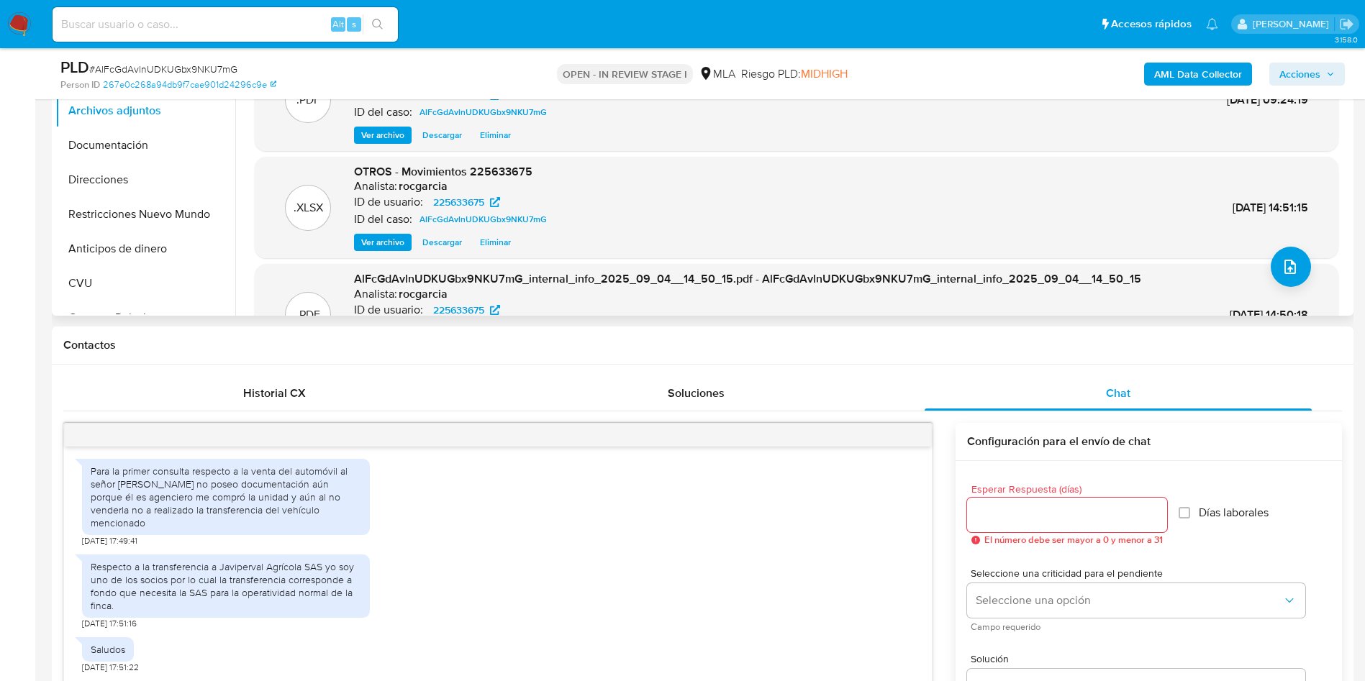
scroll to position [324, 0]
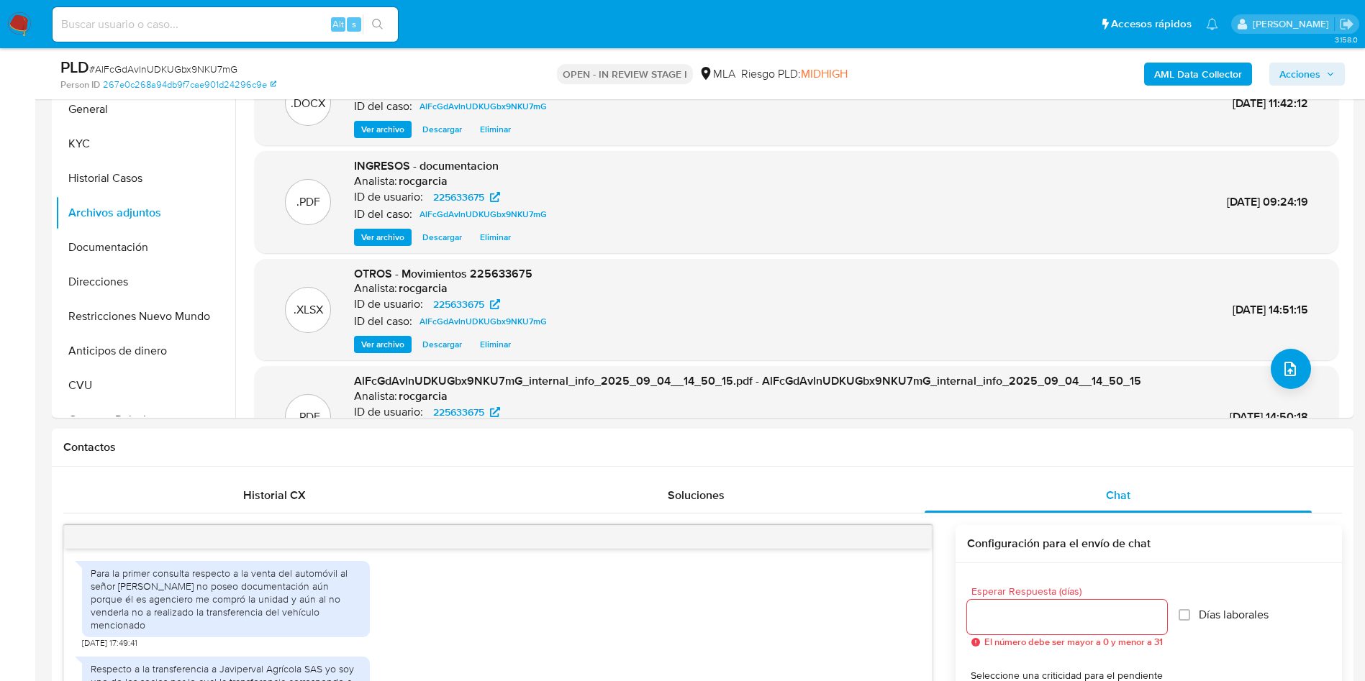
click at [1294, 77] on span "Acciones" at bounding box center [1299, 74] width 41 height 23
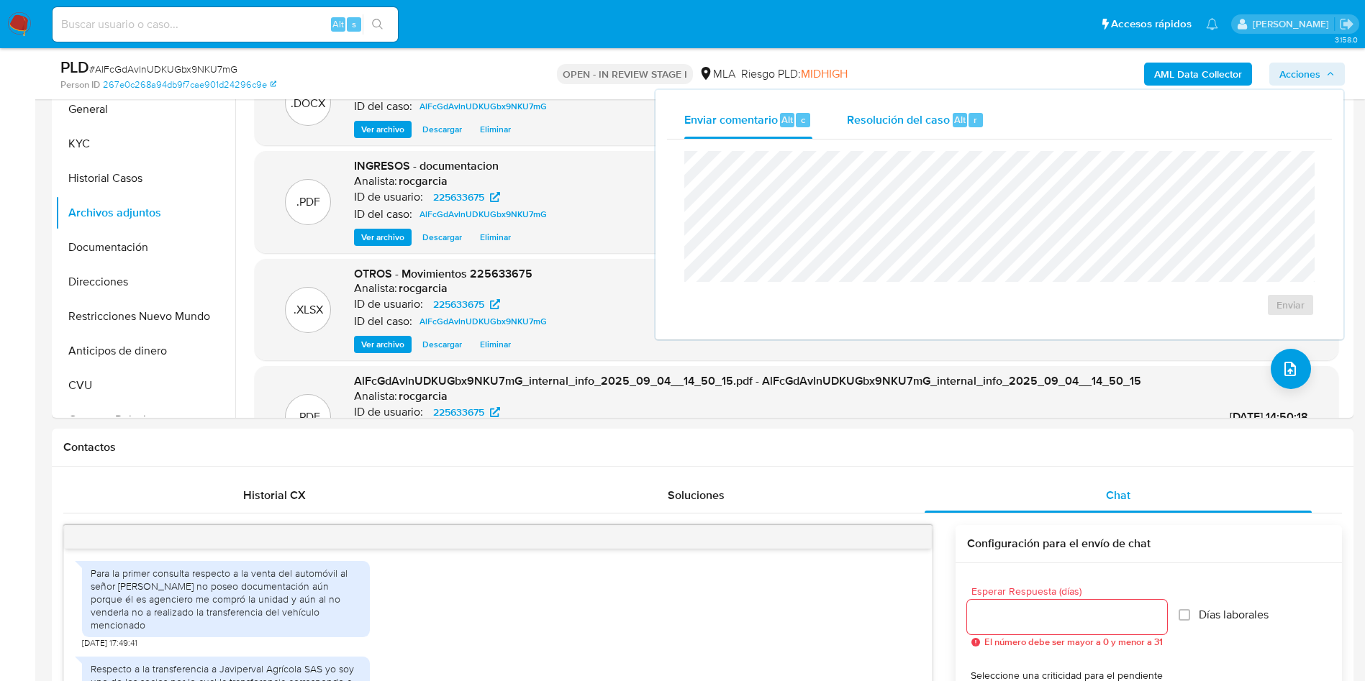
click at [891, 135] on div "Resolución del caso Alt r" at bounding box center [915, 119] width 137 height 37
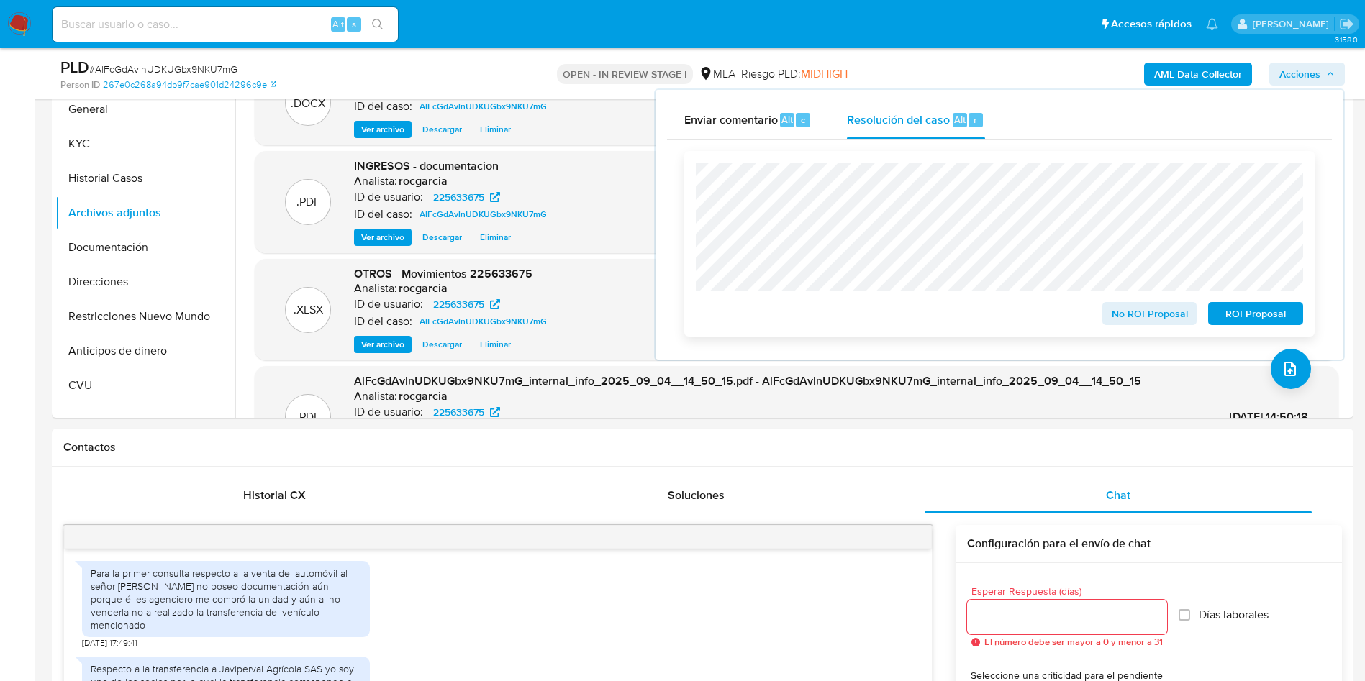
click at [1119, 318] on span "No ROI Proposal" at bounding box center [1150, 314] width 75 height 20
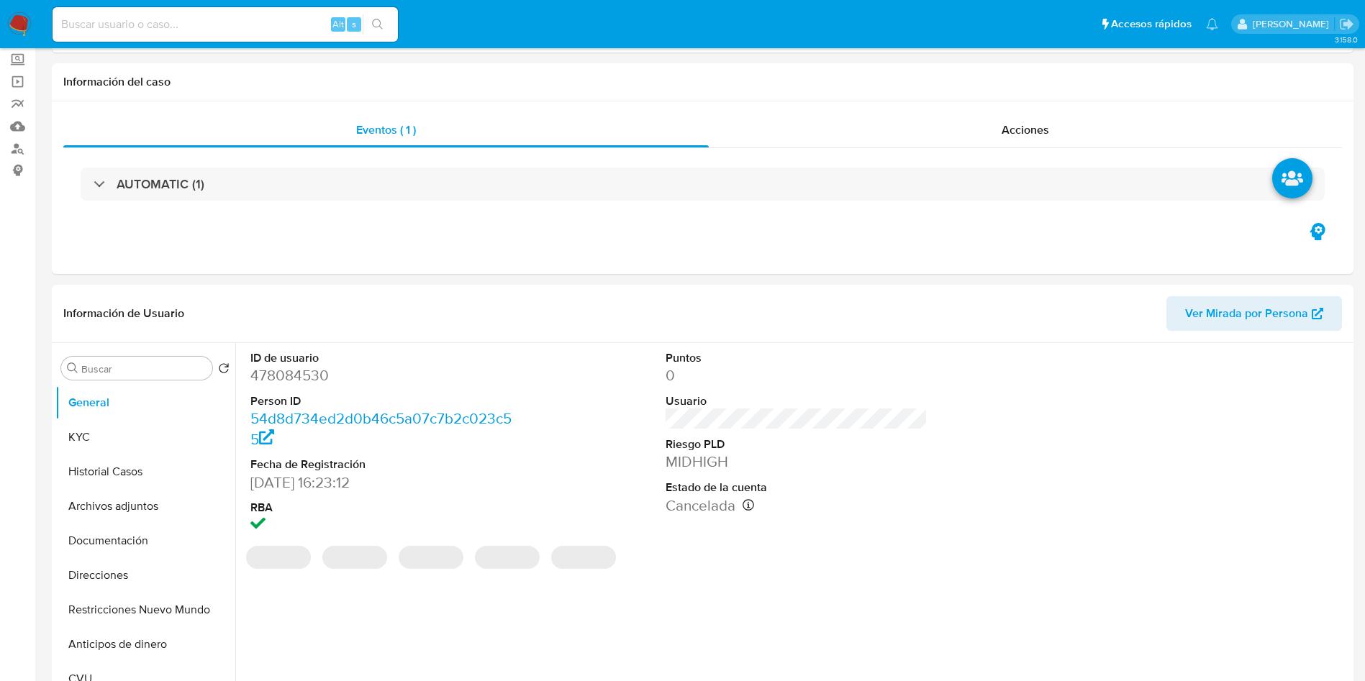
select select "10"
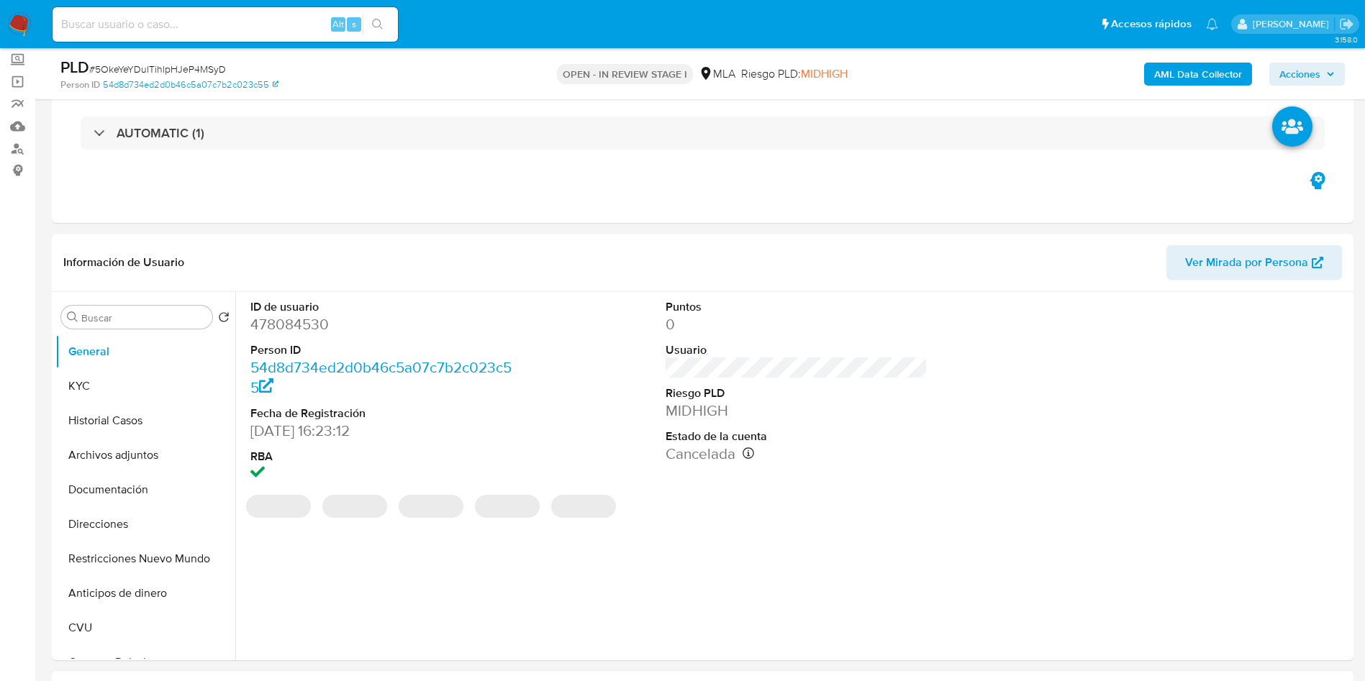
scroll to position [432, 0]
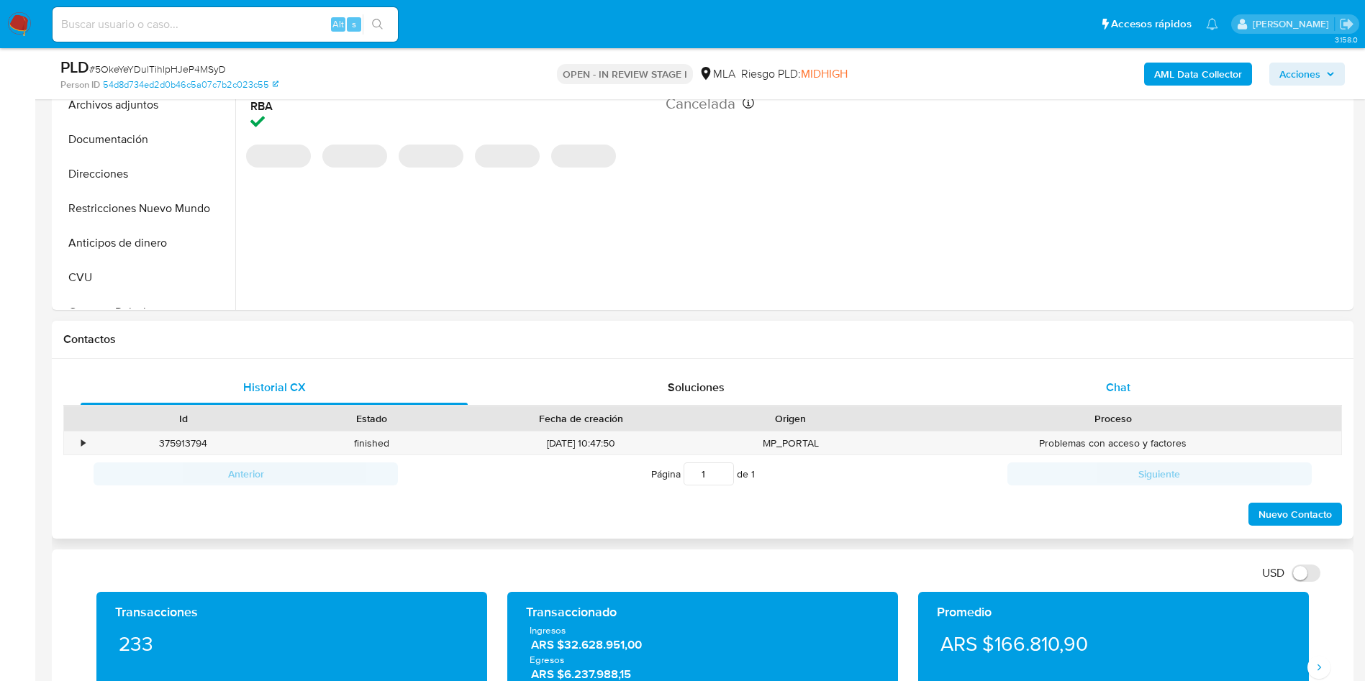
click at [1143, 391] on div "Chat" at bounding box center [1118, 388] width 387 height 35
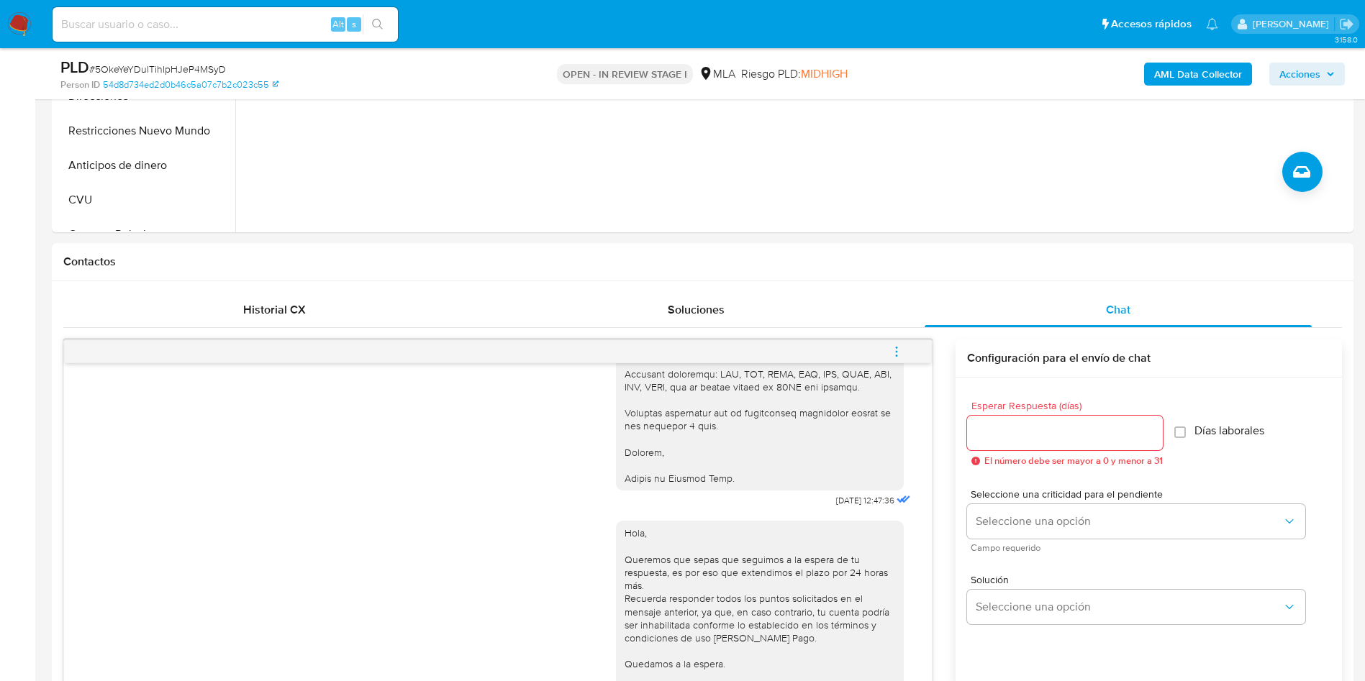
scroll to position [216, 0]
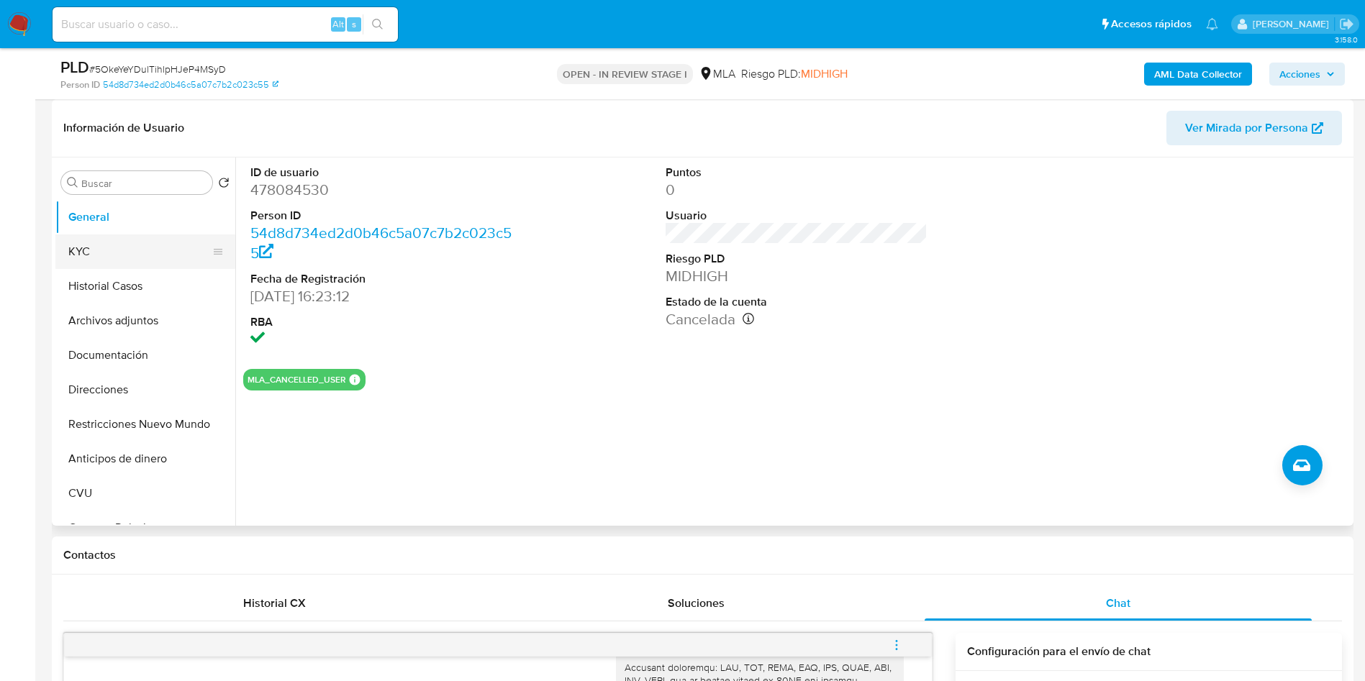
click at [101, 237] on button "KYC" at bounding box center [139, 252] width 168 height 35
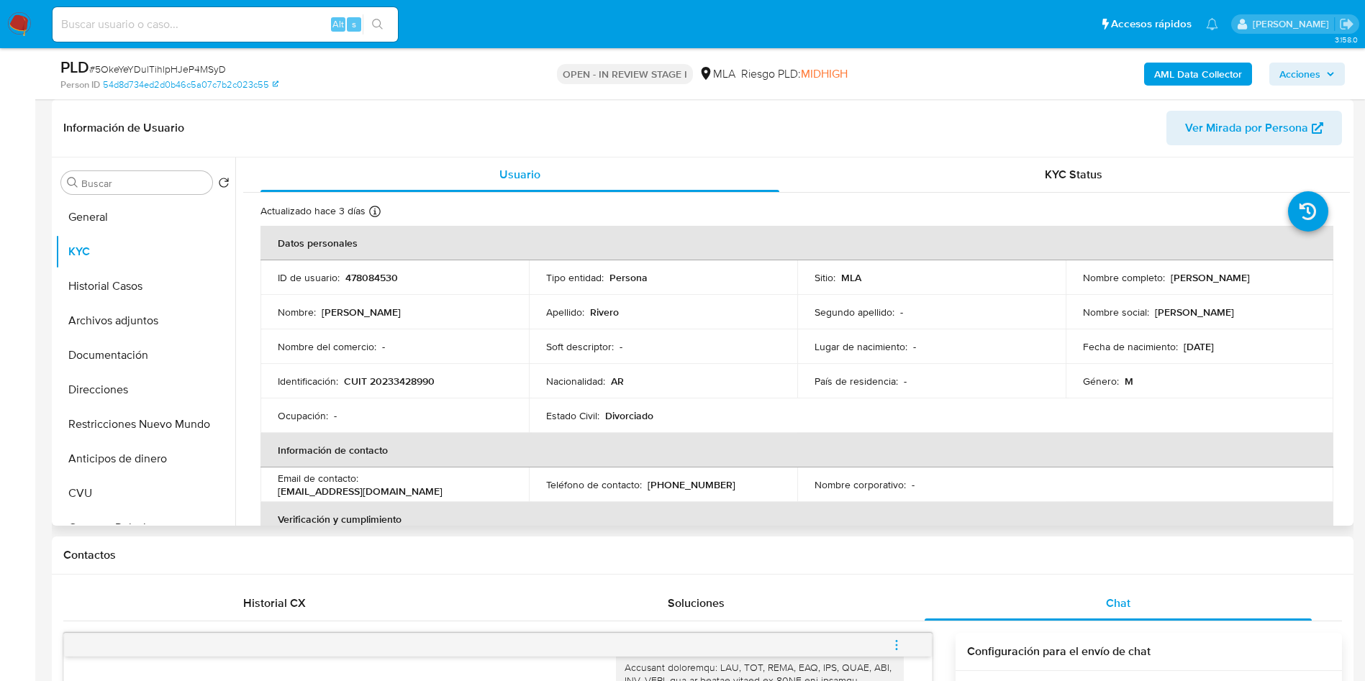
click at [419, 386] on p "CUIT 20233428990" at bounding box center [389, 381] width 91 height 13
copy p "20233428990"
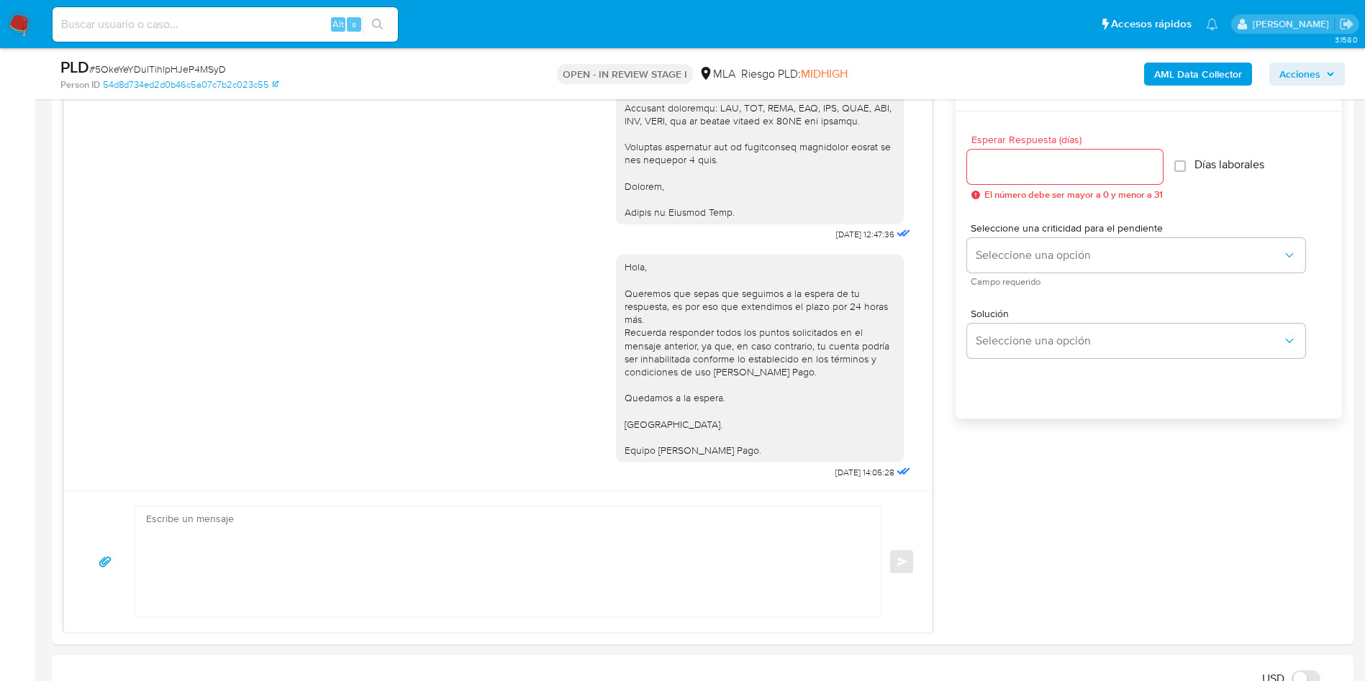
scroll to position [756, 0]
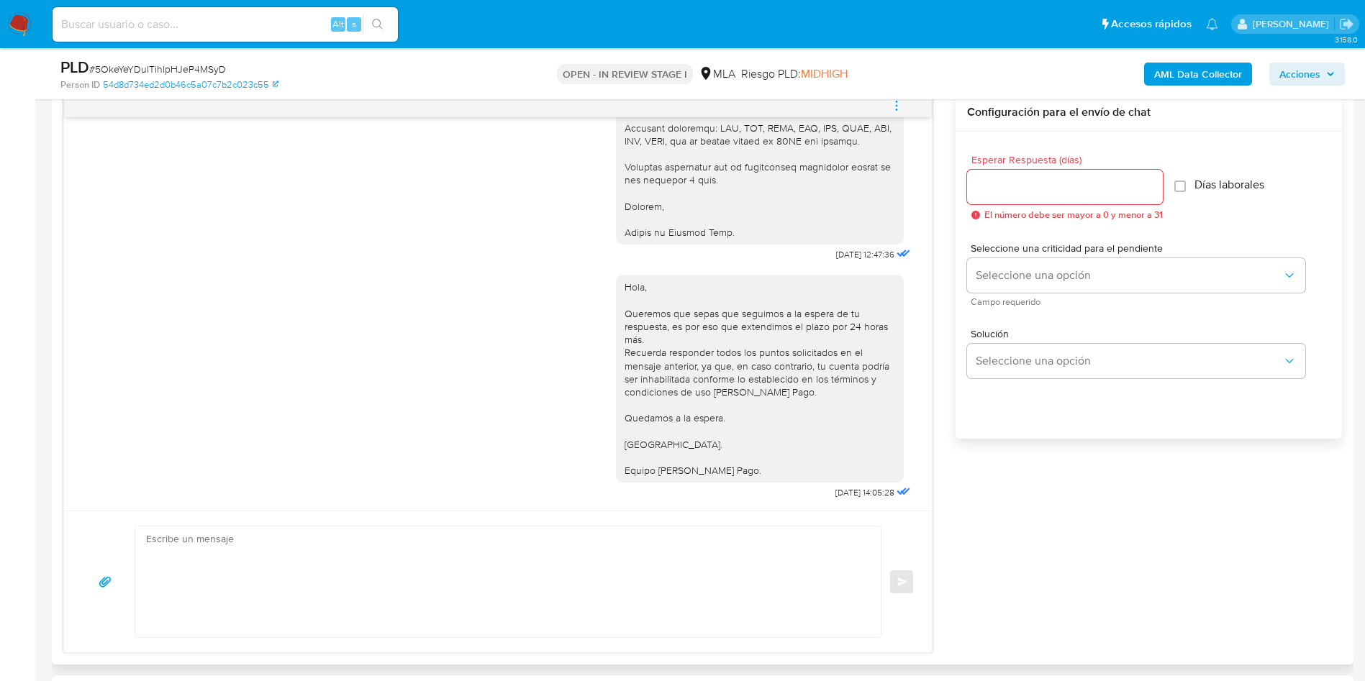
click at [893, 109] on icon "menu-action" at bounding box center [896, 105] width 13 height 13
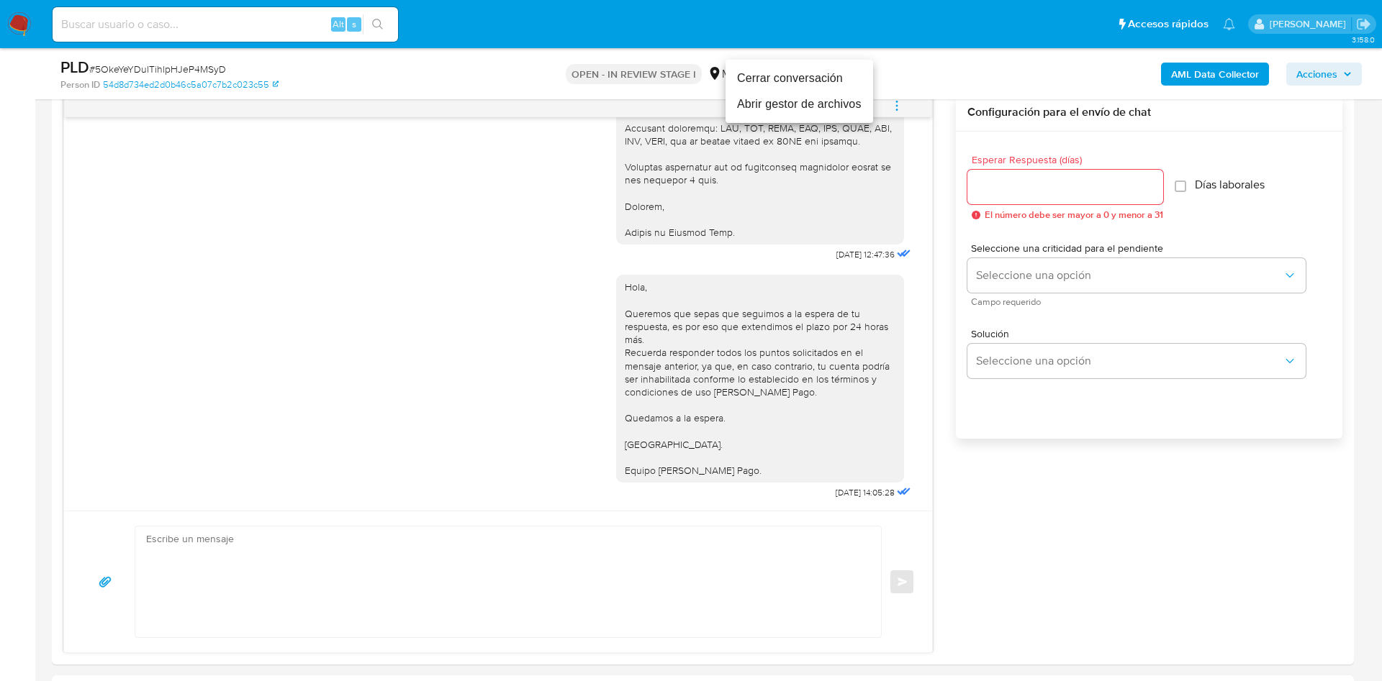
click at [820, 83] on li "Cerrar conversación" at bounding box center [799, 78] width 148 height 26
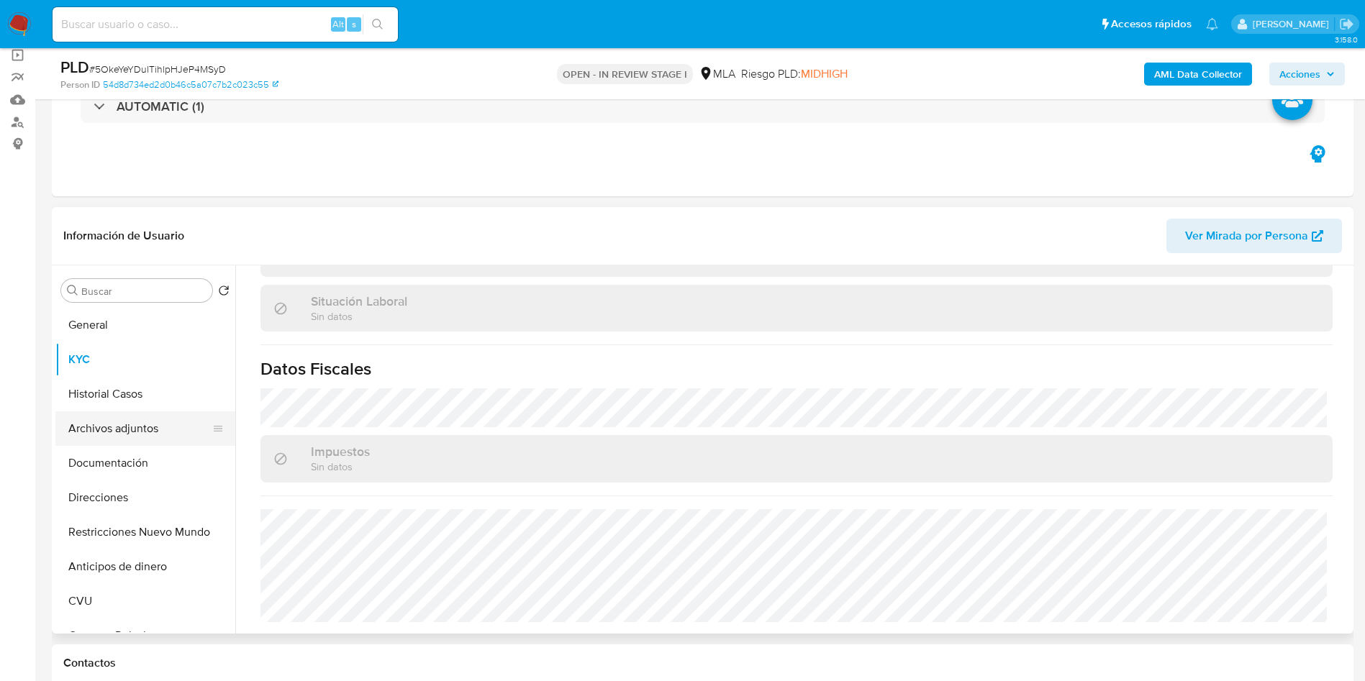
scroll to position [0, 0]
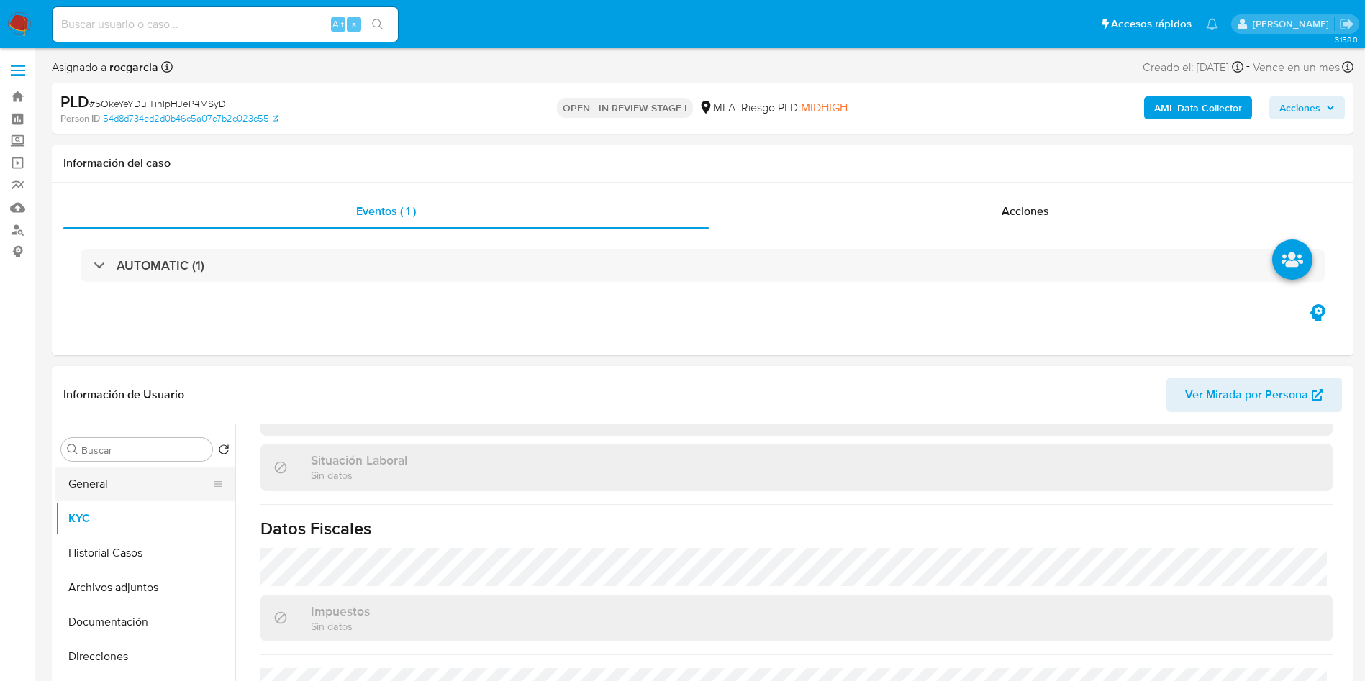
click at [97, 488] on button "General" at bounding box center [139, 484] width 168 height 35
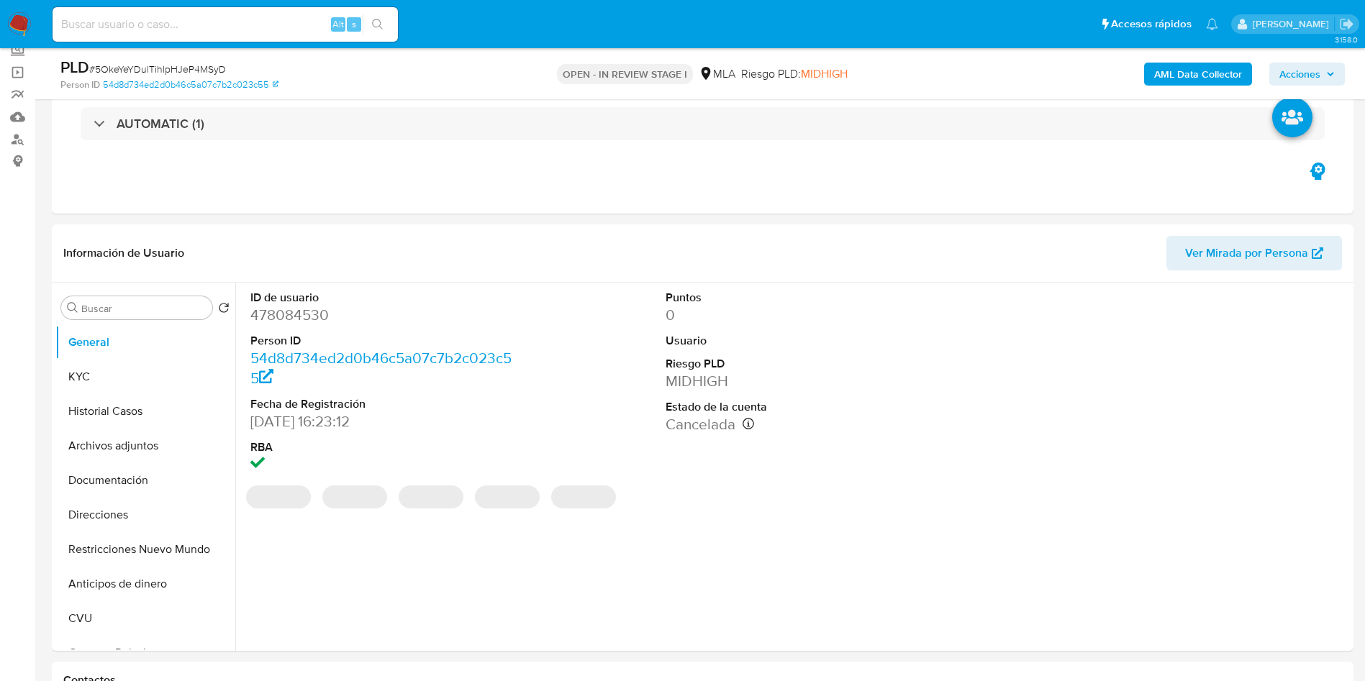
scroll to position [216, 0]
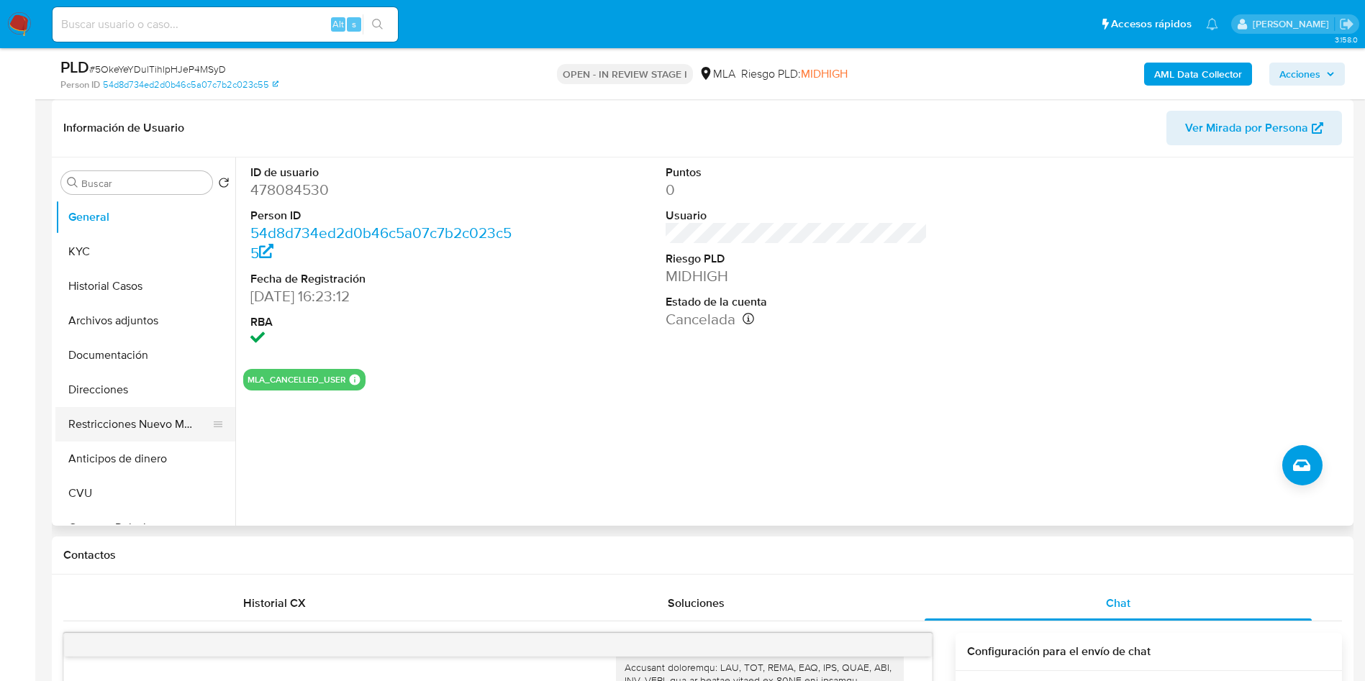
click at [132, 432] on button "Restricciones Nuevo Mundo" at bounding box center [139, 424] width 168 height 35
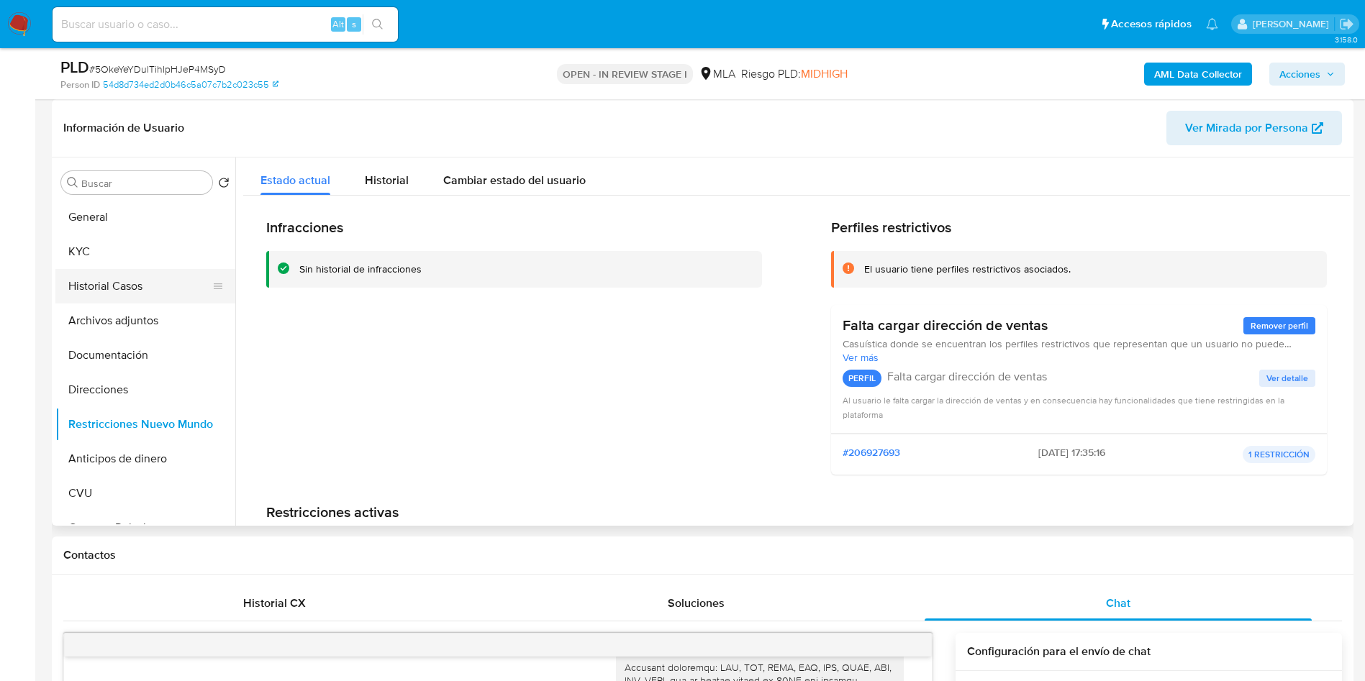
click at [130, 289] on button "Historial Casos" at bounding box center [139, 286] width 168 height 35
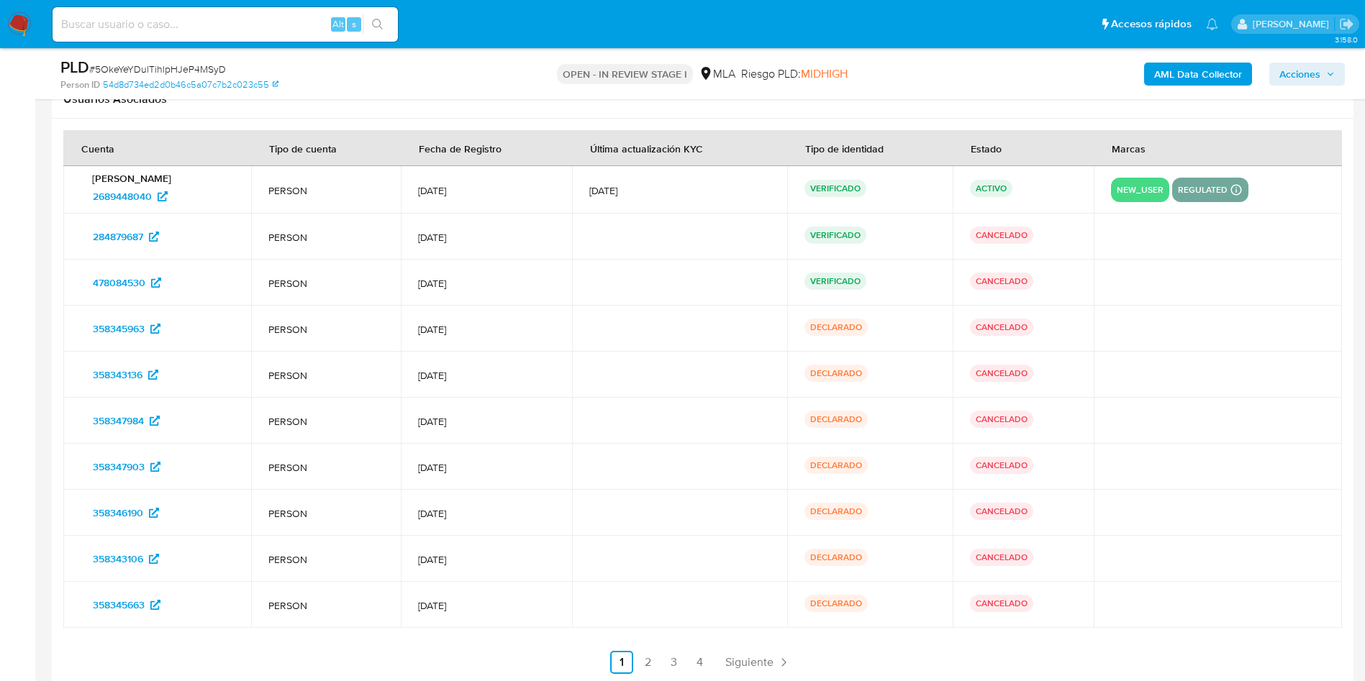
scroll to position [2483, 0]
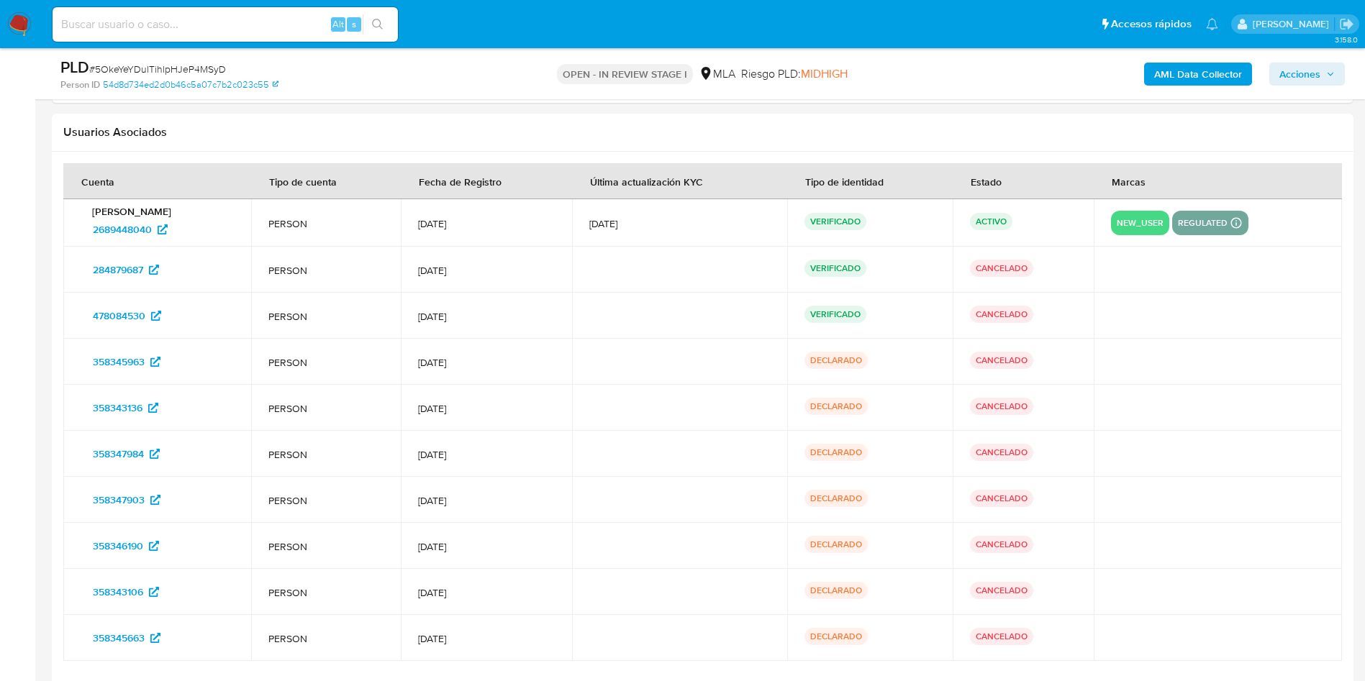
drag, startPoint x: 581, startPoint y: 230, endPoint x: 625, endPoint y: 227, distance: 44.0
click at [625, 227] on td "[DATE]" at bounding box center [679, 222] width 215 height 47
click at [625, 227] on span "[DATE]" at bounding box center [679, 223] width 181 height 13
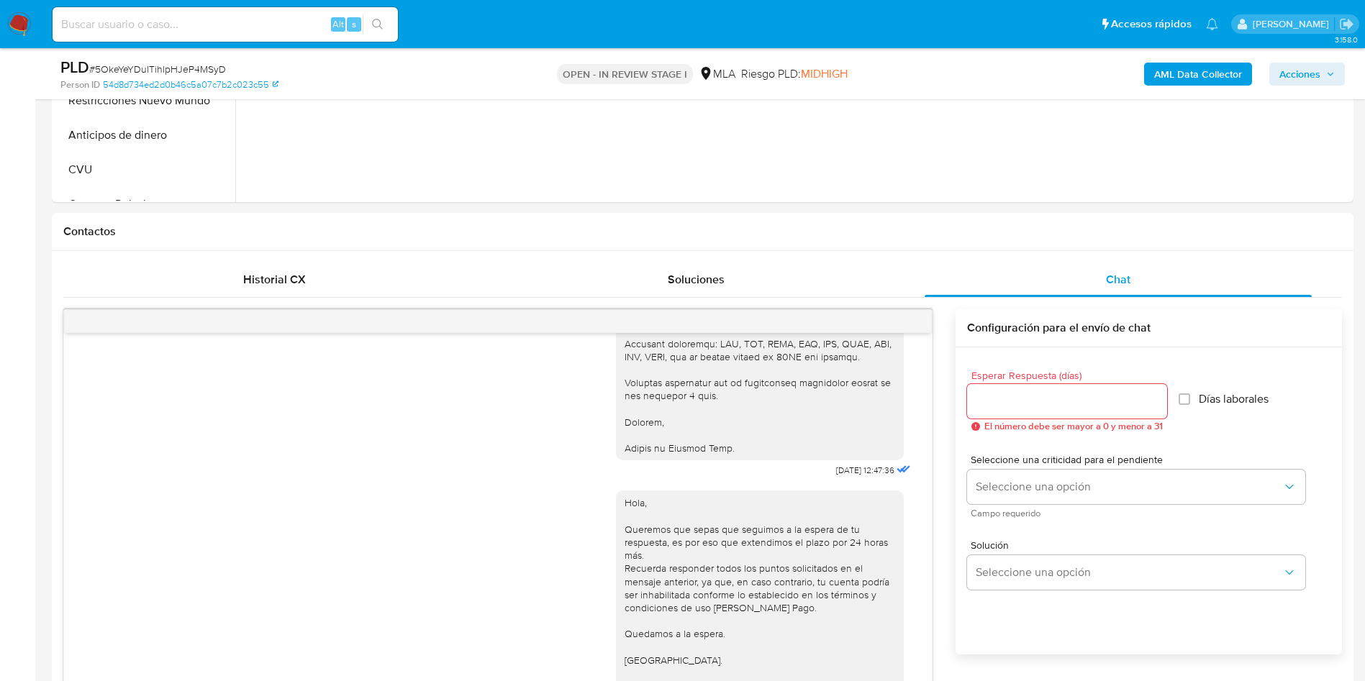
scroll to position [216, 0]
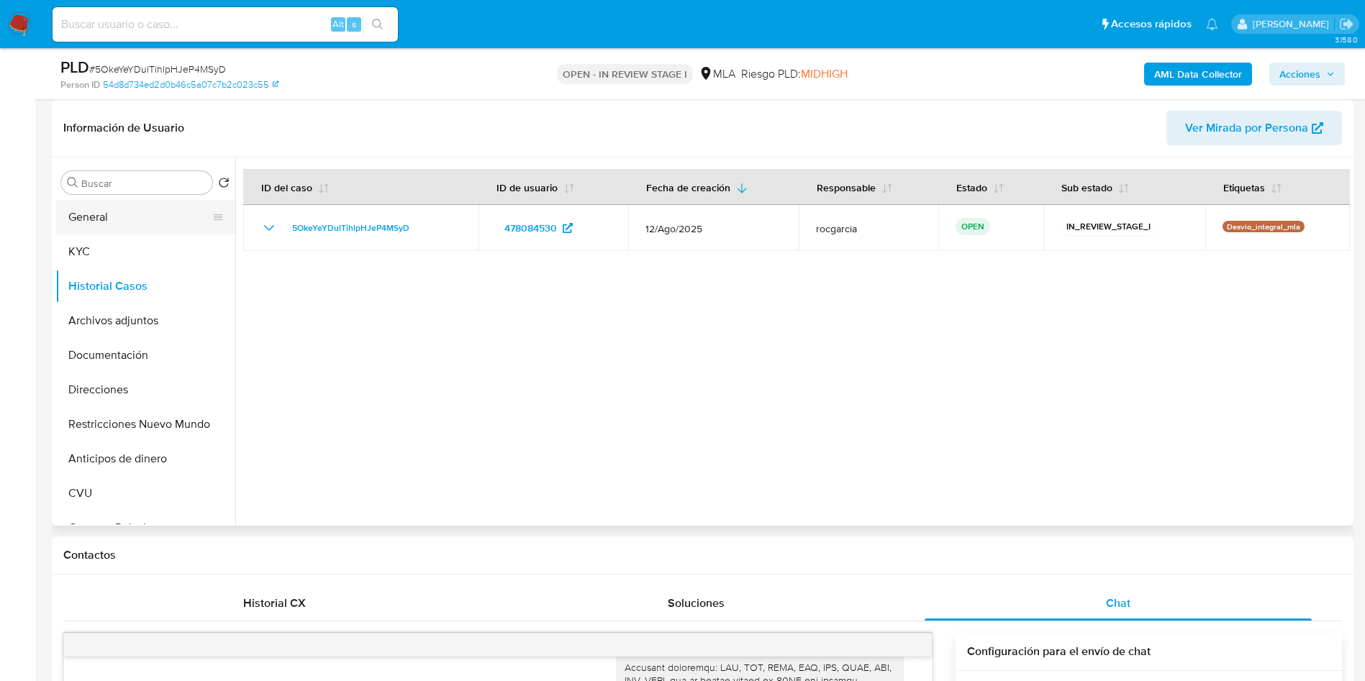
click at [138, 224] on button "General" at bounding box center [139, 217] width 168 height 35
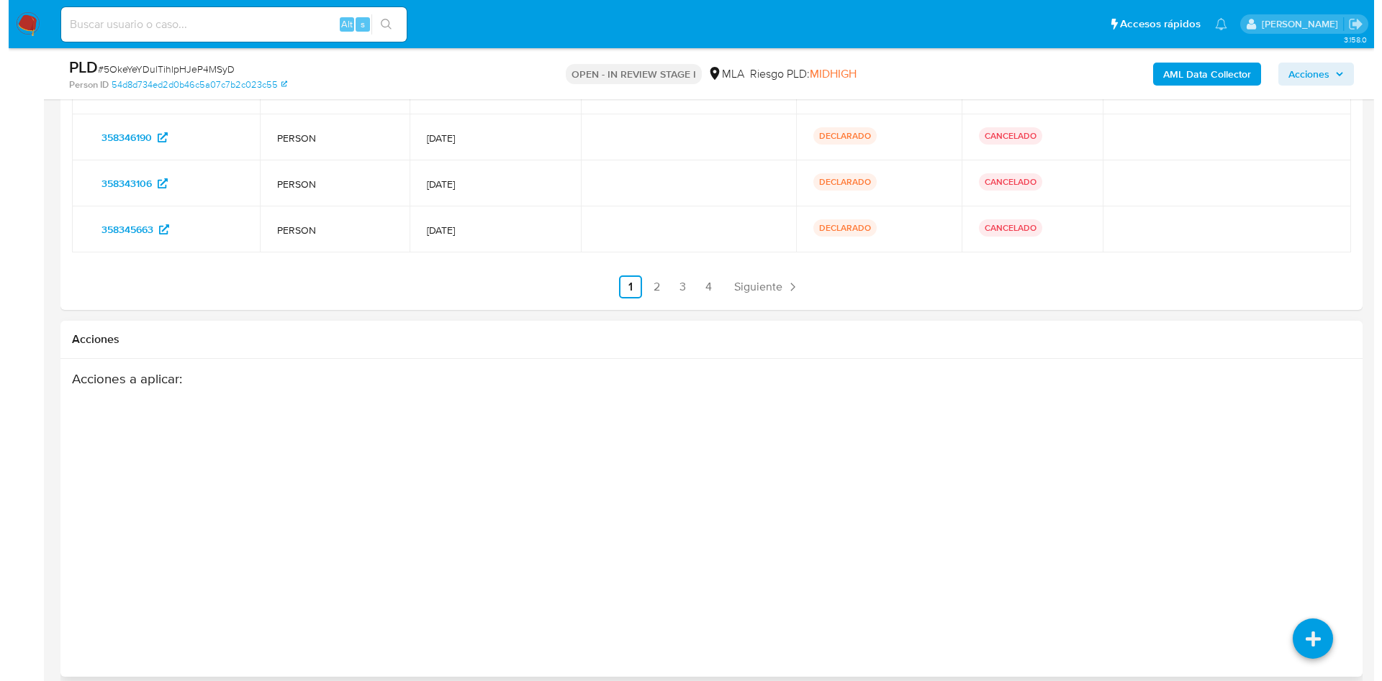
scroll to position [2959, 0]
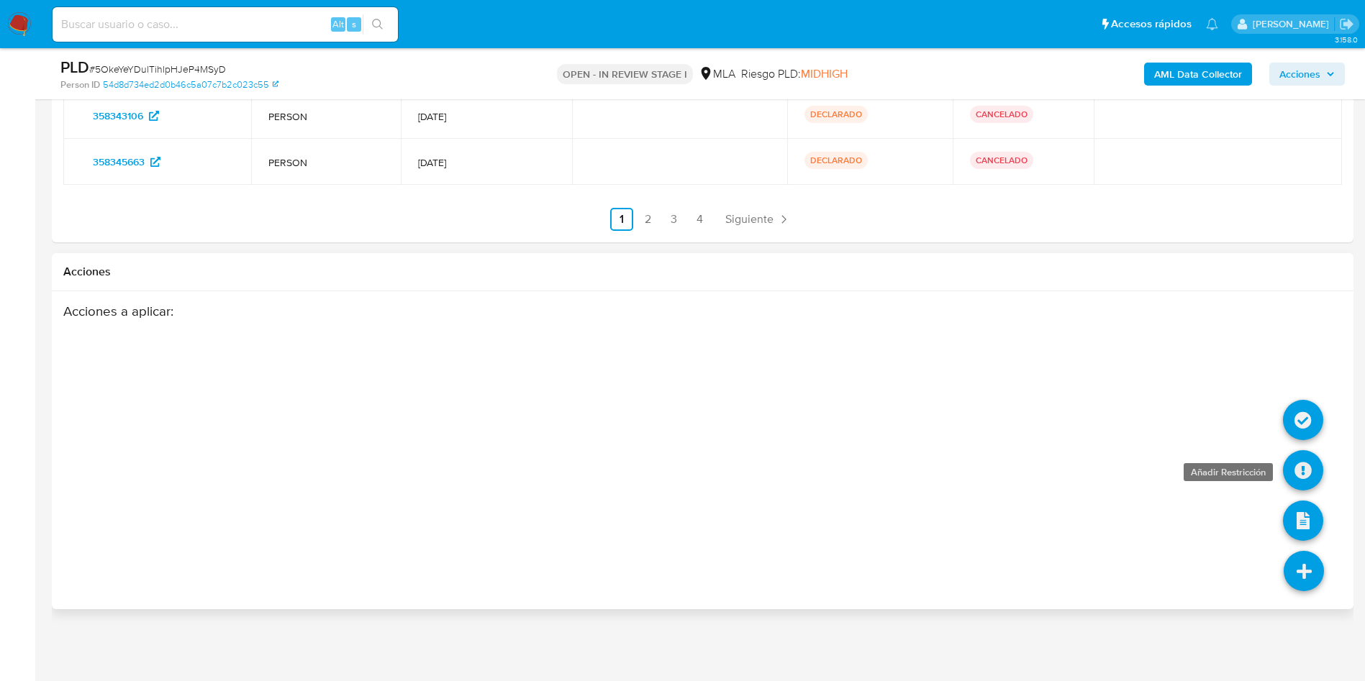
click at [1299, 484] on icon at bounding box center [1303, 470] width 40 height 40
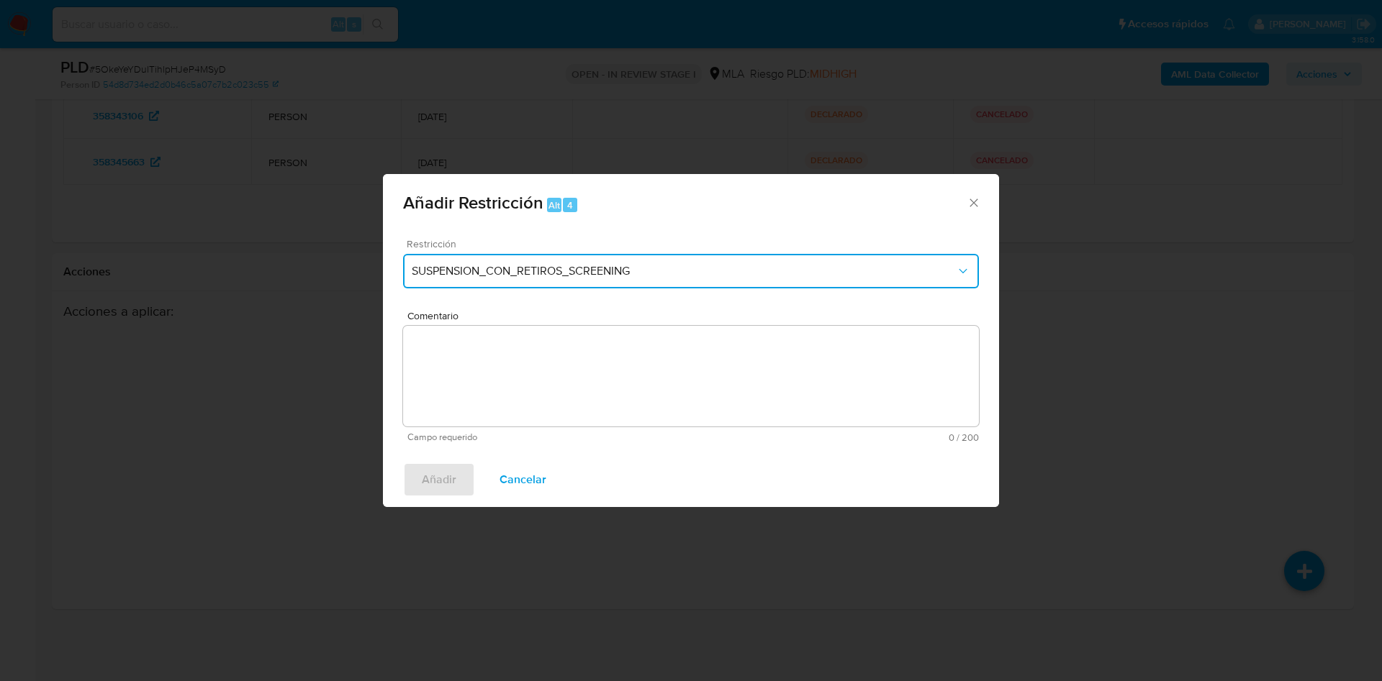
click at [631, 280] on button "SUSPENSION_CON_RETIROS_SCREENING" at bounding box center [691, 271] width 576 height 35
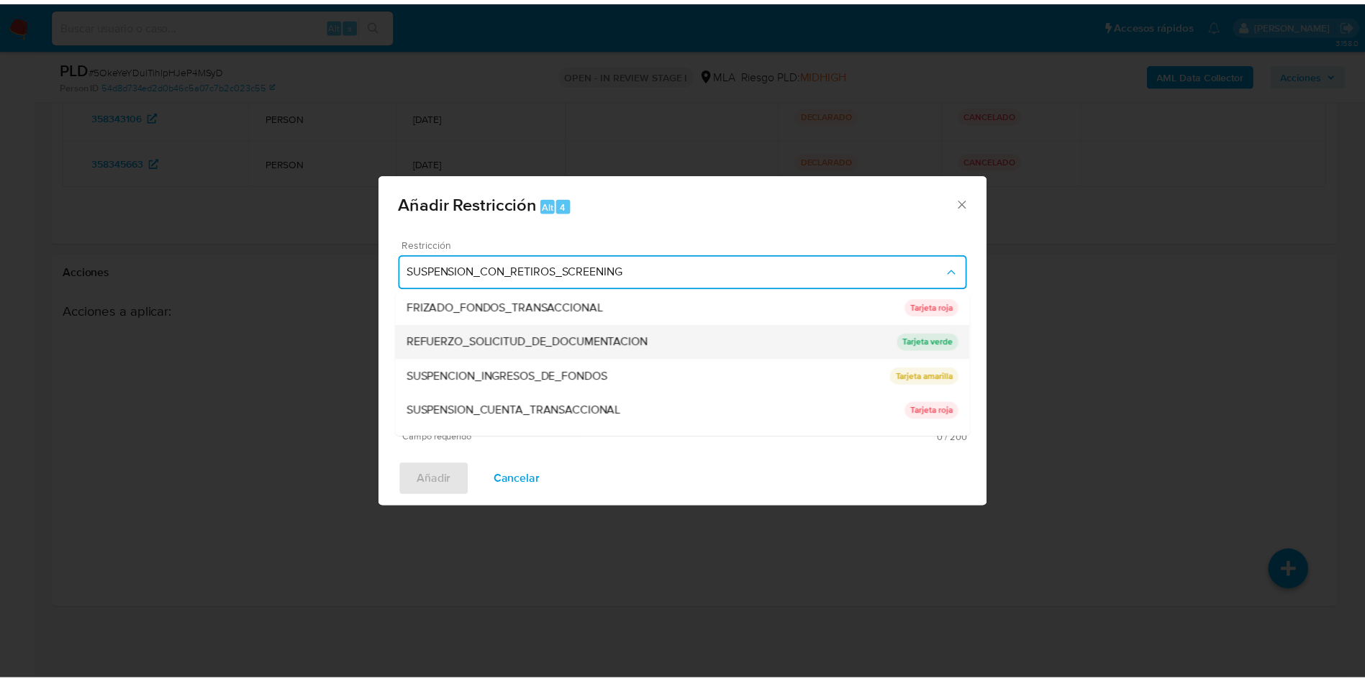
scroll to position [305, 0]
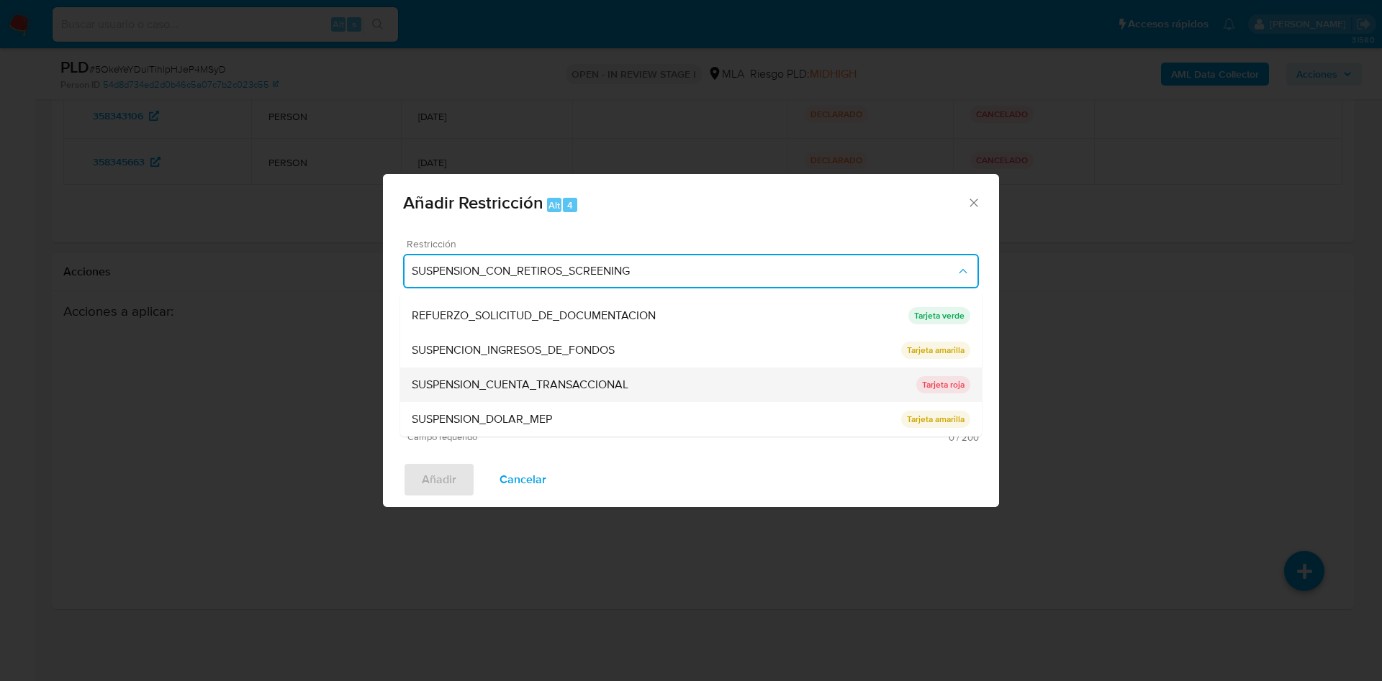
click at [671, 387] on div "SUSPENSION_CUENTA_TRANSACCIONAL" at bounding box center [664, 385] width 504 height 35
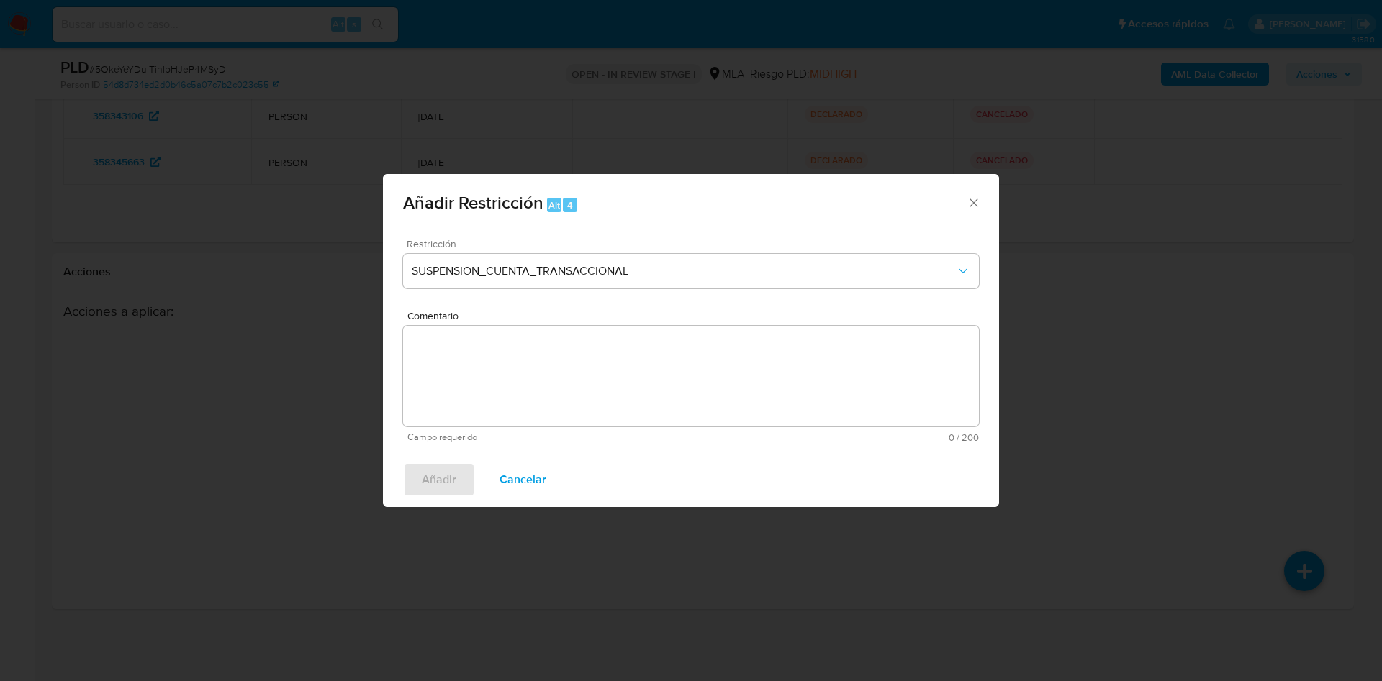
click at [671, 387] on textarea "Comentario" at bounding box center [691, 376] width 576 height 101
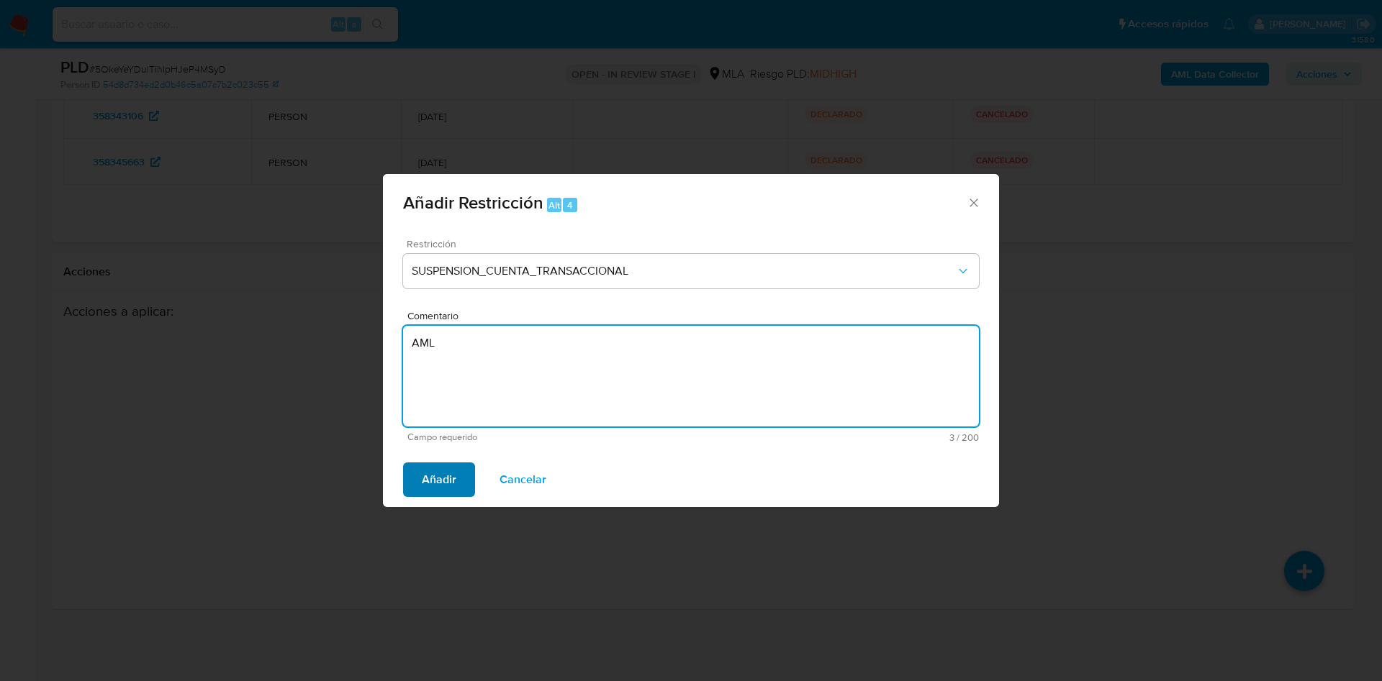
type textarea "AML"
click at [423, 489] on span "Añadir" at bounding box center [439, 480] width 35 height 32
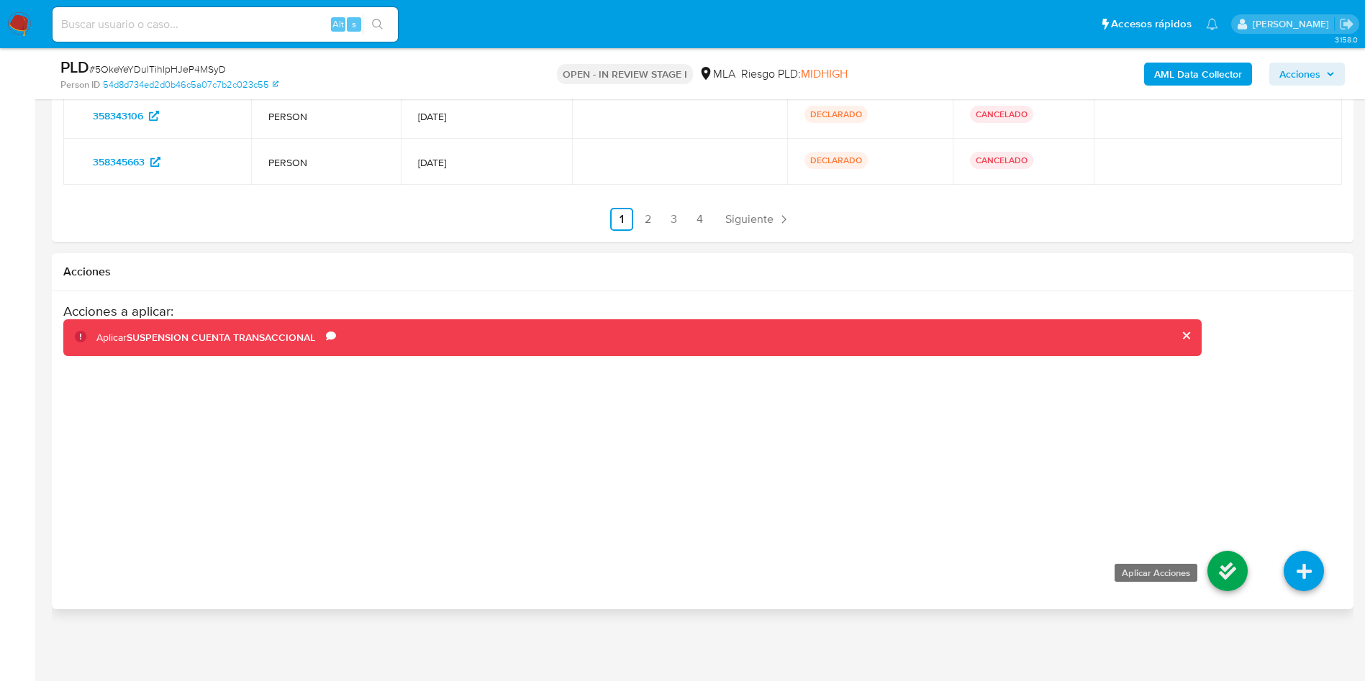
click at [1223, 574] on icon at bounding box center [1228, 571] width 40 height 40
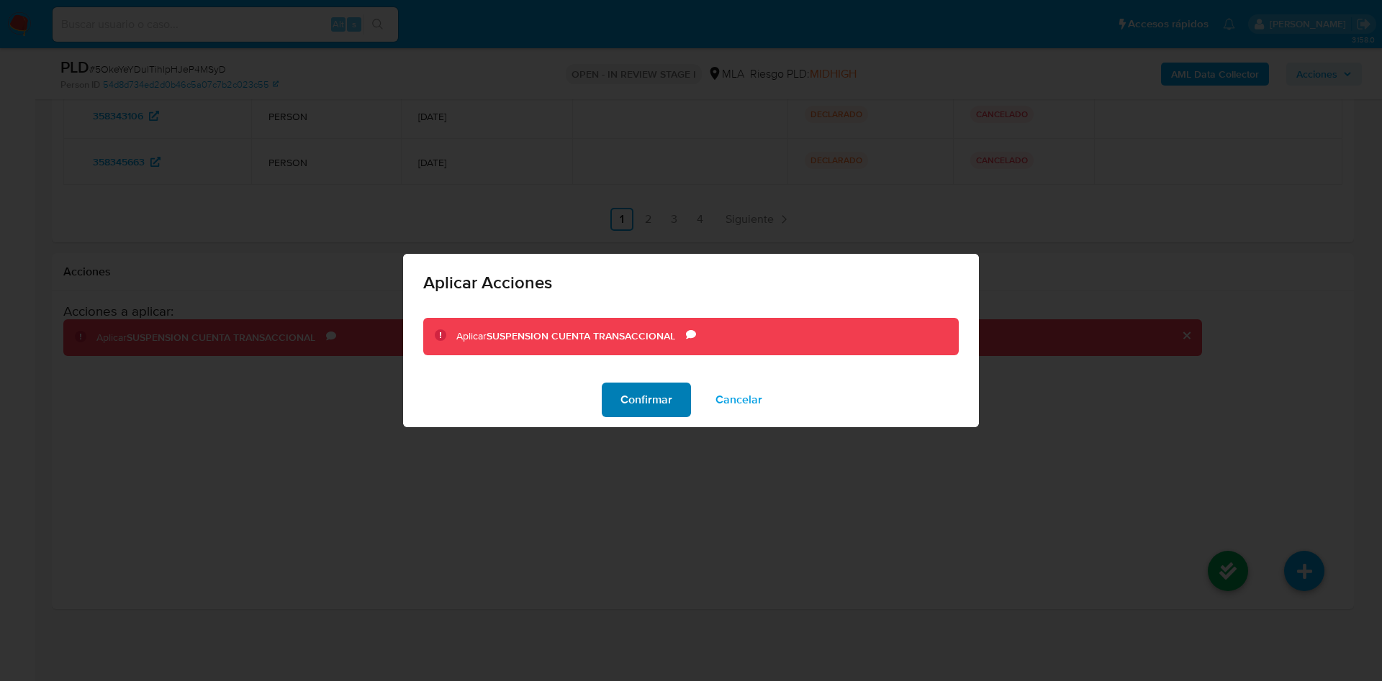
click at [667, 401] on span "Confirmar" at bounding box center [646, 400] width 52 height 32
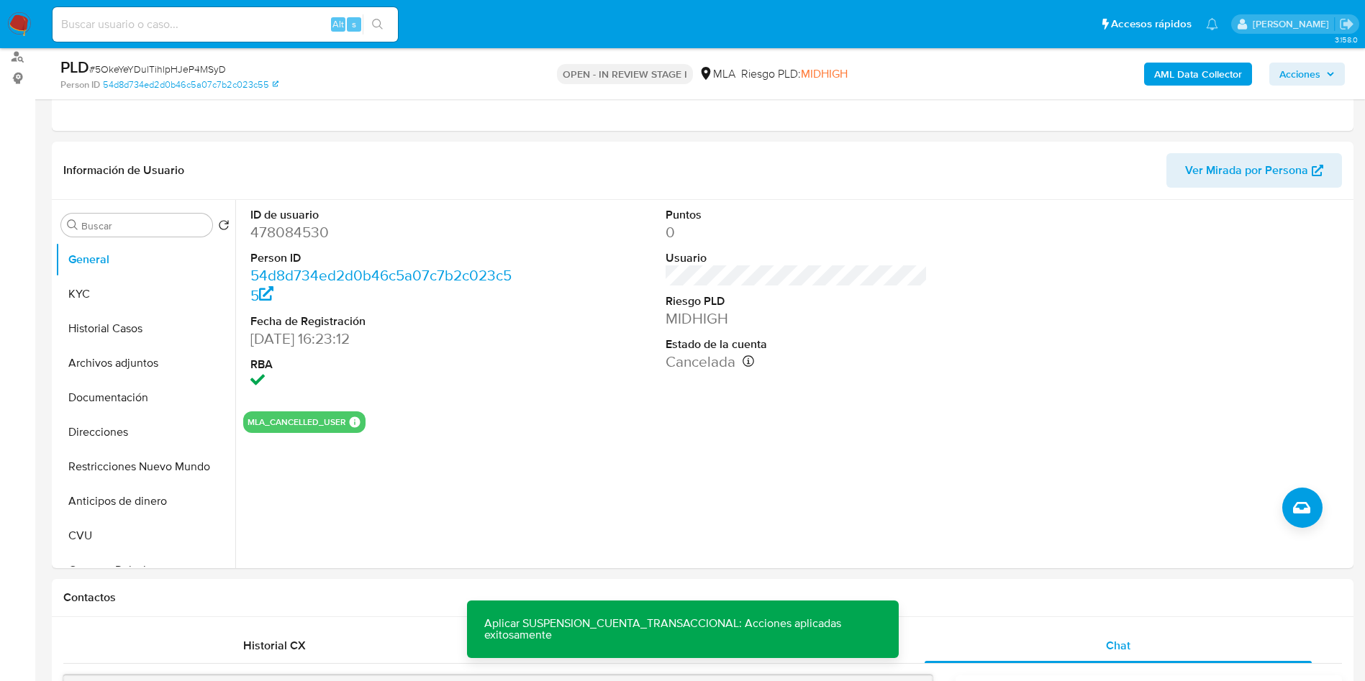
scroll to position [153, 0]
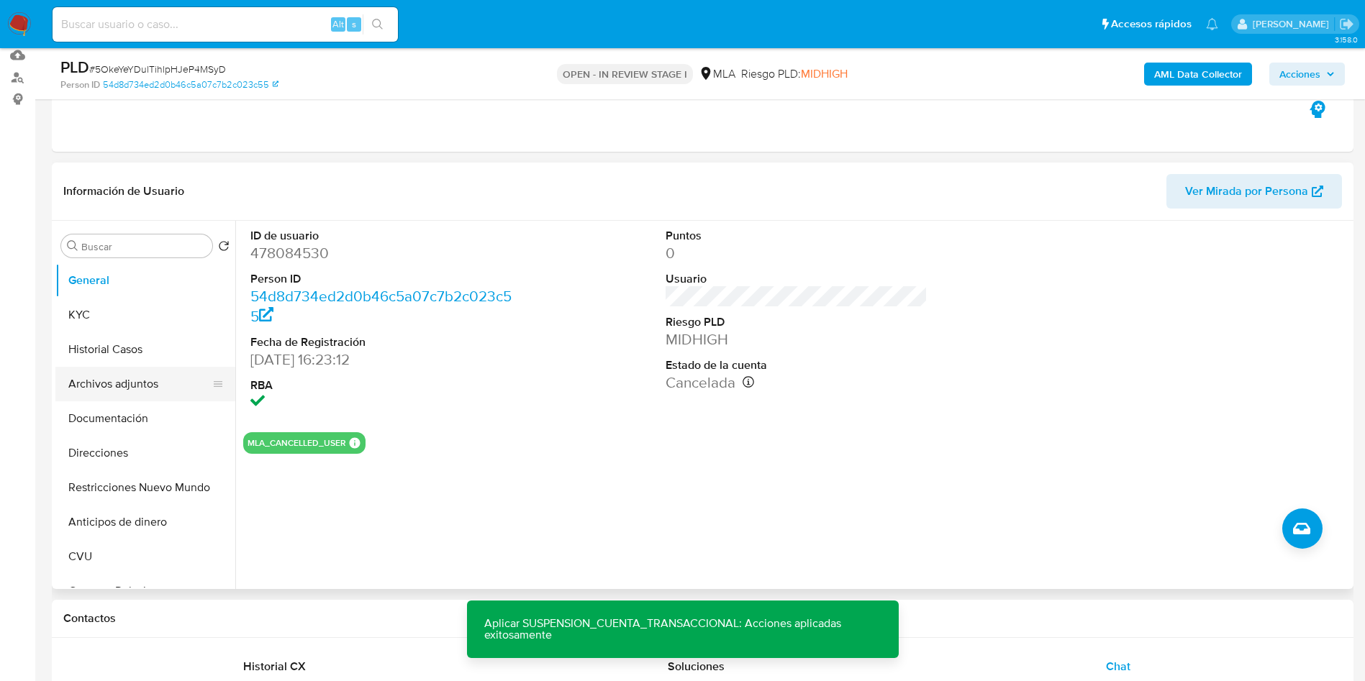
click at [96, 385] on button "Archivos adjuntos" at bounding box center [139, 384] width 168 height 35
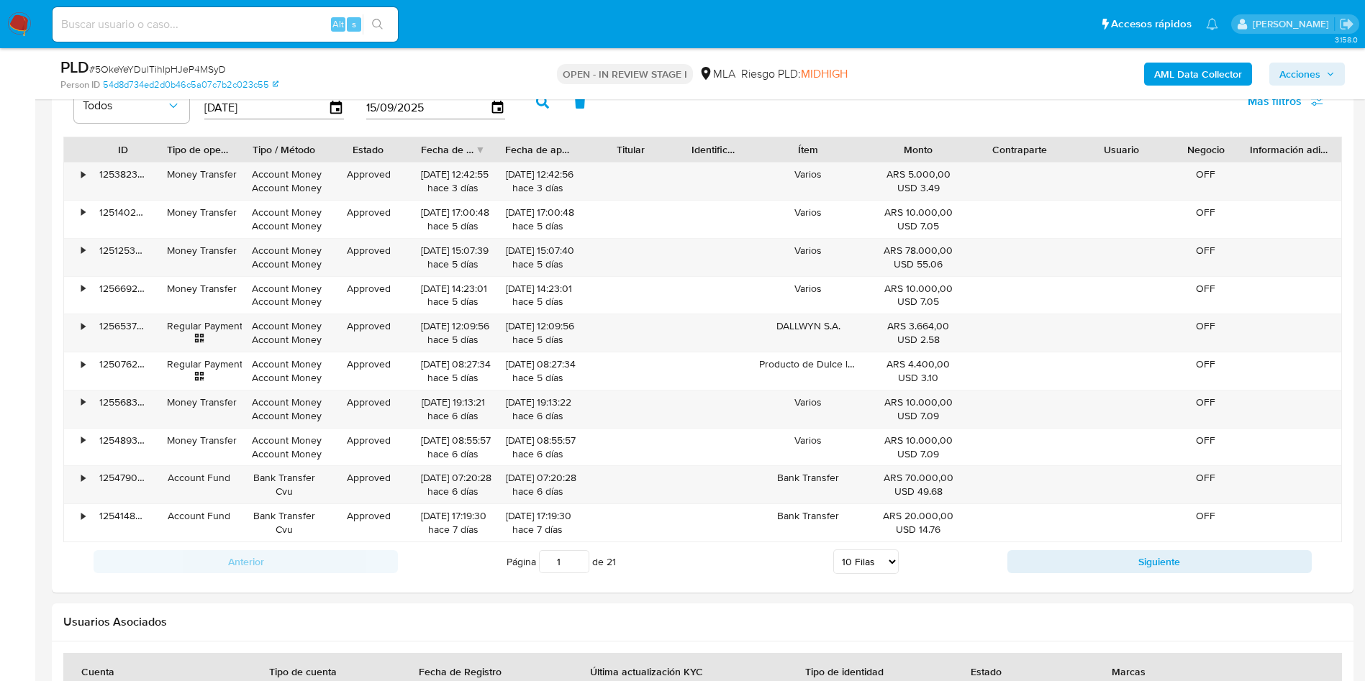
scroll to position [2203, 0]
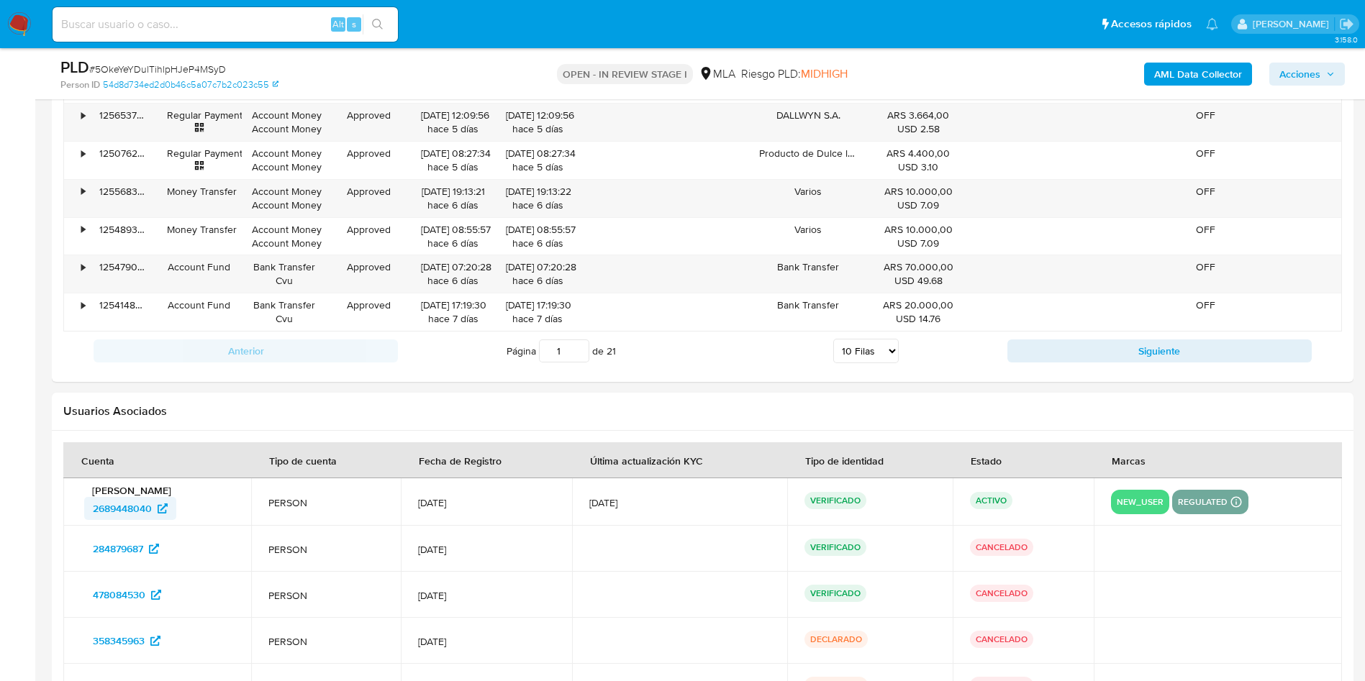
click at [129, 510] on span "2689448040" at bounding box center [122, 508] width 59 height 23
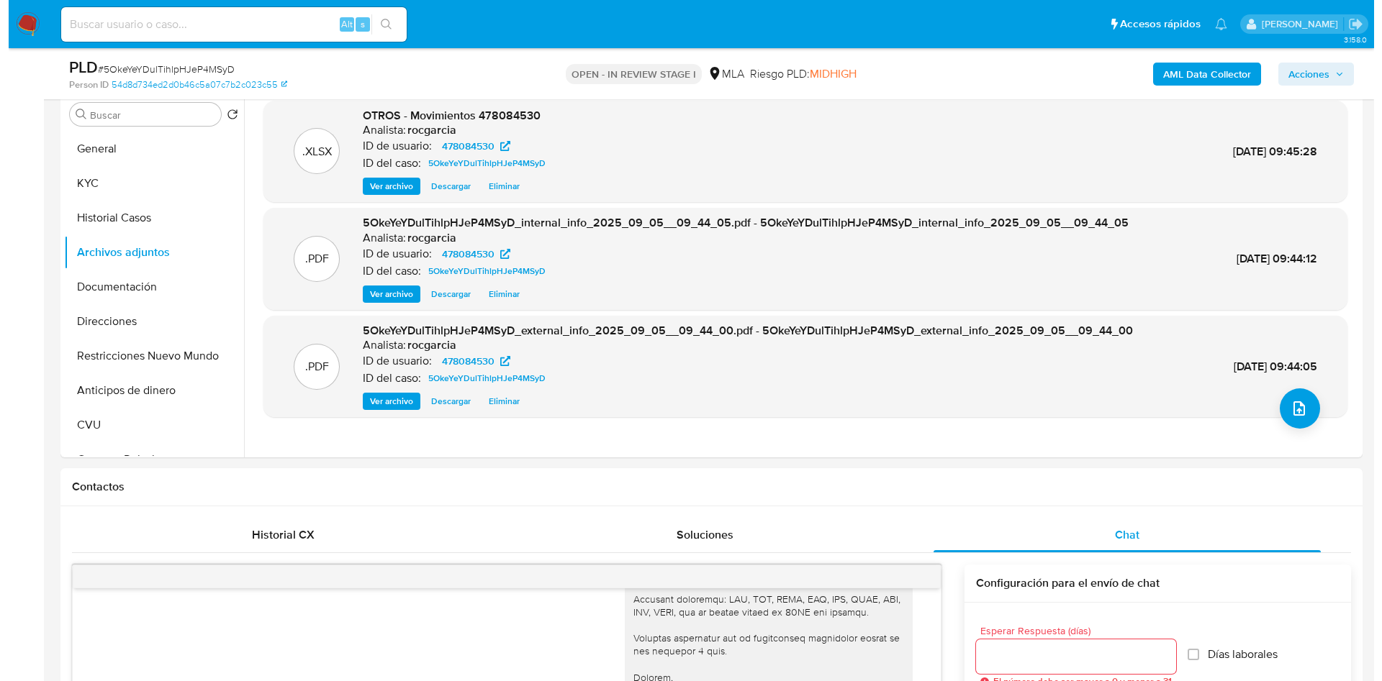
scroll to position [261, 0]
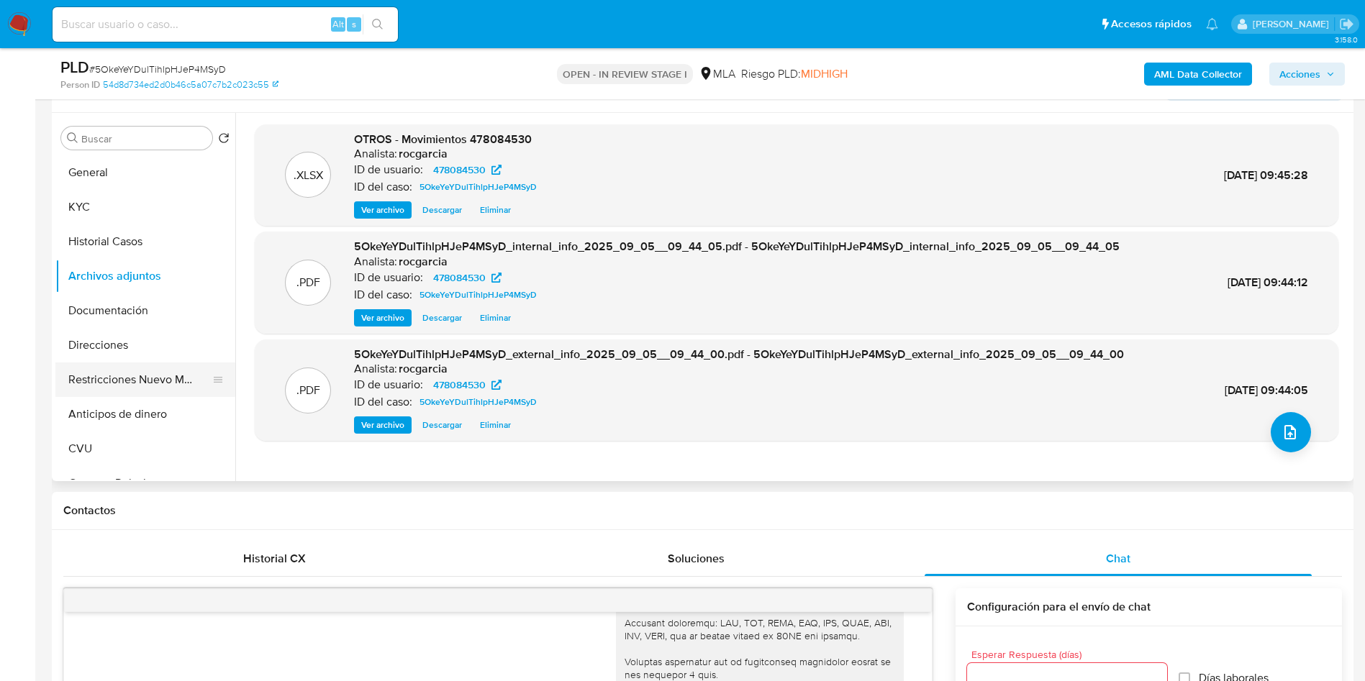
click at [137, 364] on button "Restricciones Nuevo Mundo" at bounding box center [139, 380] width 168 height 35
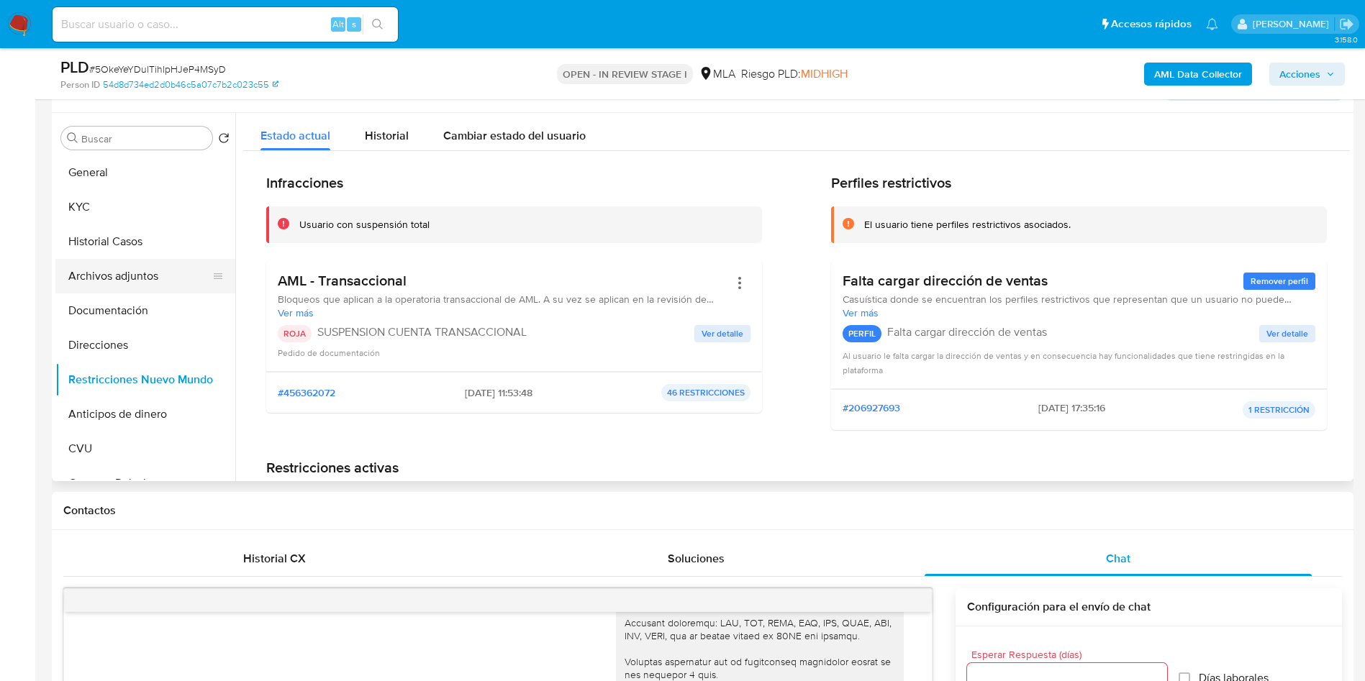
click at [128, 261] on button "Archivos adjuntos" at bounding box center [139, 276] width 168 height 35
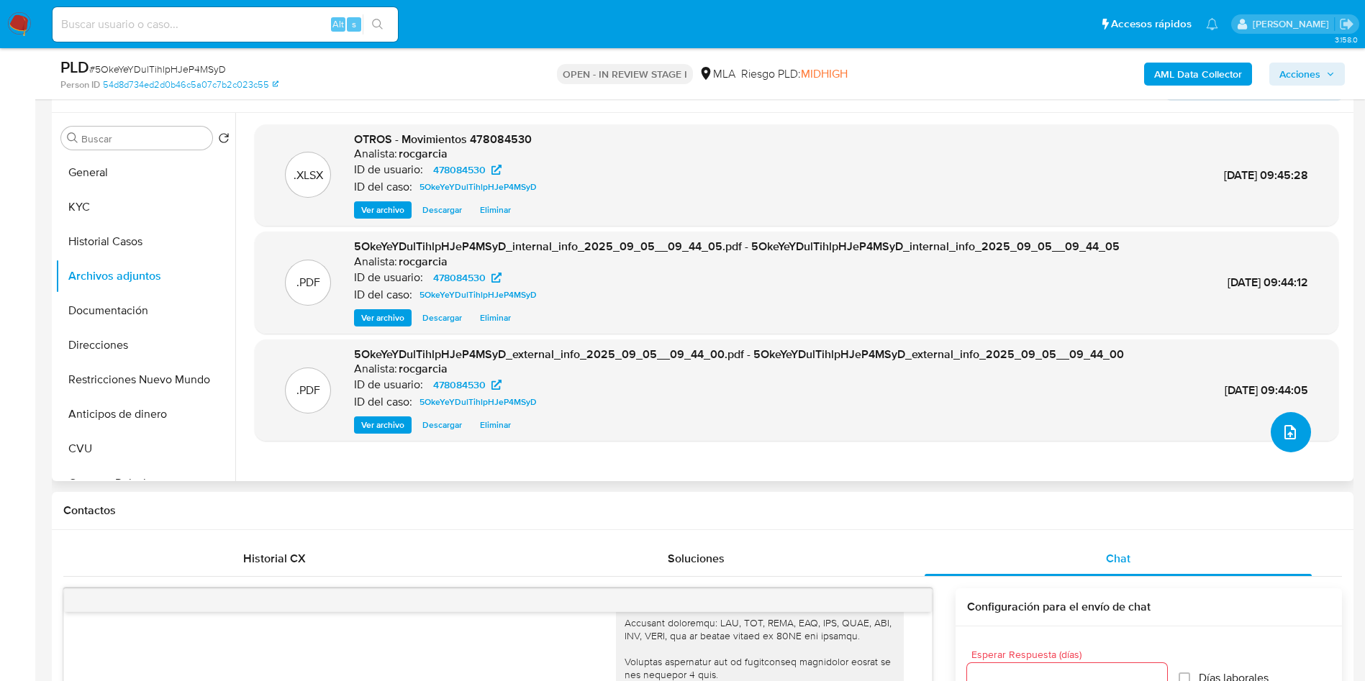
click at [1282, 434] on icon "upload-file" at bounding box center [1290, 432] width 17 height 17
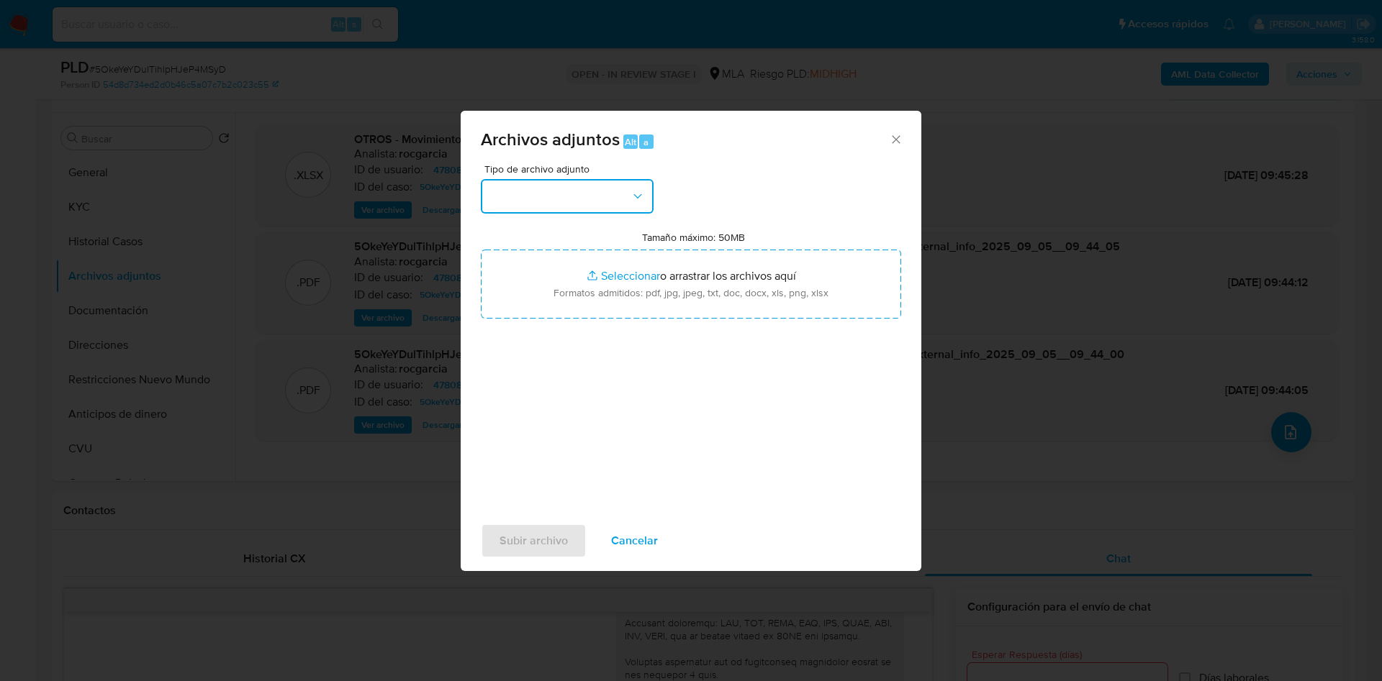
click at [584, 210] on button "button" at bounding box center [567, 196] width 173 height 35
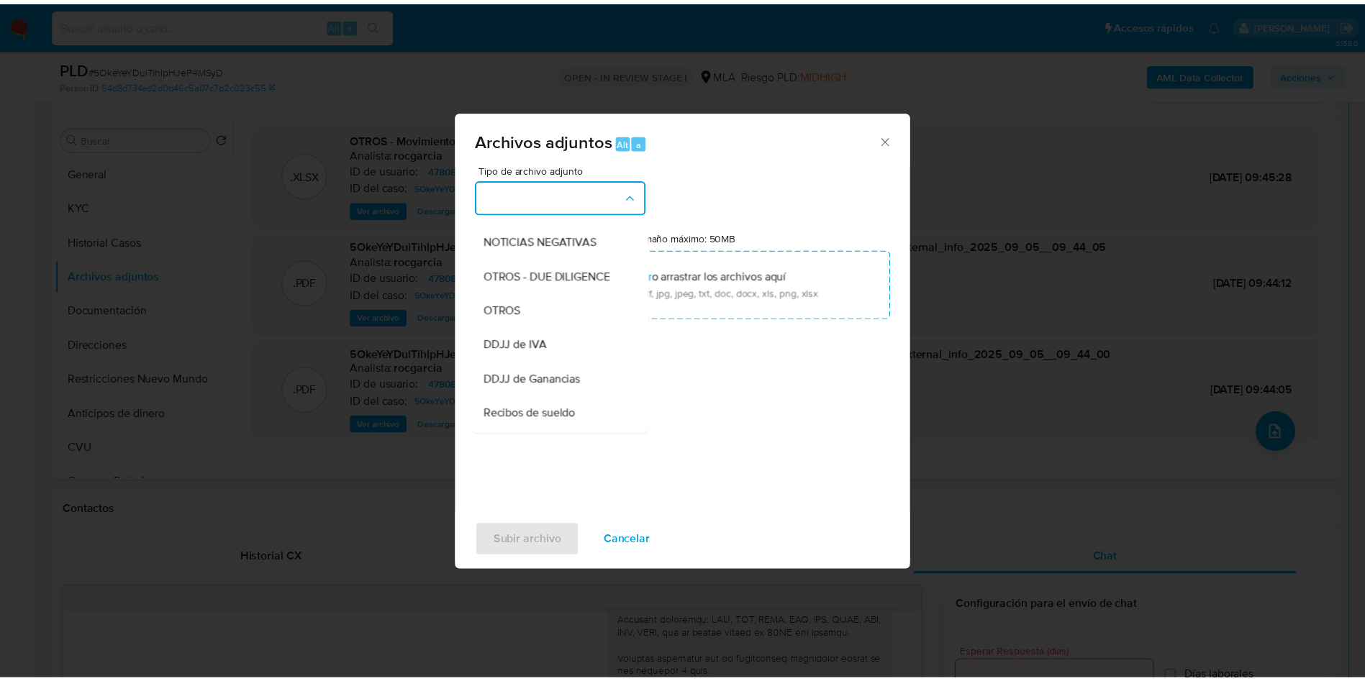
scroll to position [111, 0]
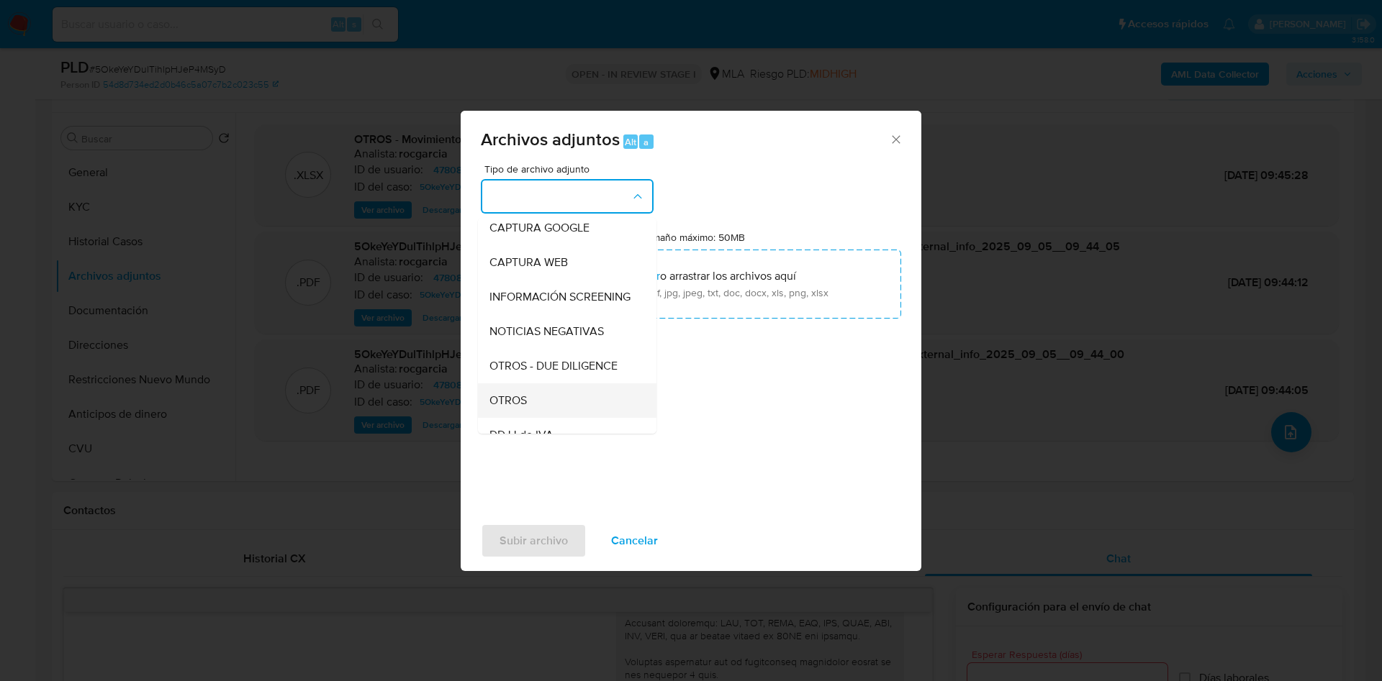
click at [540, 409] on div "OTROS" at bounding box center [562, 401] width 147 height 35
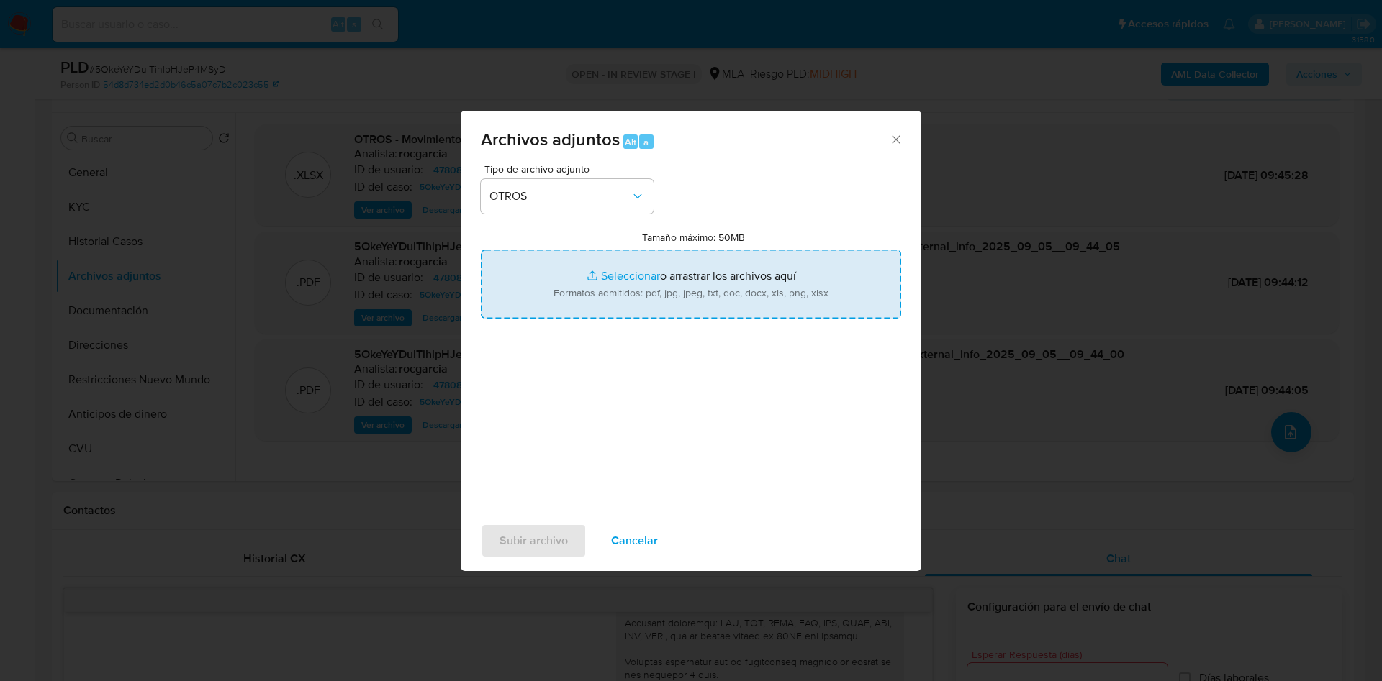
click at [622, 275] on input "Tamaño máximo: 50MB Seleccionar archivos" at bounding box center [691, 284] width 420 height 69
type input "C:\fakepath\Caselog 5OkeYeYDulTihlpHJeP4MSyD - 478084530.docx"
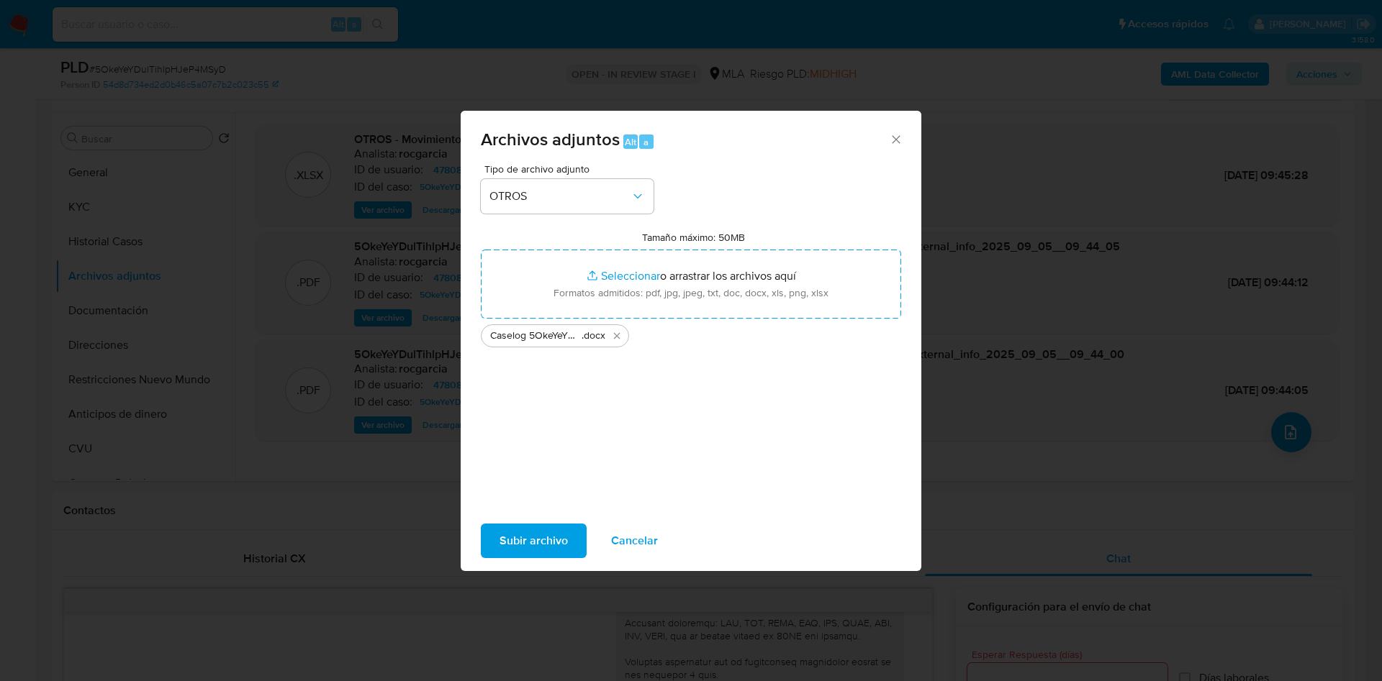
click at [507, 535] on span "Subir archivo" at bounding box center [533, 541] width 68 height 32
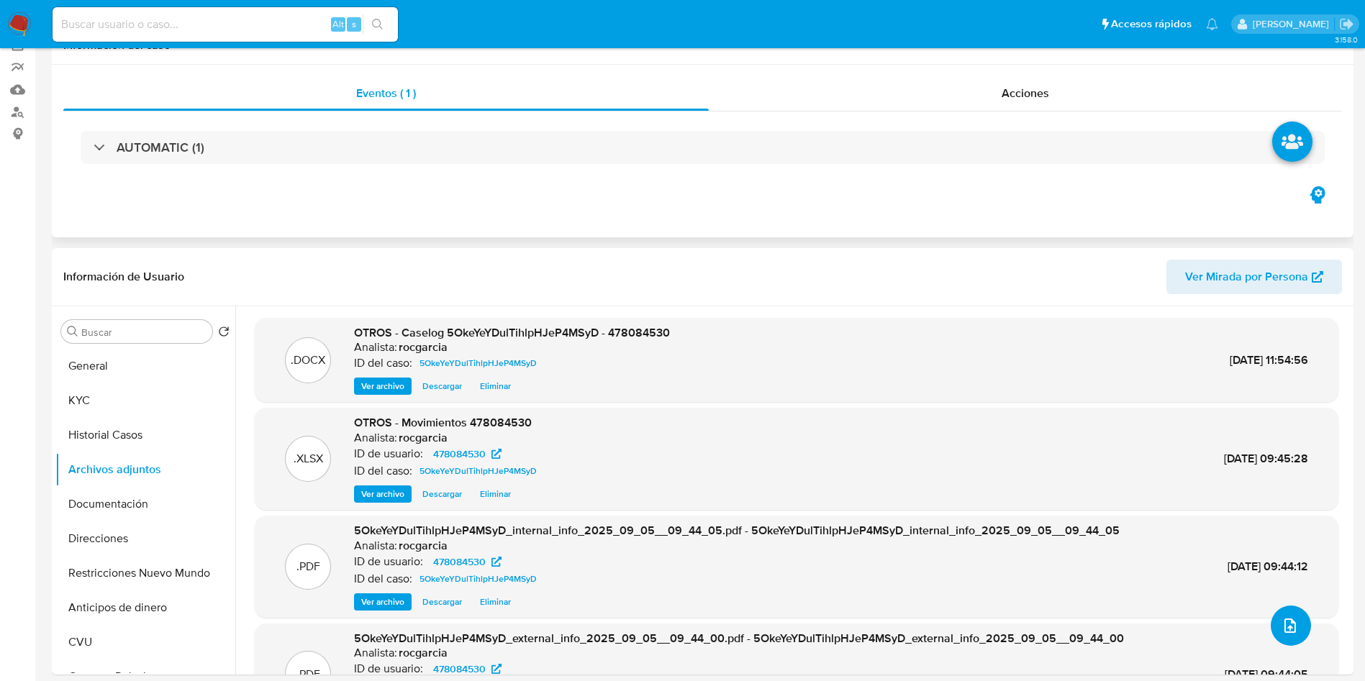
scroll to position [0, 0]
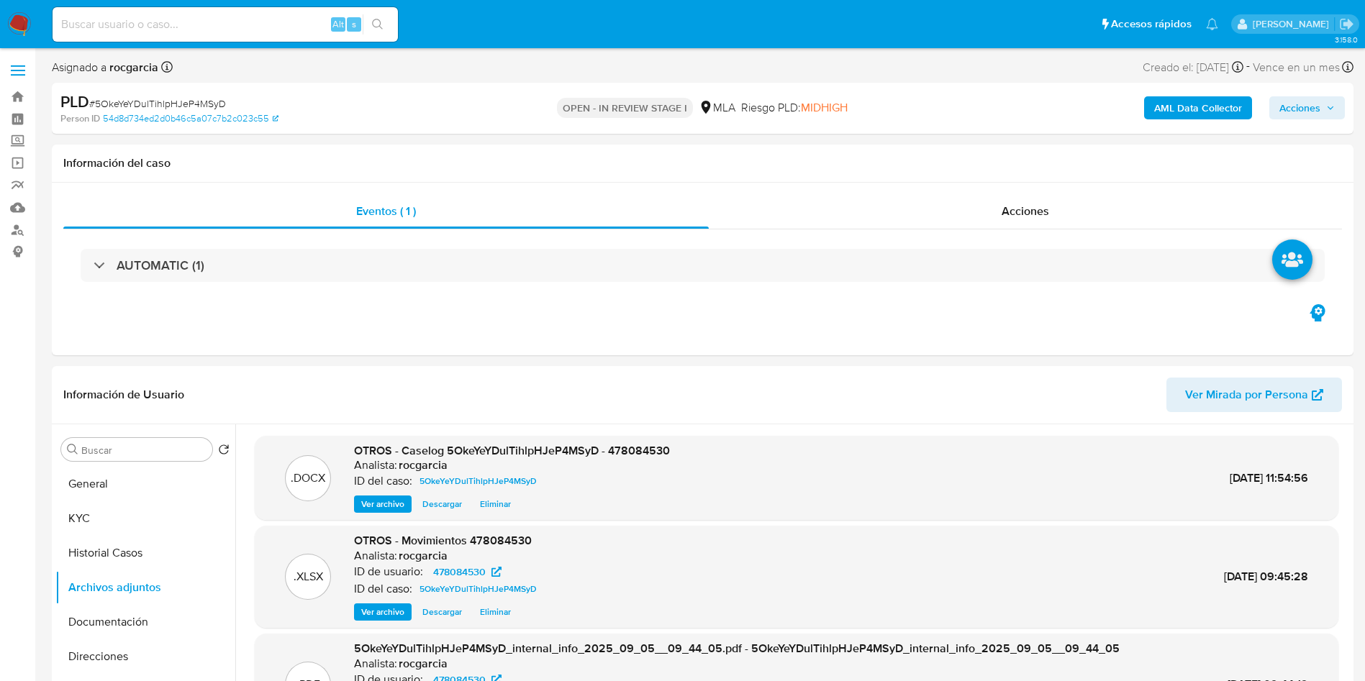
click at [1305, 117] on span "Acciones" at bounding box center [1299, 107] width 41 height 23
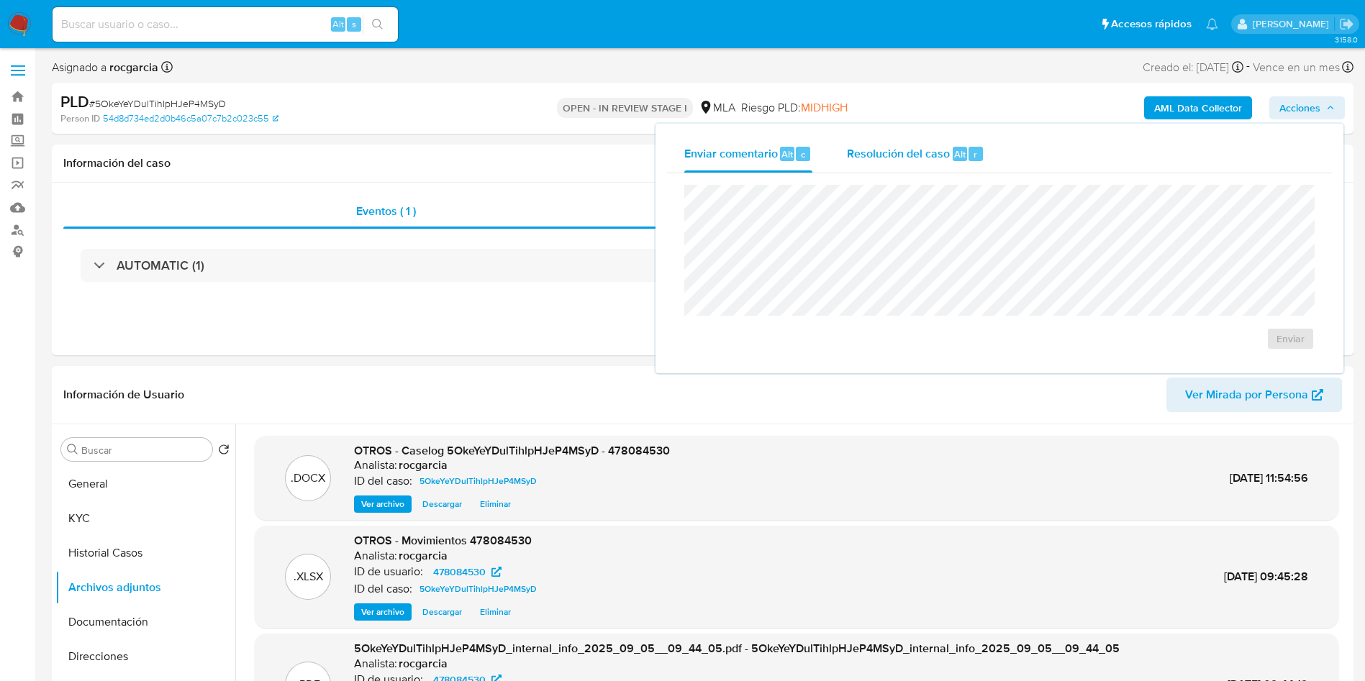
click at [867, 149] on span "Resolución del caso" at bounding box center [898, 153] width 103 height 17
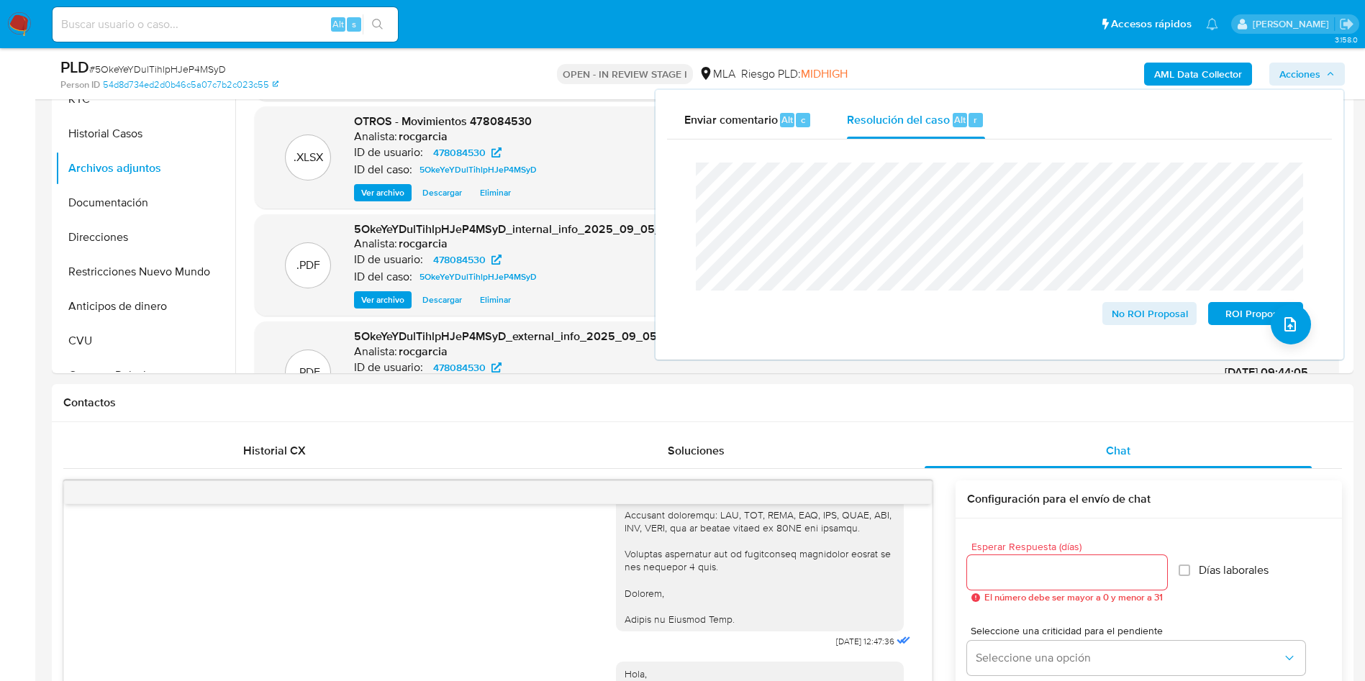
scroll to position [324, 0]
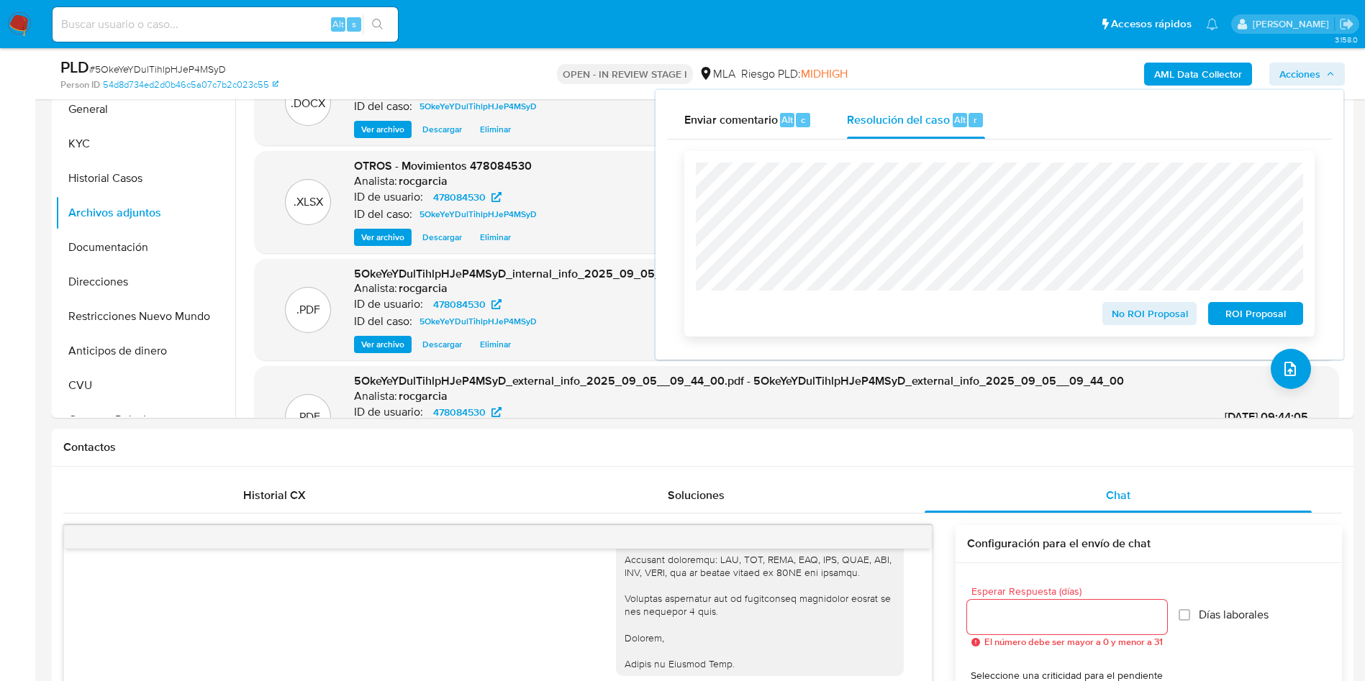
click at [1231, 320] on span "ROI Proposal" at bounding box center [1255, 314] width 75 height 20
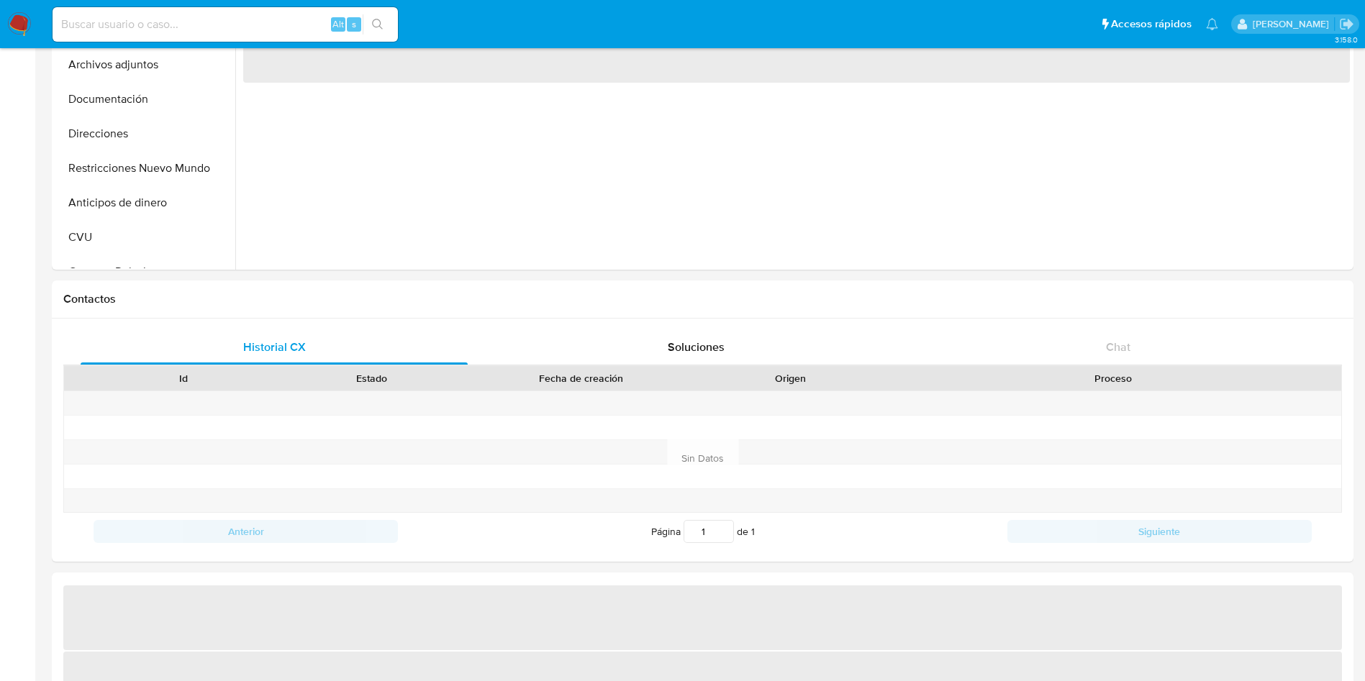
scroll to position [108, 0]
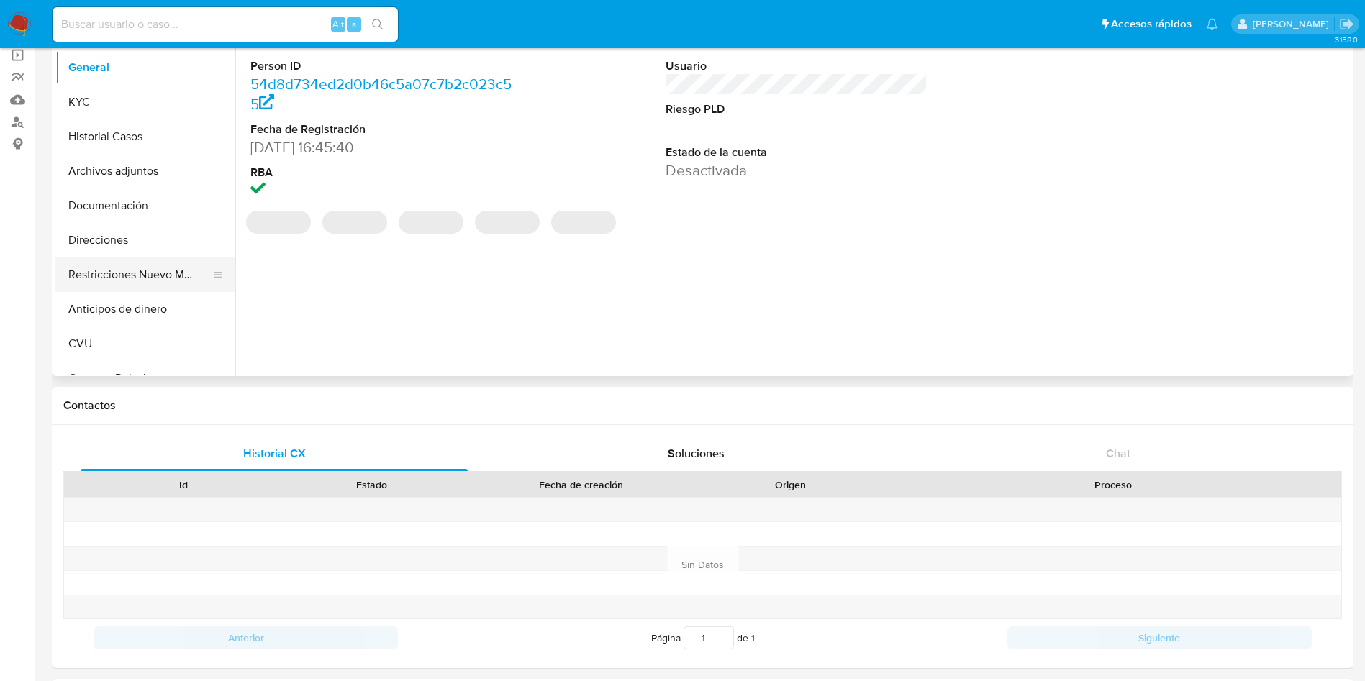
click at [127, 278] on button "Restricciones Nuevo Mundo" at bounding box center [139, 275] width 168 height 35
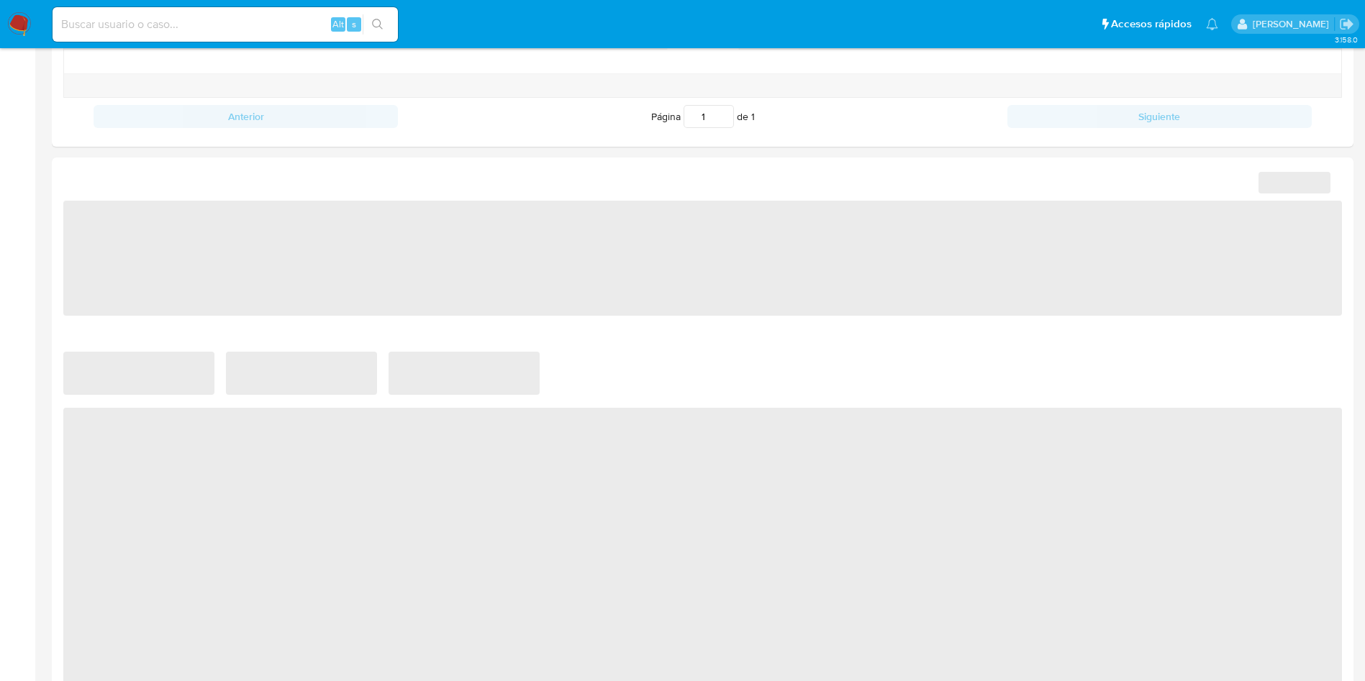
select select "10"
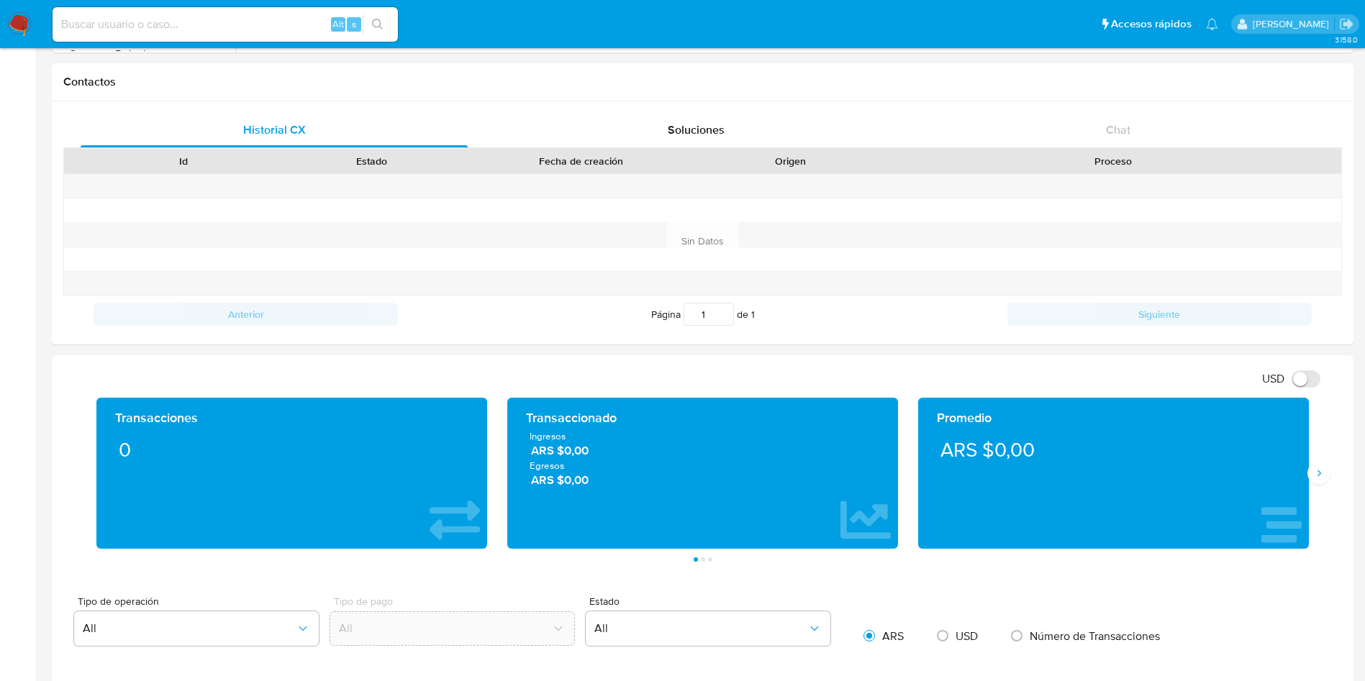
scroll to position [0, 0]
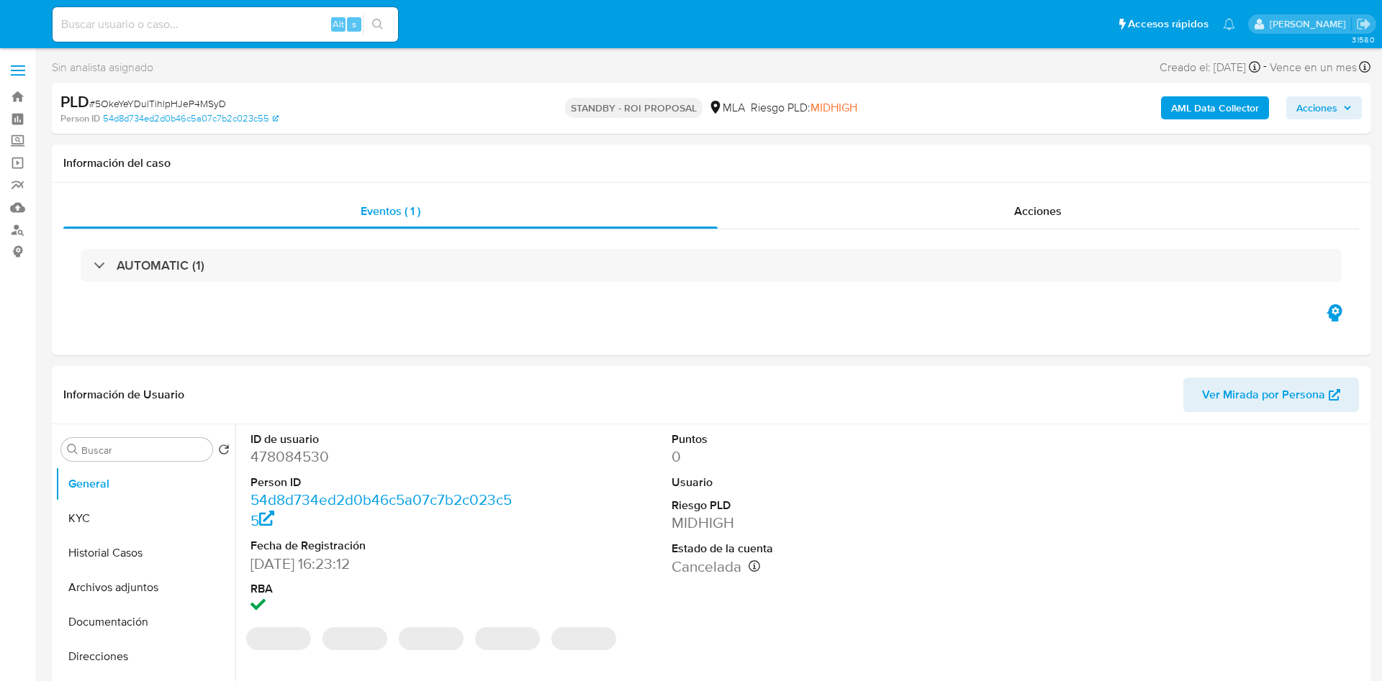
select select "10"
